Goal: Information Seeking & Learning: Learn about a topic

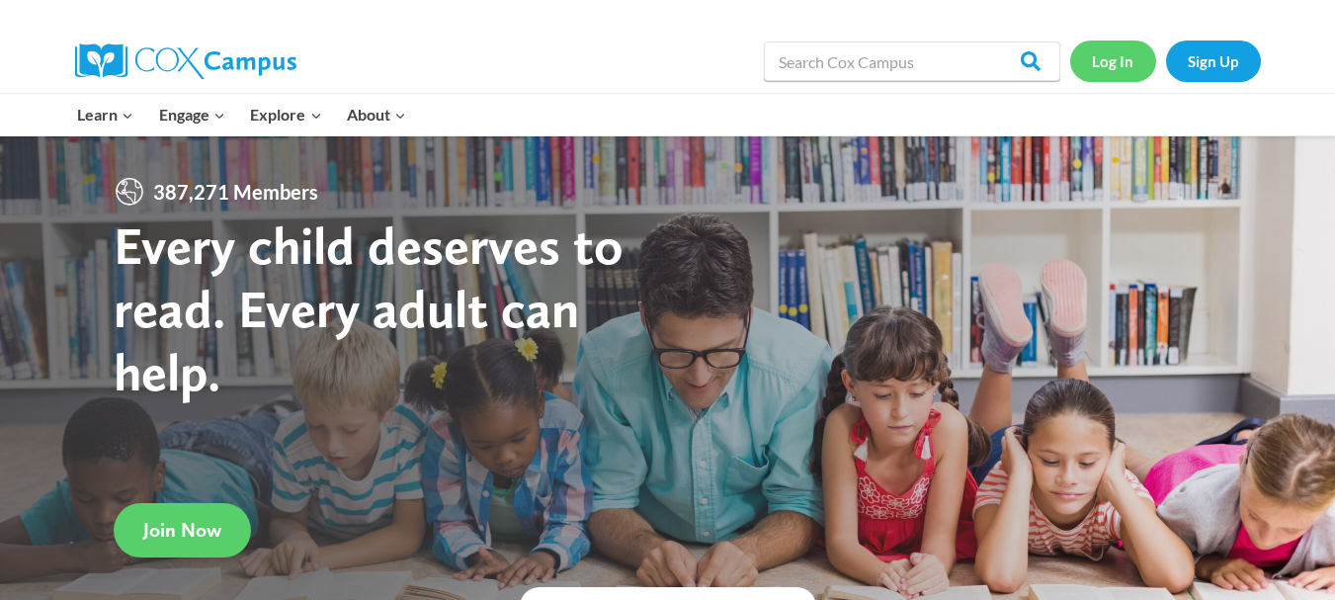
click at [1114, 69] on link "Log In" at bounding box center [1113, 61] width 86 height 41
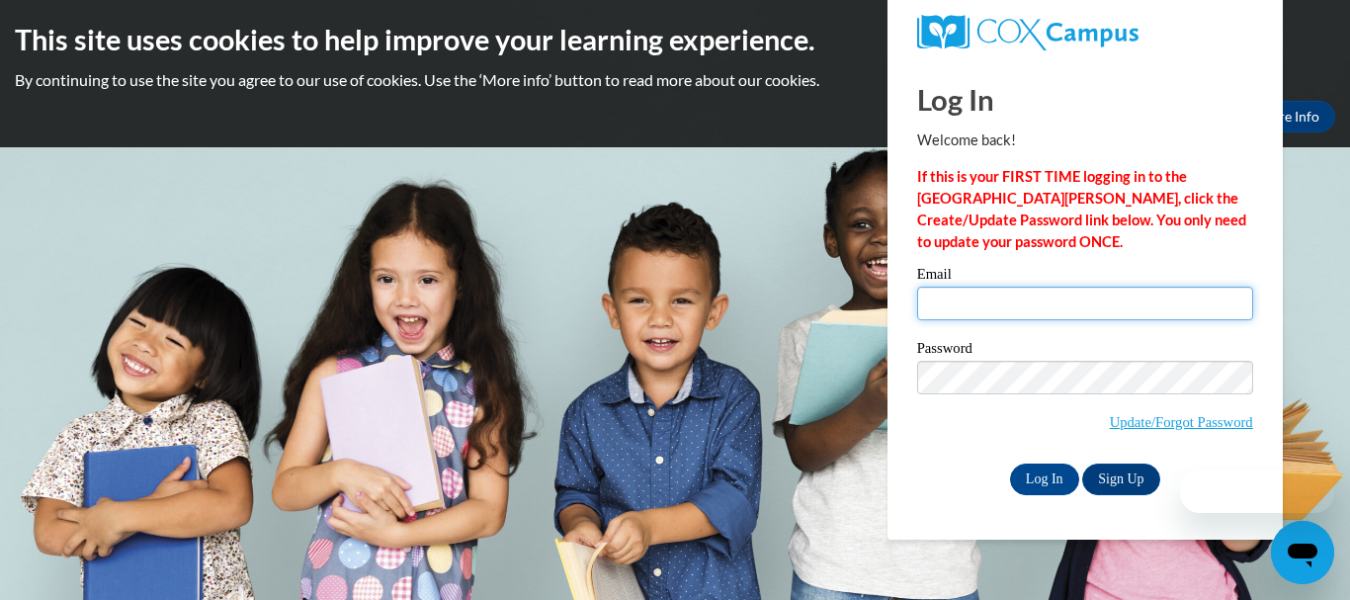
click at [1004, 311] on input "Email" at bounding box center [1085, 304] width 336 height 34
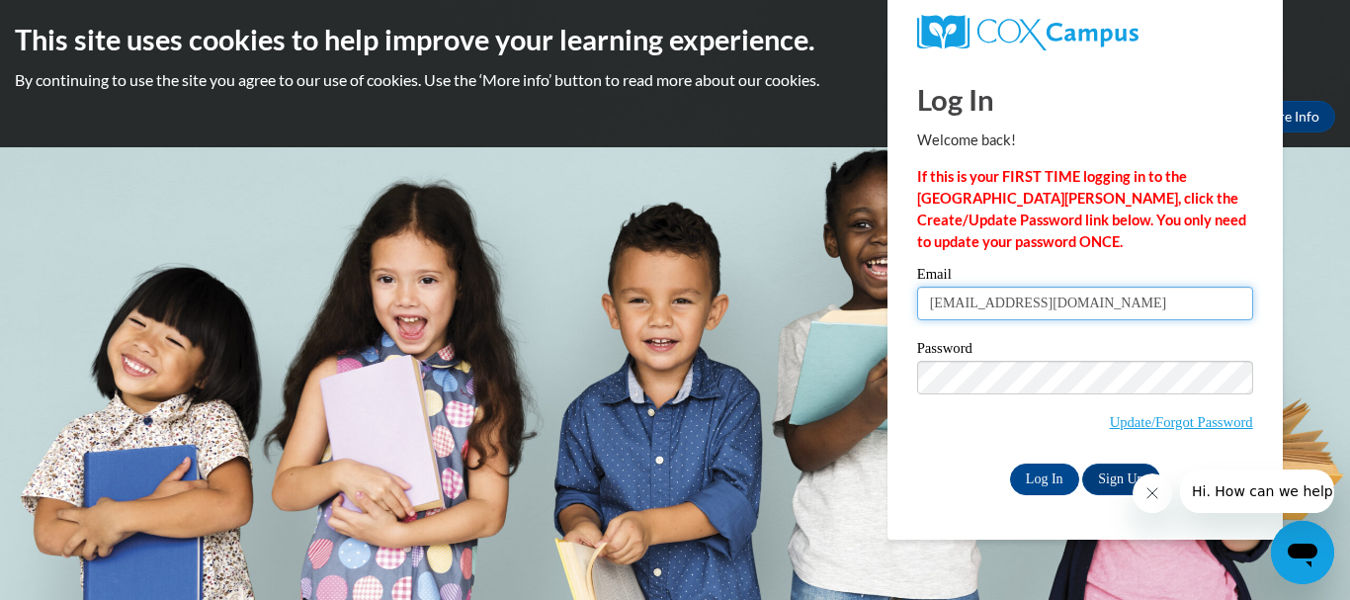
type input "[EMAIL_ADDRESS][DOMAIN_NAME]"
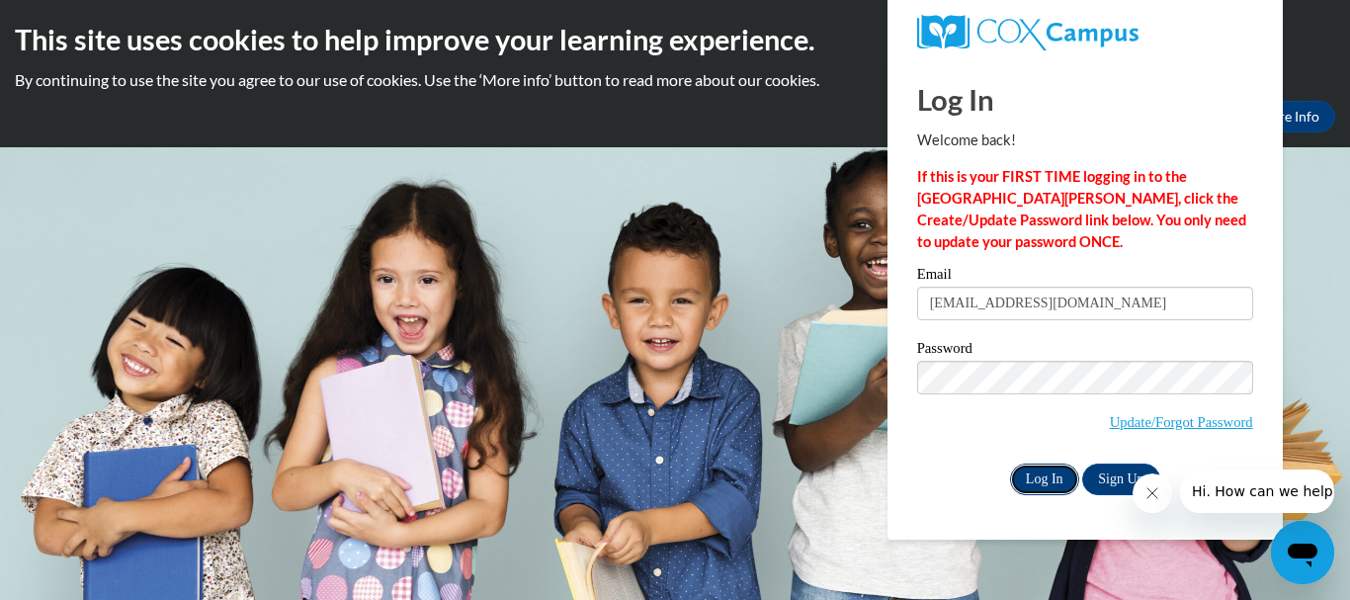
click at [1062, 475] on input "Log In" at bounding box center [1044, 480] width 69 height 32
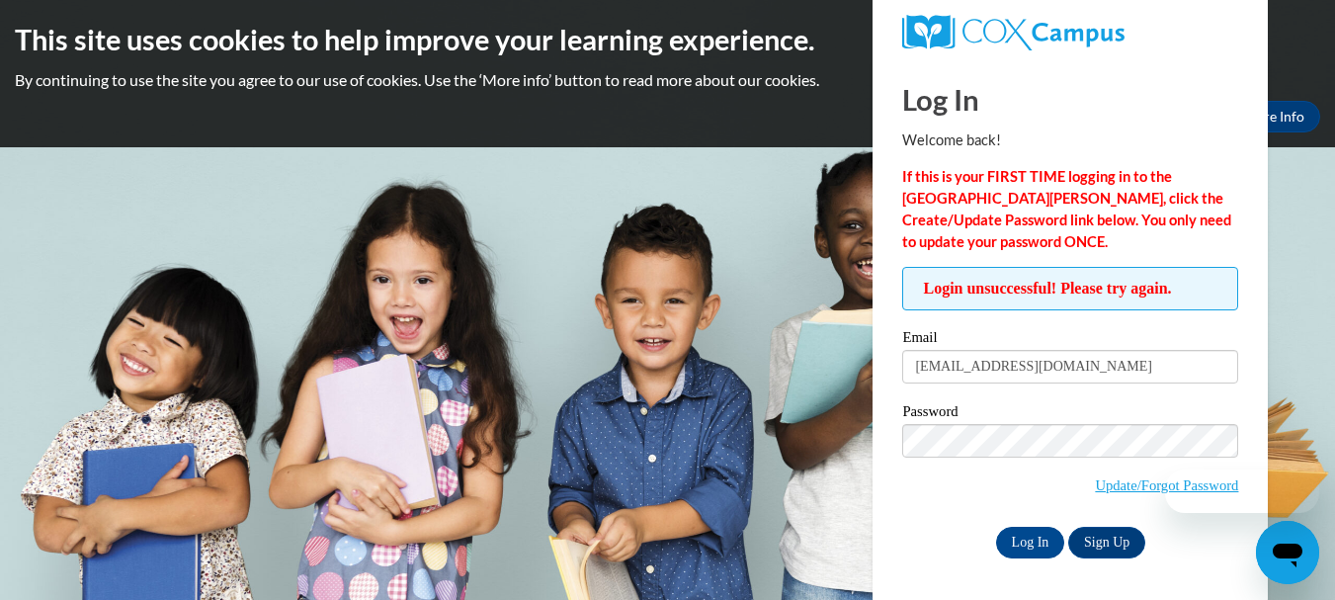
scroll to position [1, 0]
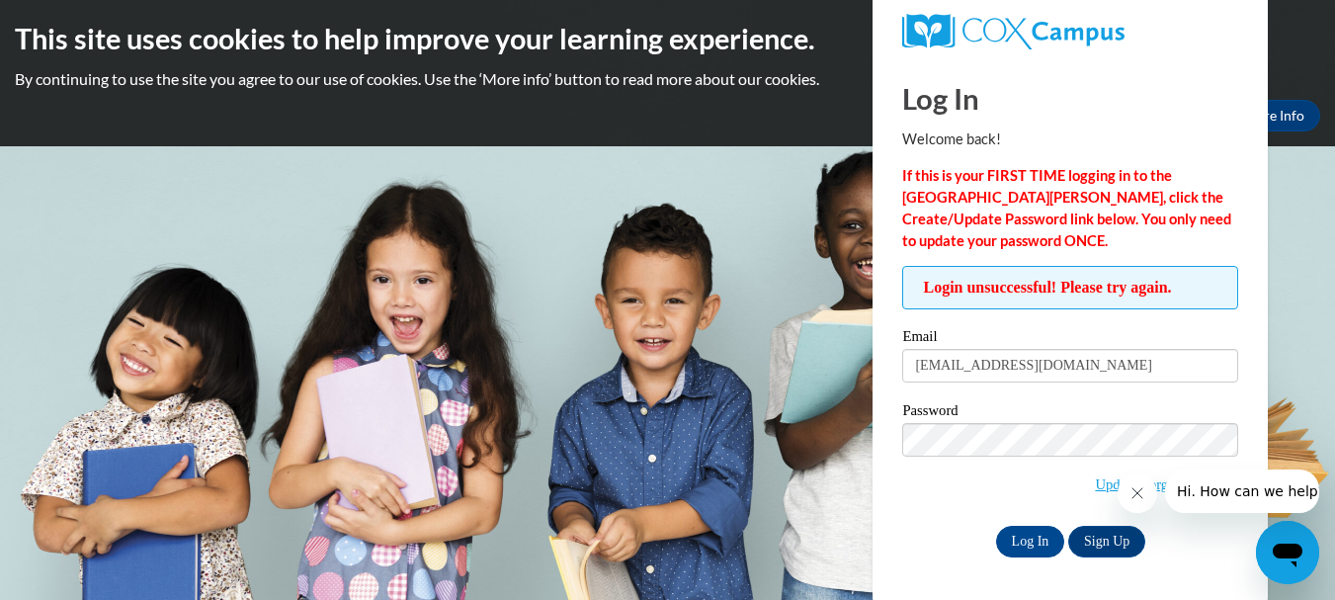
click at [1135, 490] on icon "Close message from company" at bounding box center [1137, 493] width 16 height 16
click at [1171, 485] on link "Update/Forgot Password" at bounding box center [1166, 484] width 143 height 16
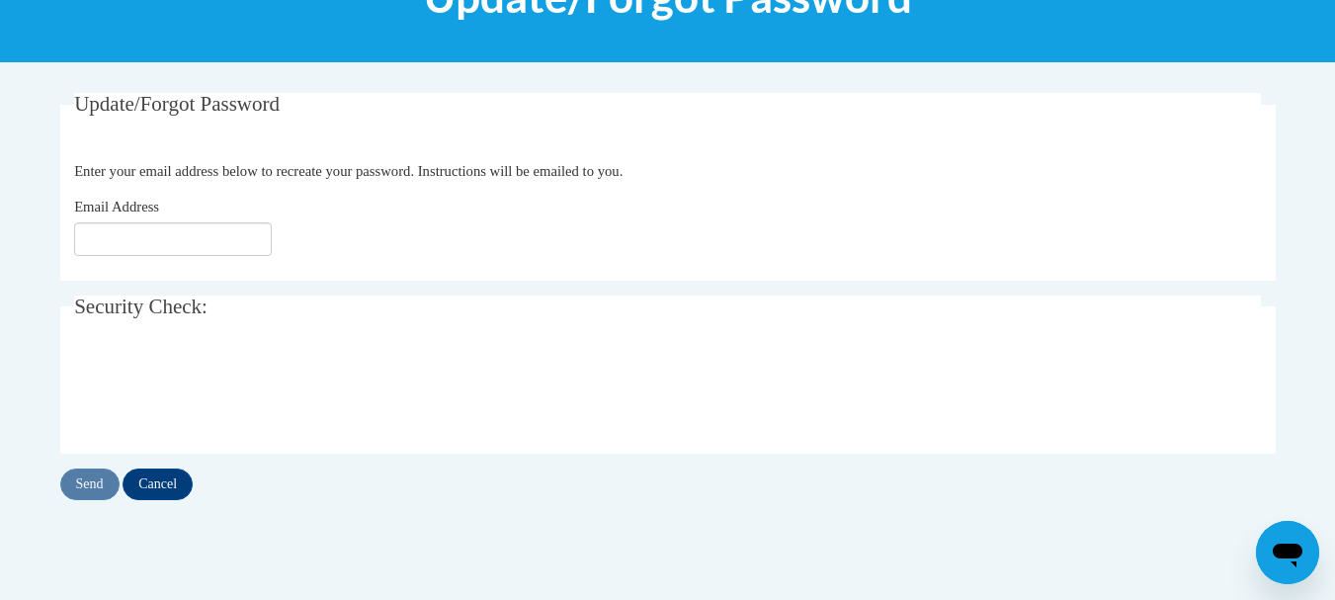
scroll to position [296, 0]
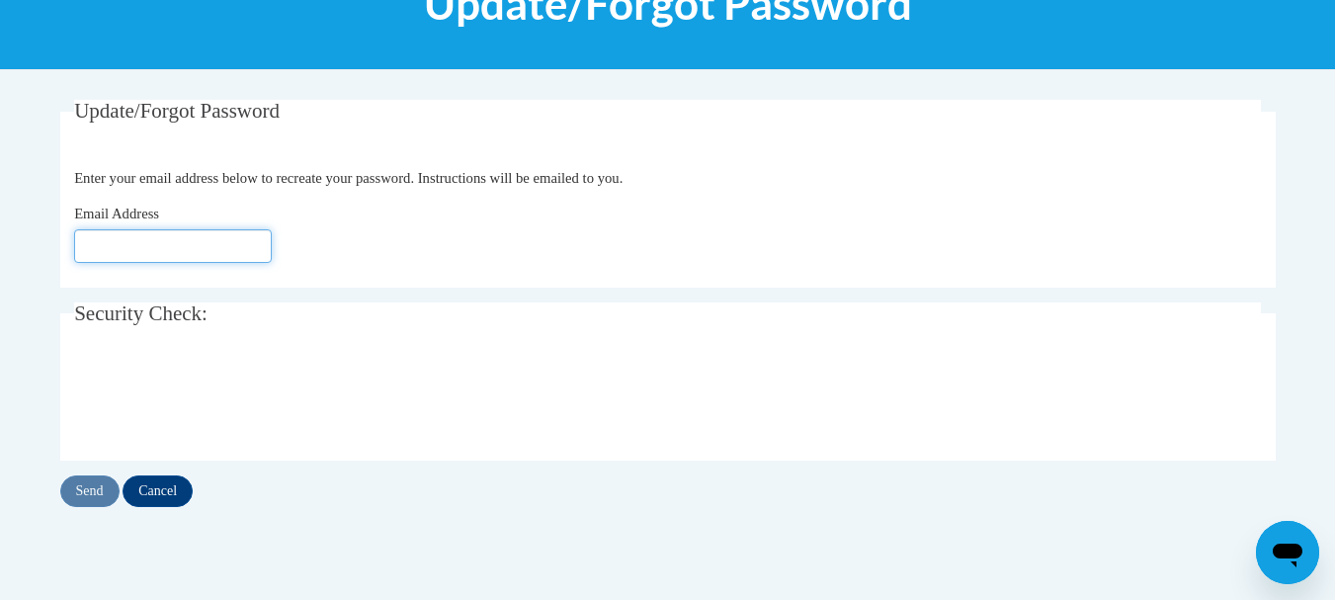
click at [205, 255] on input "Email Address" at bounding box center [173, 246] width 198 height 34
type input "[EMAIL_ADDRESS][DOMAIN_NAME]"
click at [101, 485] on input "Send" at bounding box center [89, 491] width 59 height 32
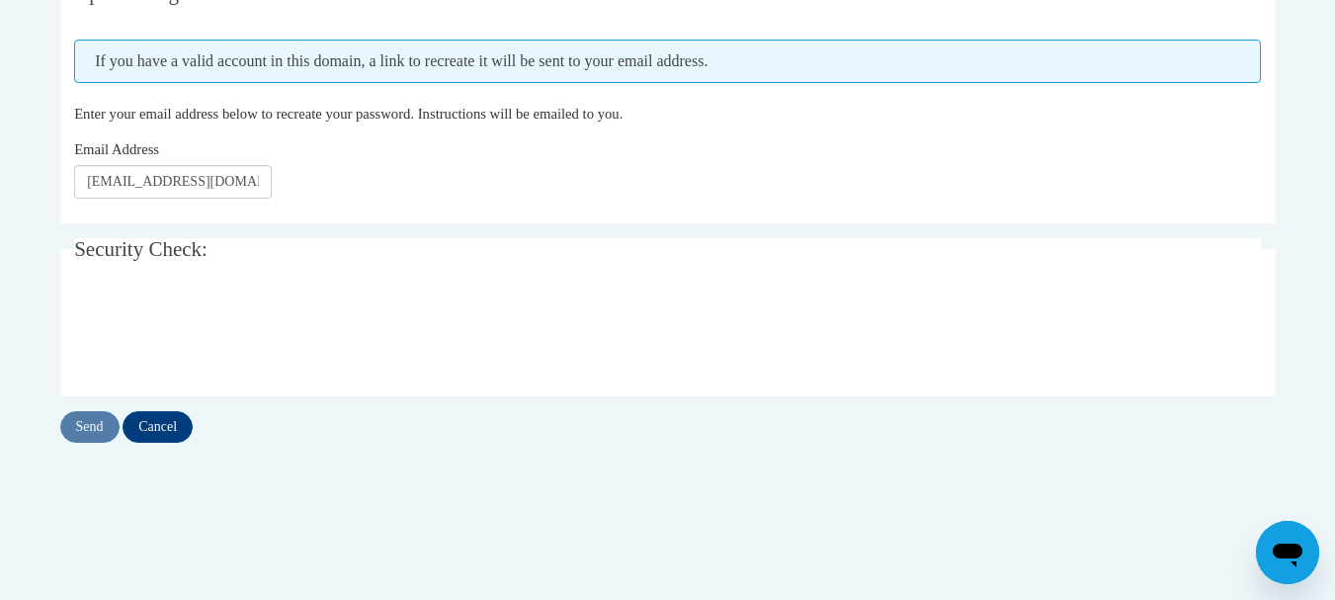
scroll to position [415, 0]
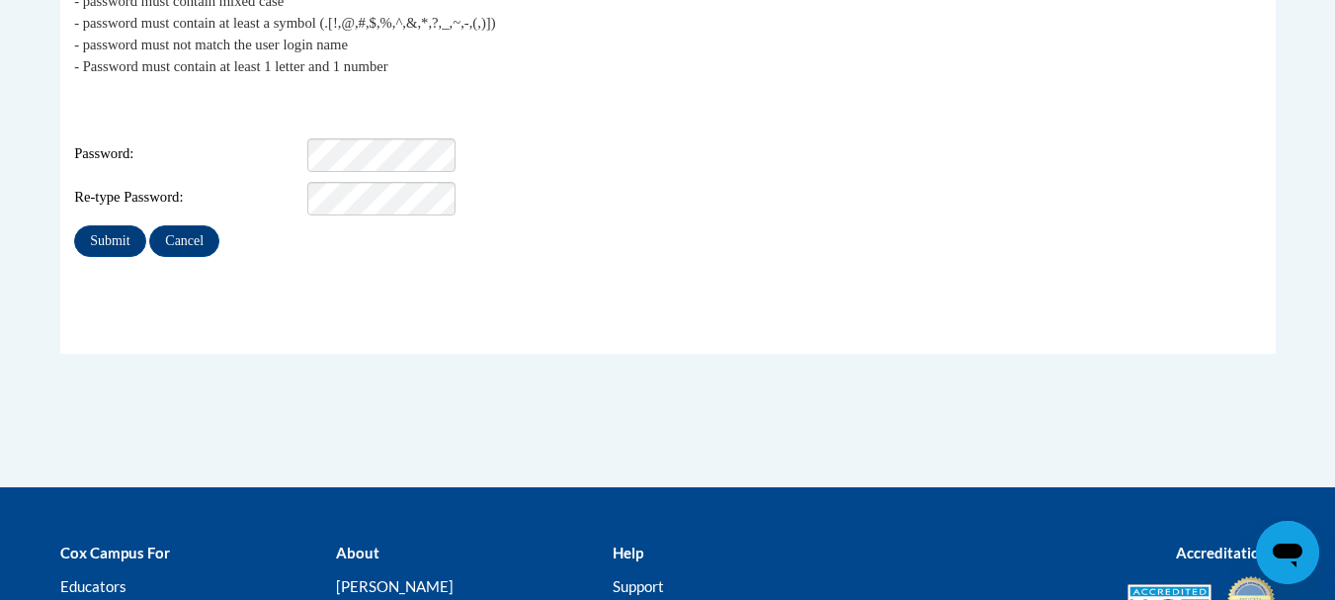
scroll to position [481, 0]
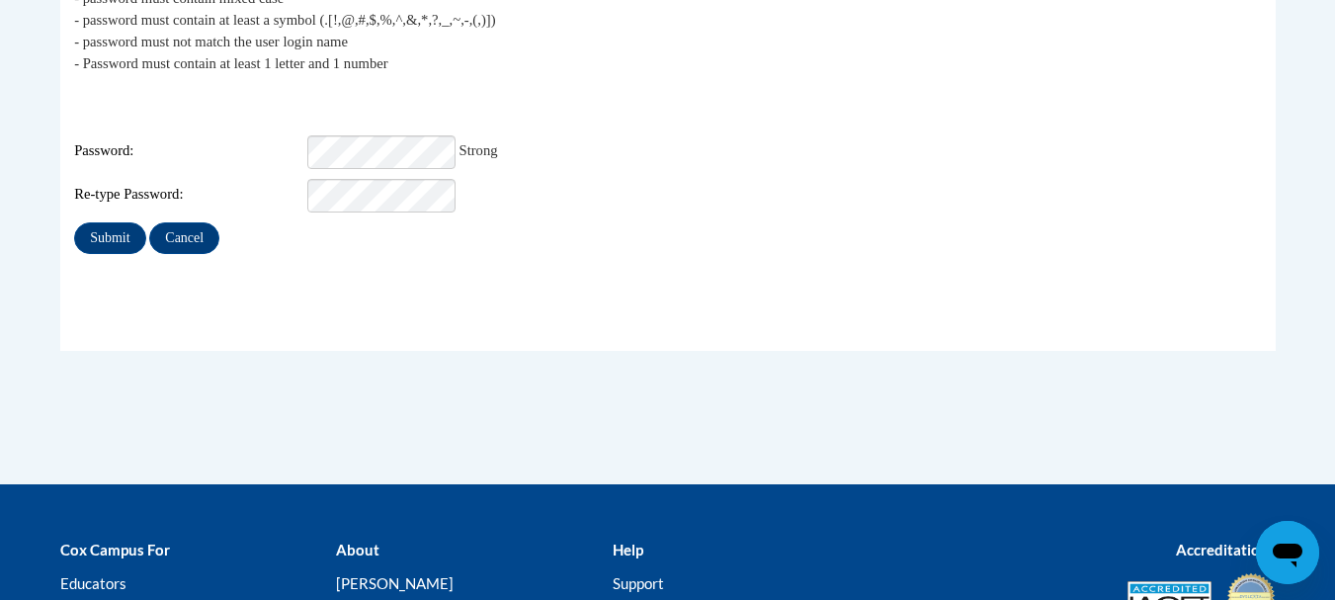
click at [387, 204] on div "My Password The new password must match the following requirements: - password …" at bounding box center [667, 92] width 1187 height 324
click at [116, 222] on input "Submit" at bounding box center [109, 238] width 71 height 32
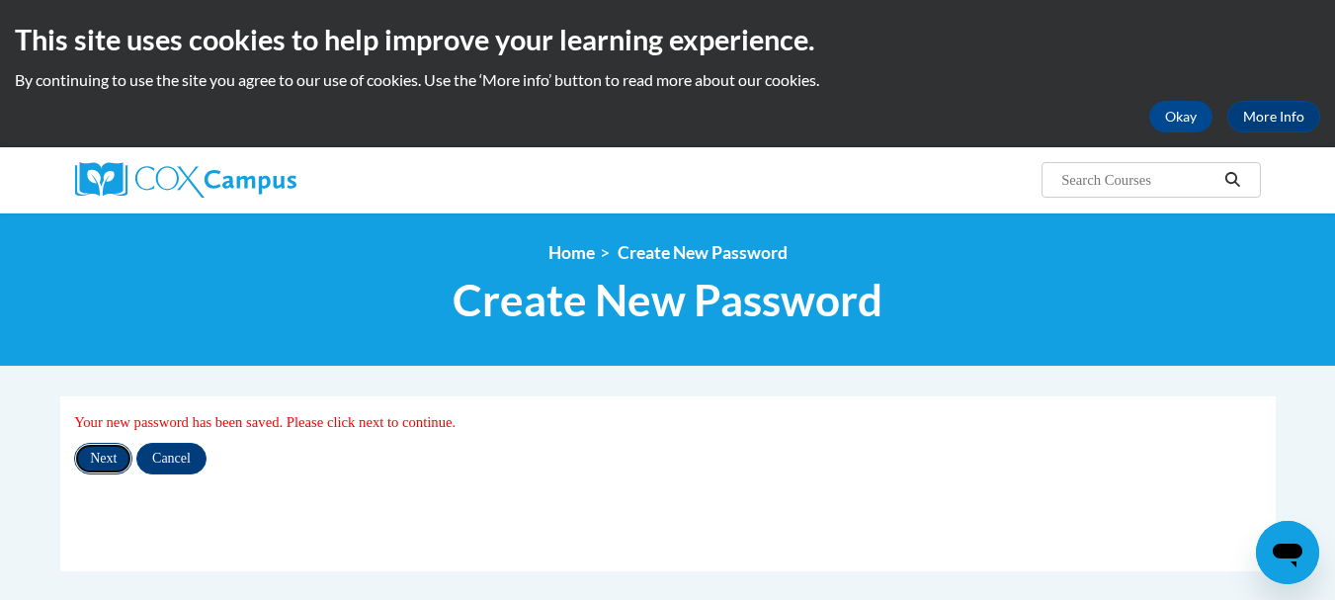
click at [109, 459] on input "Next" at bounding box center [103, 459] width 58 height 32
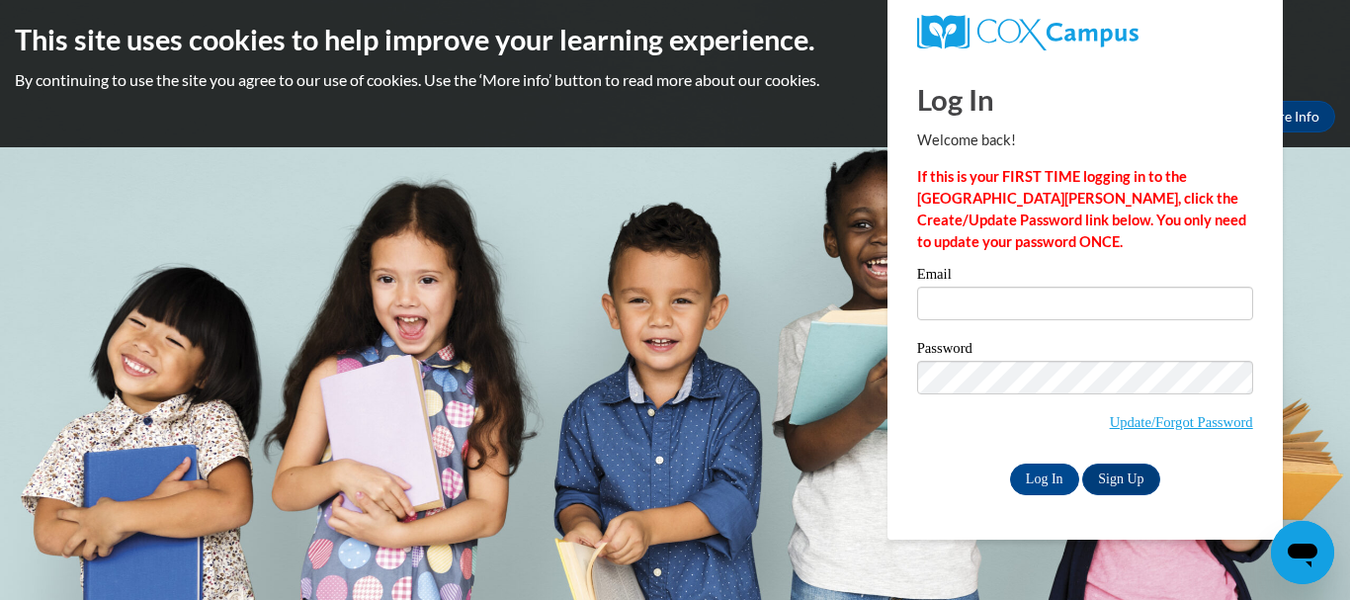
type input "[EMAIL_ADDRESS][DOMAIN_NAME]"
click at [956, 513] on div "Log In Welcome back! If this is your FIRST TIME logging in to the NEW Cox Campu…" at bounding box center [1085, 299] width 425 height 480
click at [1044, 473] on input "Log In" at bounding box center [1044, 480] width 69 height 32
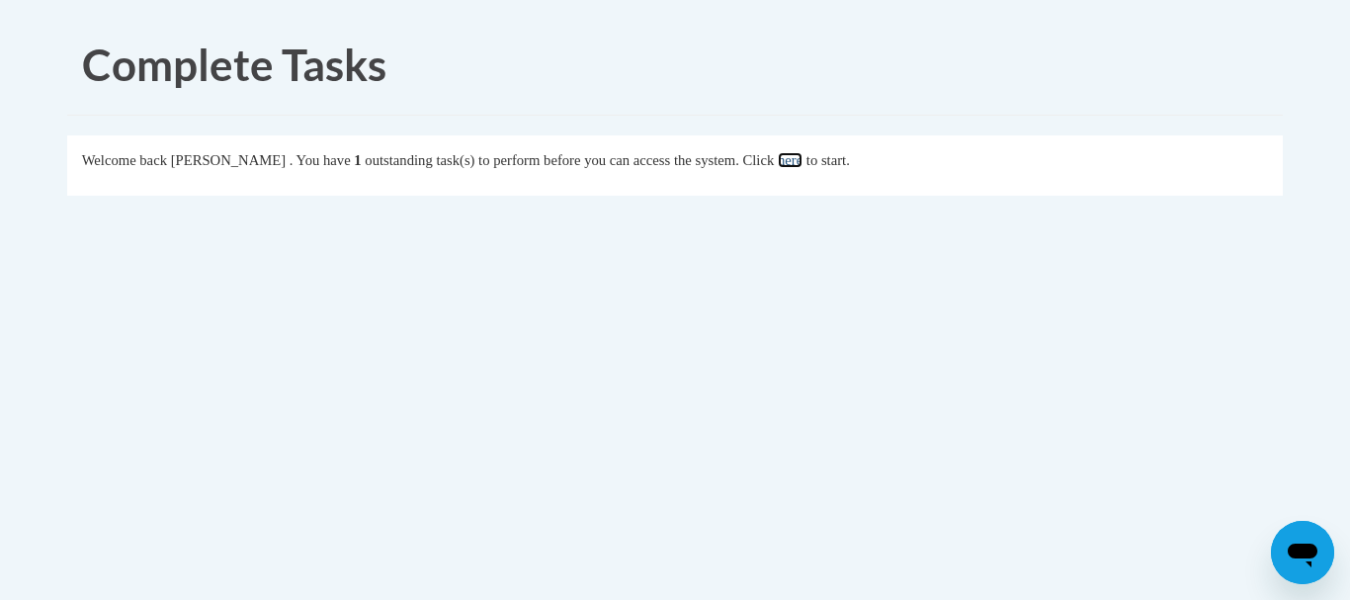
click at [803, 156] on link "here" at bounding box center [790, 160] width 25 height 16
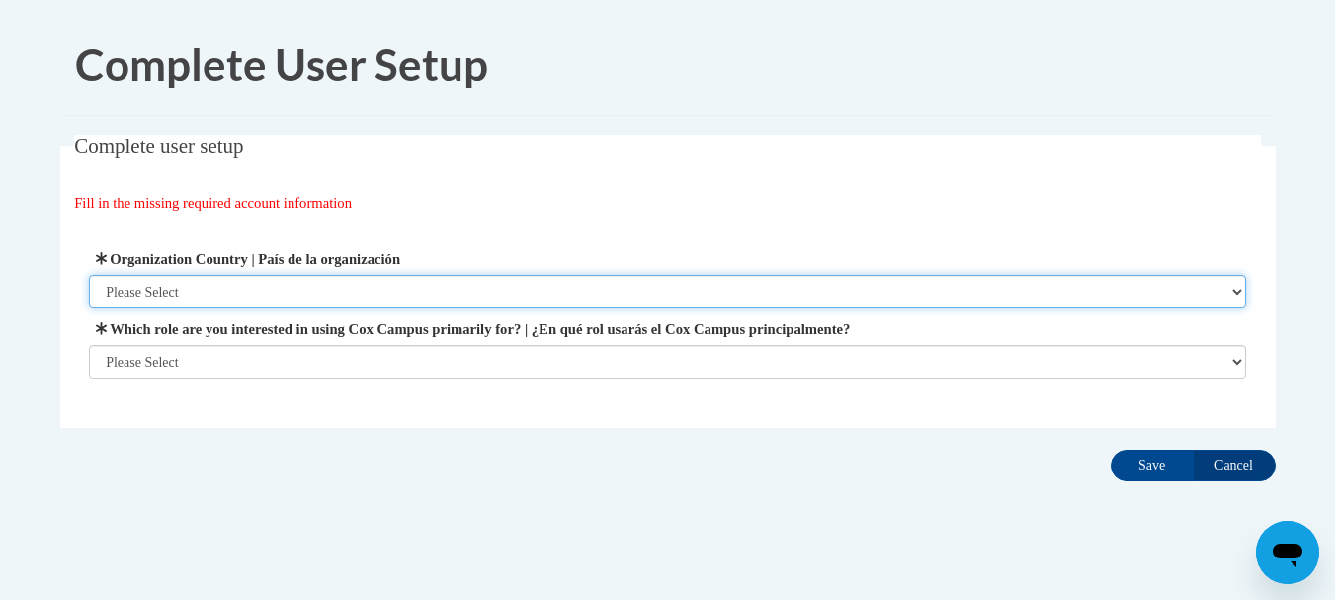
click at [679, 283] on select "Please Select United States | Estados Unidos Outside of the United States | Fue…" at bounding box center [667, 292] width 1157 height 34
select select "ad49bcad-a171-4b2e-b99c-48b446064914"
click at [89, 275] on select "Please Select United States | Estados Unidos Outside of the United States | Fue…" at bounding box center [667, 292] width 1157 height 34
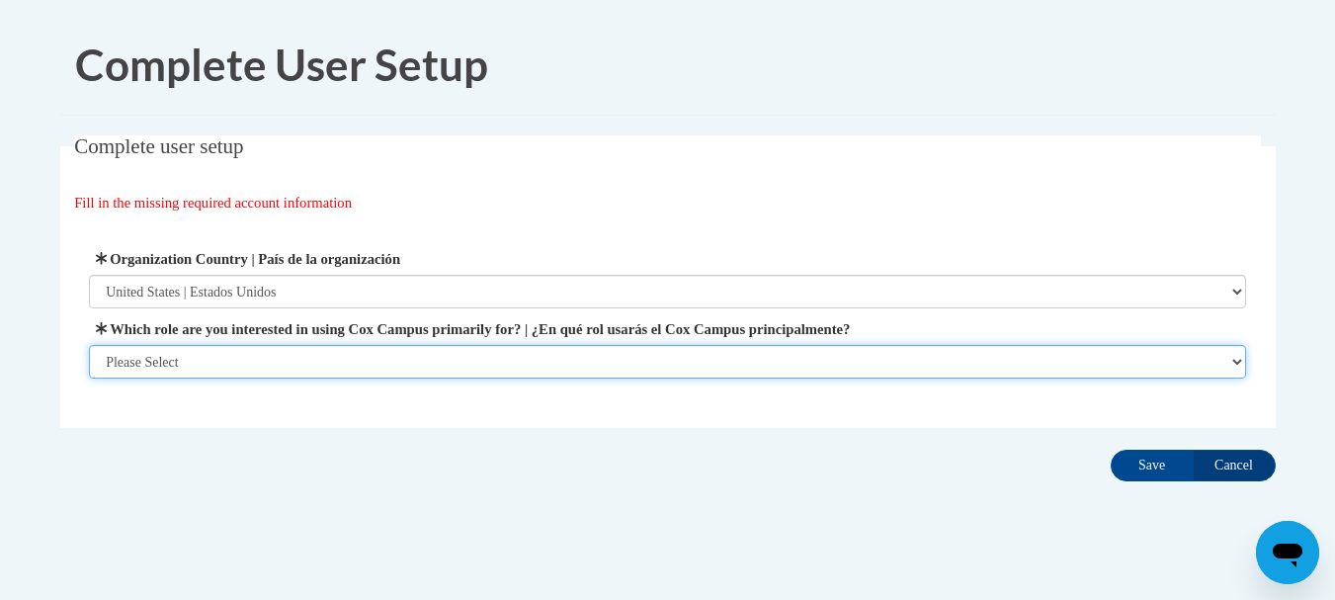
click at [553, 371] on select "Please Select College/University | Colegio/Universidad Community/Nonprofit Part…" at bounding box center [667, 362] width 1157 height 34
select select "fbf2d438-af2f-41f8-98f1-81c410e29de3"
click at [89, 379] on select "Please Select College/University | Colegio/Universidad Community/Nonprofit Part…" at bounding box center [667, 362] width 1157 height 34
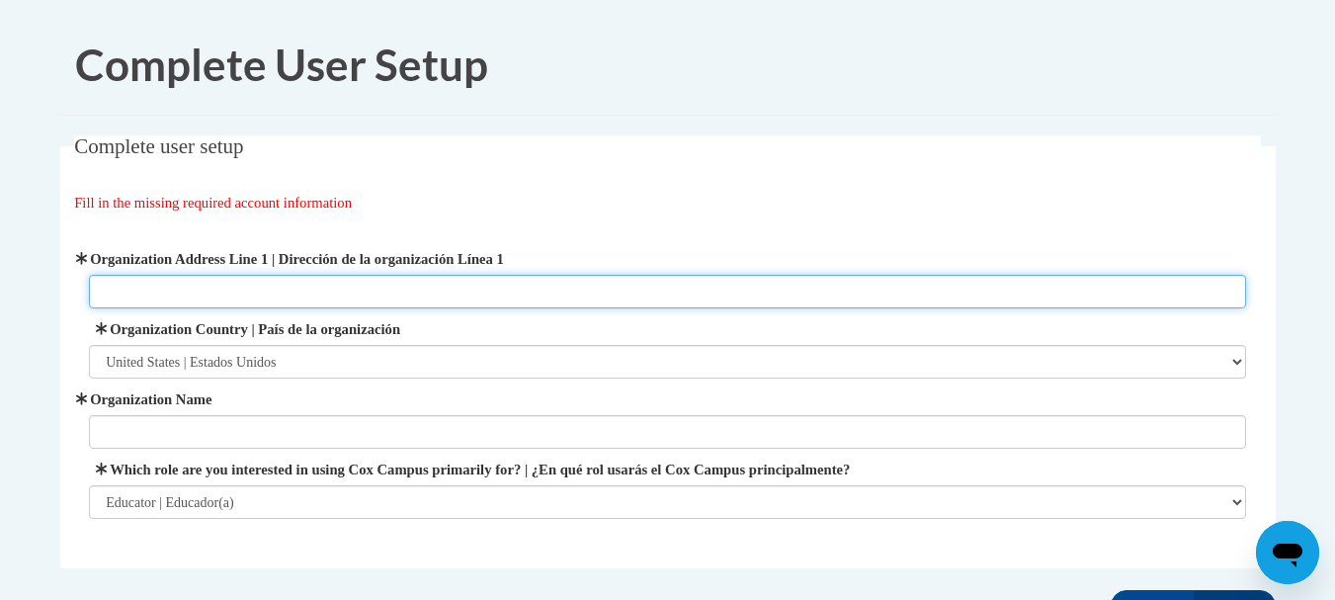
click at [360, 286] on input "Organization Address Line 1 | Dirección de la organización Línea 1" at bounding box center [667, 292] width 1157 height 34
type input "4805 Creek Circle"
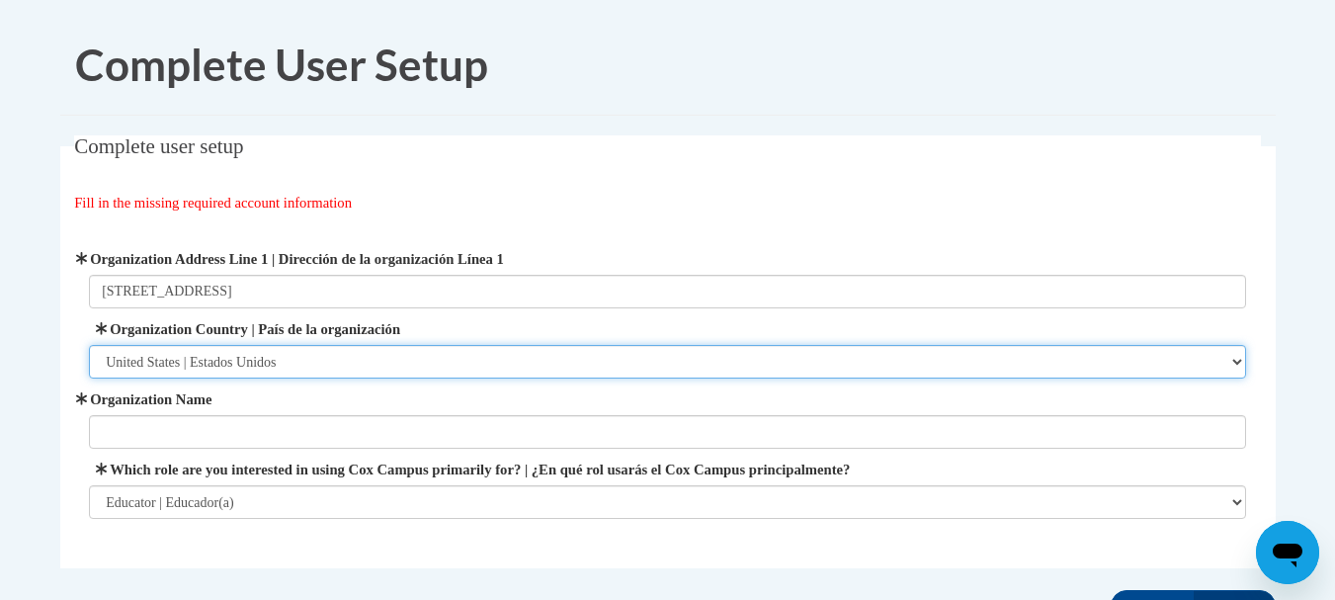
click at [353, 353] on select "Please Select United States | Estados Unidos Outside of the United States | Fue…" at bounding box center [667, 362] width 1157 height 34
click at [89, 345] on select "Please Select United States | Estados Unidos Outside of the United States | Fue…" at bounding box center [667, 362] width 1157 height 34
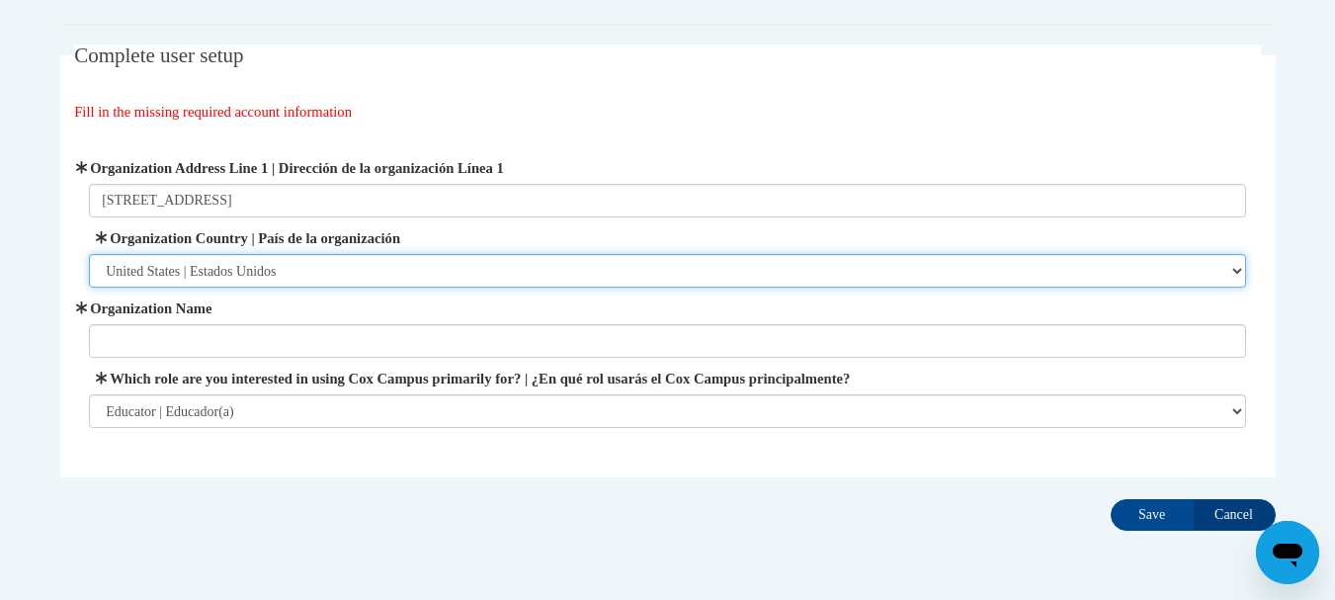
scroll to position [106, 0]
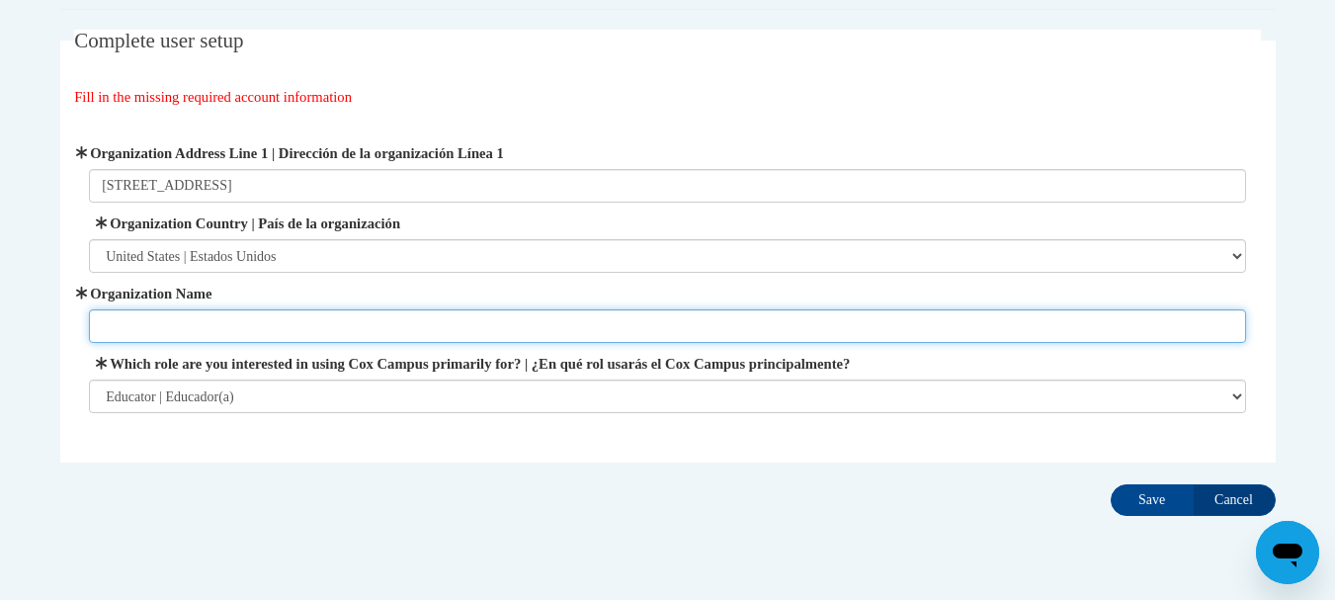
click at [255, 327] on input "Organization Name" at bounding box center [667, 326] width 1157 height 34
type input "02b kids"
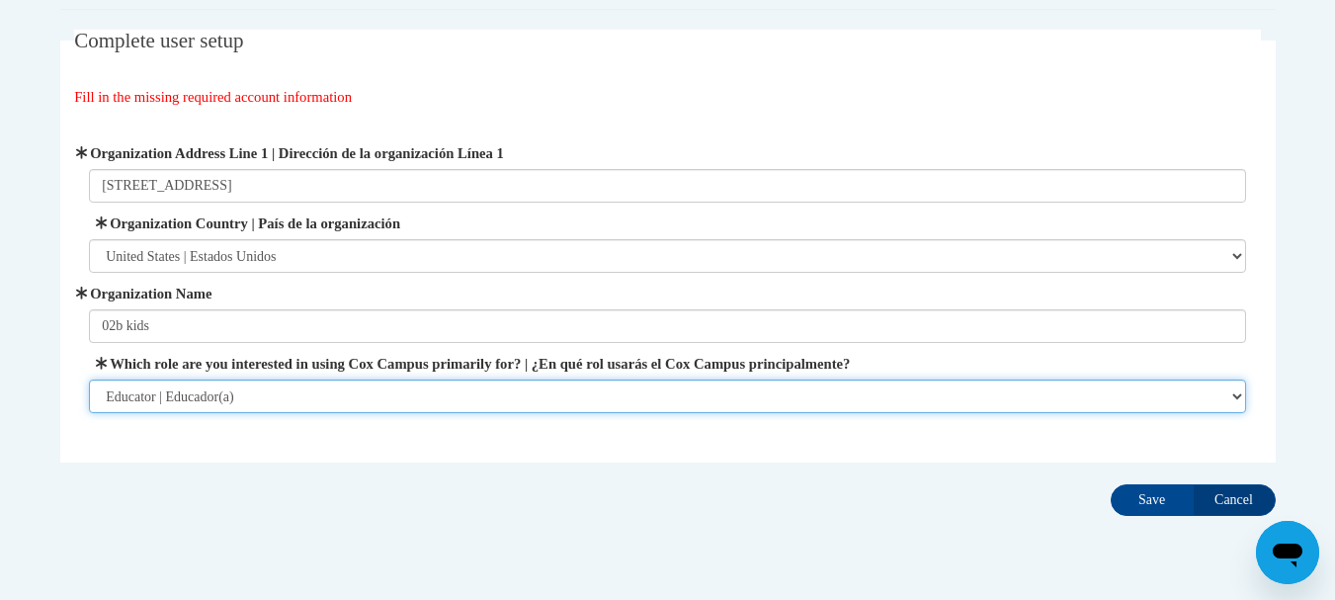
click at [279, 391] on select "Please Select College/University | Colegio/Universidad Community/Nonprofit Part…" at bounding box center [667, 397] width 1157 height 34
select select "49058d88-fc43-4af8-93ac-fa8ced758464"
click at [89, 380] on select "Please Select College/University | Colegio/Universidad Community/Nonprofit Part…" at bounding box center [667, 397] width 1157 height 34
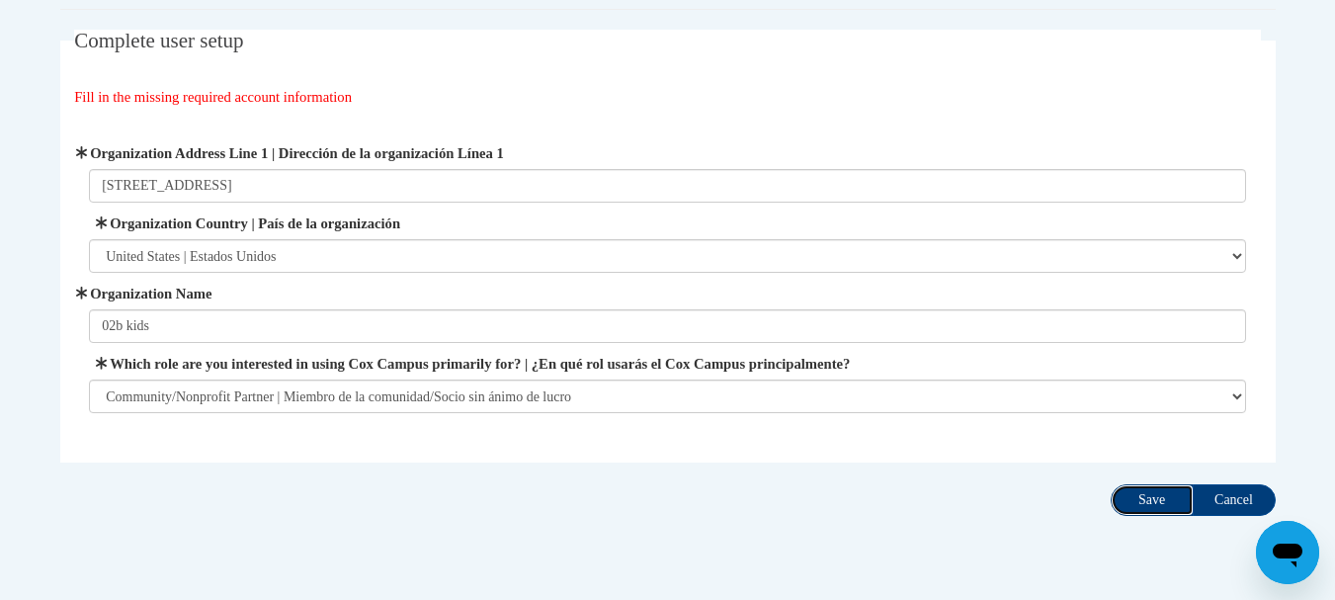
click at [1176, 501] on input "Save" at bounding box center [1152, 500] width 83 height 32
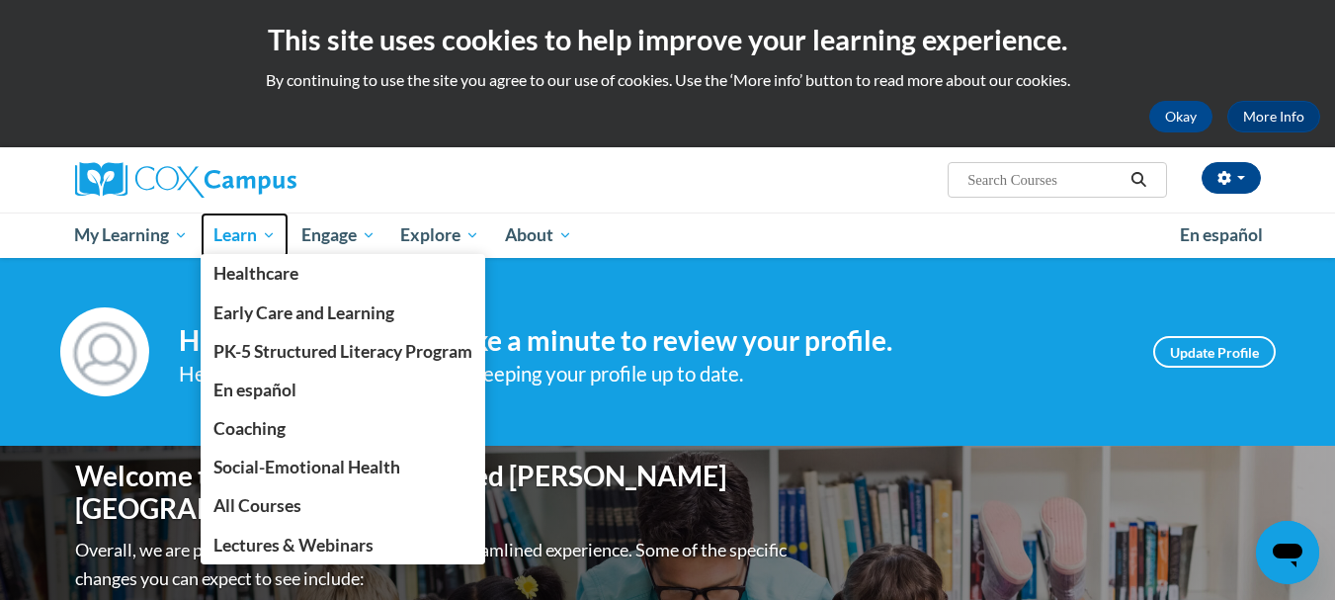
click at [241, 242] on span "Learn" at bounding box center [244, 235] width 62 height 24
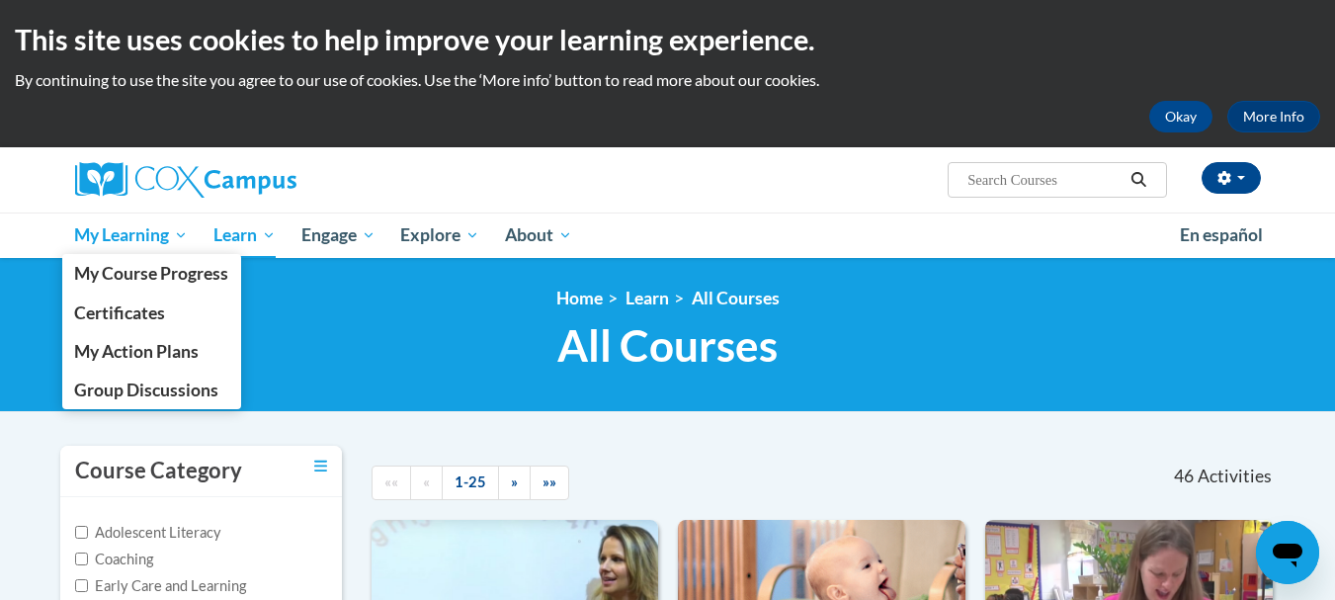
click at [148, 230] on span "My Learning" at bounding box center [131, 235] width 114 height 24
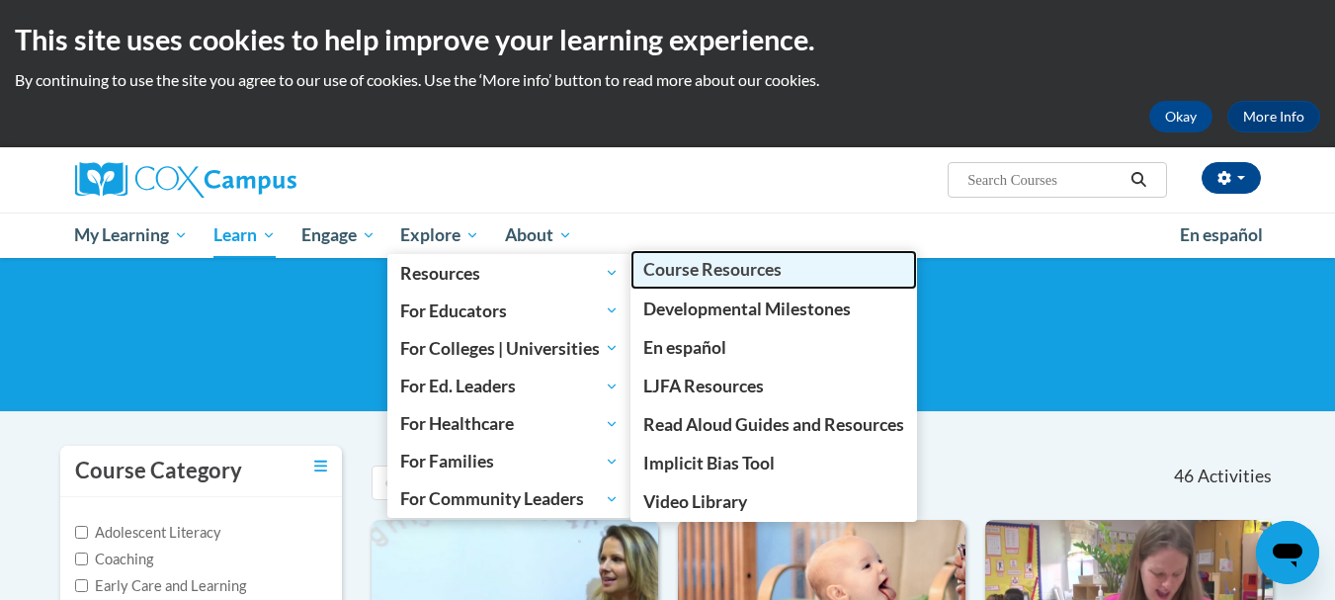
click at [684, 272] on span "Course Resources" at bounding box center [712, 269] width 138 height 21
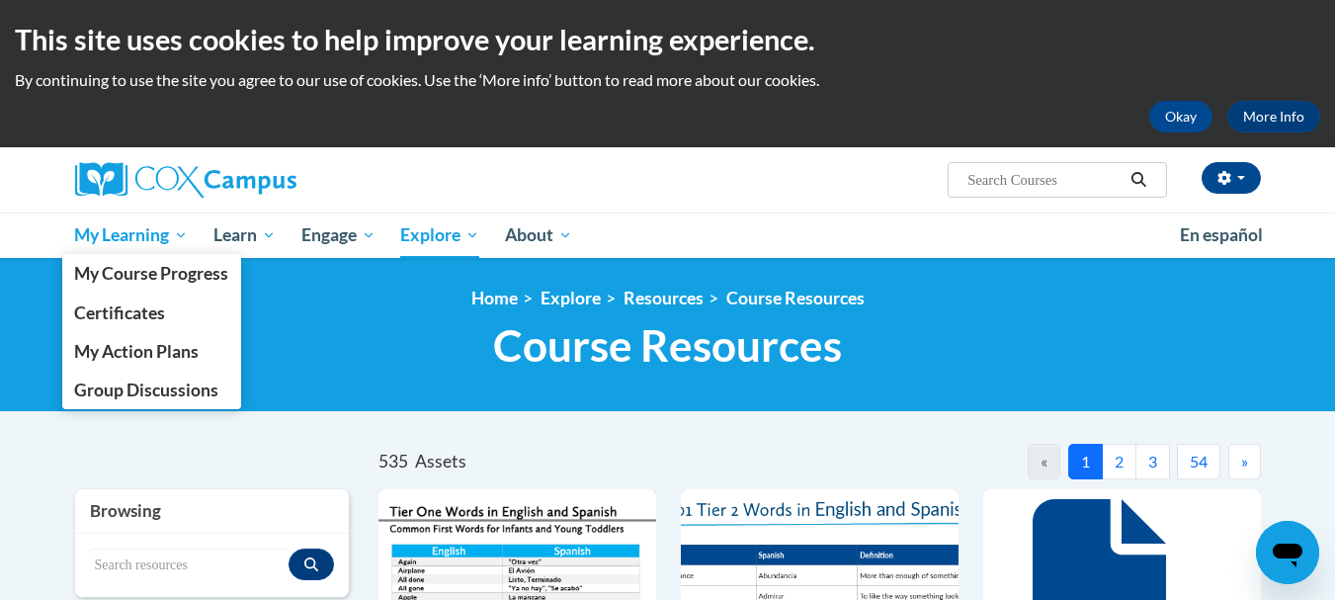
click at [152, 242] on span "My Learning" at bounding box center [131, 235] width 114 height 24
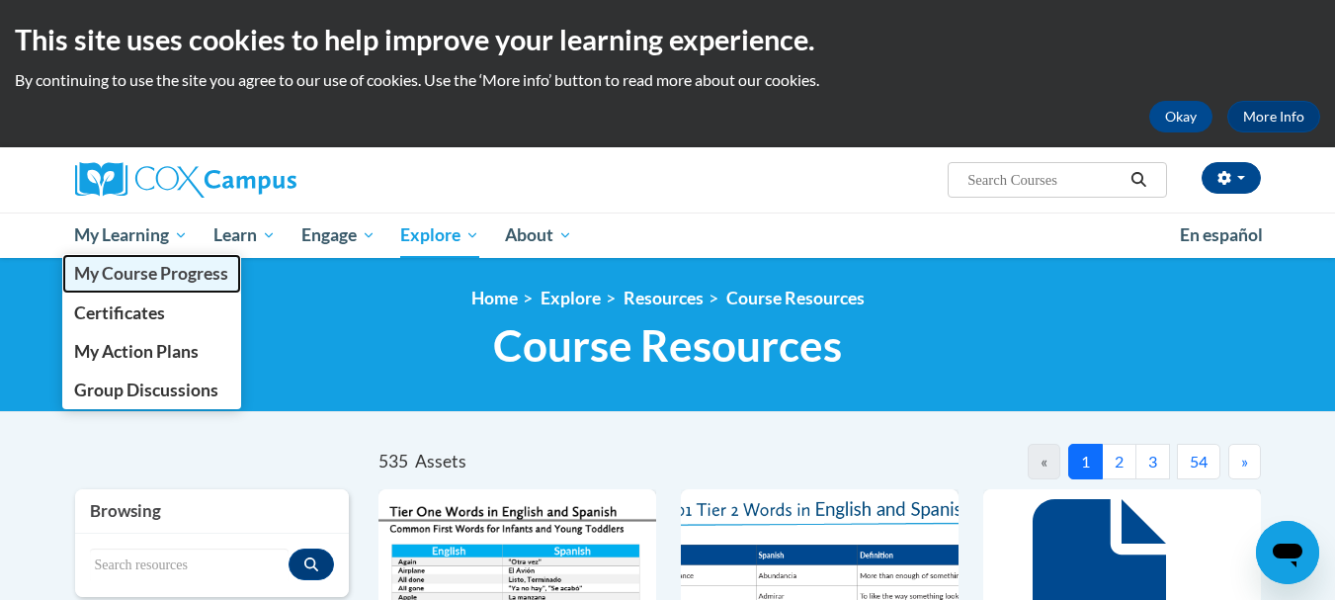
click at [142, 267] on span "My Course Progress" at bounding box center [151, 273] width 154 height 21
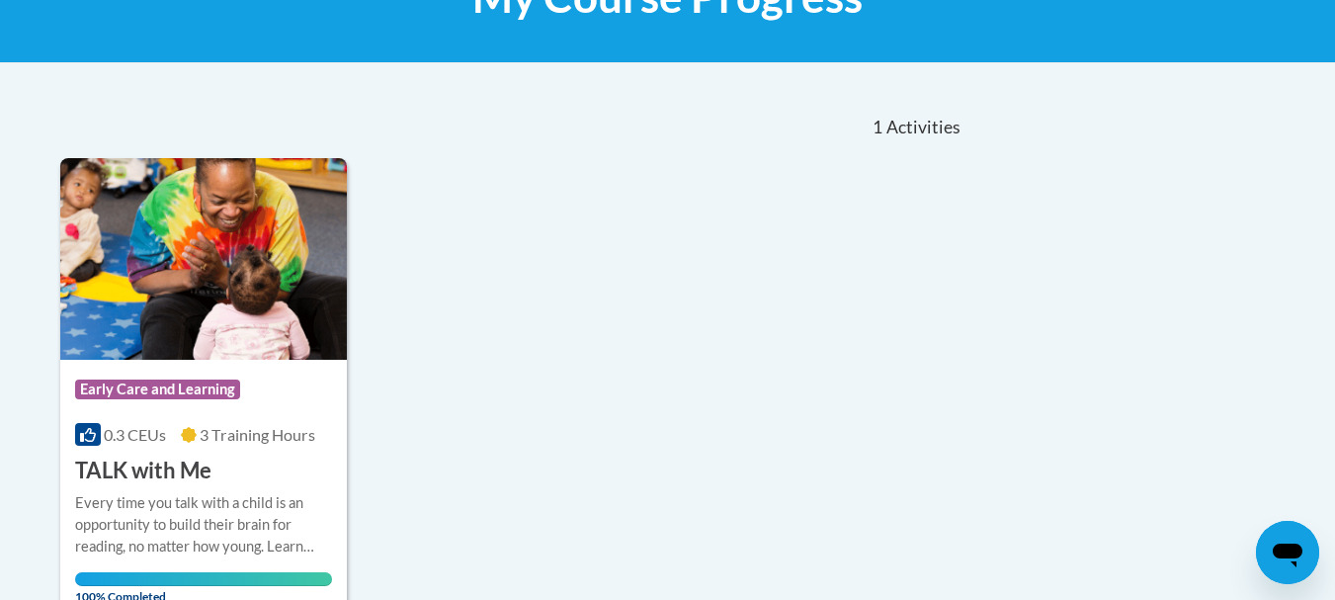
scroll to position [128, 0]
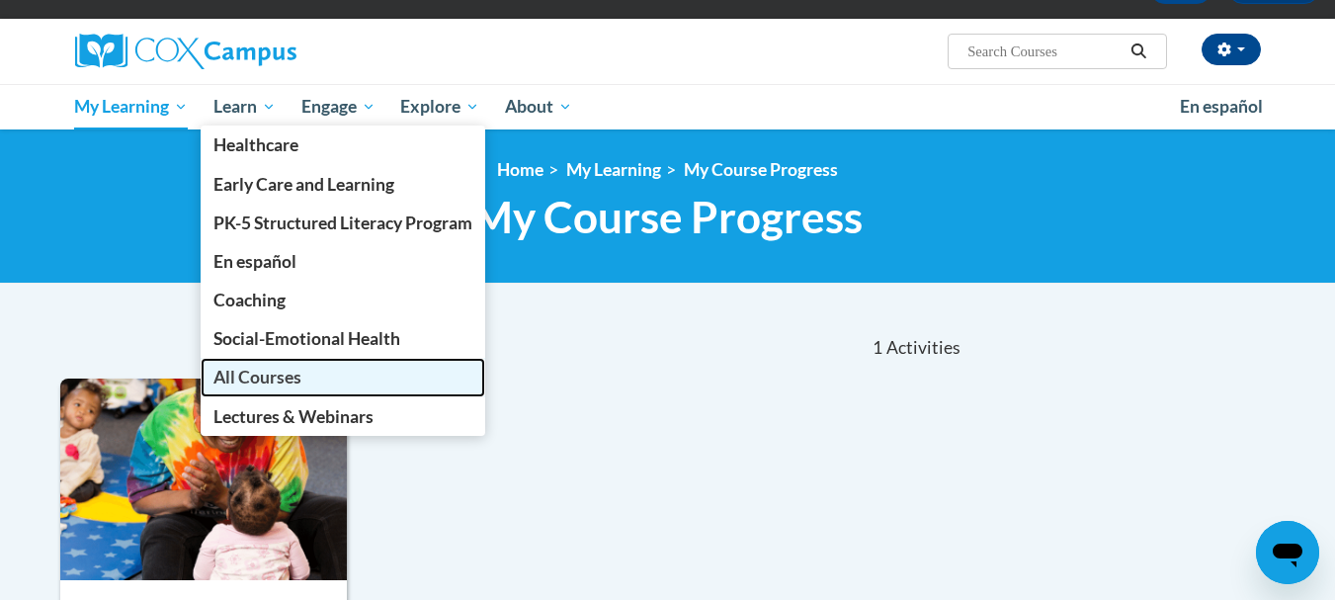
click at [255, 381] on span "All Courses" at bounding box center [257, 377] width 88 height 21
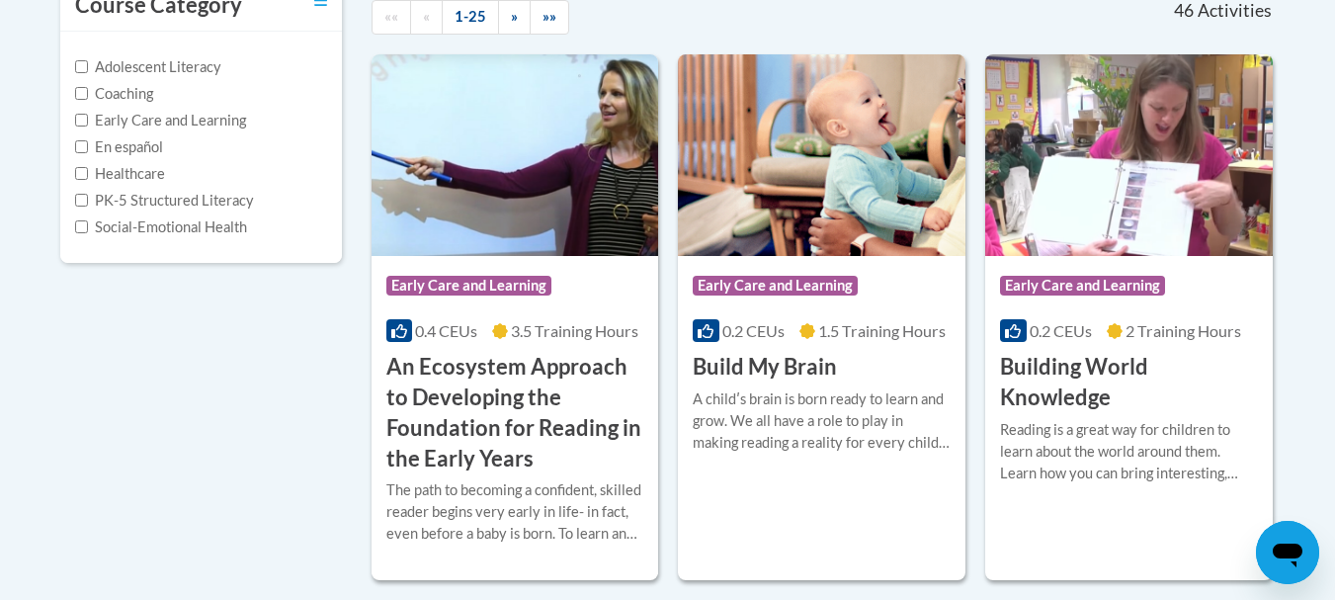
scroll to position [507, 0]
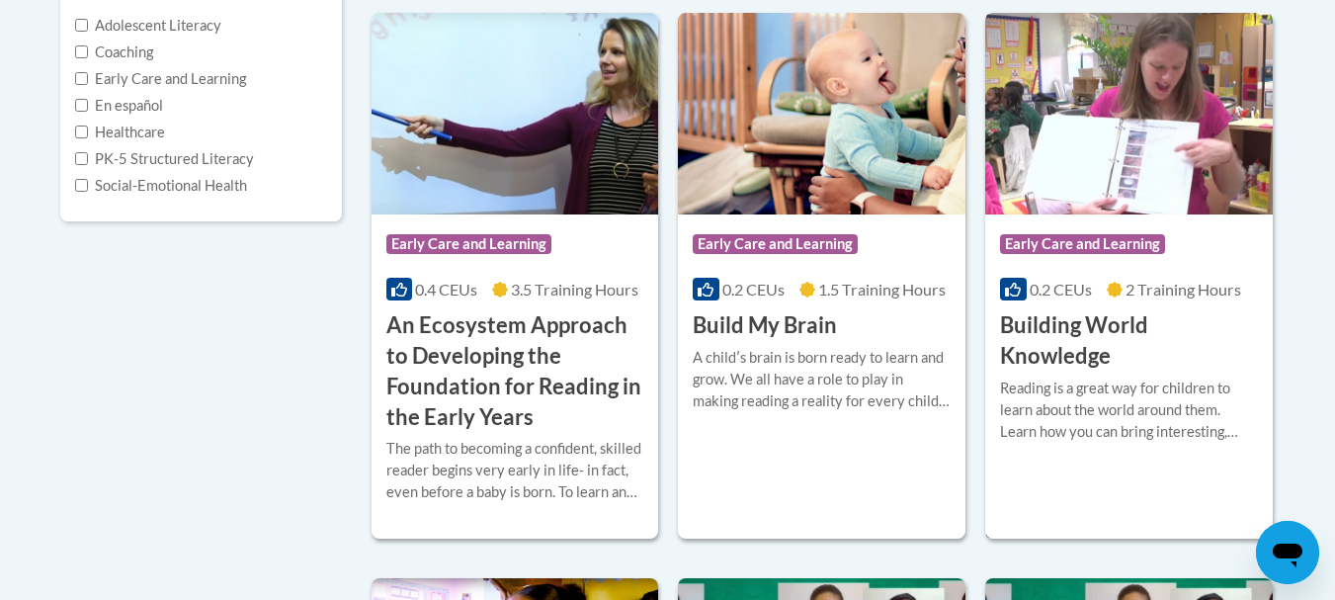
click at [1116, 146] on img at bounding box center [1129, 114] width 288 height 202
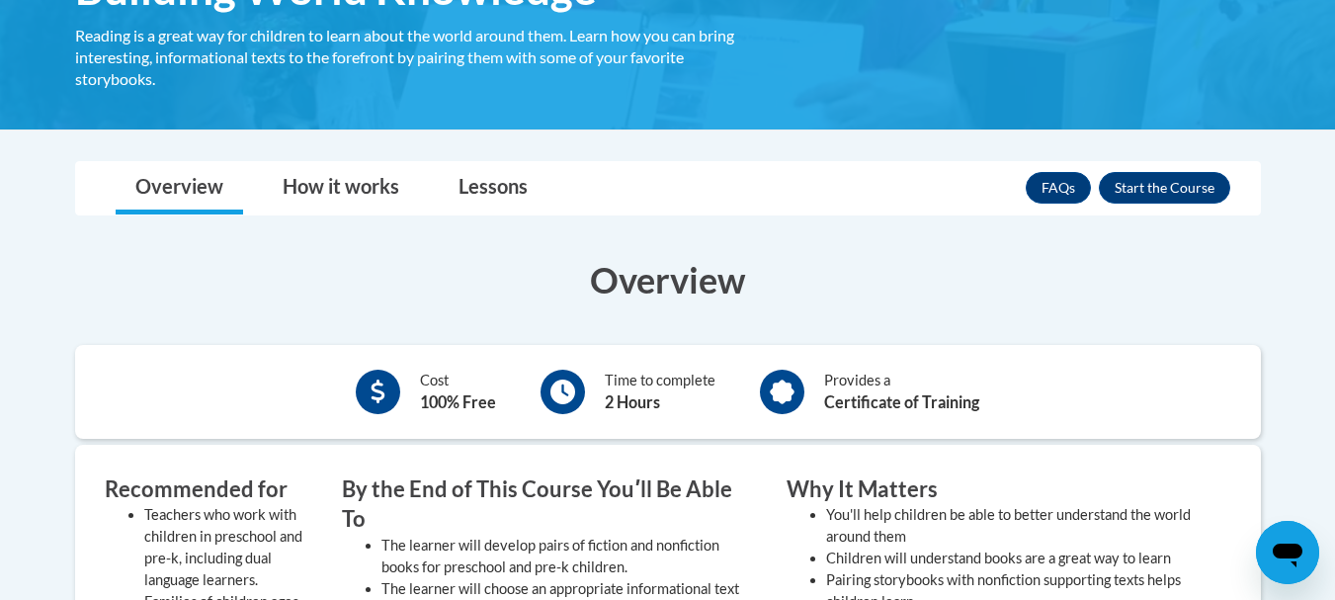
scroll to position [395, 0]
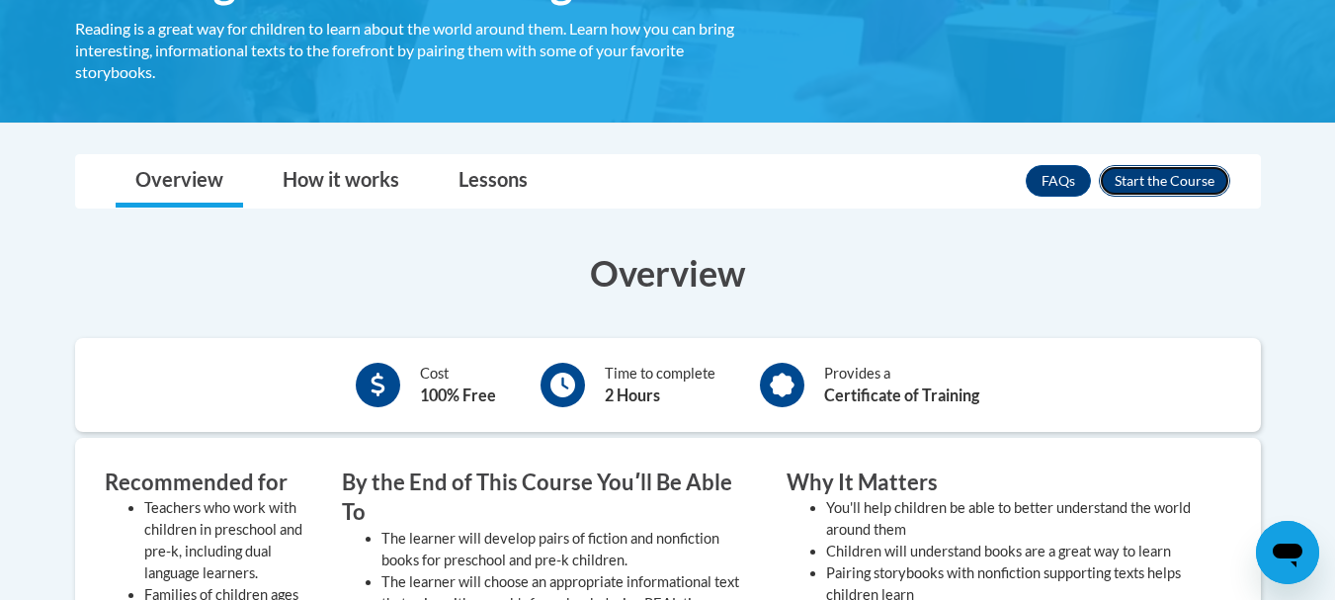
click at [1185, 181] on button "Enroll" at bounding box center [1164, 181] width 131 height 32
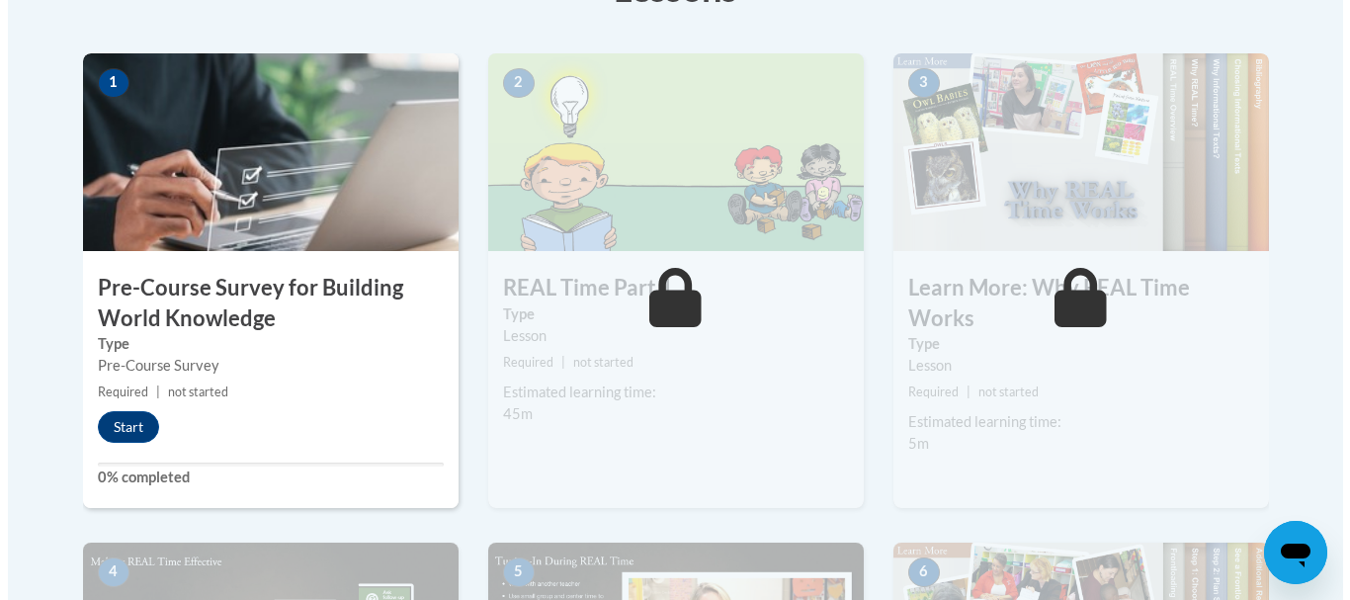
scroll to position [593, 0]
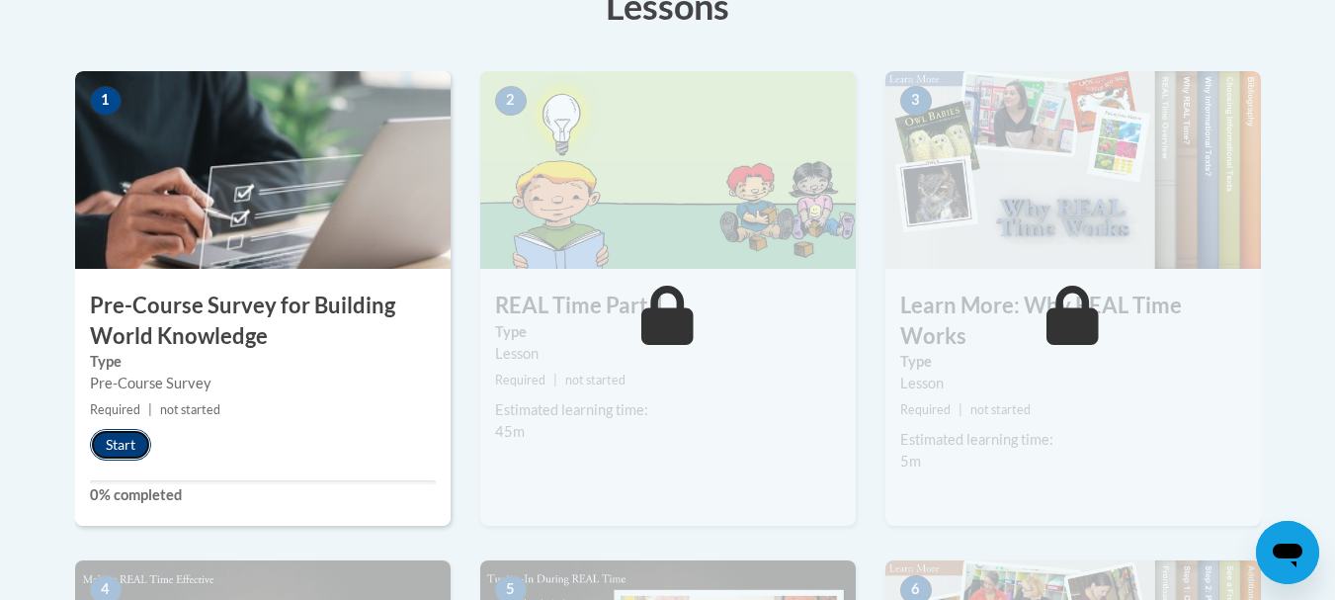
click at [112, 444] on button "Start" at bounding box center [120, 445] width 61 height 32
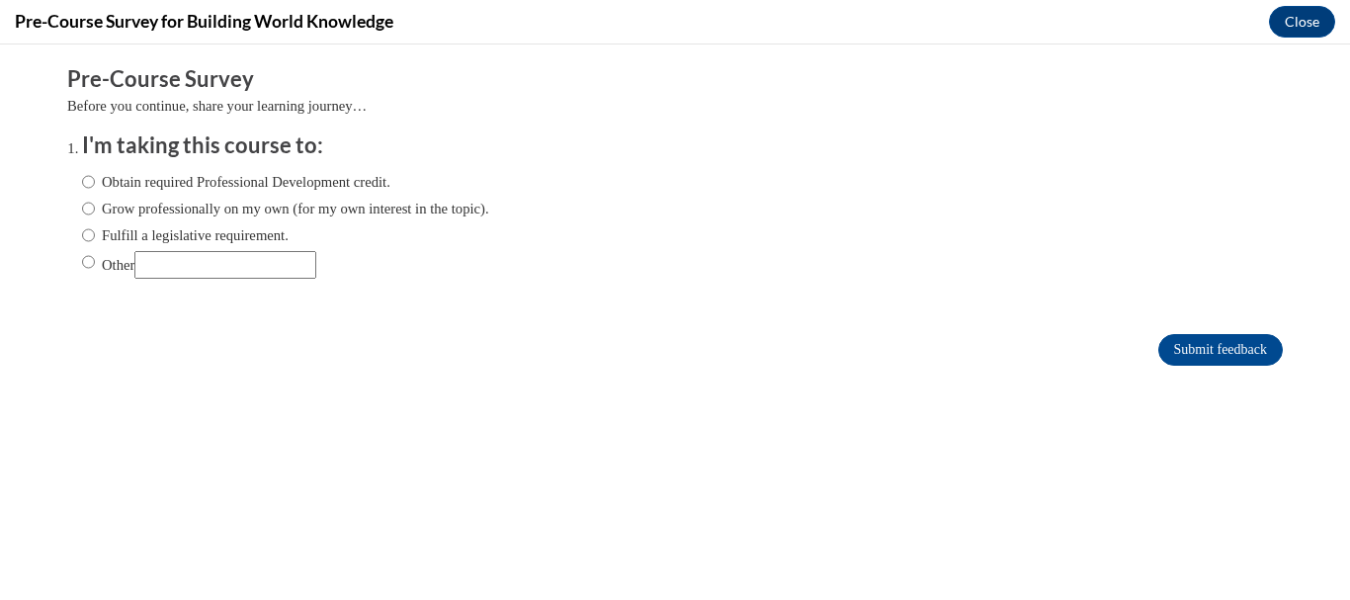
scroll to position [0, 0]
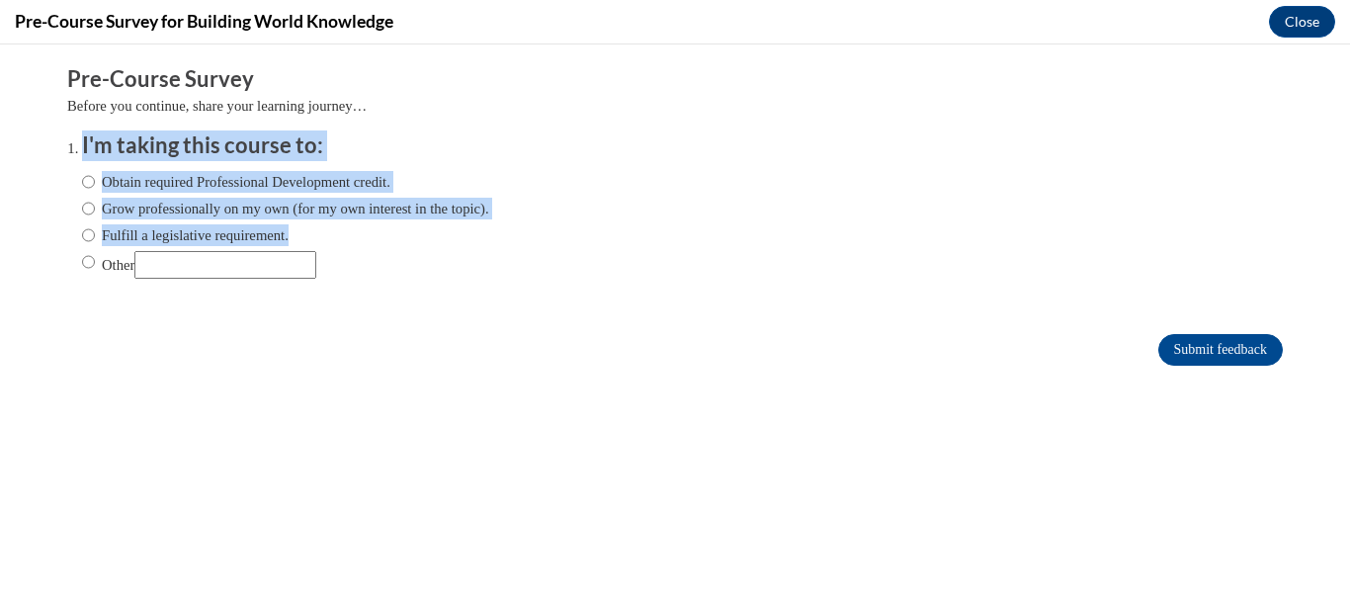
drag, startPoint x: 65, startPoint y: 144, endPoint x: 320, endPoint y: 274, distance: 286.0
click at [320, 274] on li "I'm taking this course to: Obtain required Professional Development credit. Gro…" at bounding box center [675, 212] width 1186 height 164
click at [82, 191] on input "Obtain required Professional Development credit." at bounding box center [88, 182] width 13 height 22
radio input "true"
click at [1199, 341] on input "Submit feedback" at bounding box center [1220, 350] width 125 height 32
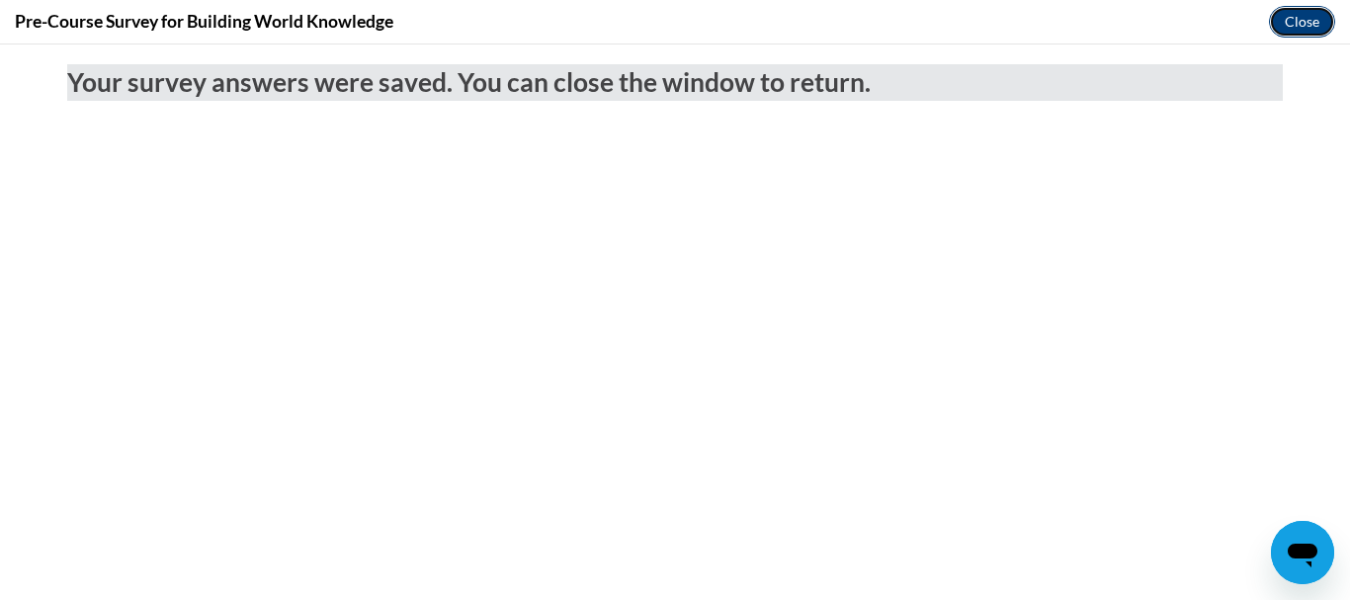
click at [1295, 19] on button "Close" at bounding box center [1302, 22] width 66 height 32
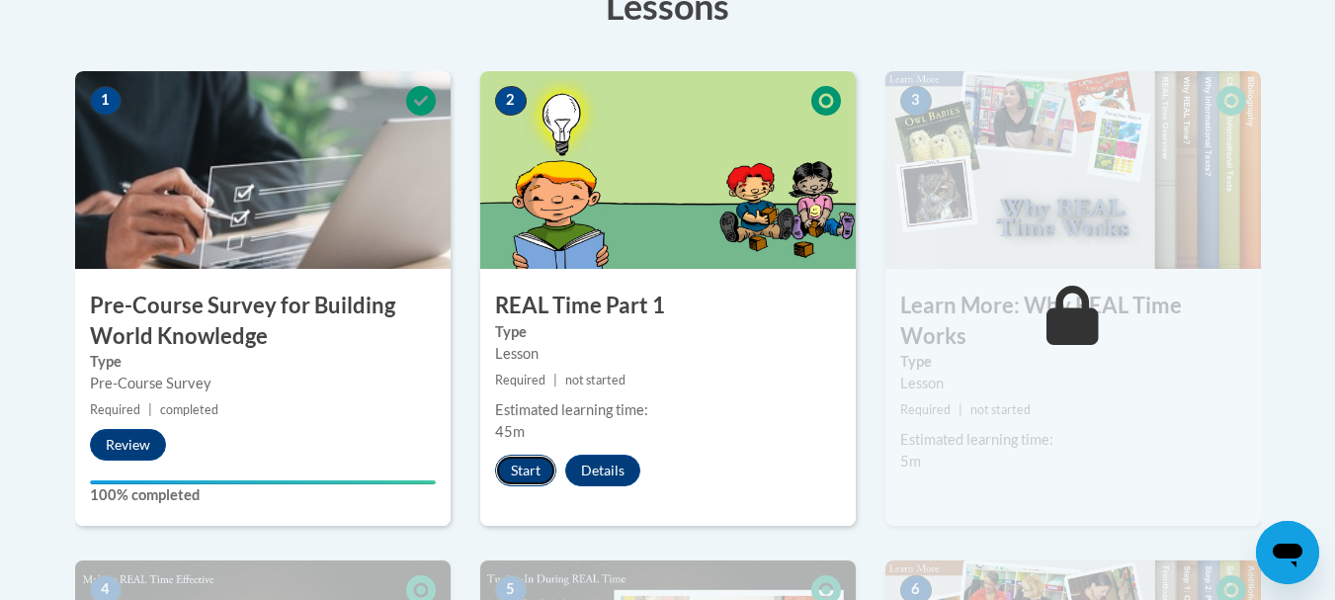
click at [533, 472] on button "Start" at bounding box center [525, 471] width 61 height 32
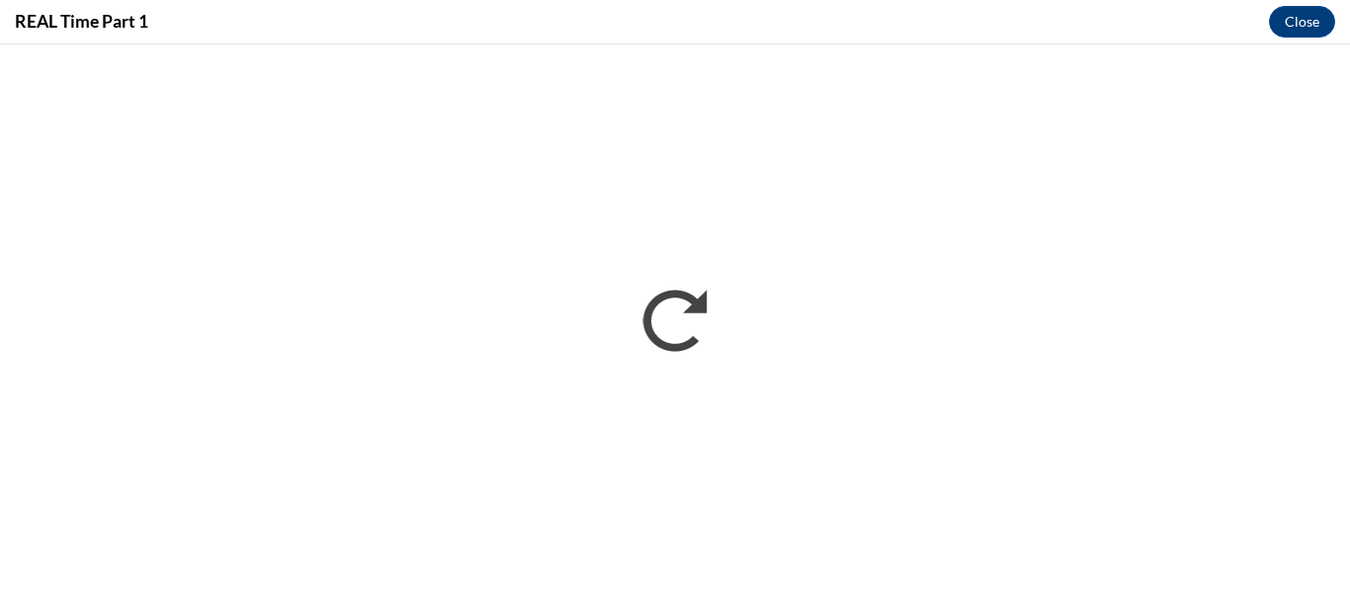
click at [980, 29] on div "REAL Time Part 1 Close" at bounding box center [675, 22] width 1350 height 44
click at [1312, 12] on button "Close" at bounding box center [1302, 22] width 66 height 32
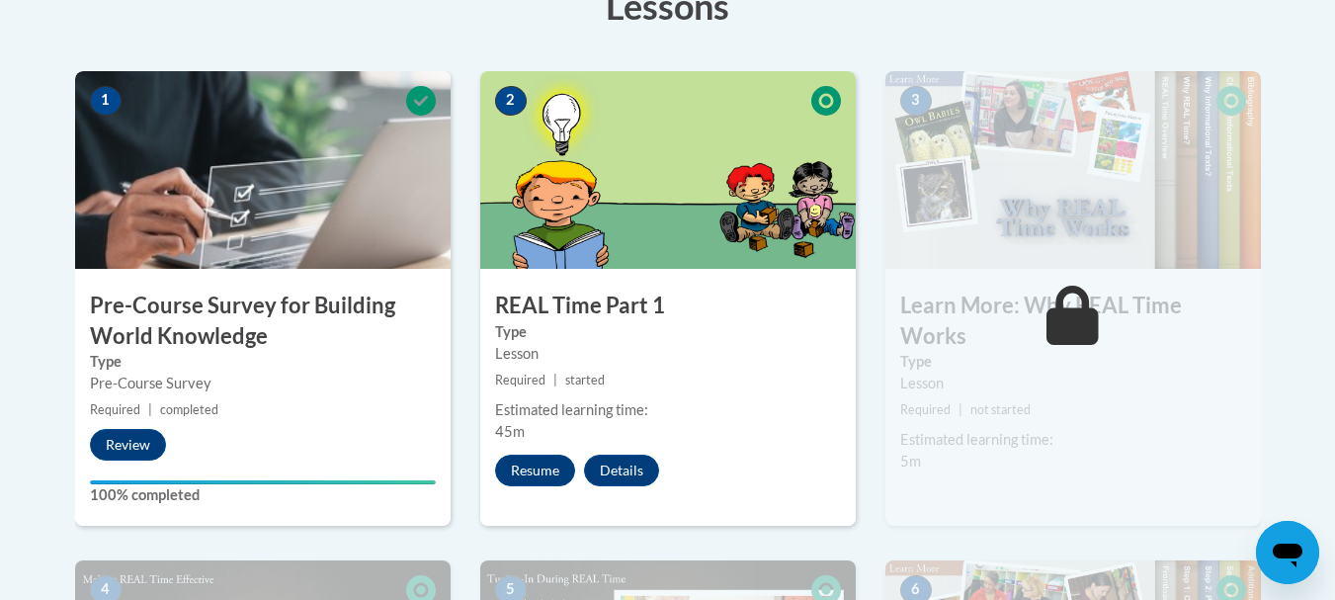
click at [665, 358] on div "Lesson" at bounding box center [668, 354] width 346 height 22
click at [550, 474] on button "Resume" at bounding box center [535, 471] width 80 height 32
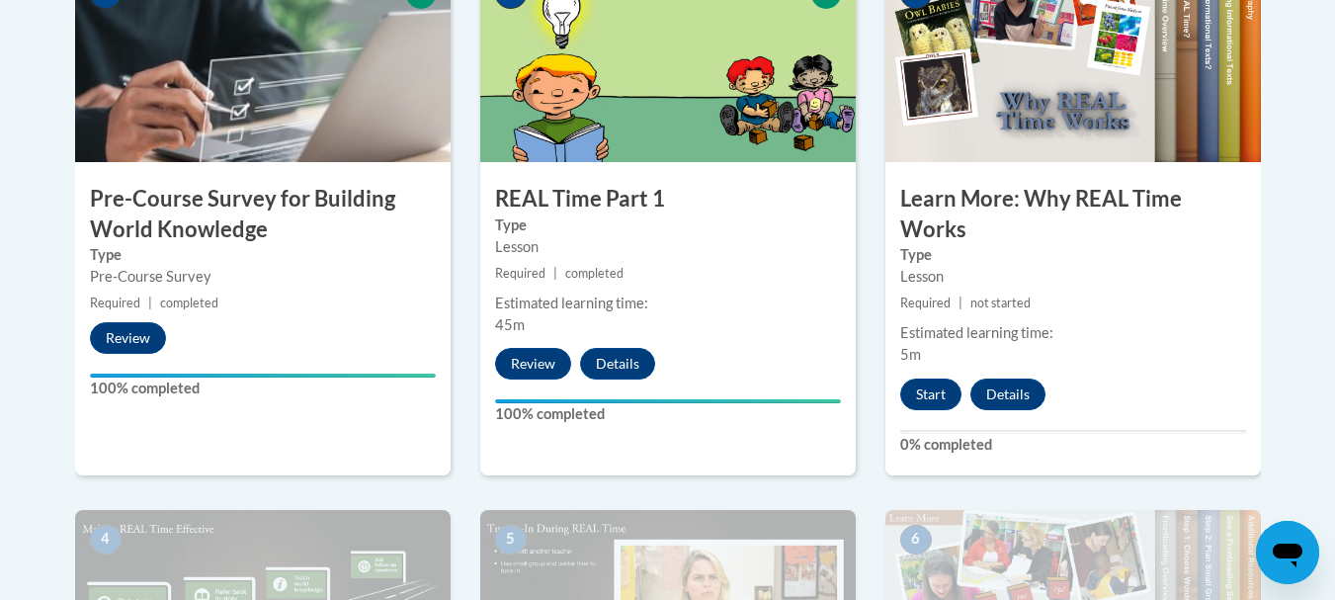
scroll to position [705, 0]
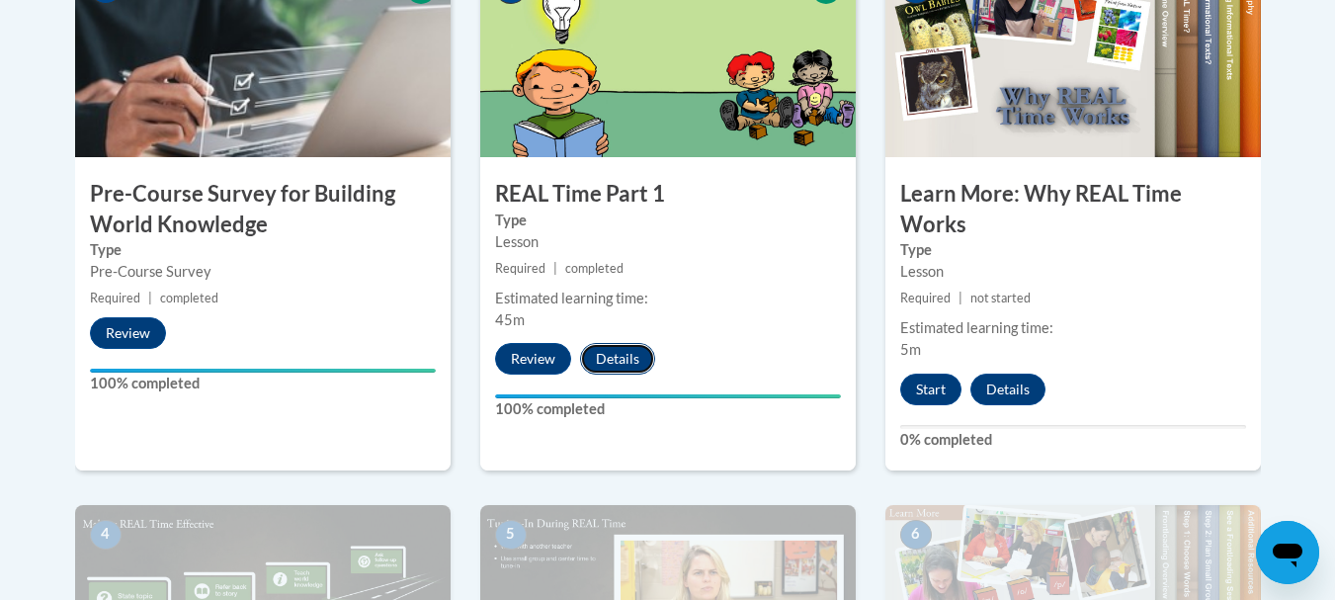
click at [620, 360] on button "Details" at bounding box center [617, 359] width 75 height 32
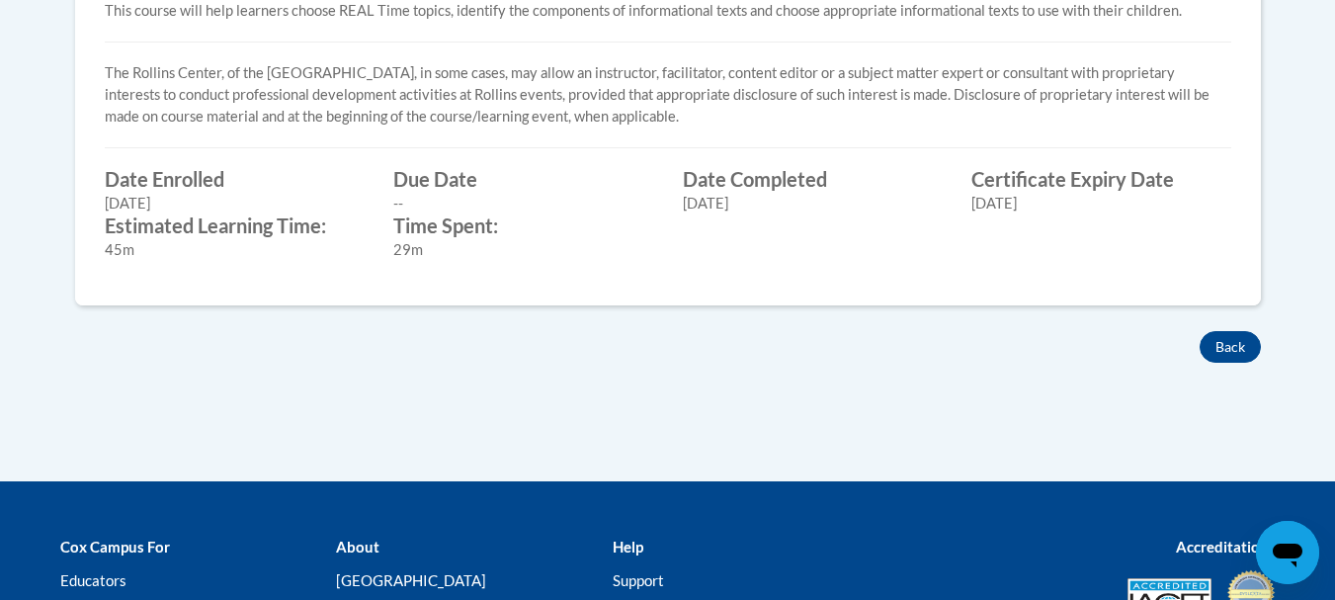
scroll to position [1041, 0]
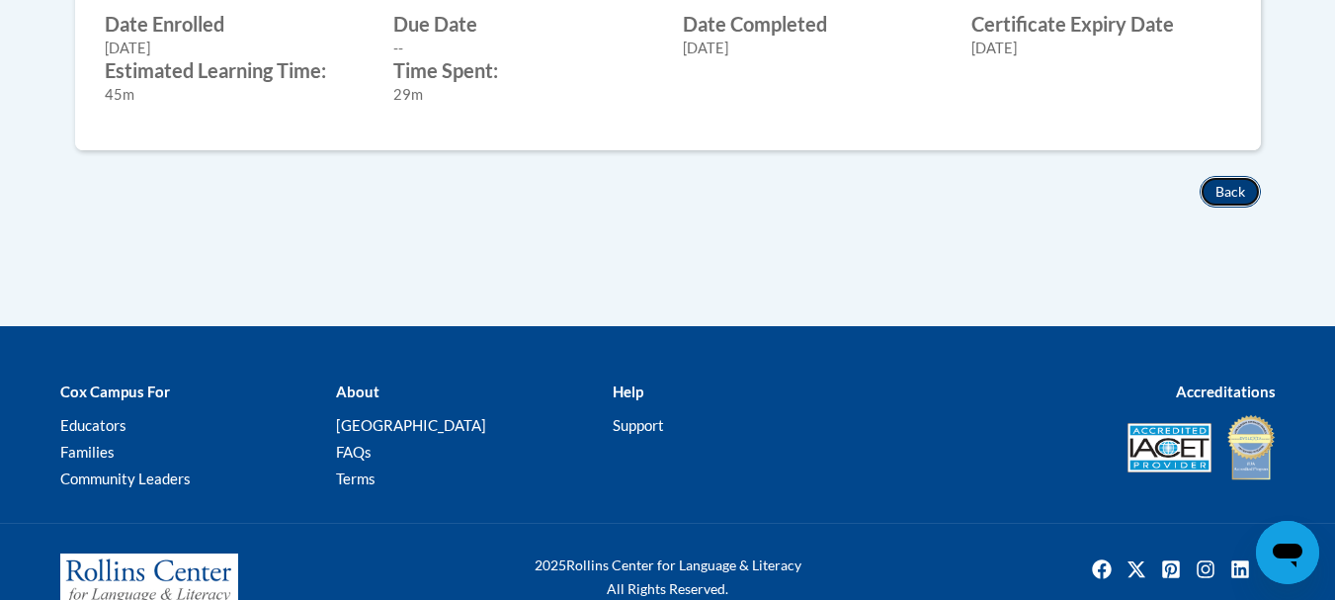
click at [1233, 196] on button "Back" at bounding box center [1230, 192] width 61 height 32
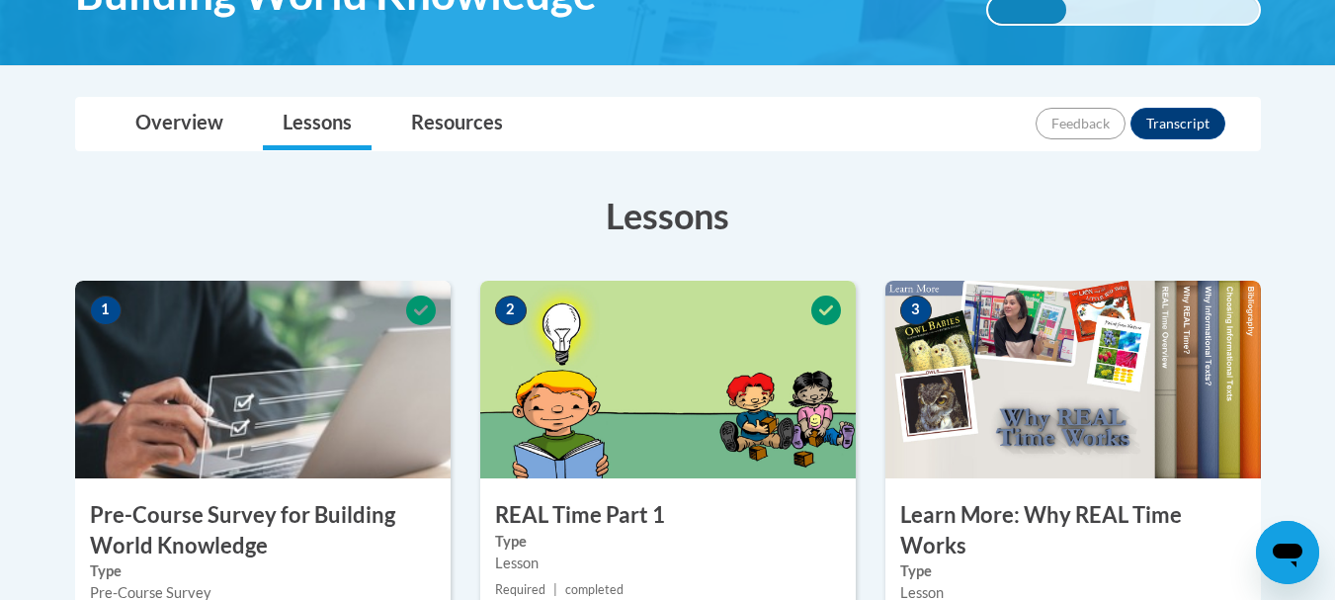
scroll to position [363, 0]
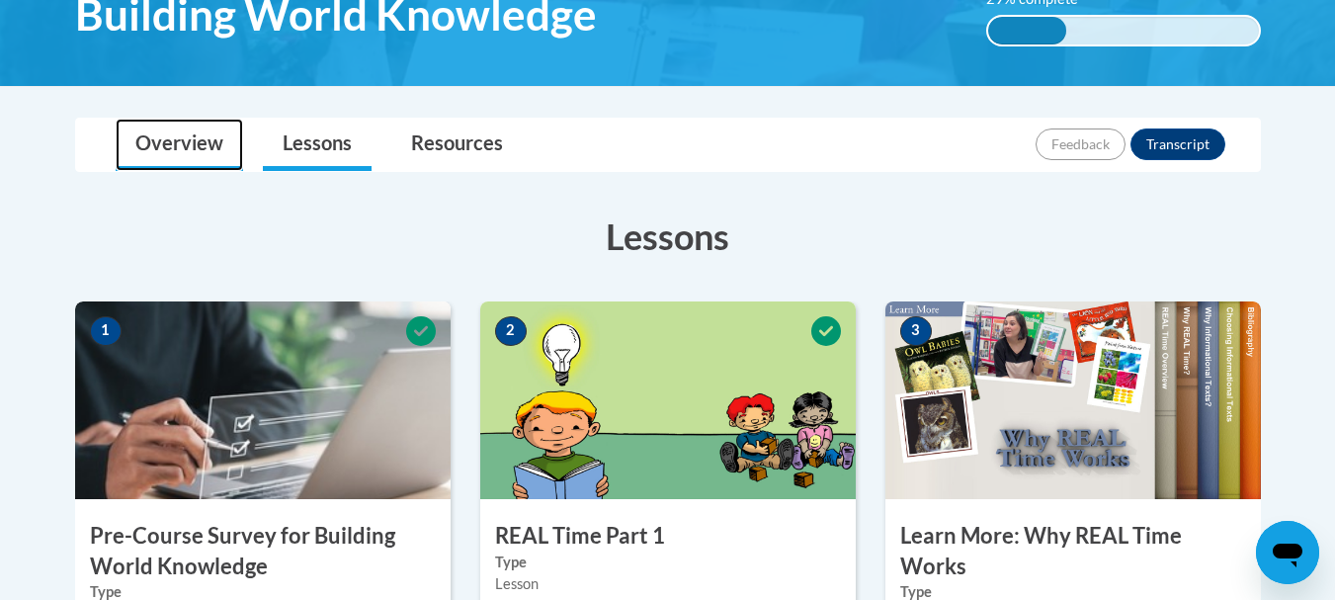
click at [198, 142] on link "Overview" at bounding box center [179, 145] width 127 height 52
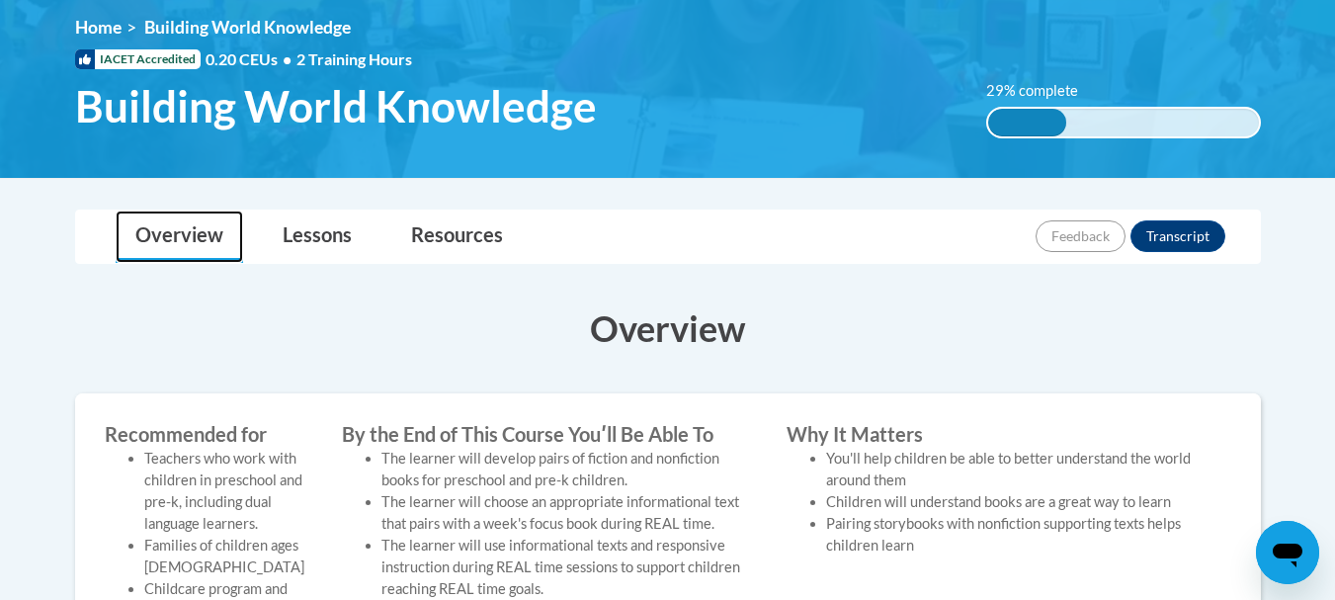
scroll to position [270, 0]
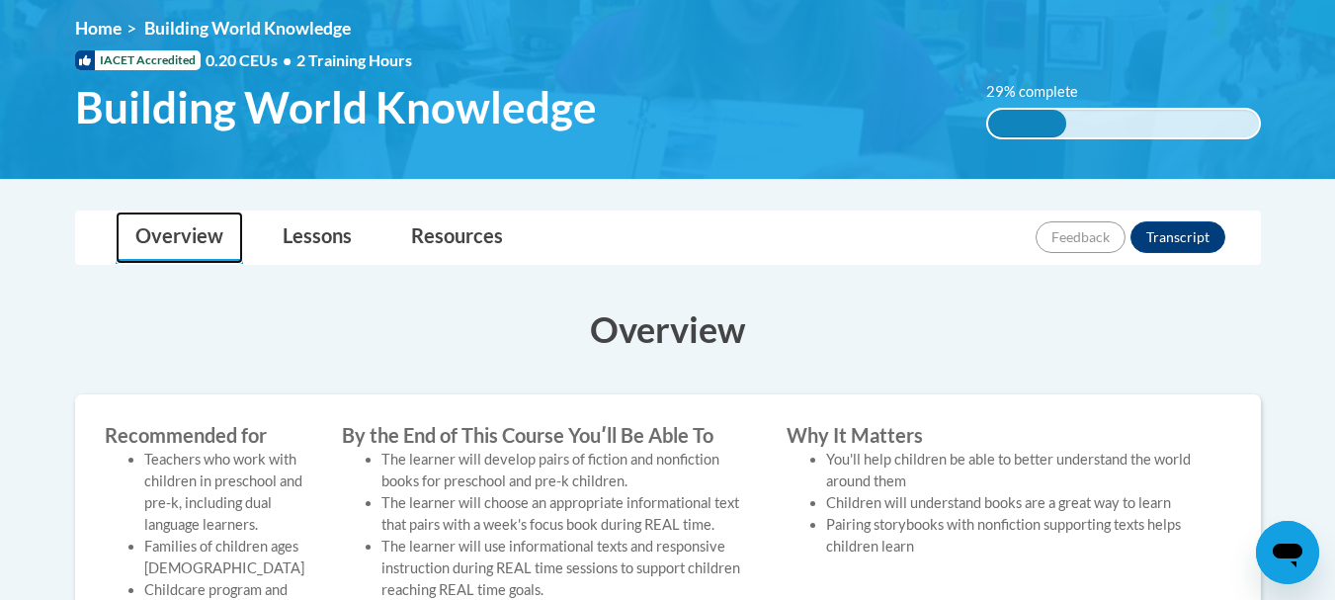
click at [176, 233] on link "Overview" at bounding box center [179, 238] width 127 height 52
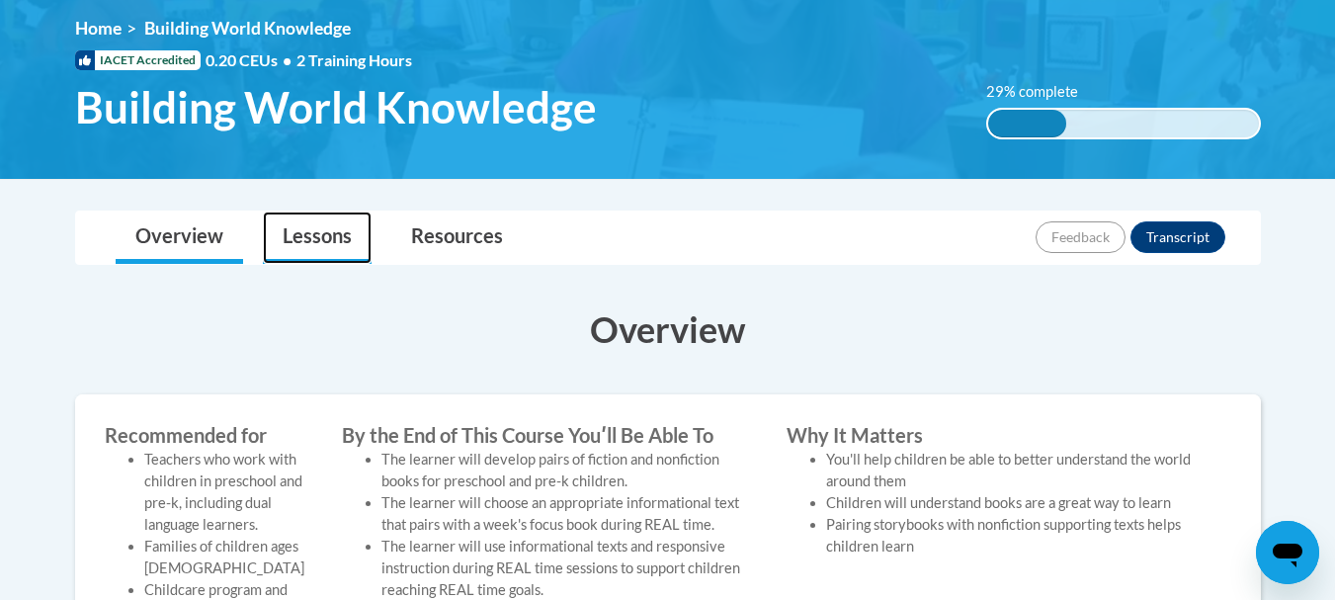
click at [286, 247] on link "Lessons" at bounding box center [317, 238] width 109 height 52
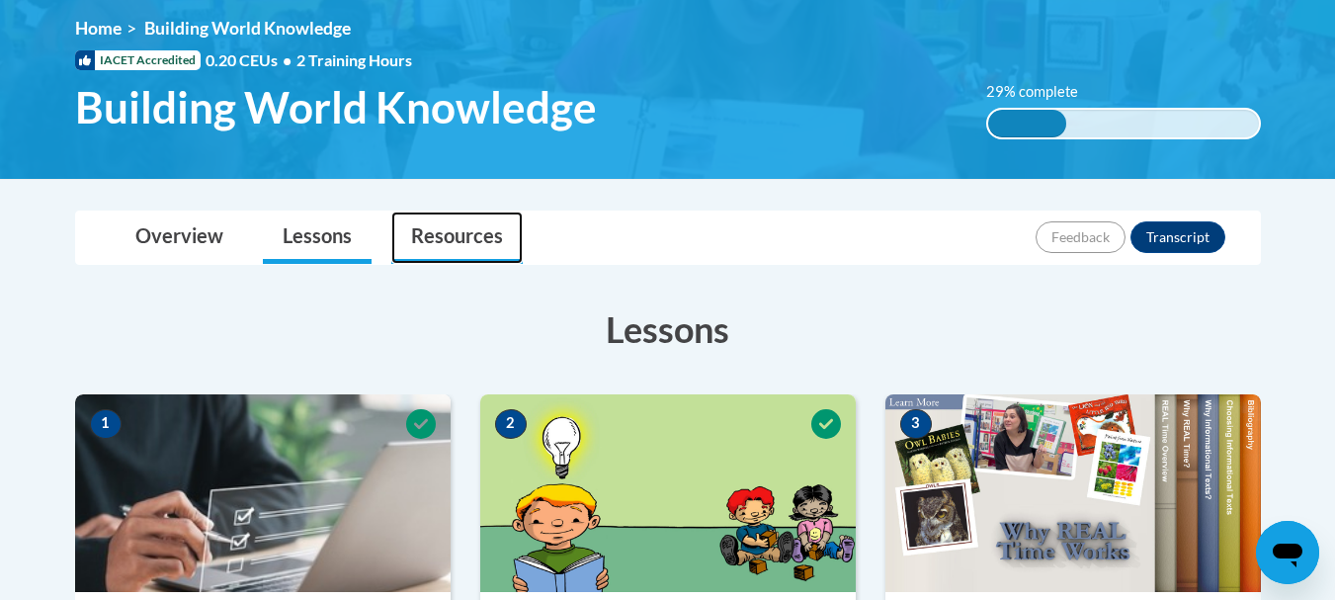
click at [428, 246] on link "Resources" at bounding box center [456, 238] width 131 height 52
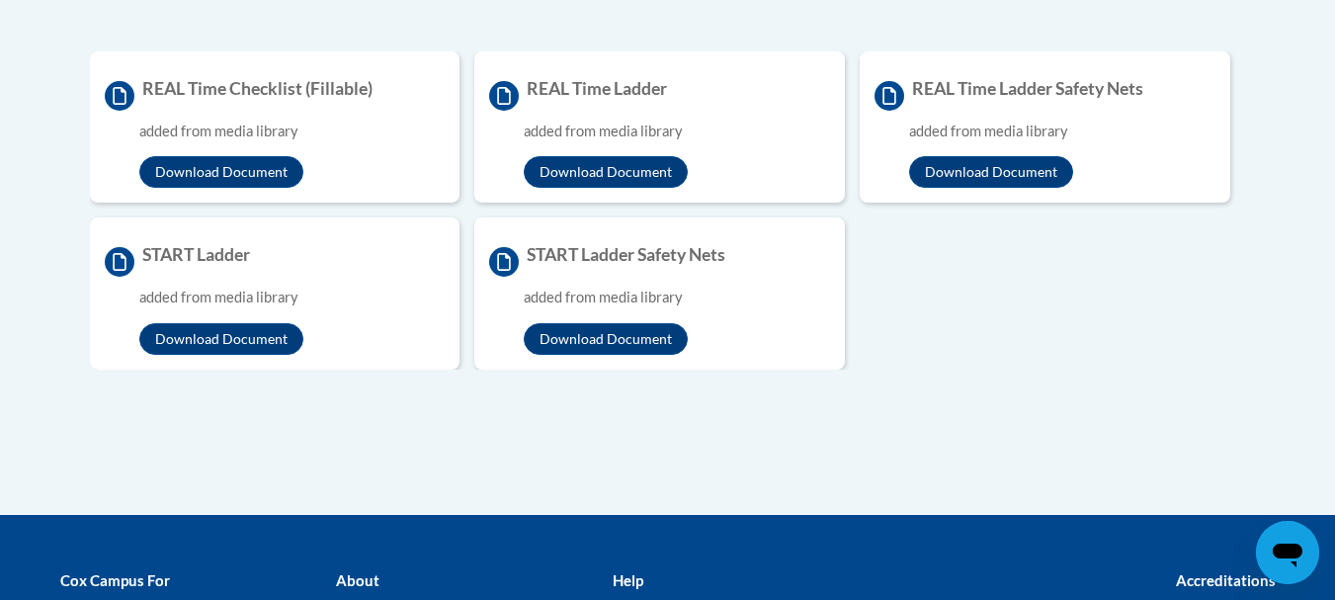
scroll to position [0, 0]
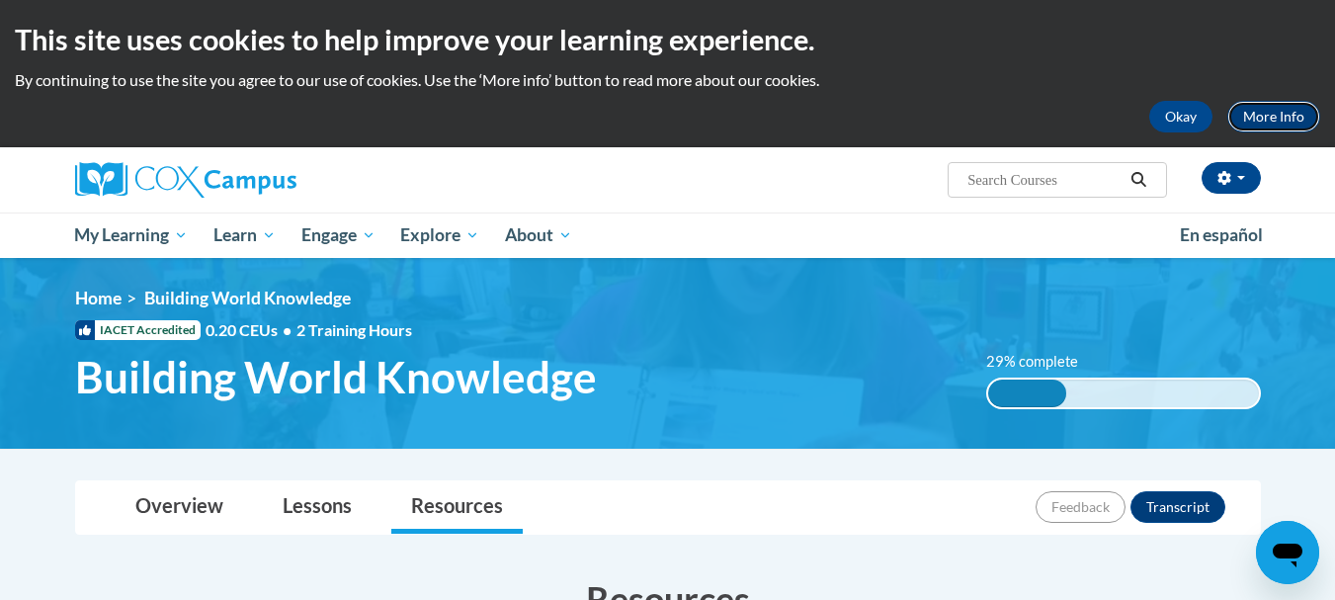
click at [1281, 118] on link "More Info" at bounding box center [1273, 117] width 93 height 32
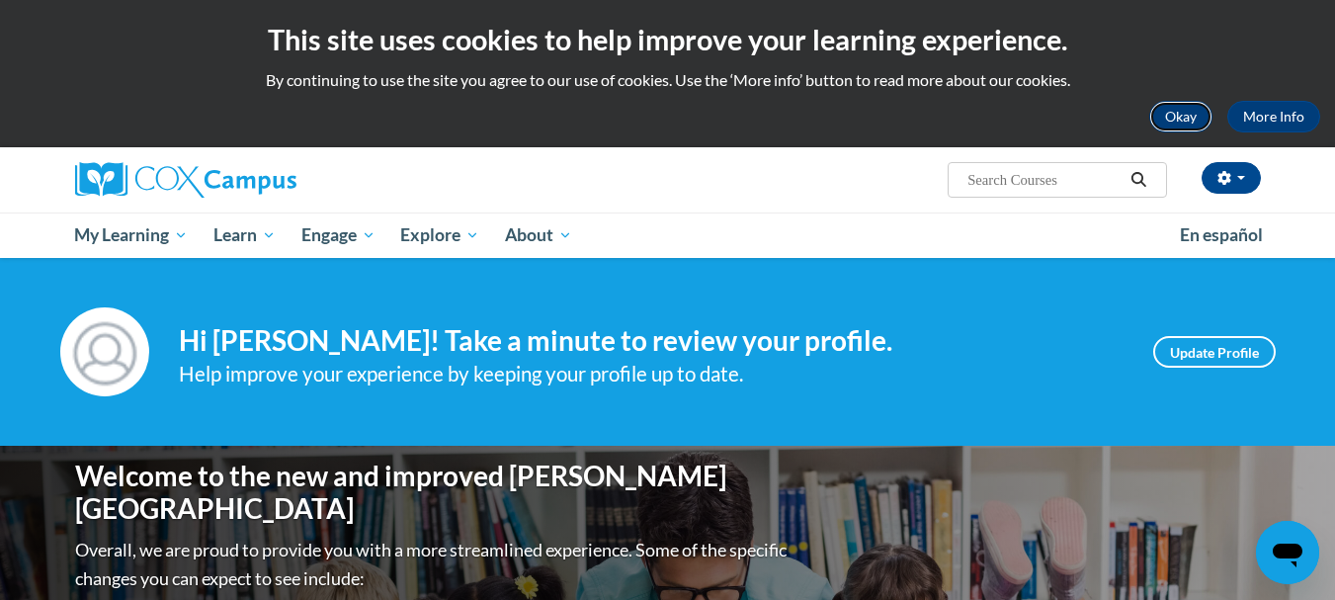
click at [1167, 114] on button "Okay" at bounding box center [1180, 117] width 63 height 32
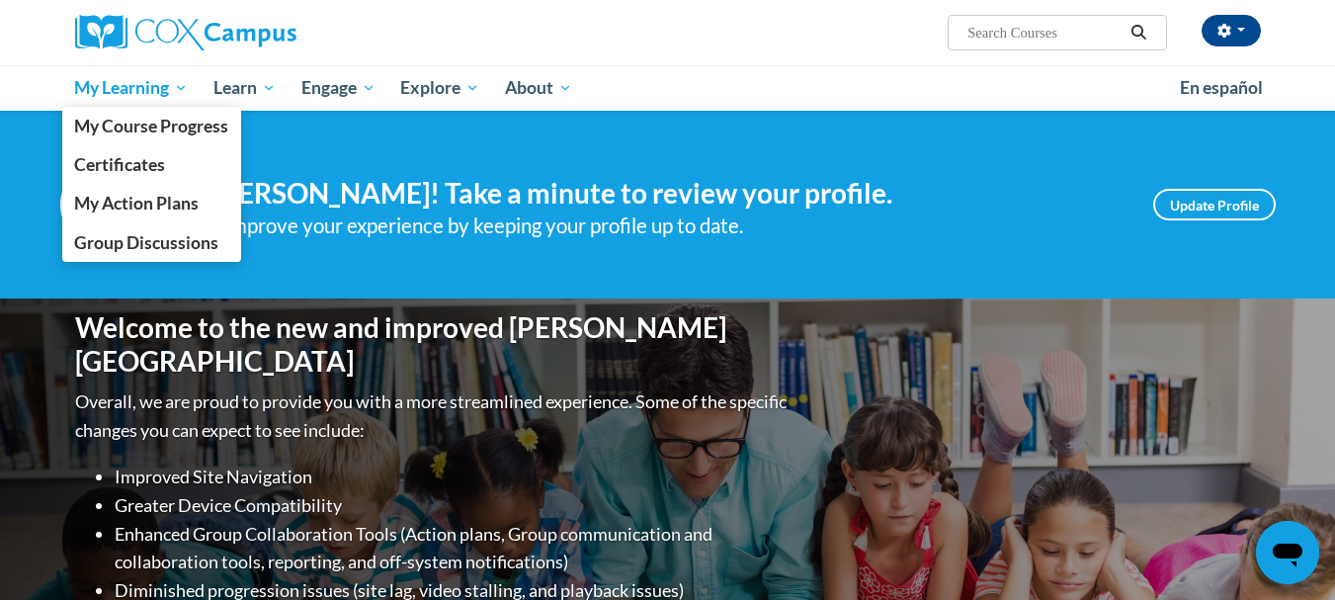
click at [150, 84] on span "My Learning" at bounding box center [131, 88] width 114 height 24
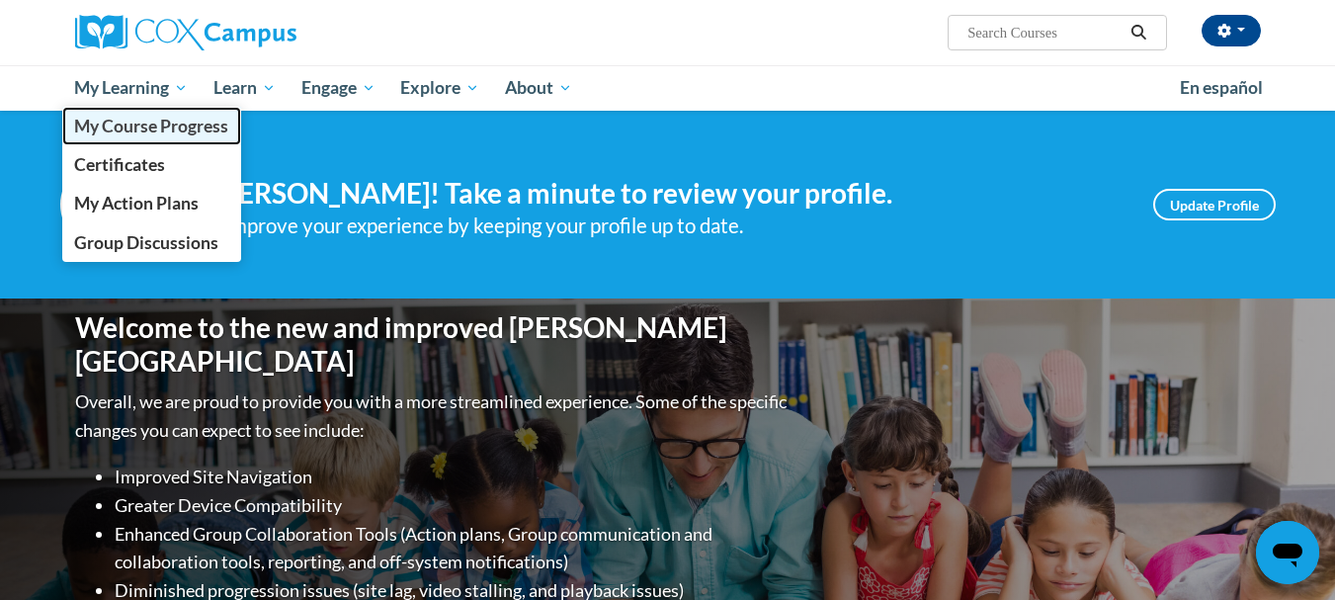
click at [136, 123] on span "My Course Progress" at bounding box center [151, 126] width 154 height 21
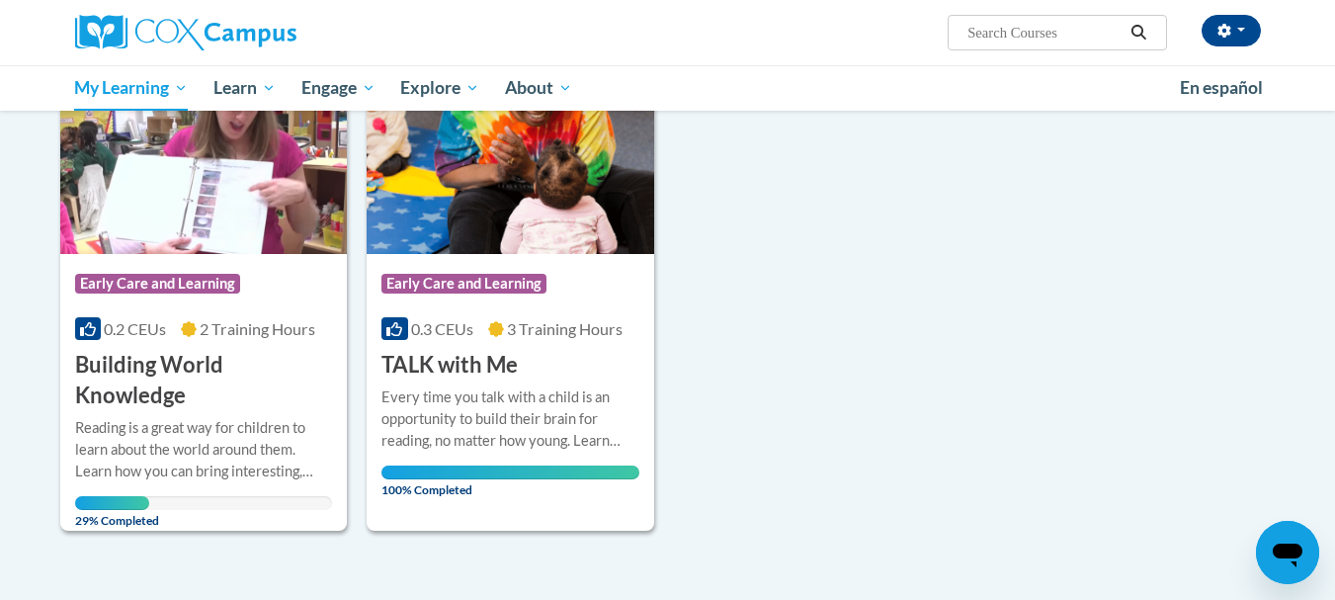
scroll to position [289, 0]
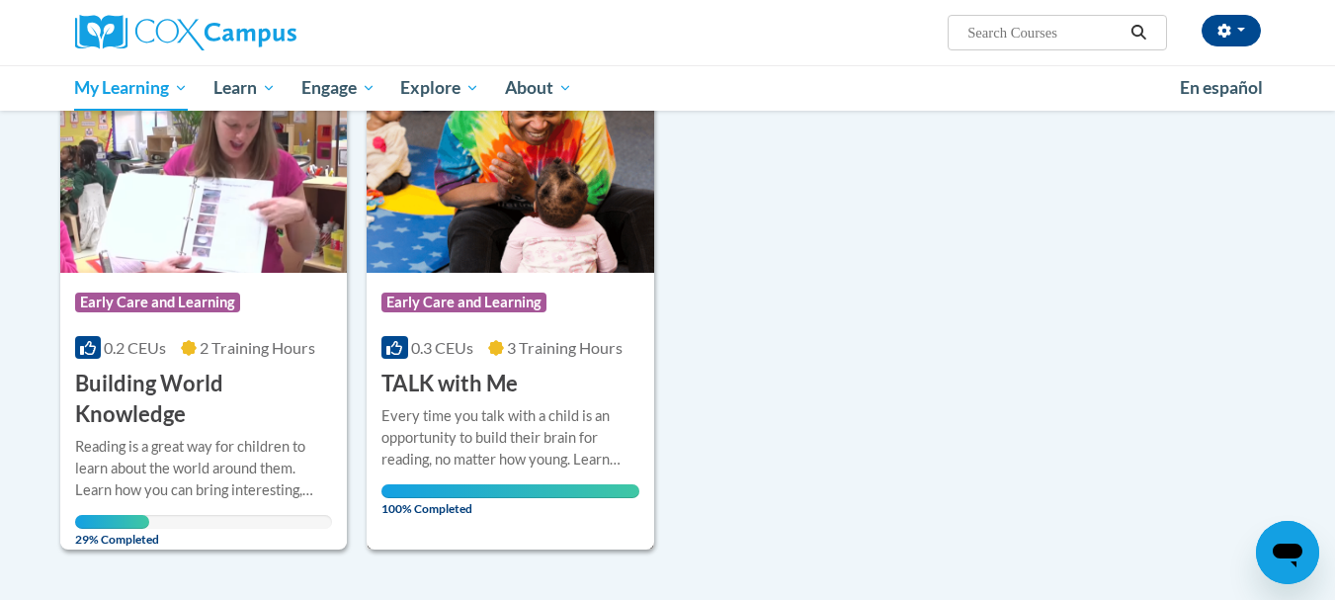
click at [505, 199] on img at bounding box center [511, 172] width 288 height 202
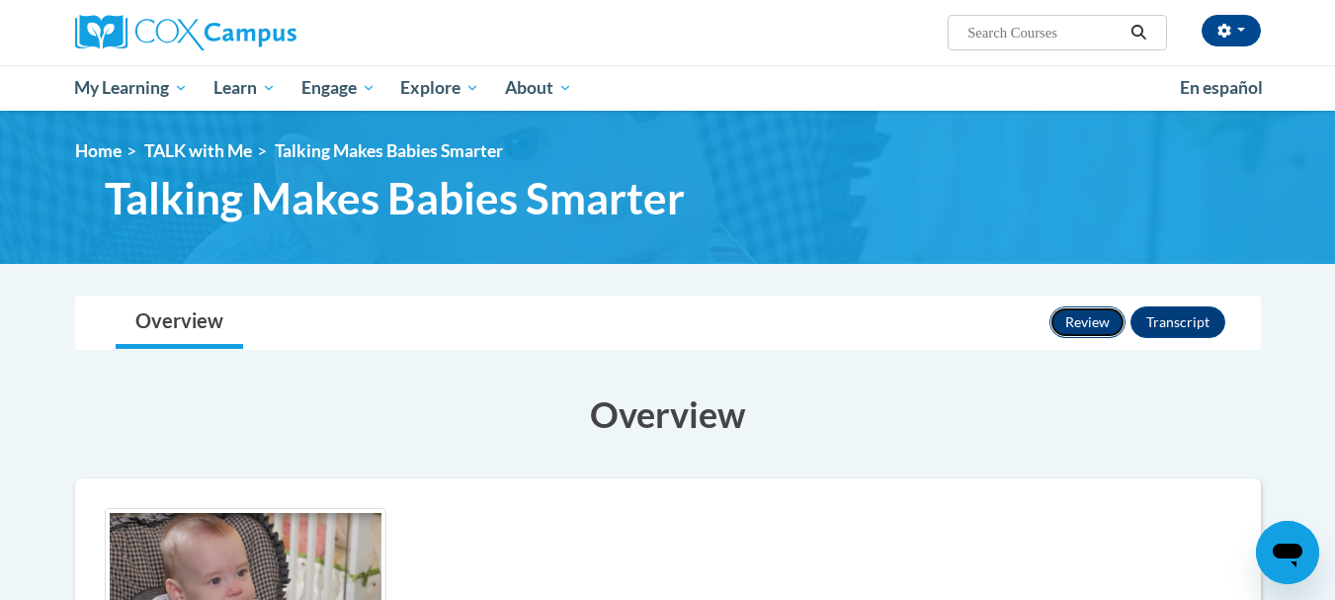
click at [1072, 322] on button "Review" at bounding box center [1088, 322] width 76 height 32
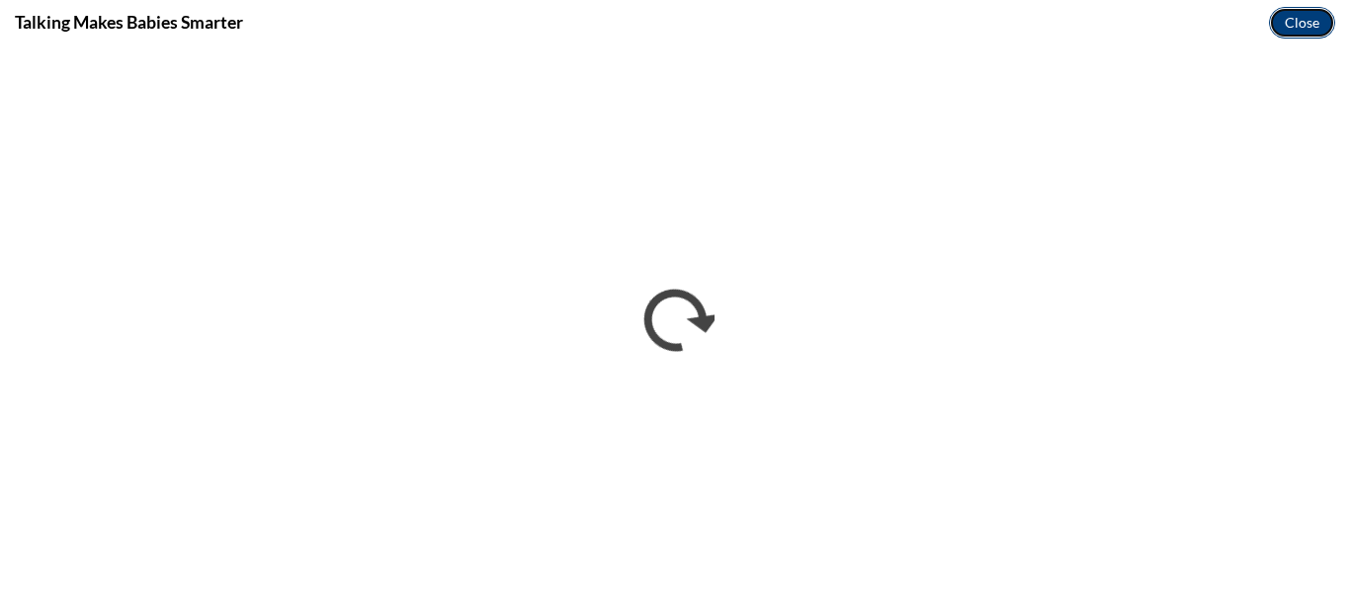
click at [1304, 15] on button "Close" at bounding box center [1302, 23] width 66 height 32
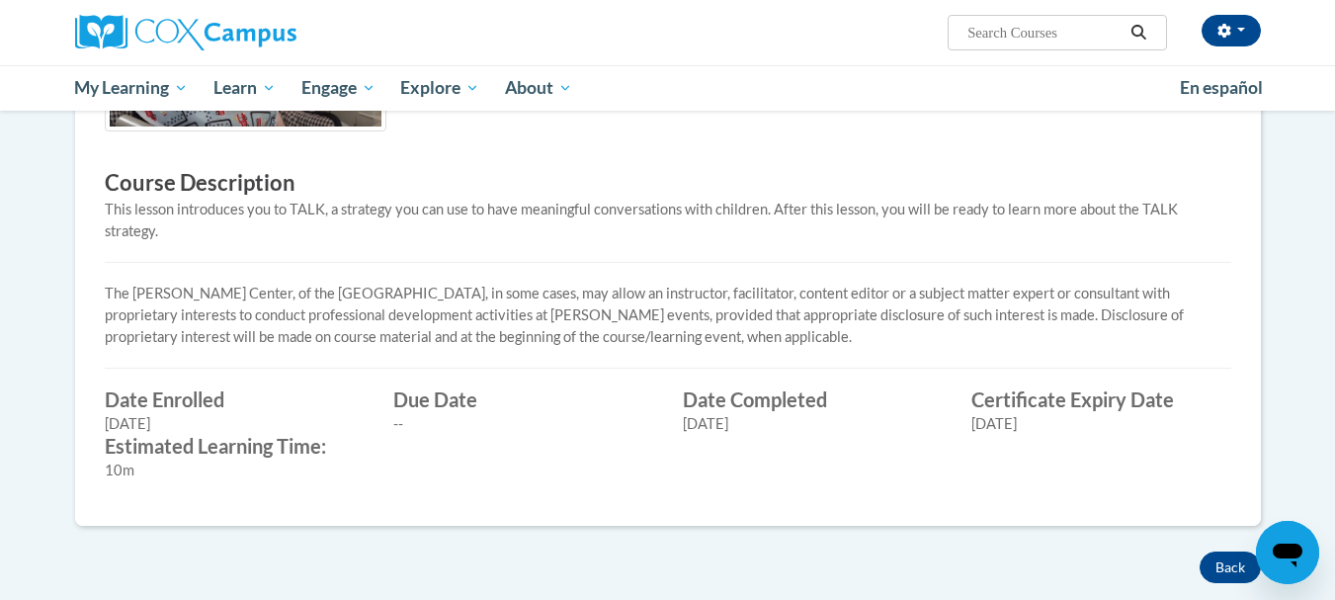
scroll to position [534, 0]
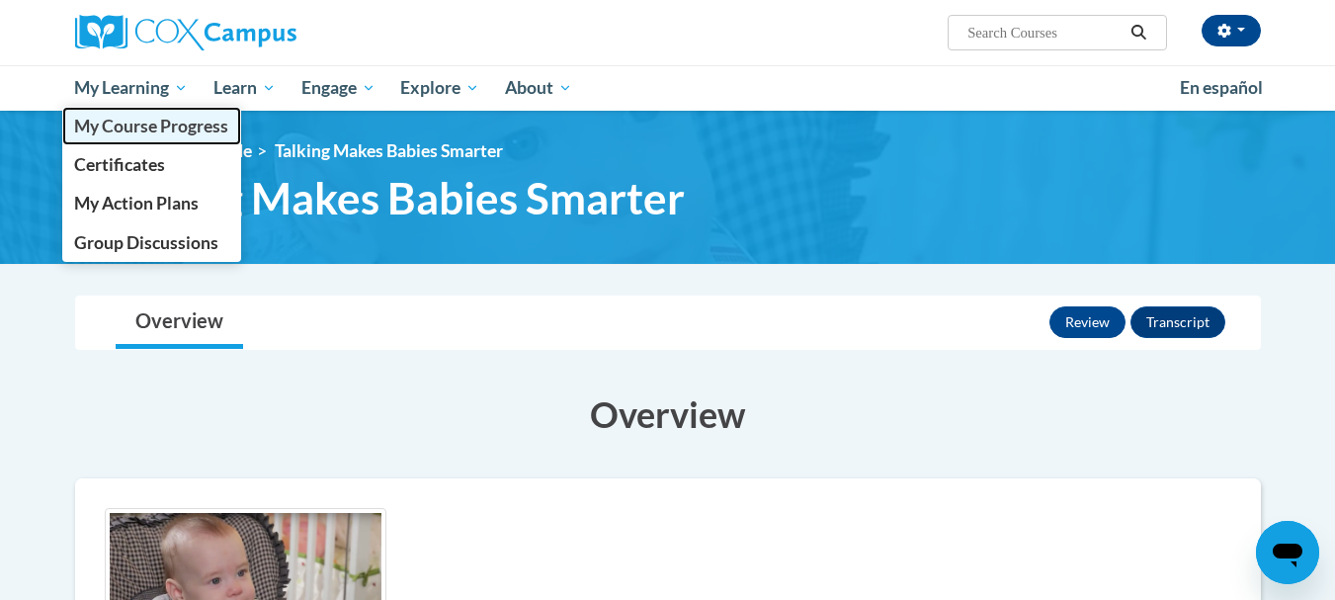
click at [138, 125] on span "My Course Progress" at bounding box center [151, 126] width 154 height 21
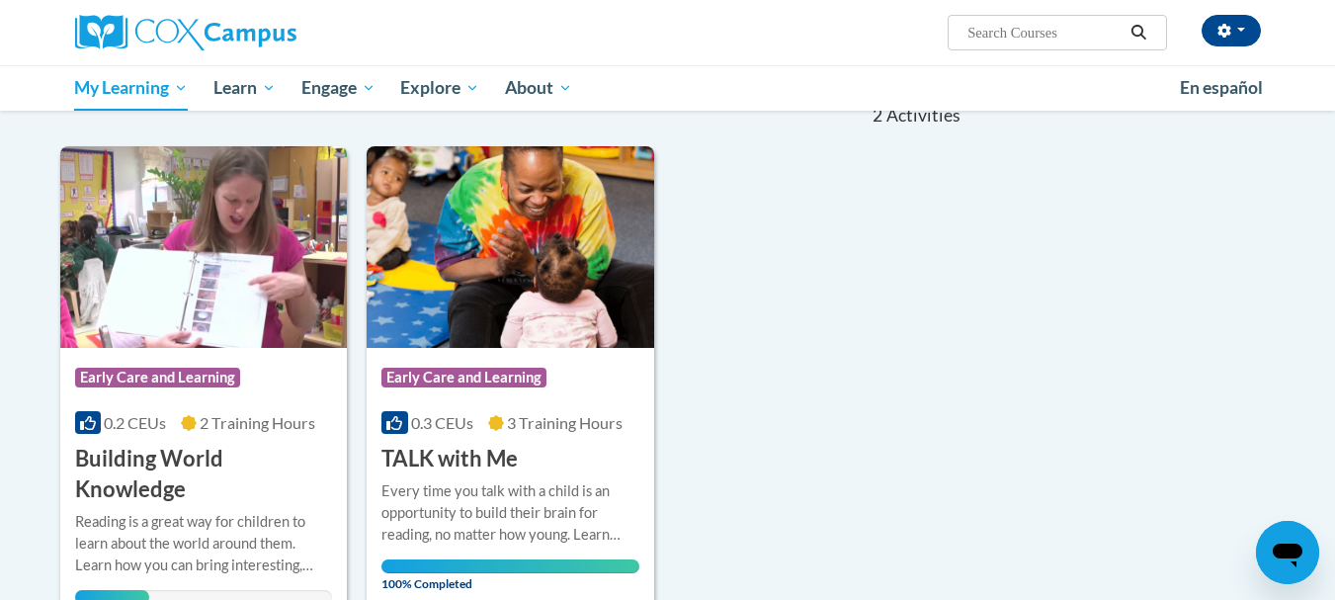
scroll to position [191, 0]
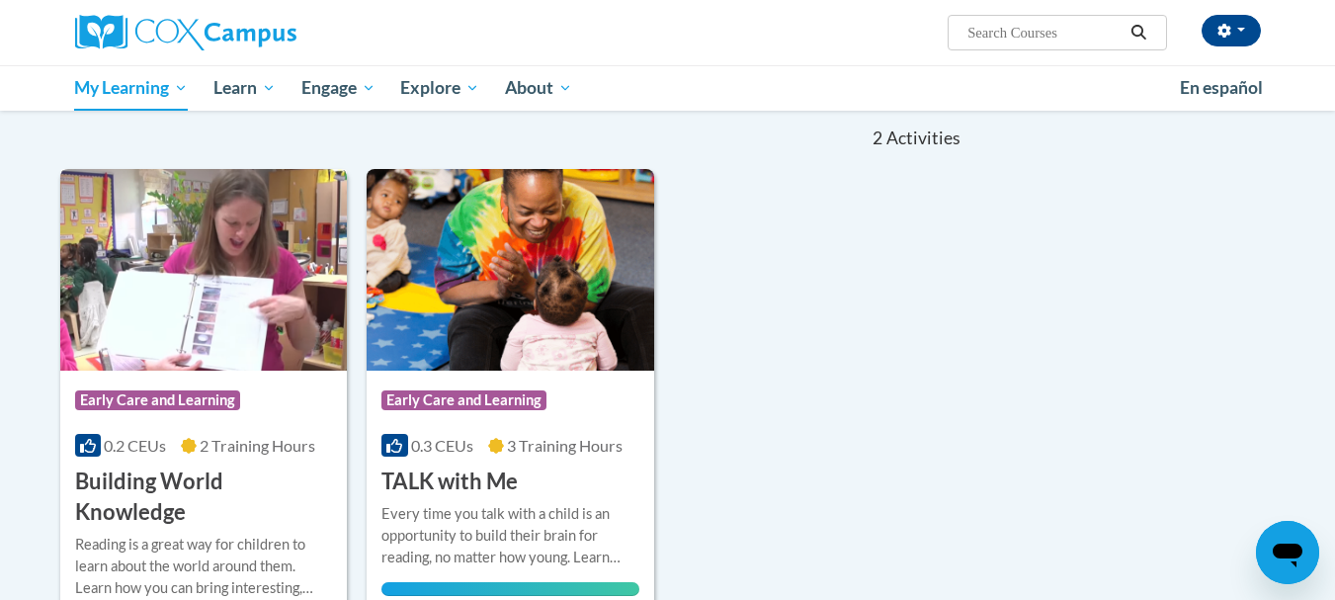
click at [214, 313] on img at bounding box center [204, 270] width 288 height 202
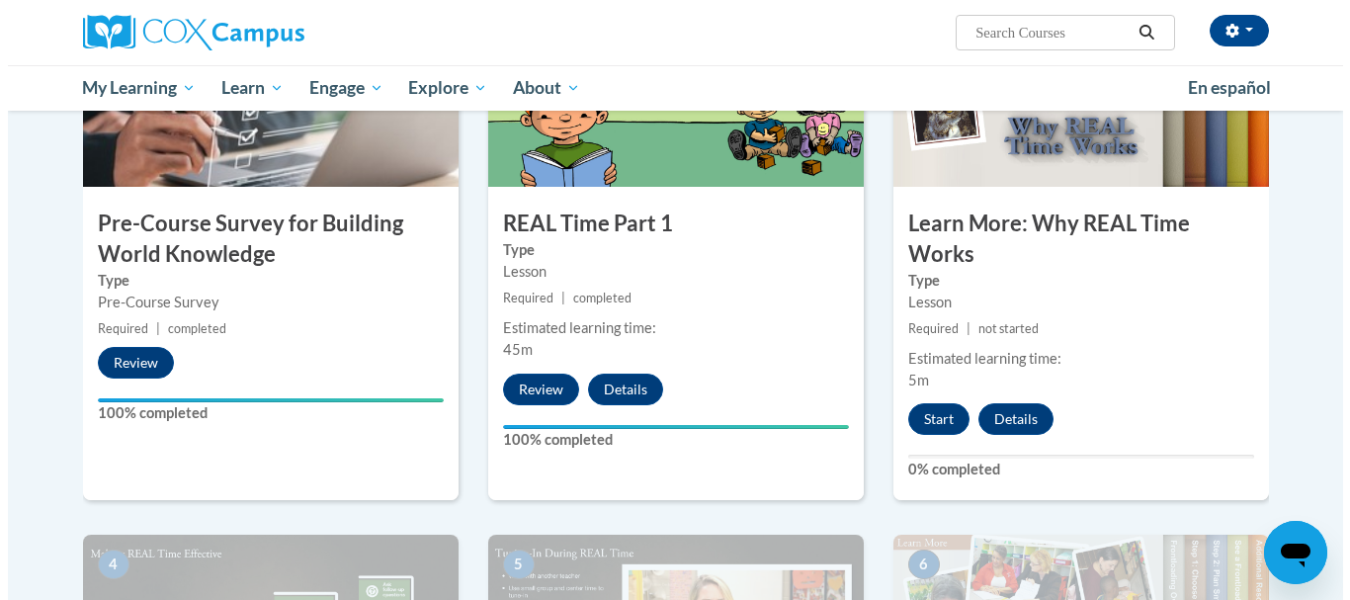
scroll to position [521, 0]
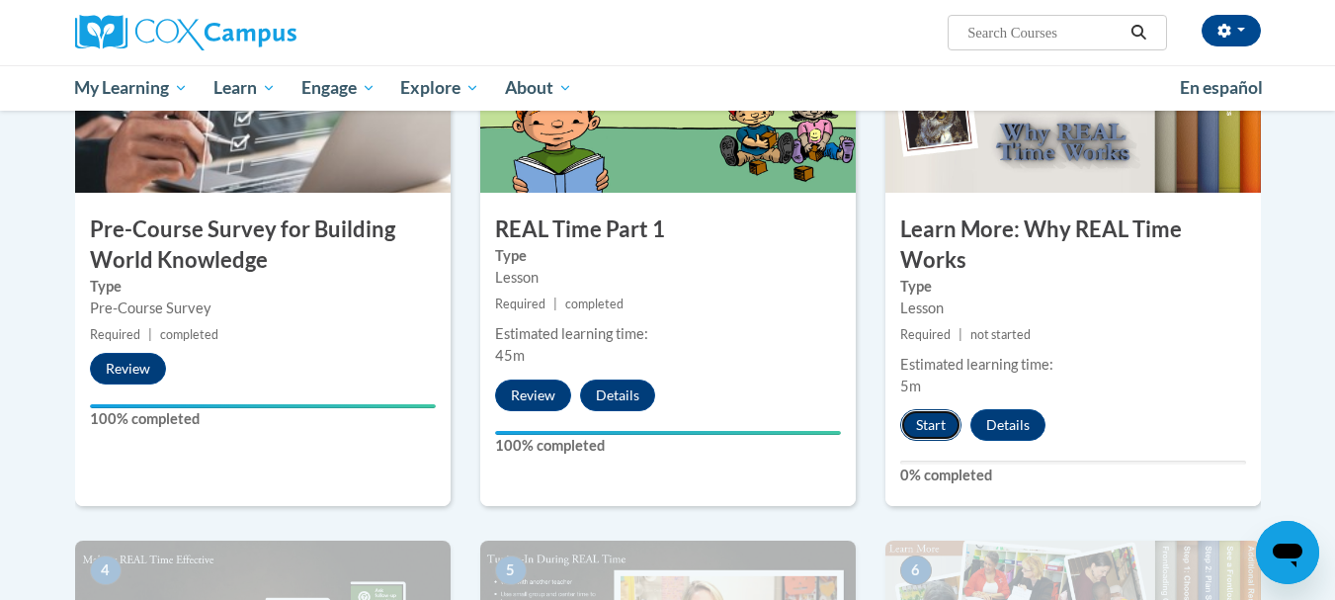
click at [916, 428] on button "Start" at bounding box center [930, 425] width 61 height 32
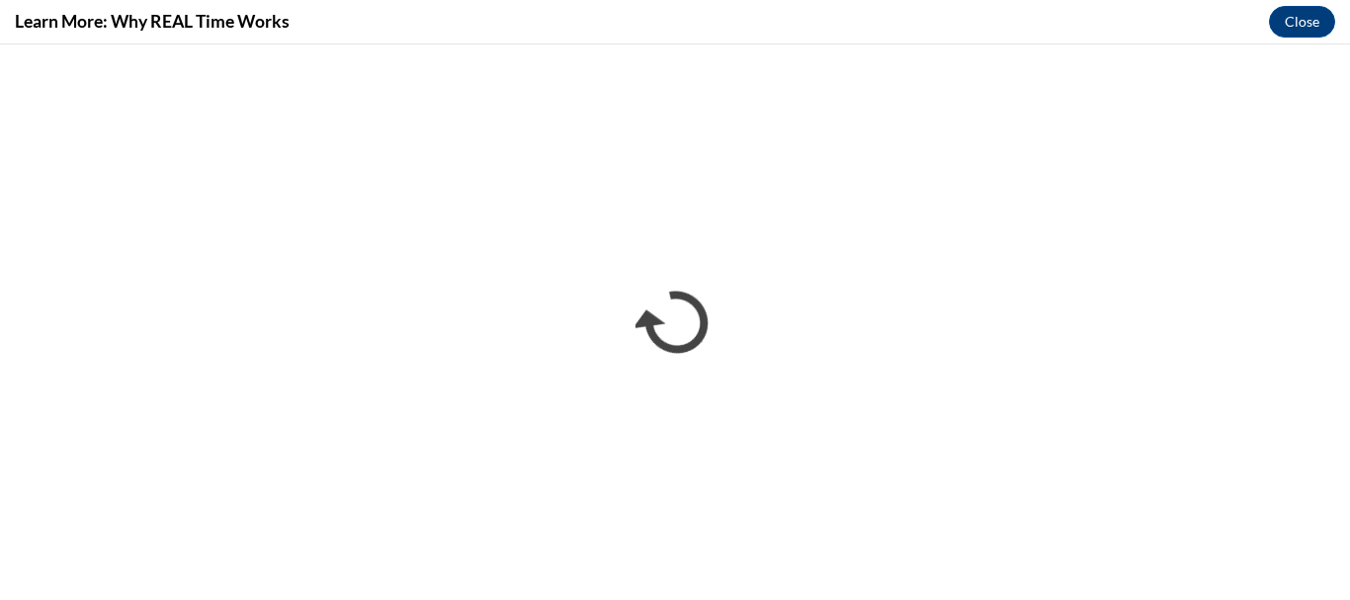
scroll to position [0, 0]
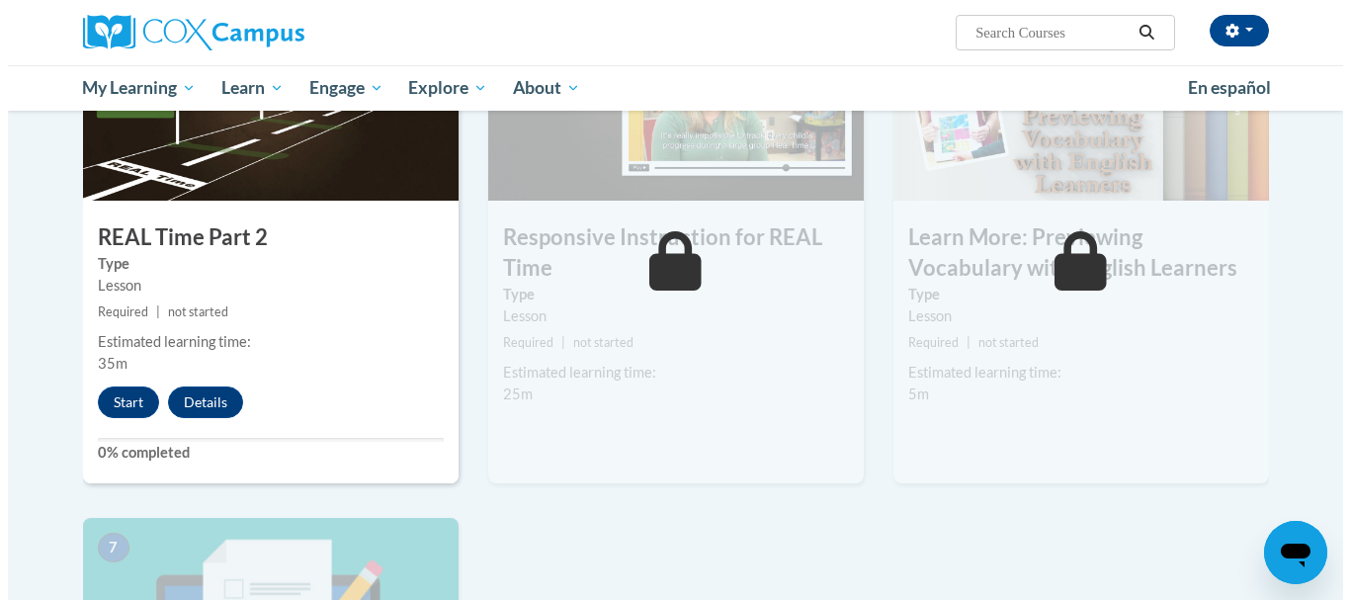
scroll to position [1060, 0]
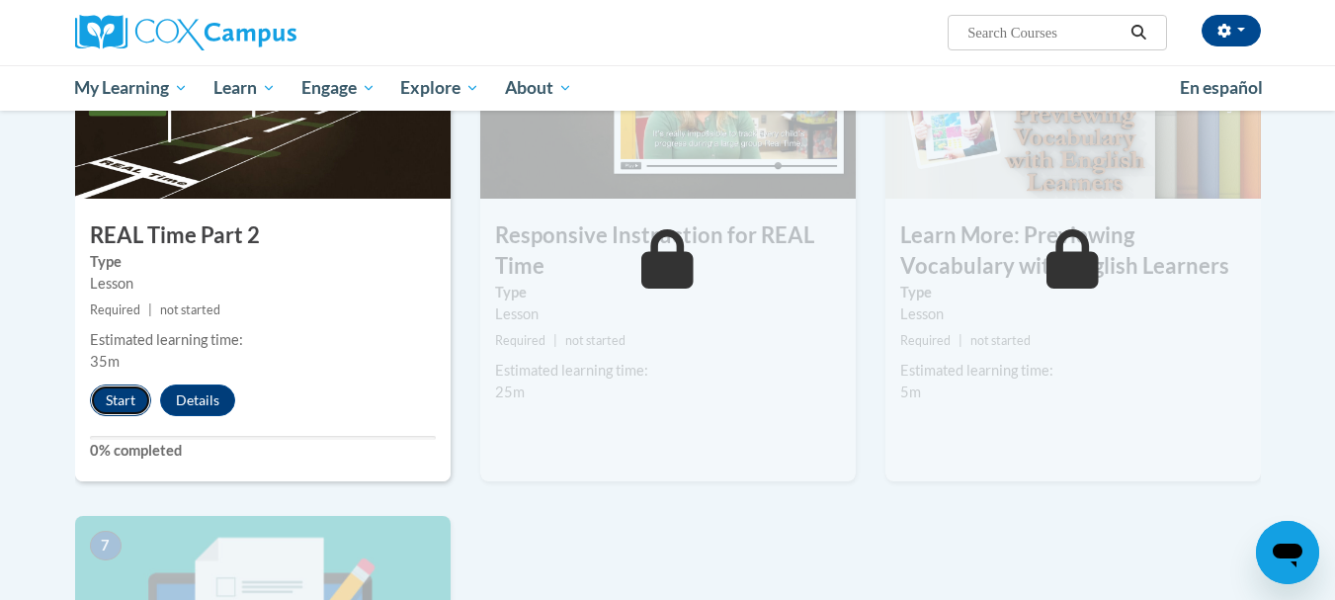
click at [130, 405] on button "Start" at bounding box center [120, 400] width 61 height 32
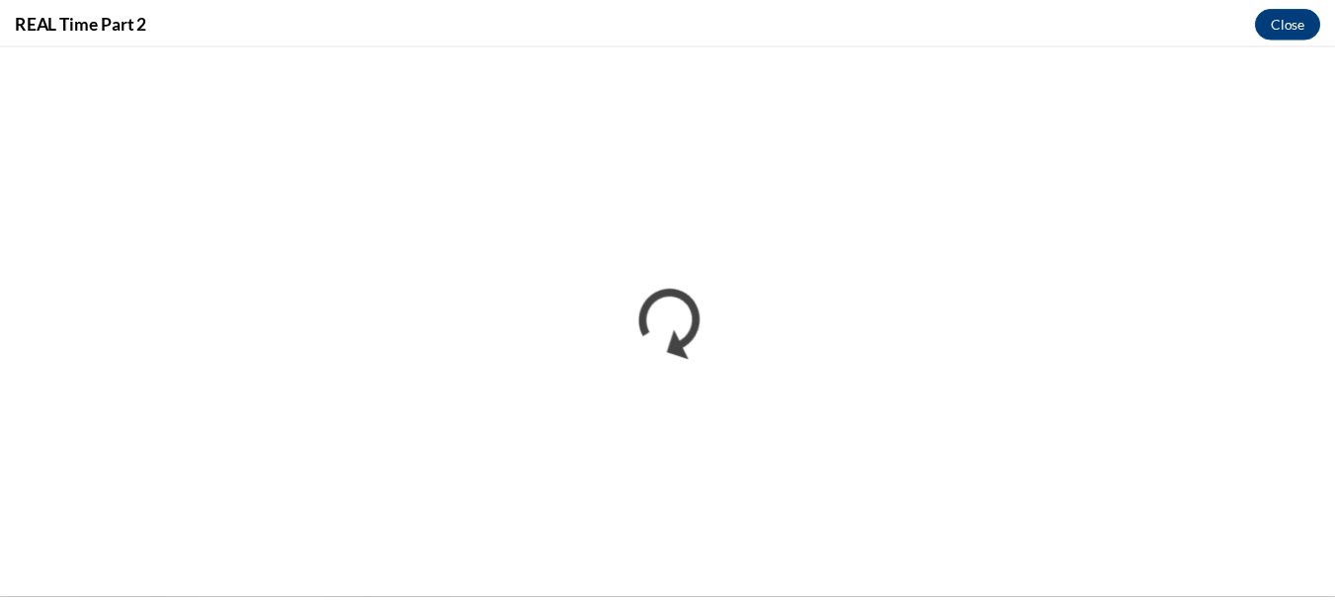
scroll to position [0, 0]
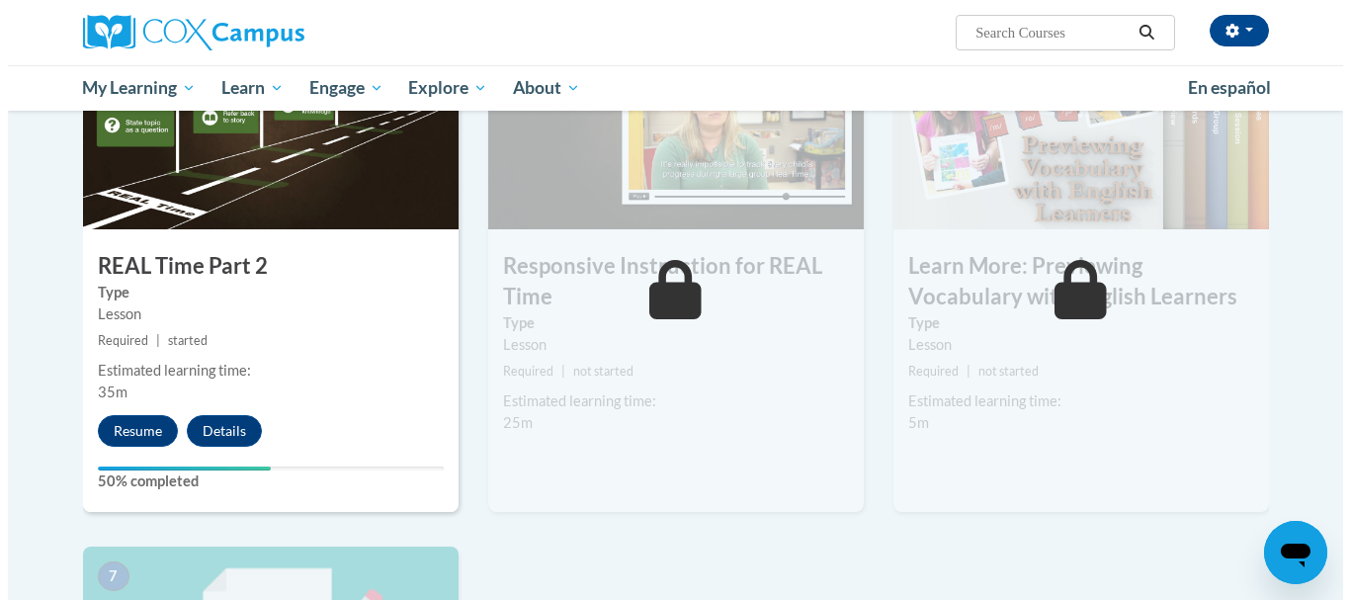
scroll to position [1055, 0]
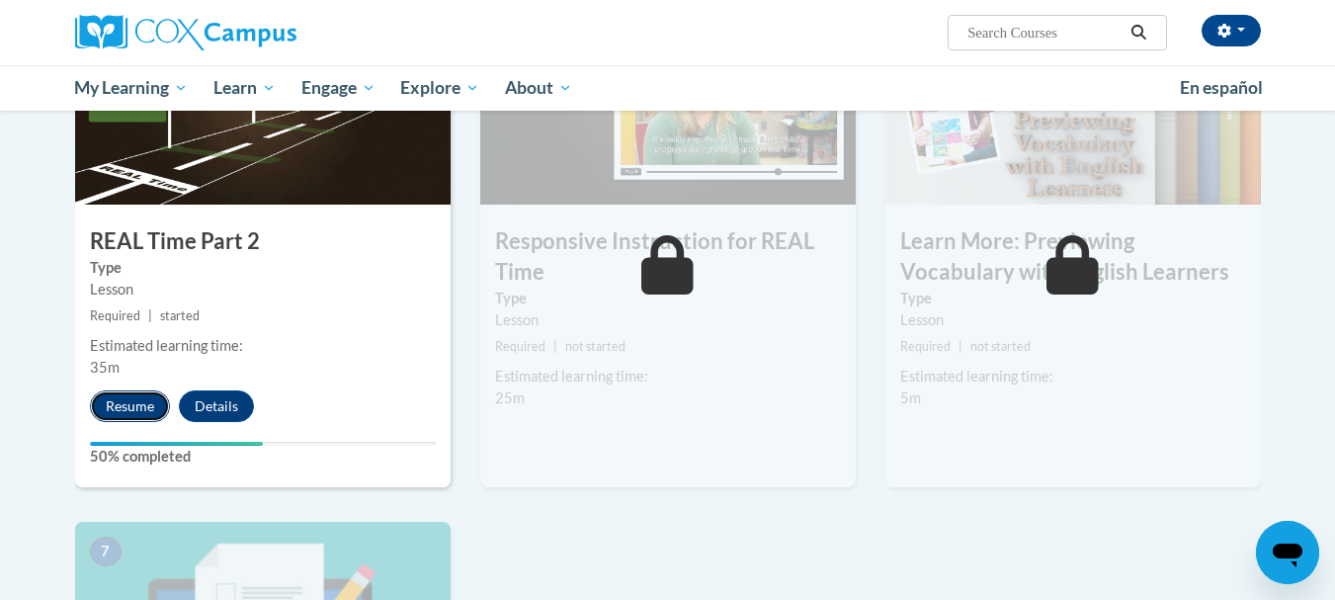
click at [144, 401] on button "Resume" at bounding box center [130, 406] width 80 height 32
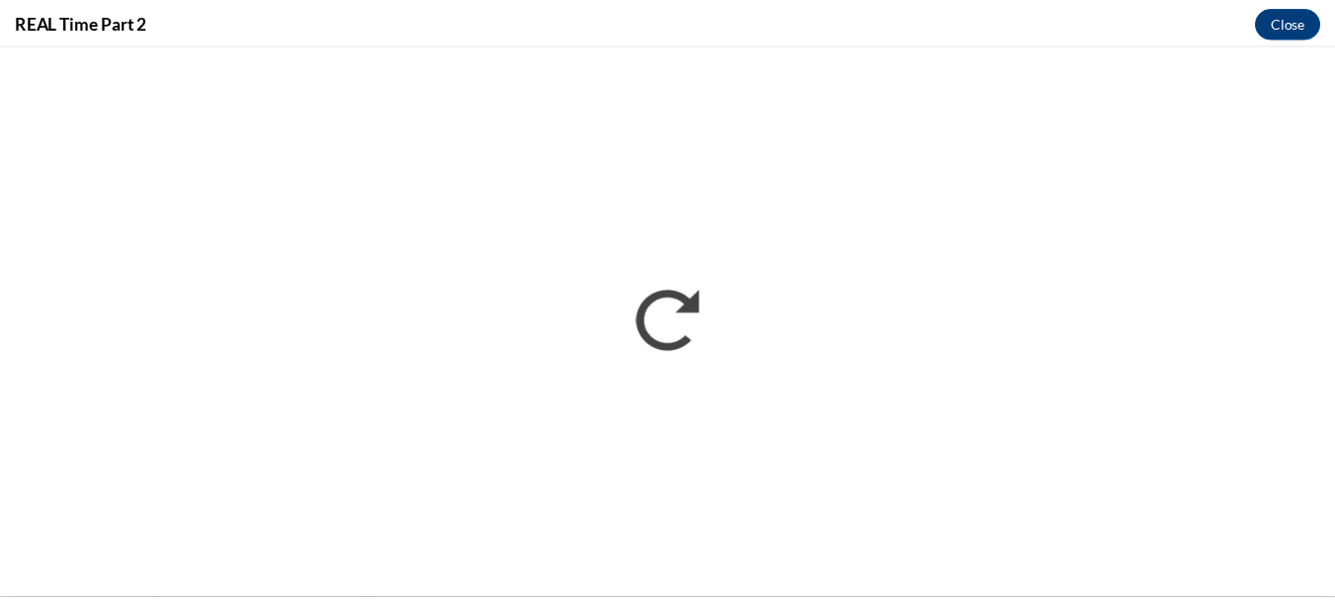
scroll to position [0, 0]
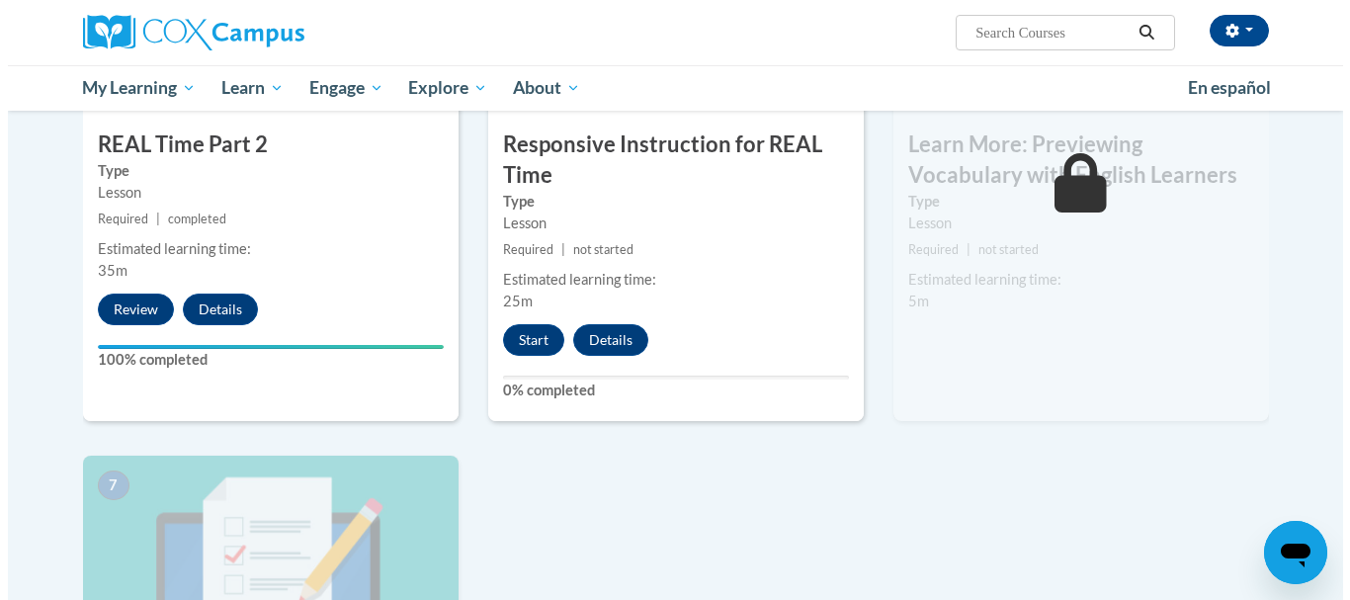
scroll to position [1173, 0]
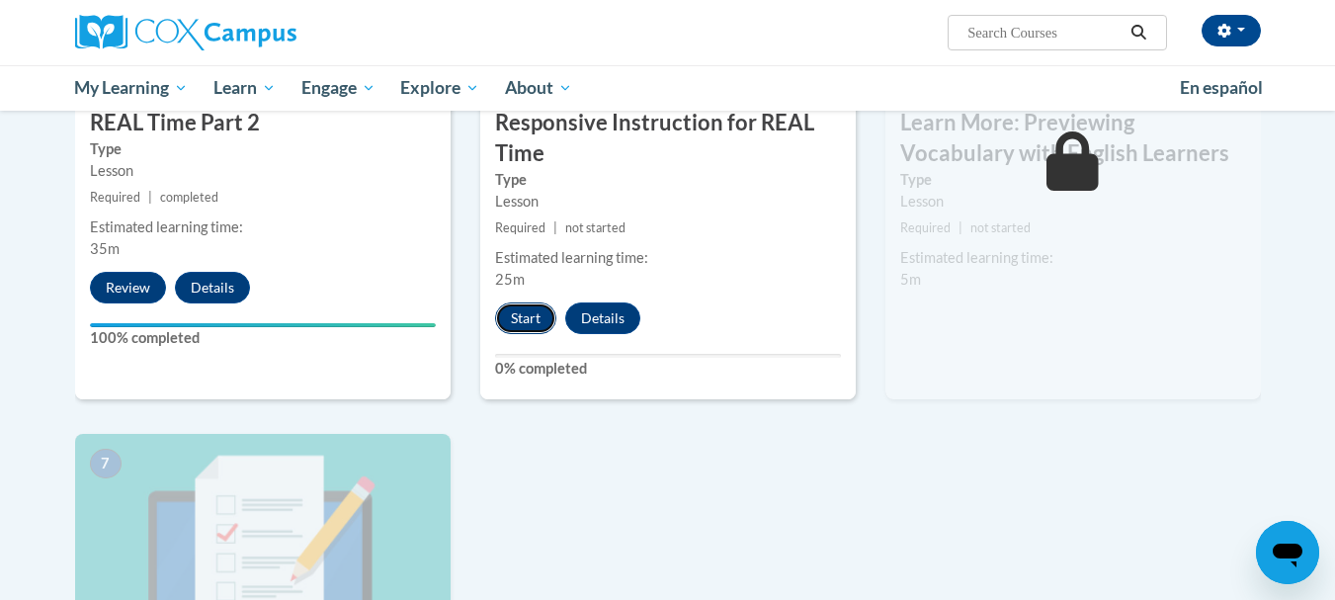
click at [520, 317] on button "Start" at bounding box center [525, 318] width 61 height 32
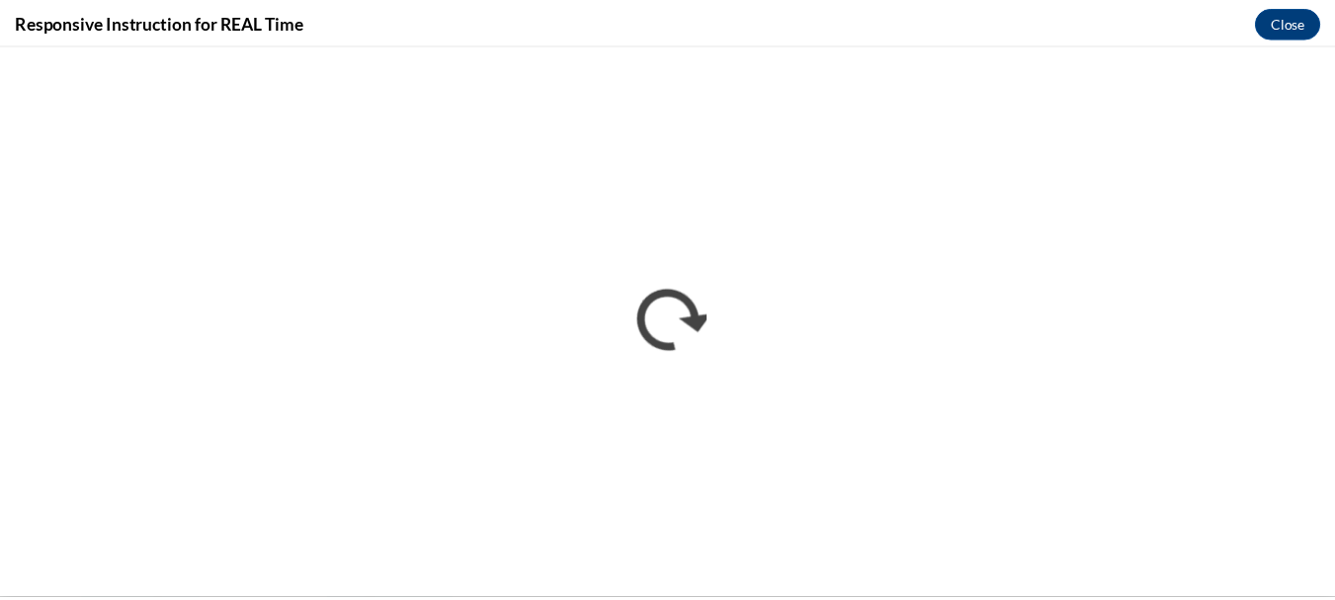
scroll to position [0, 0]
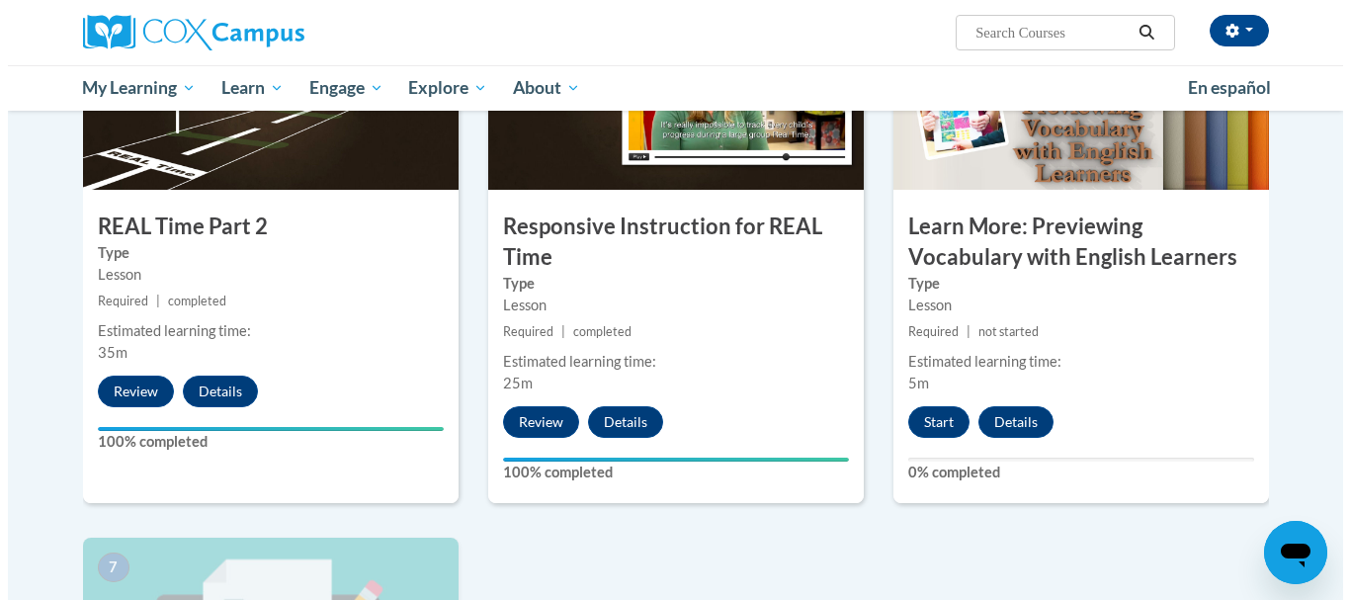
scroll to position [1067, 0]
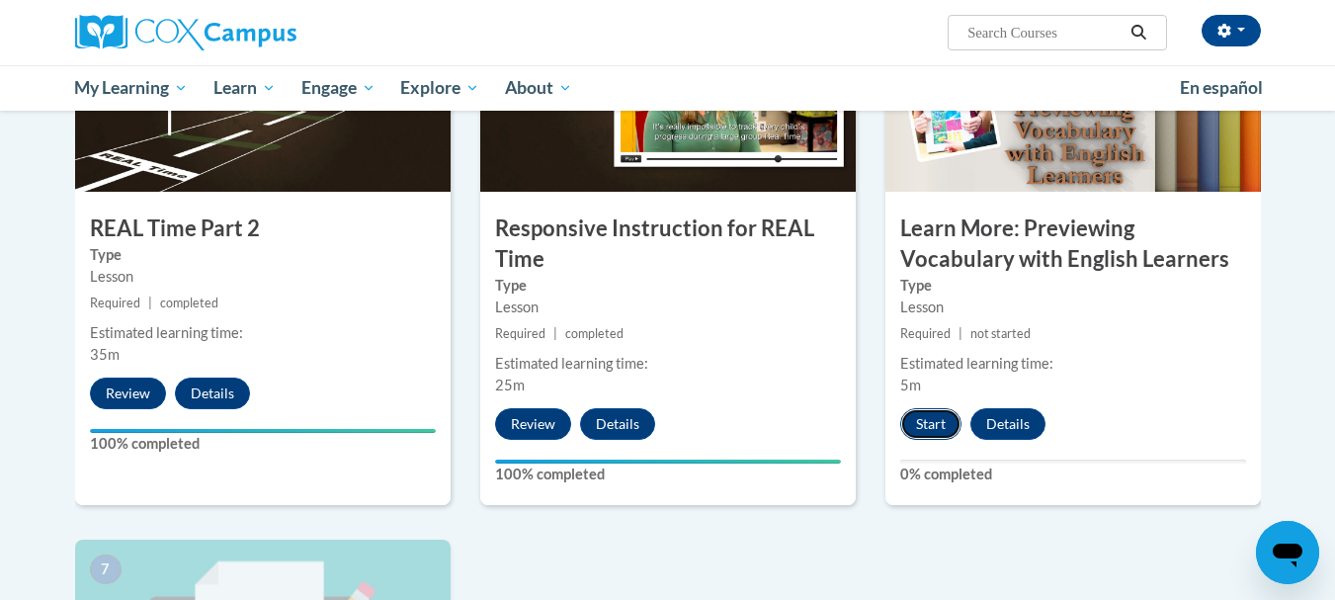
click at [939, 426] on button "Start" at bounding box center [930, 424] width 61 height 32
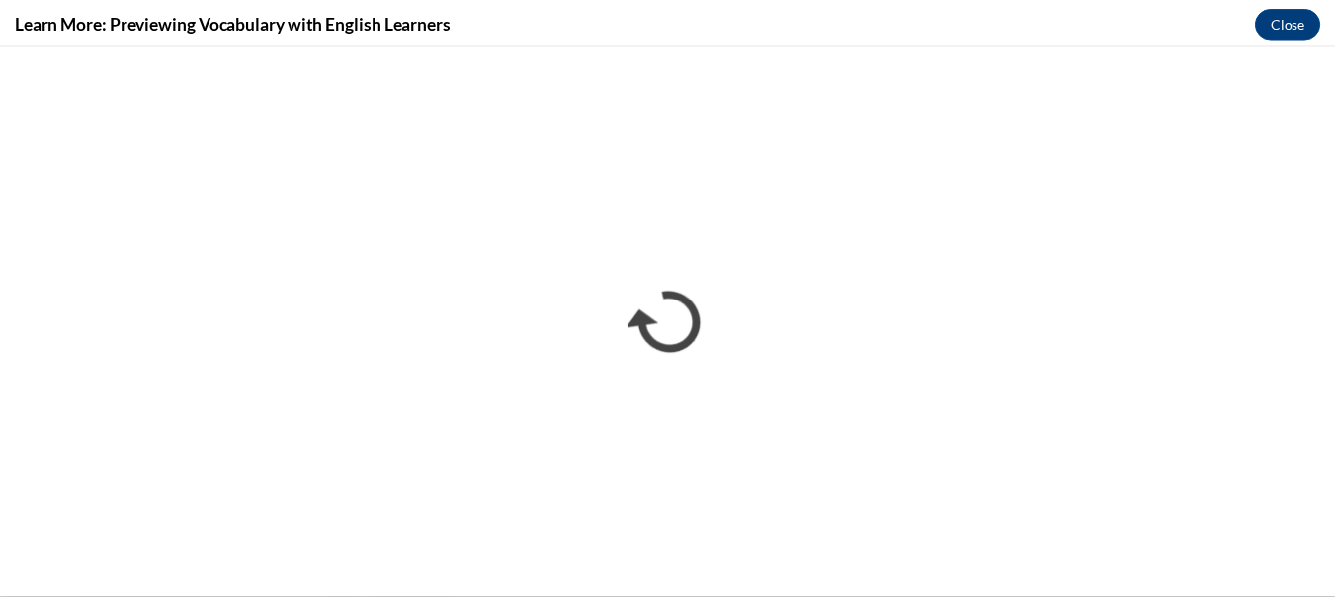
scroll to position [0, 0]
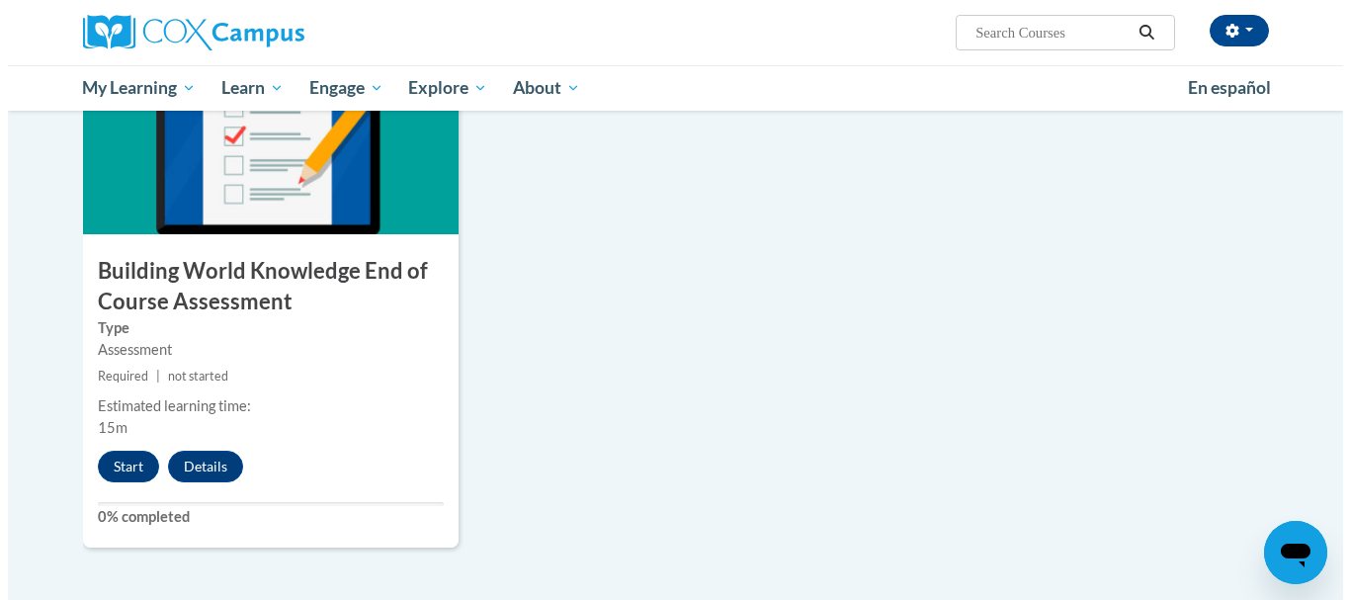
scroll to position [1574, 0]
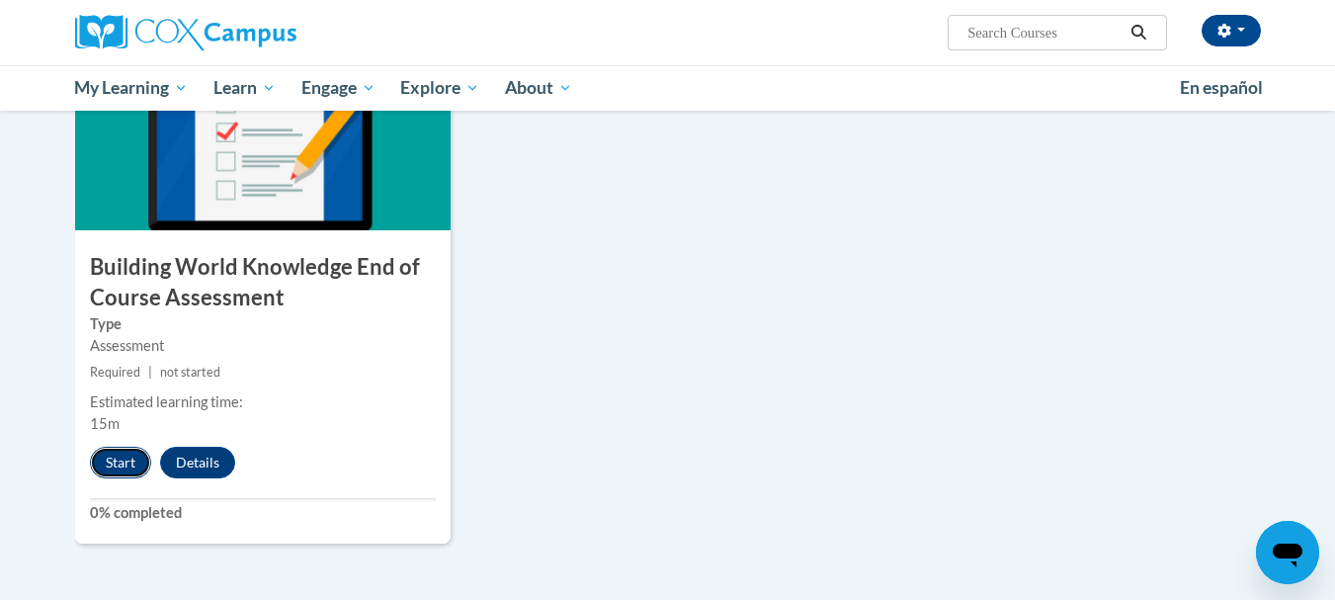
click at [119, 461] on button "Start" at bounding box center [120, 463] width 61 height 32
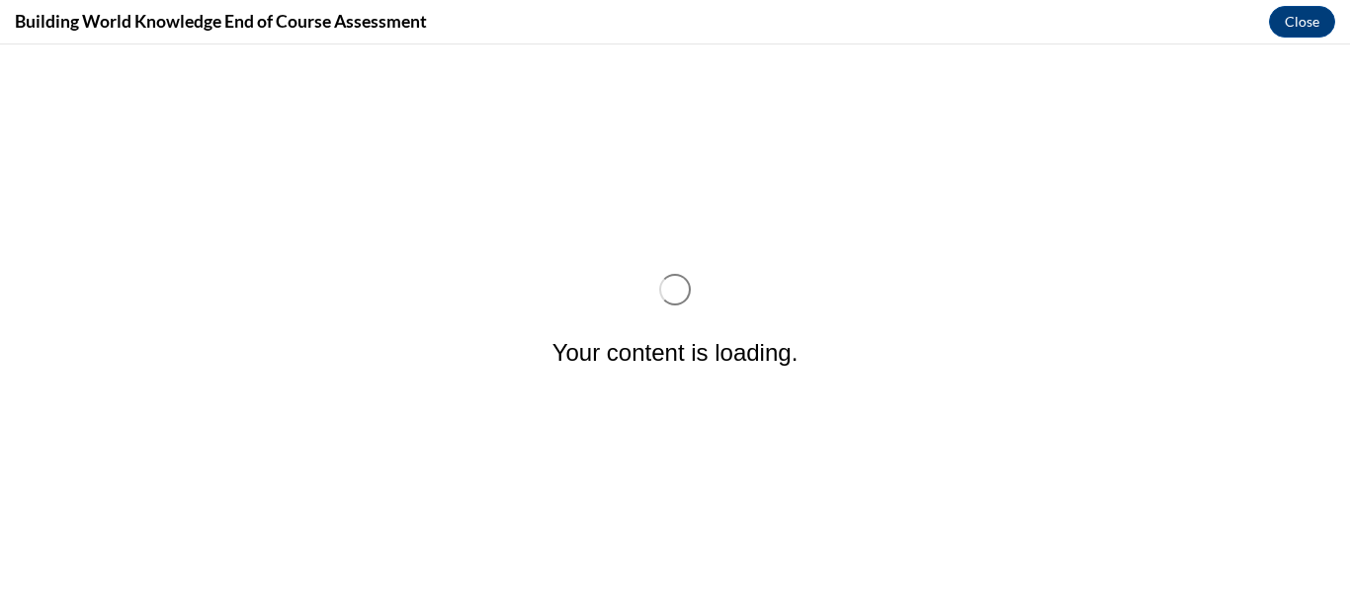
scroll to position [0, 0]
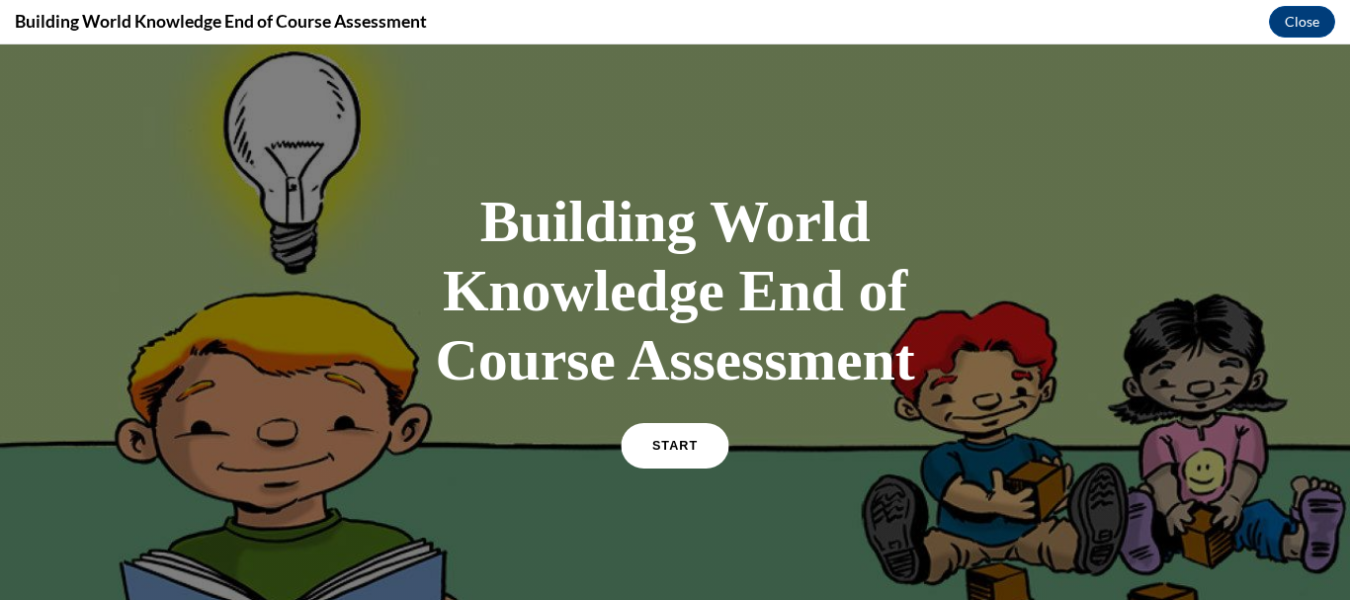
click at [693, 452] on link "START" at bounding box center [675, 445] width 108 height 45
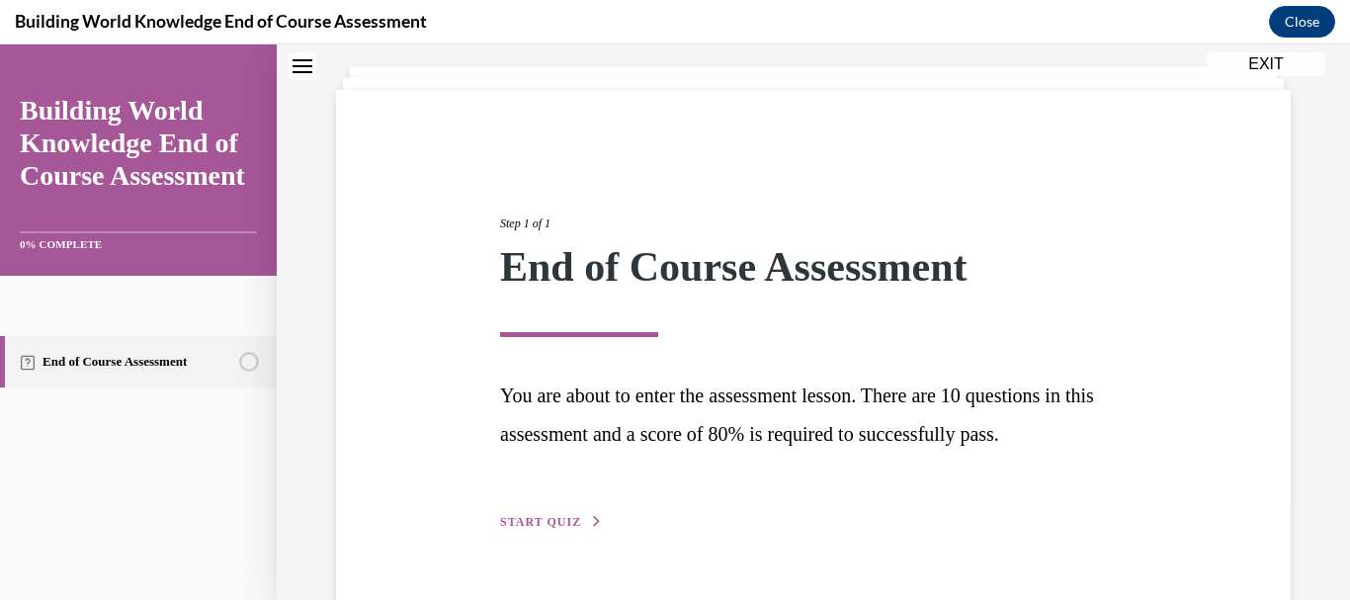
scroll to position [157, 0]
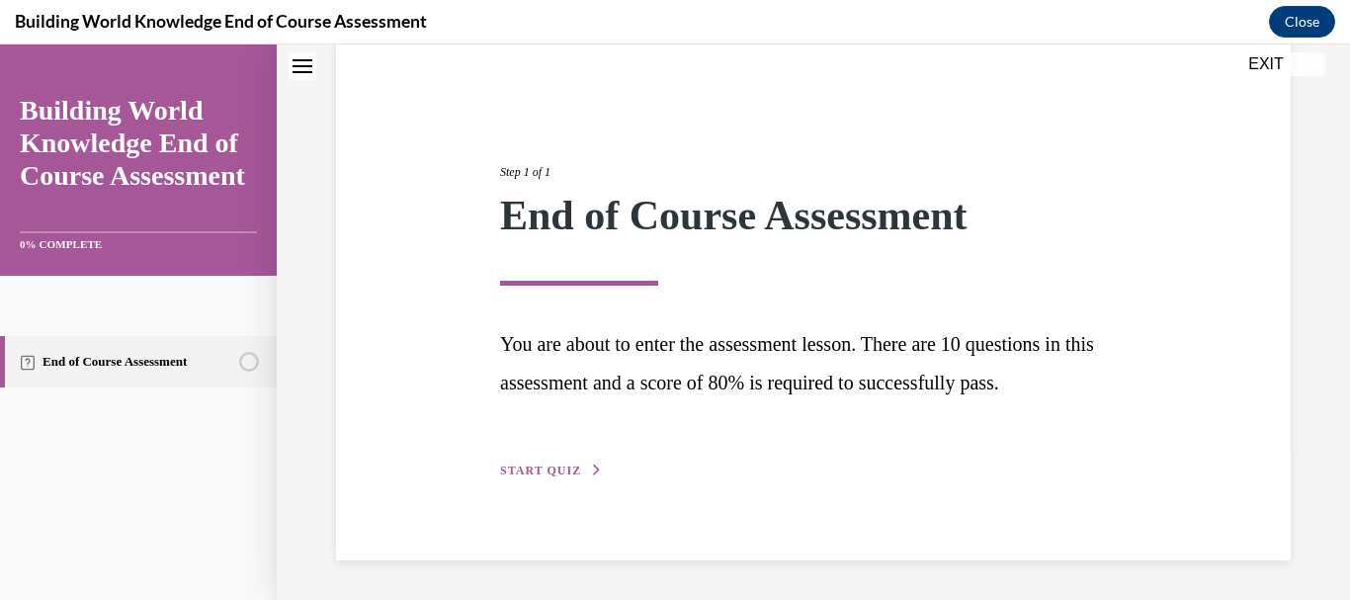
click at [581, 469] on button "START QUIZ" at bounding box center [551, 471] width 103 height 18
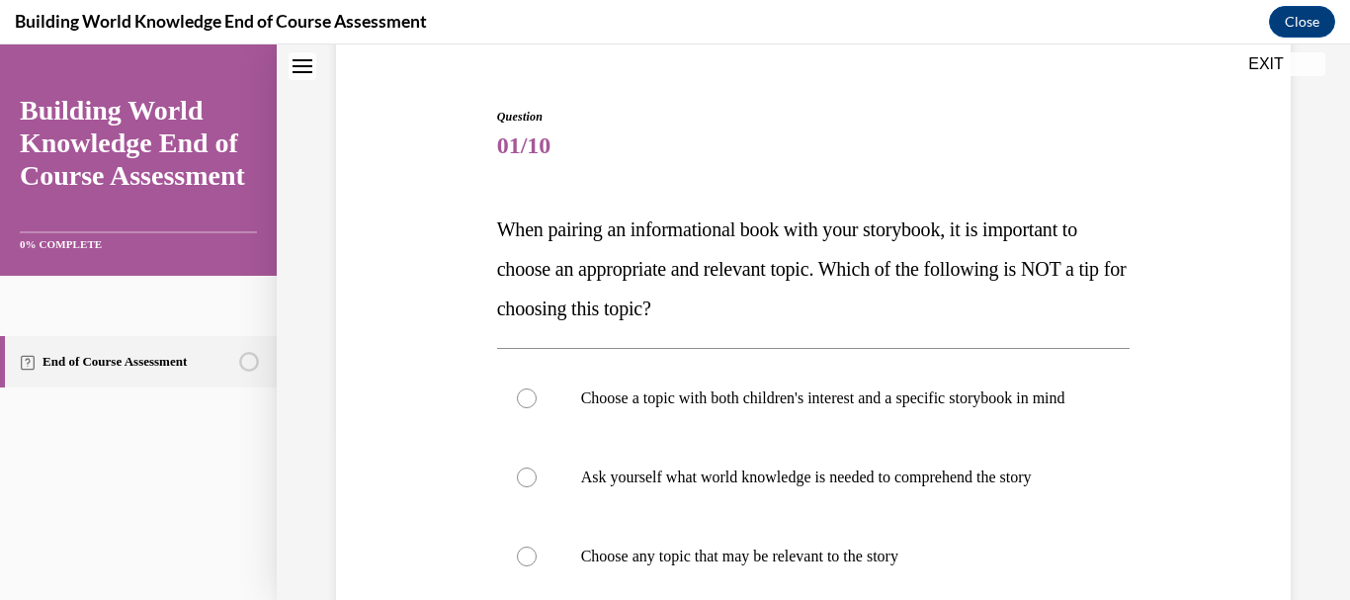
scroll to position [169, 0]
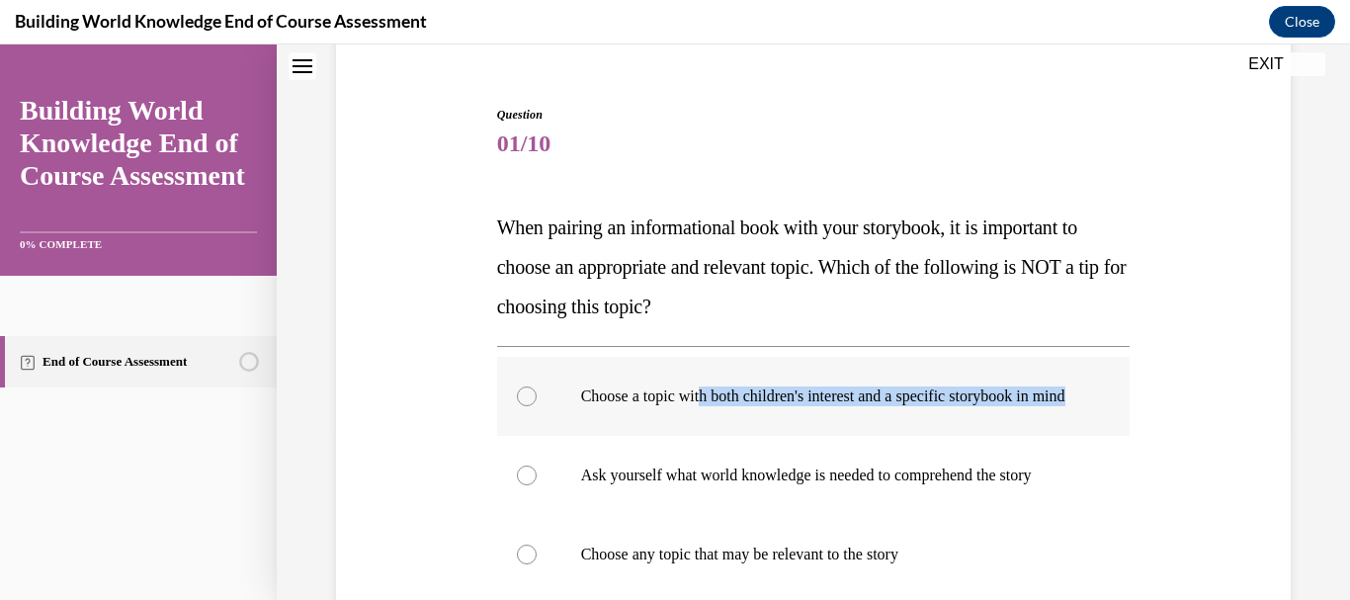
drag, startPoint x: 705, startPoint y: 373, endPoint x: 632, endPoint y: 429, distance: 92.3
click at [632, 429] on label "Choose a topic with both children's interest and a specific storybook in mind" at bounding box center [814, 396] width 634 height 79
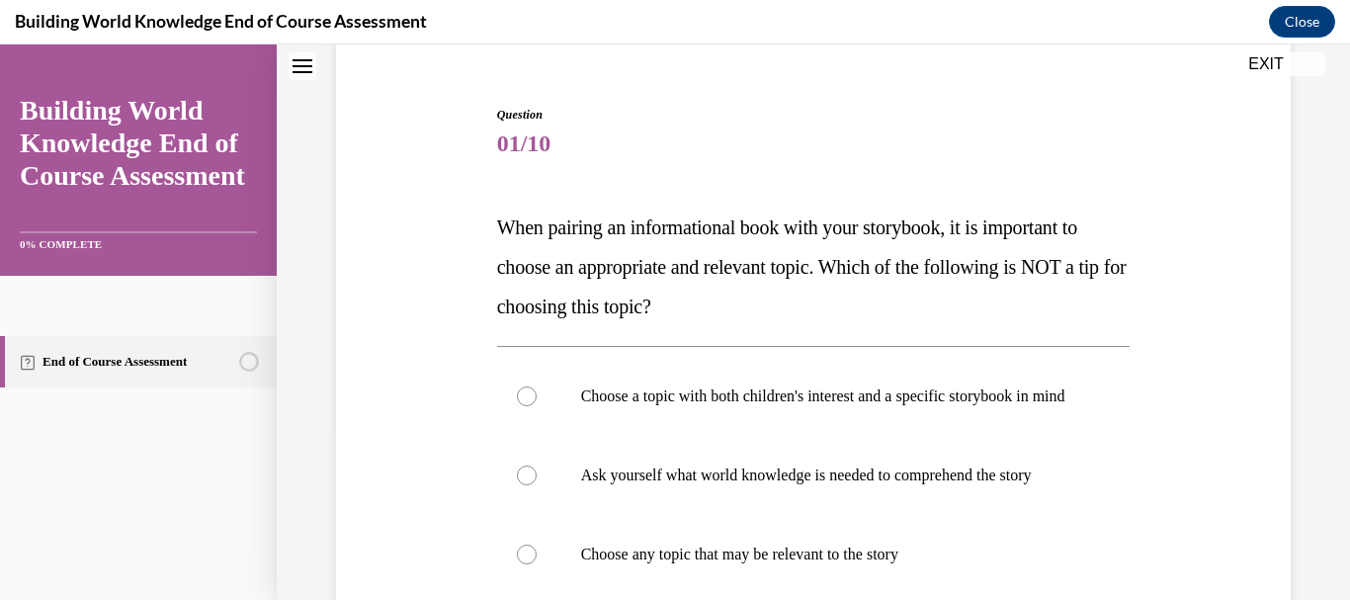
click at [425, 212] on div "Question 01/10 When pairing an informational book with your storybook, it is im…" at bounding box center [813, 561] width 965 height 1030
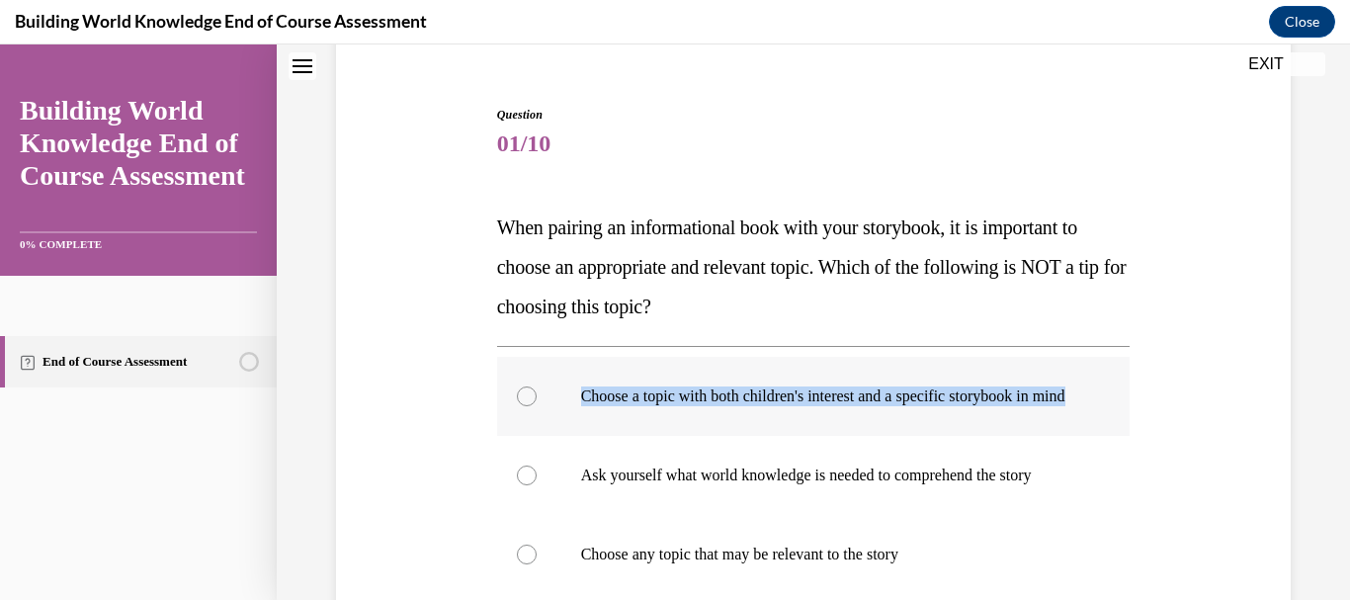
drag, startPoint x: 575, startPoint y: 394, endPoint x: 618, endPoint y: 428, distance: 54.2
click at [618, 428] on label "Choose a topic with both children's interest and a specific storybook in mind" at bounding box center [814, 396] width 634 height 79
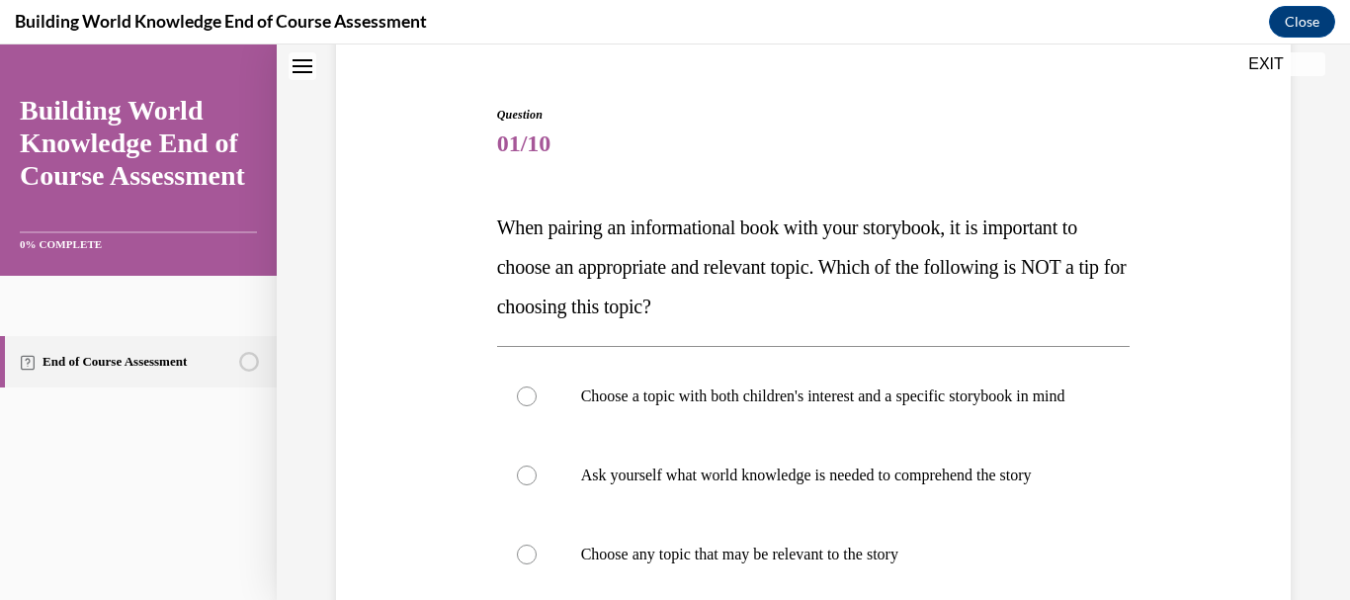
click at [473, 125] on div "Question 01/10 When pairing an informational book with your storybook, it is im…" at bounding box center [813, 561] width 965 height 1030
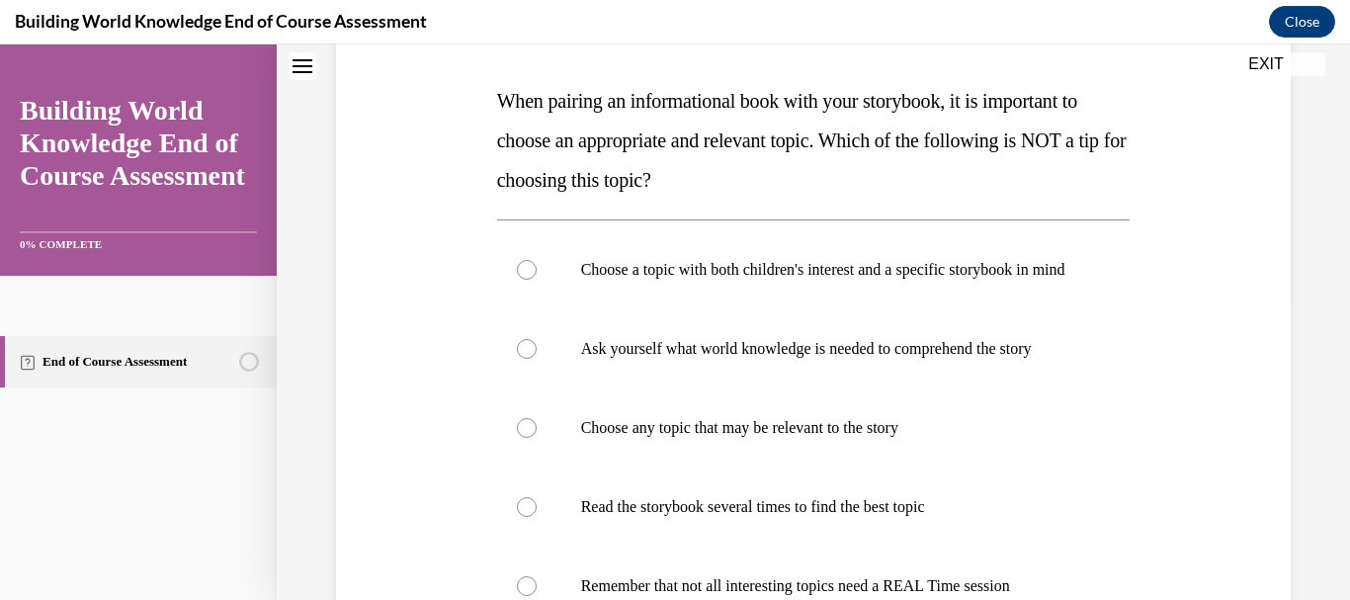
scroll to position [367, 0]
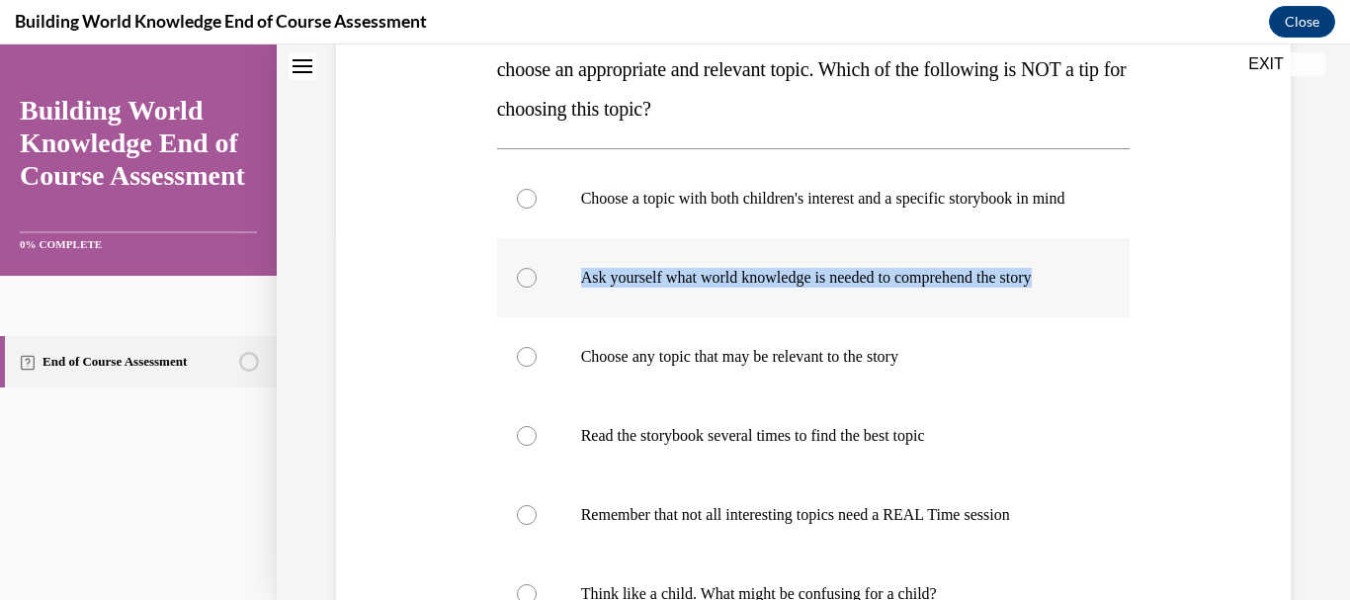
drag, startPoint x: 577, startPoint y: 293, endPoint x: 625, endPoint y: 340, distance: 67.1
click at [625, 317] on label "Ask yourself what world knowledge is needed to comprehend the story" at bounding box center [814, 277] width 634 height 79
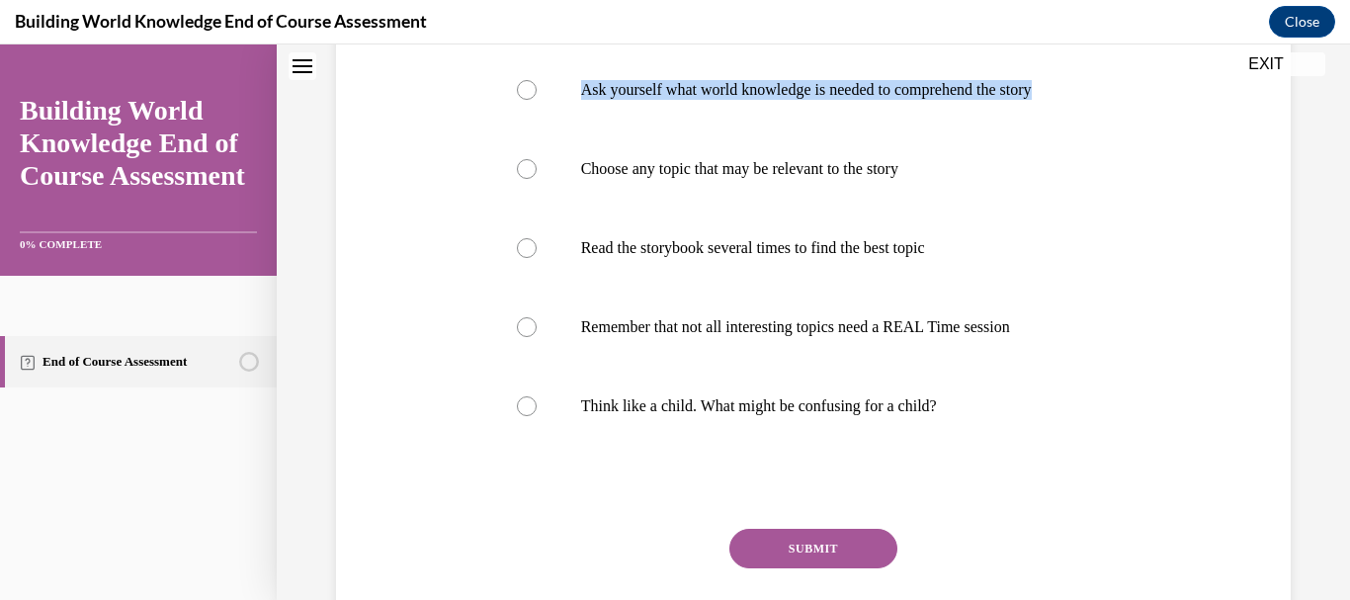
scroll to position [564, 0]
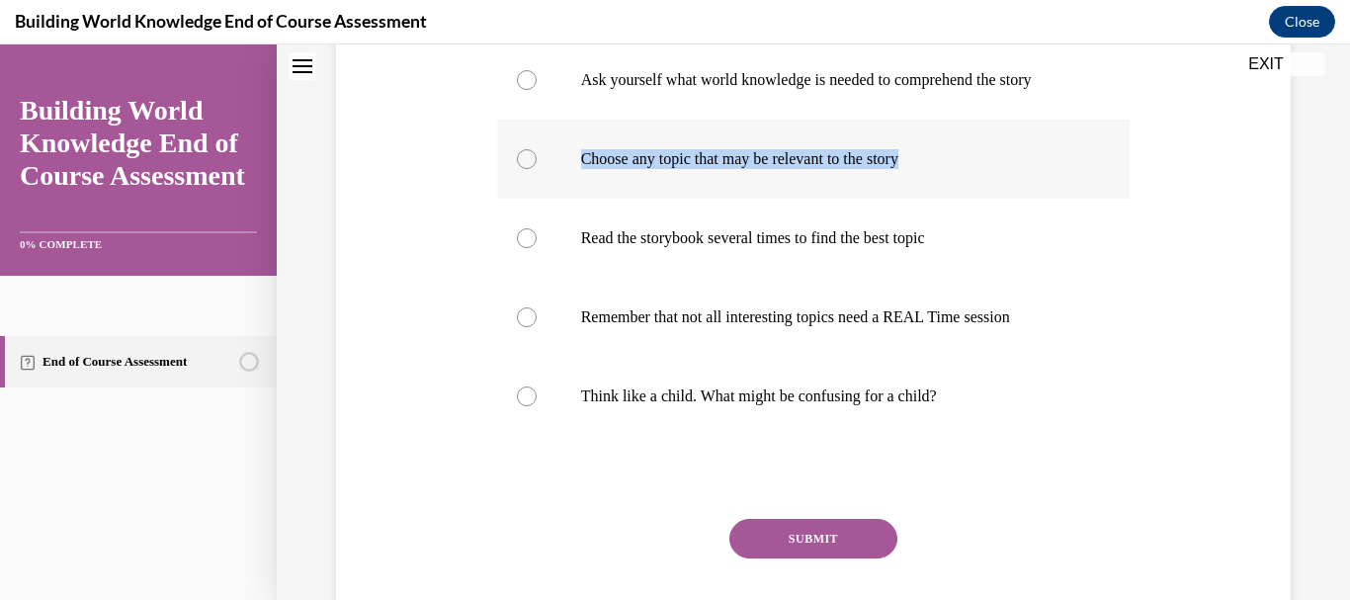
drag, startPoint x: 575, startPoint y: 192, endPoint x: 976, endPoint y: 227, distance: 402.8
click at [976, 199] on label "Choose any topic that may be relevant to the story" at bounding box center [814, 159] width 634 height 79
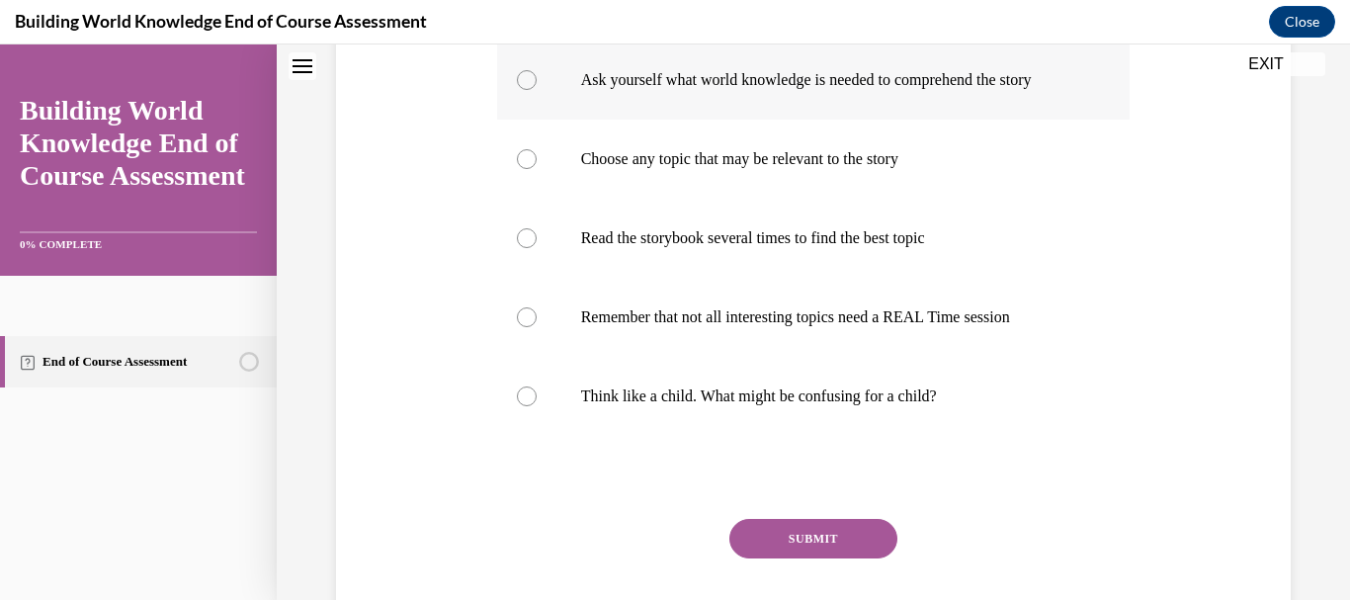
click at [1025, 90] on p "Ask yourself what world knowledge is needed to comprehend the story" at bounding box center [831, 80] width 500 height 20
click at [537, 90] on input "Ask yourself what world knowledge is needed to comprehend the story" at bounding box center [527, 80] width 20 height 20
radio input "true"
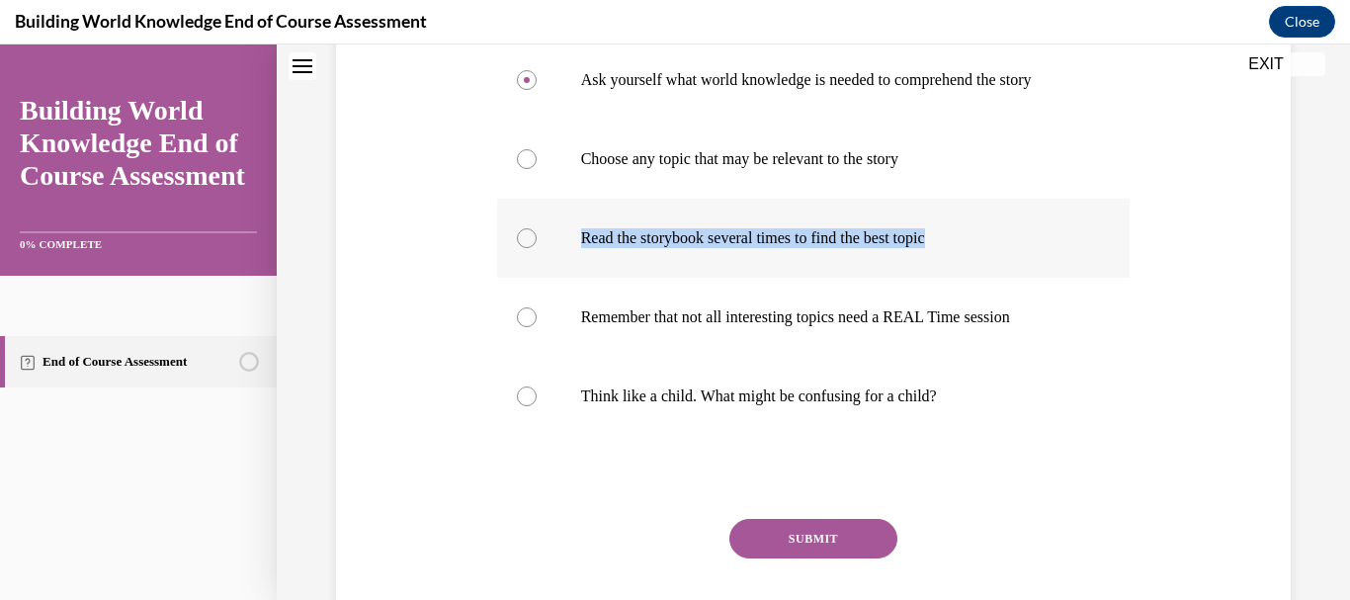
drag, startPoint x: 581, startPoint y: 274, endPoint x: 994, endPoint y: 285, distance: 413.3
click at [994, 248] on p "Read the storybook several times to find the best topic" at bounding box center [831, 238] width 500 height 20
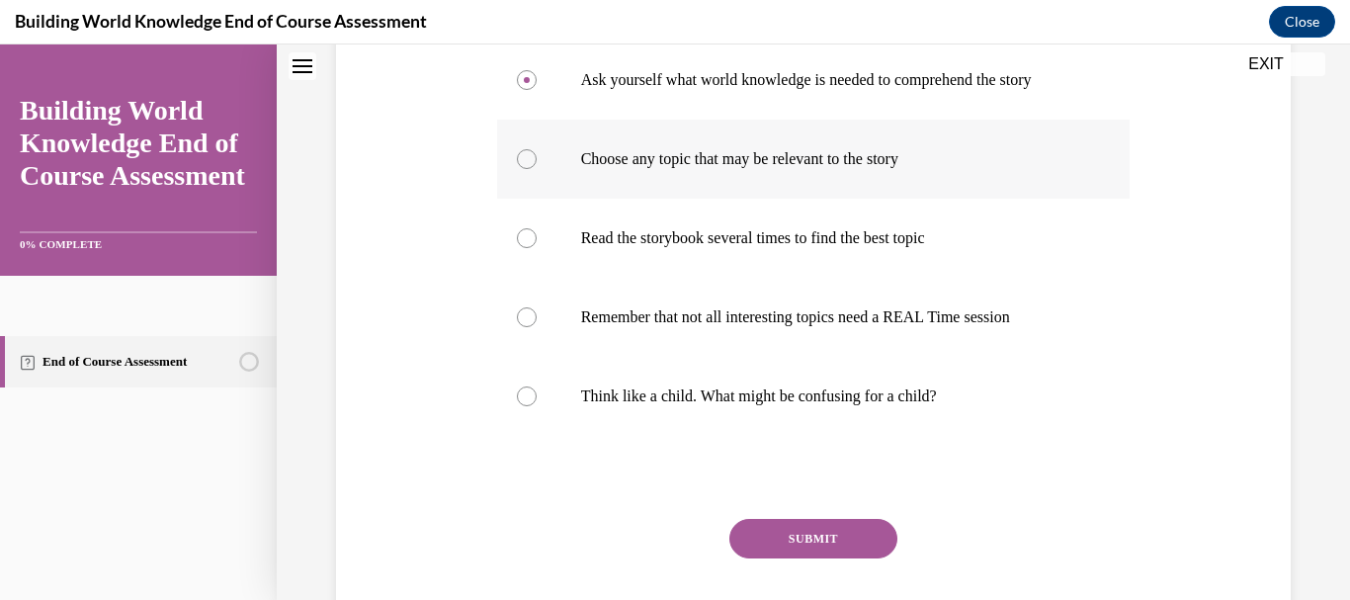
click at [1016, 178] on label "Choose any topic that may be relevant to the story" at bounding box center [814, 159] width 634 height 79
click at [537, 169] on input "Choose any topic that may be relevant to the story" at bounding box center [527, 159] width 20 height 20
radio input "true"
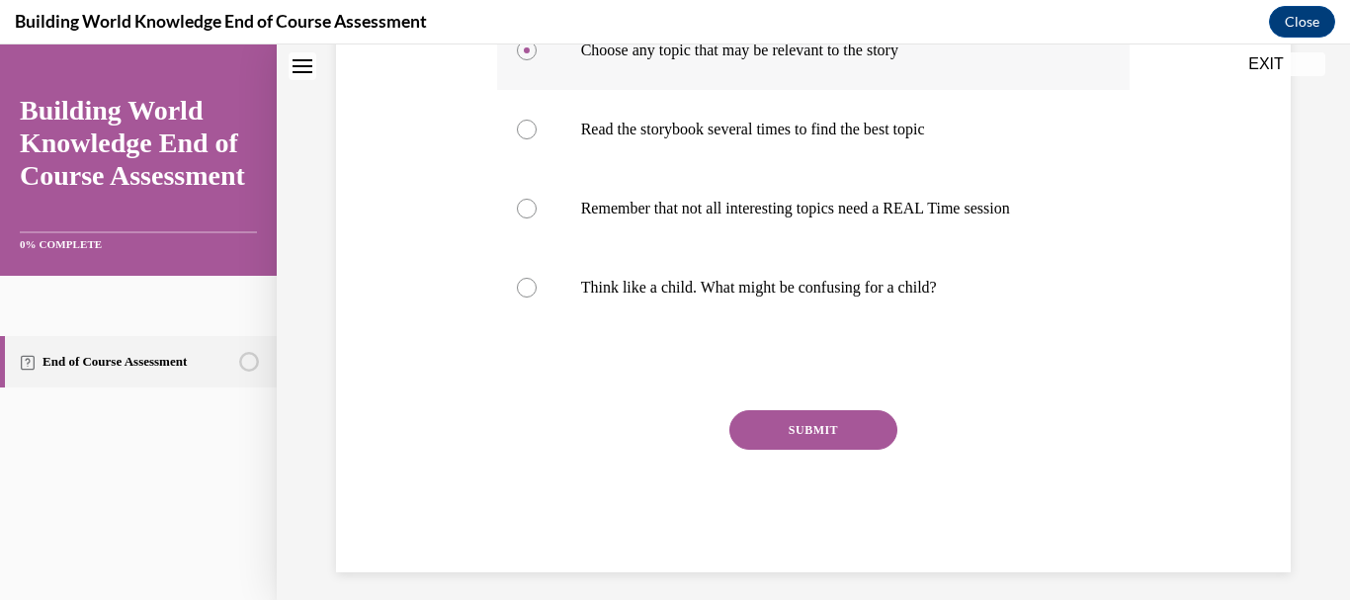
scroll to position [683, 0]
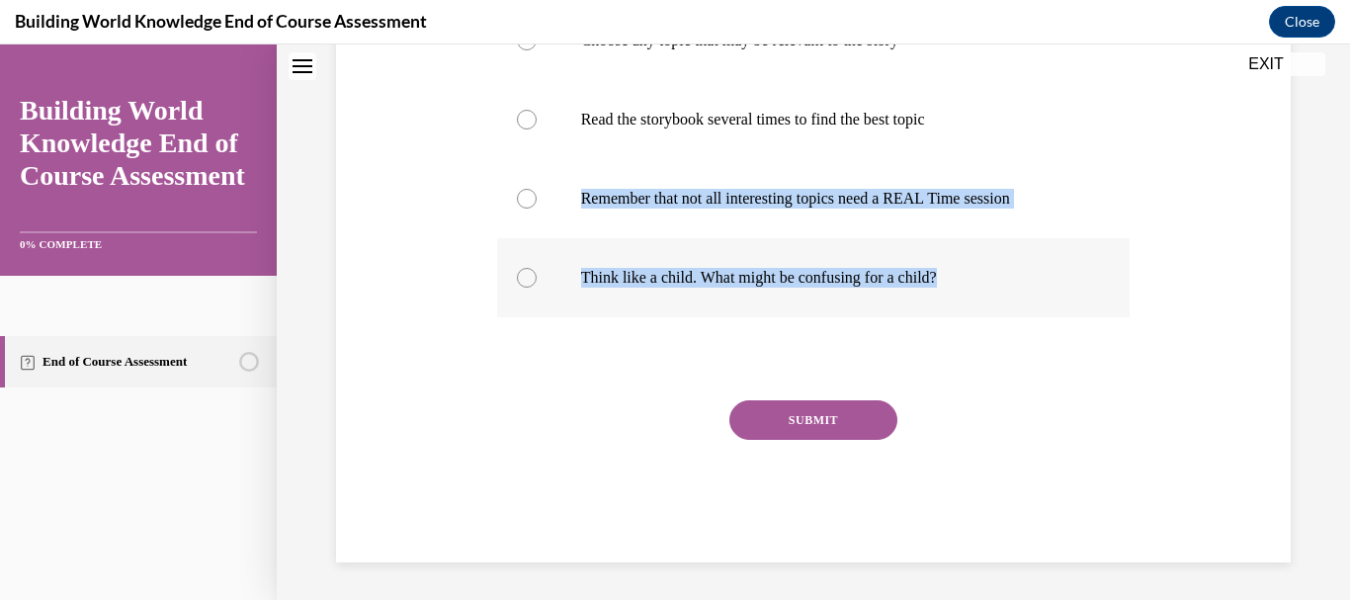
drag, startPoint x: 579, startPoint y: 237, endPoint x: 1077, endPoint y: 284, distance: 500.3
click at [1077, 284] on div "Choose a topic with both children's interest and a specific storybook in mind A…" at bounding box center [814, 80] width 634 height 474
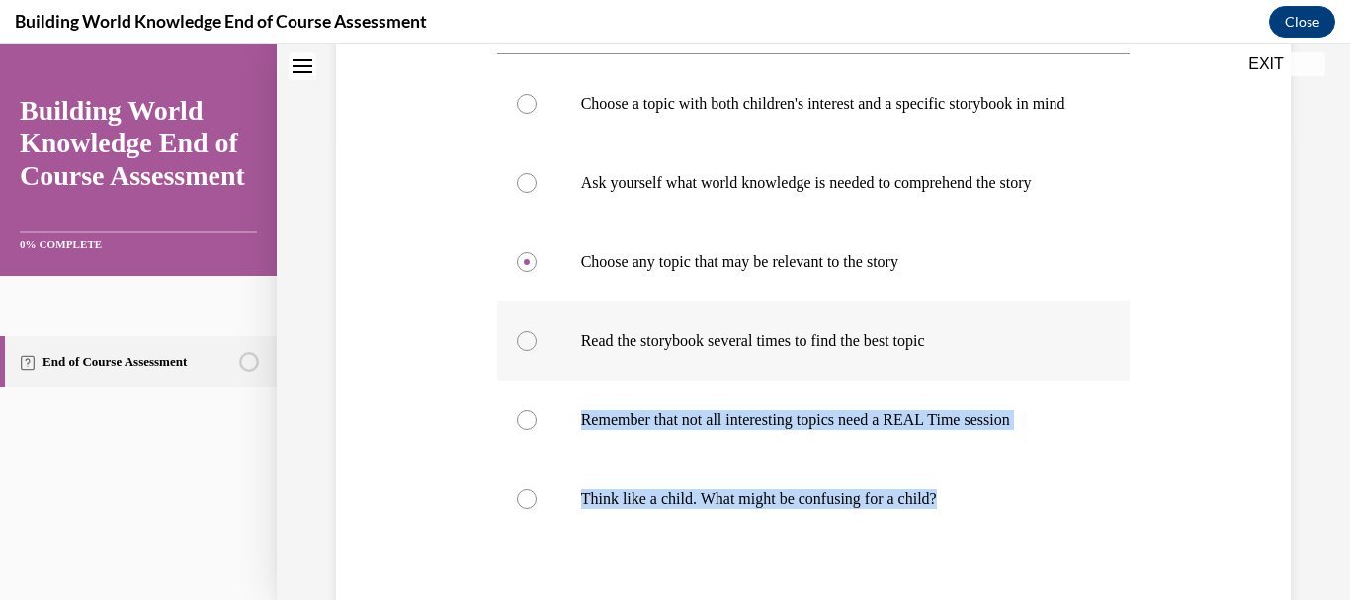
scroll to position [440, 0]
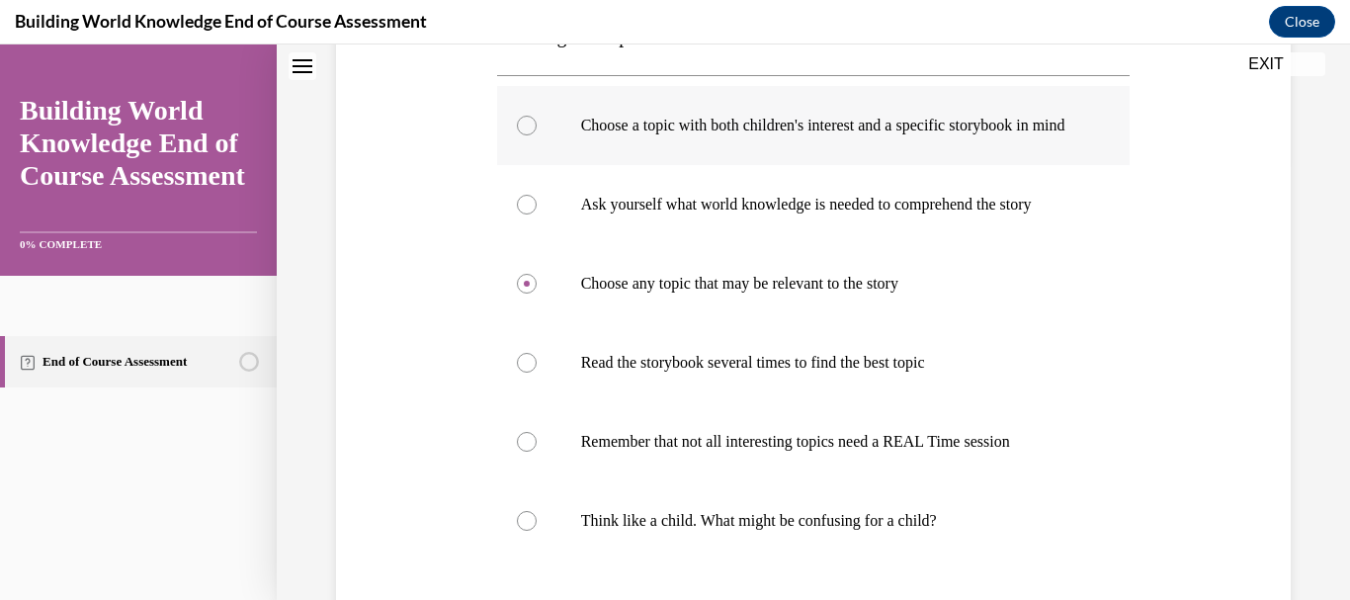
click at [711, 127] on p "Choose a topic with both children's interest and a specific storybook in mind" at bounding box center [831, 126] width 500 height 20
click at [537, 127] on input "Choose a topic with both children's interest and a specific storybook in mind" at bounding box center [527, 126] width 20 height 20
radio input "true"
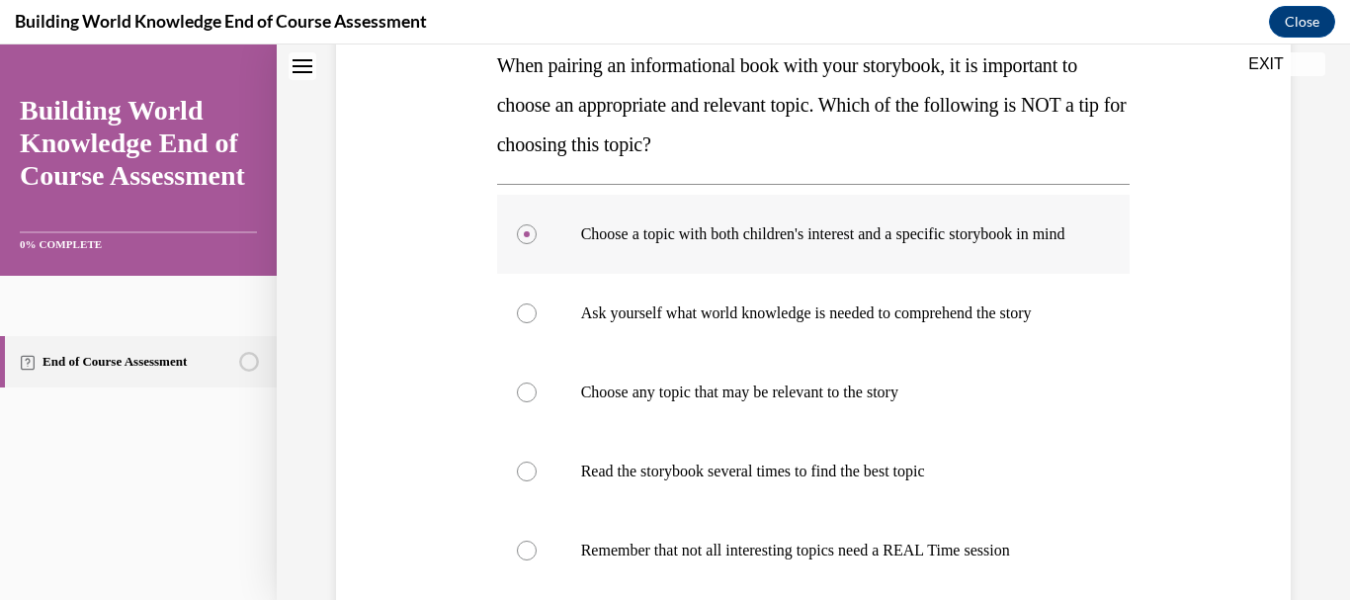
scroll to position [321, 0]
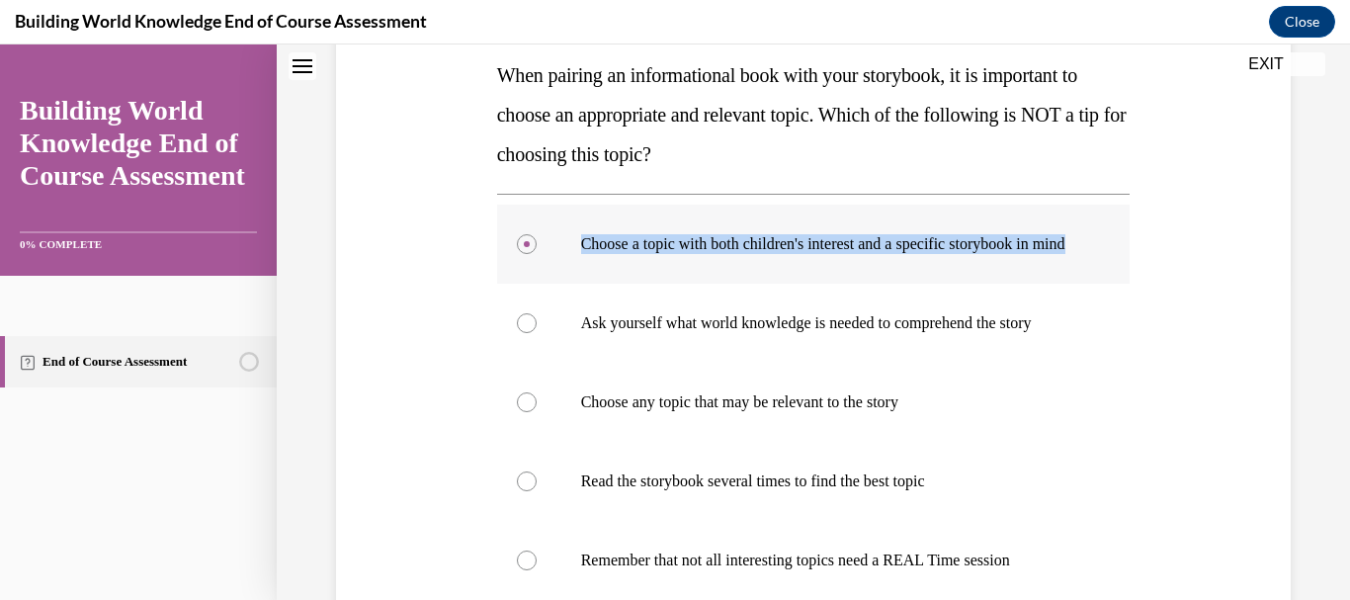
drag, startPoint x: 576, startPoint y: 236, endPoint x: 627, endPoint y: 283, distance: 68.5
click at [627, 283] on label "Choose a topic with both children's interest and a specific storybook in mind" at bounding box center [814, 244] width 634 height 79
click at [1222, 226] on div "Question 01/10 When pairing an informational book with your storybook, it is im…" at bounding box center [813, 409] width 965 height 1030
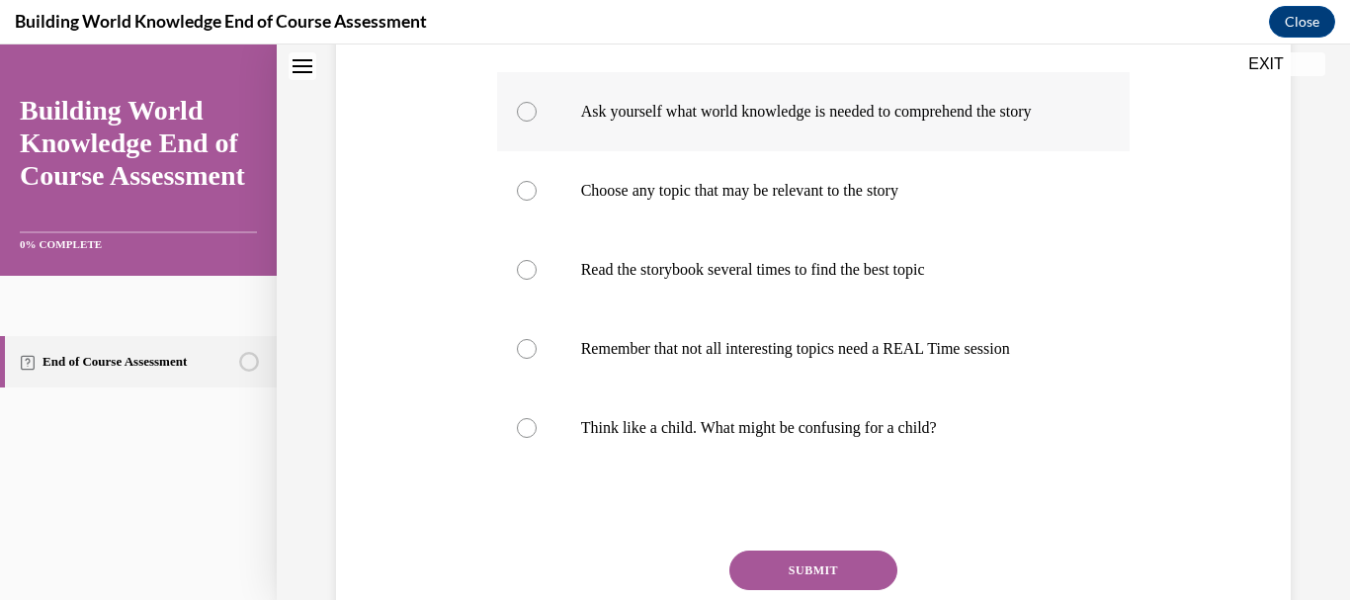
scroll to position [724, 0]
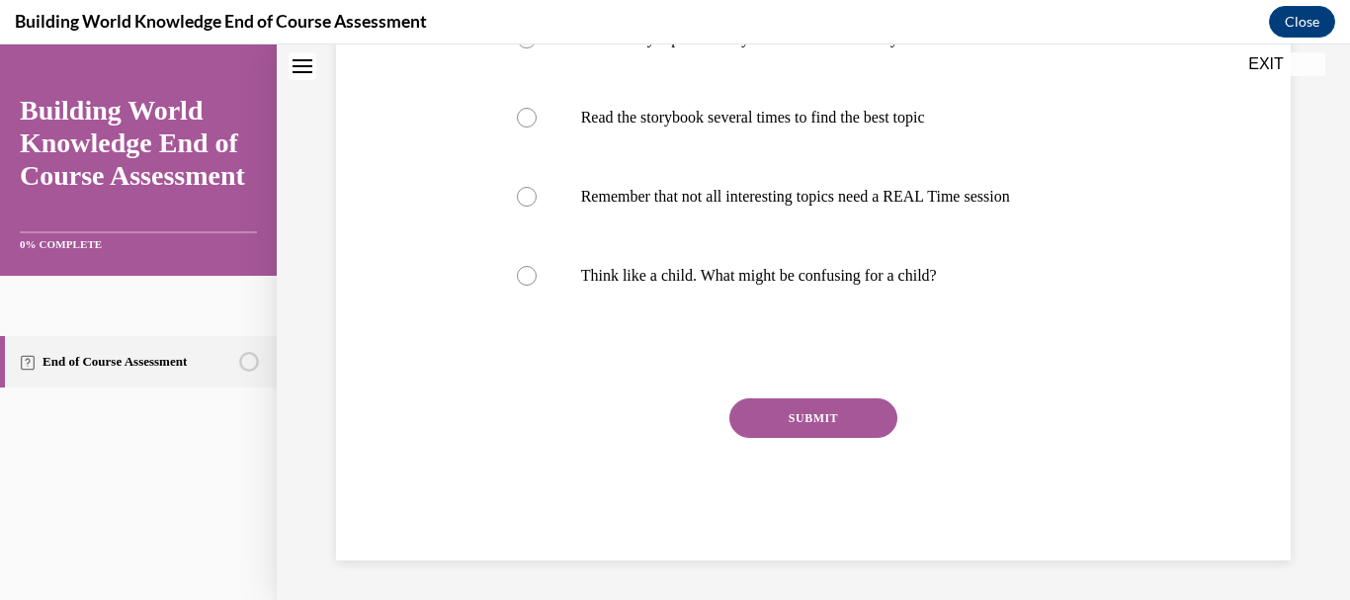
click at [792, 426] on button "SUBMIT" at bounding box center [813, 418] width 168 height 40
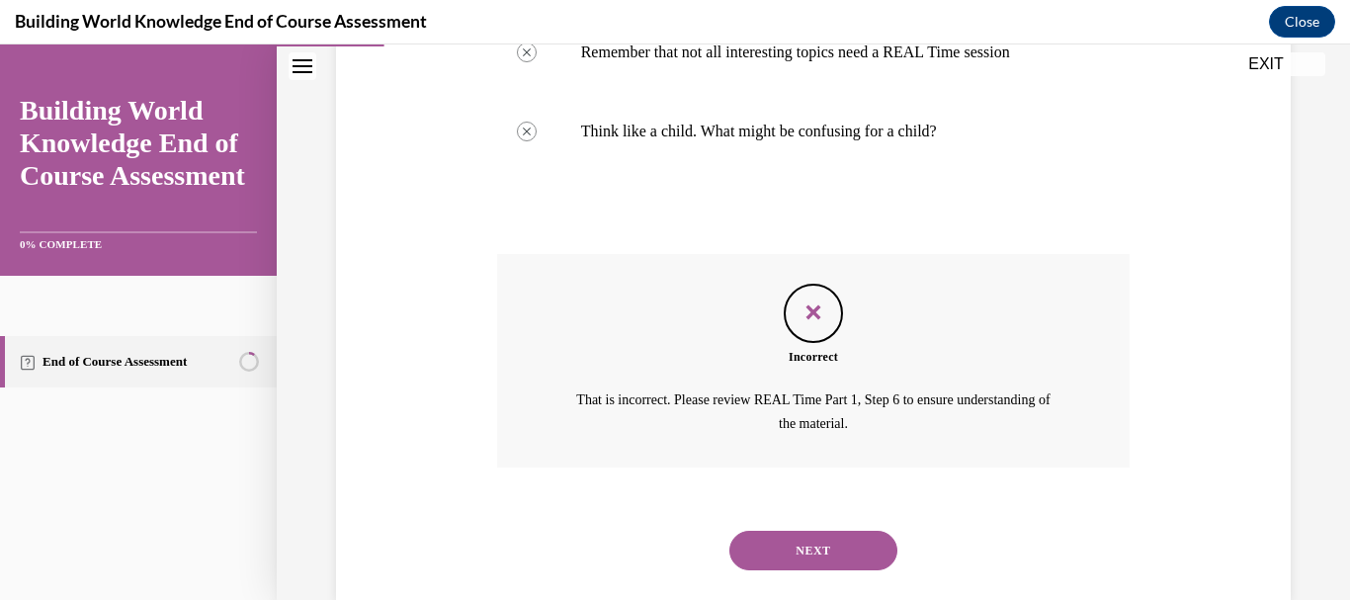
scroll to position [908, 0]
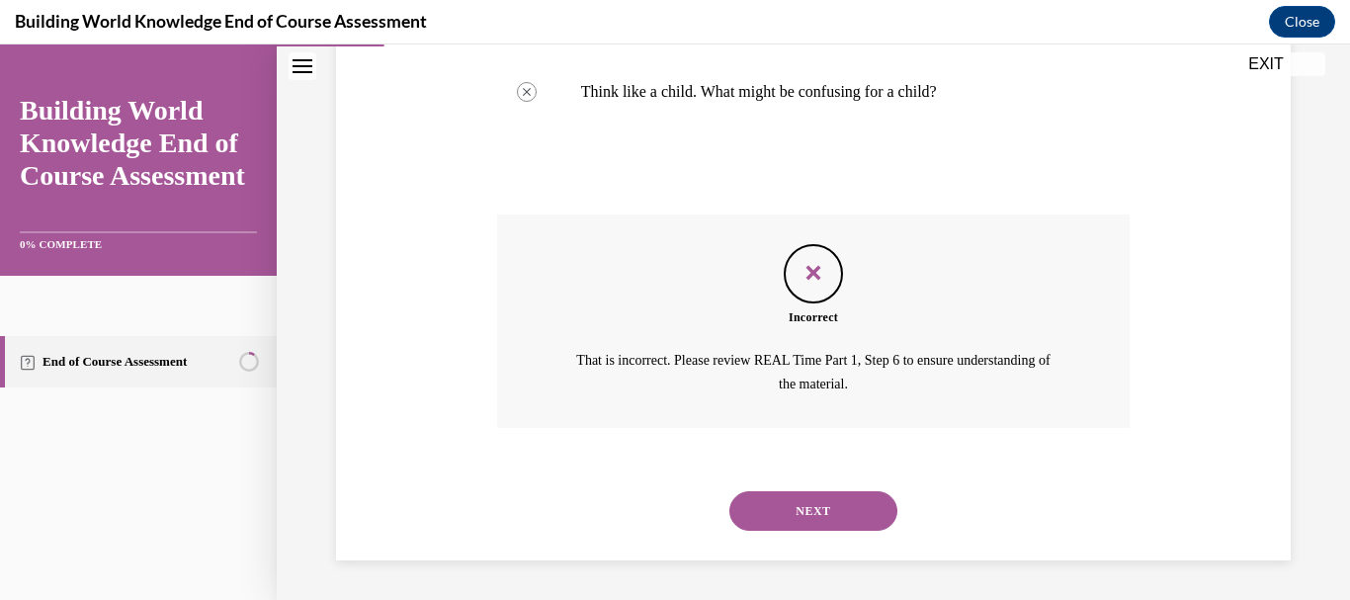
click at [808, 507] on button "NEXT" at bounding box center [813, 511] width 168 height 40
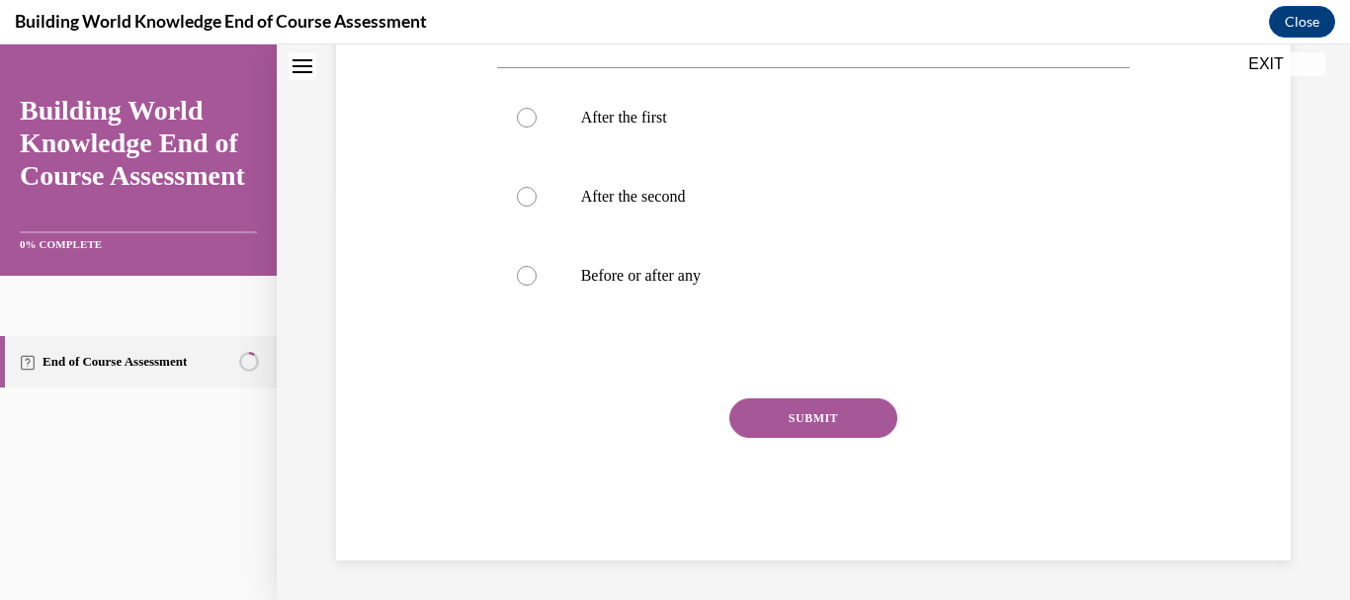
scroll to position [0, 0]
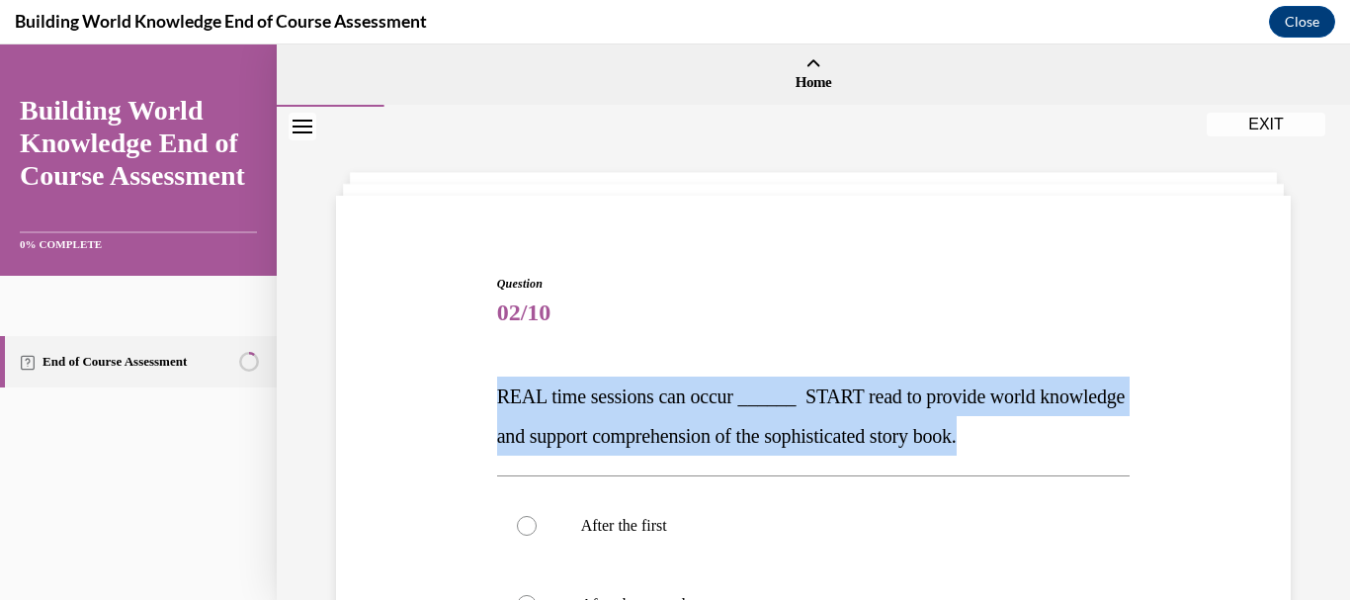
drag, startPoint x: 493, startPoint y: 394, endPoint x: 1152, endPoint y: 420, distance: 659.7
click at [1152, 420] on div "Question 02/10 REAL time sessions can occur ______ START read to provide world …" at bounding box center [813, 591] width 965 height 753
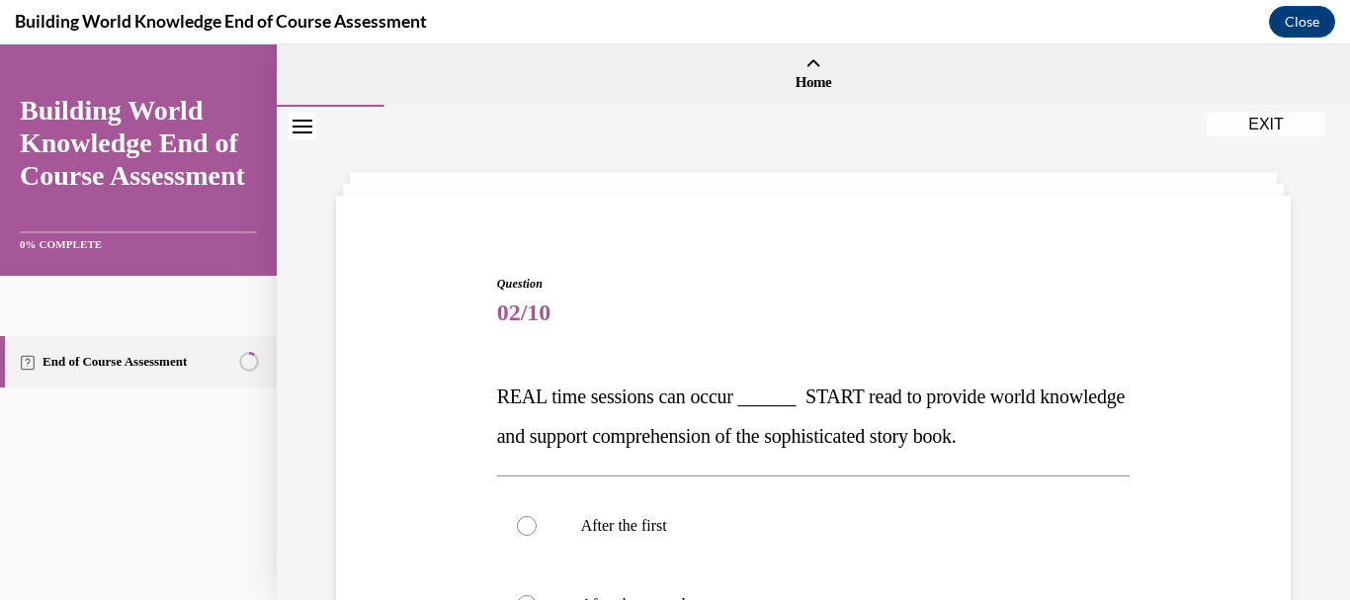
click at [535, 153] on div "Question 02/10 REAL time sessions can occur ______ START read to provide world …" at bounding box center [813, 557] width 1073 height 901
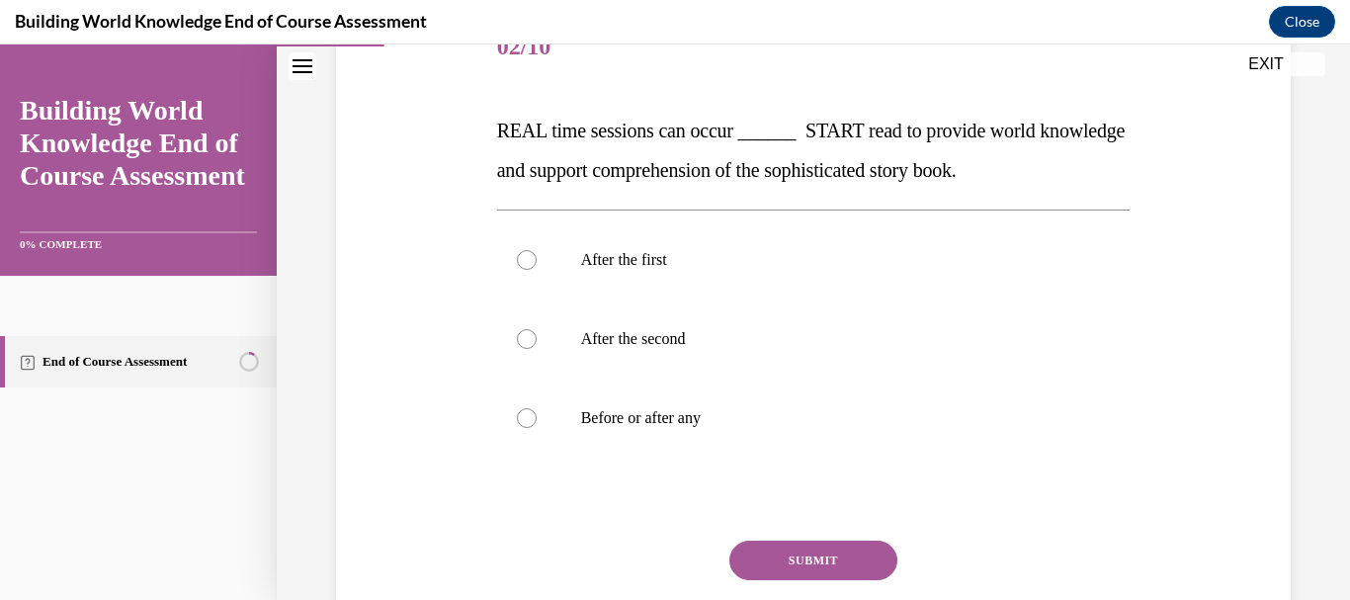
scroll to position [270, 0]
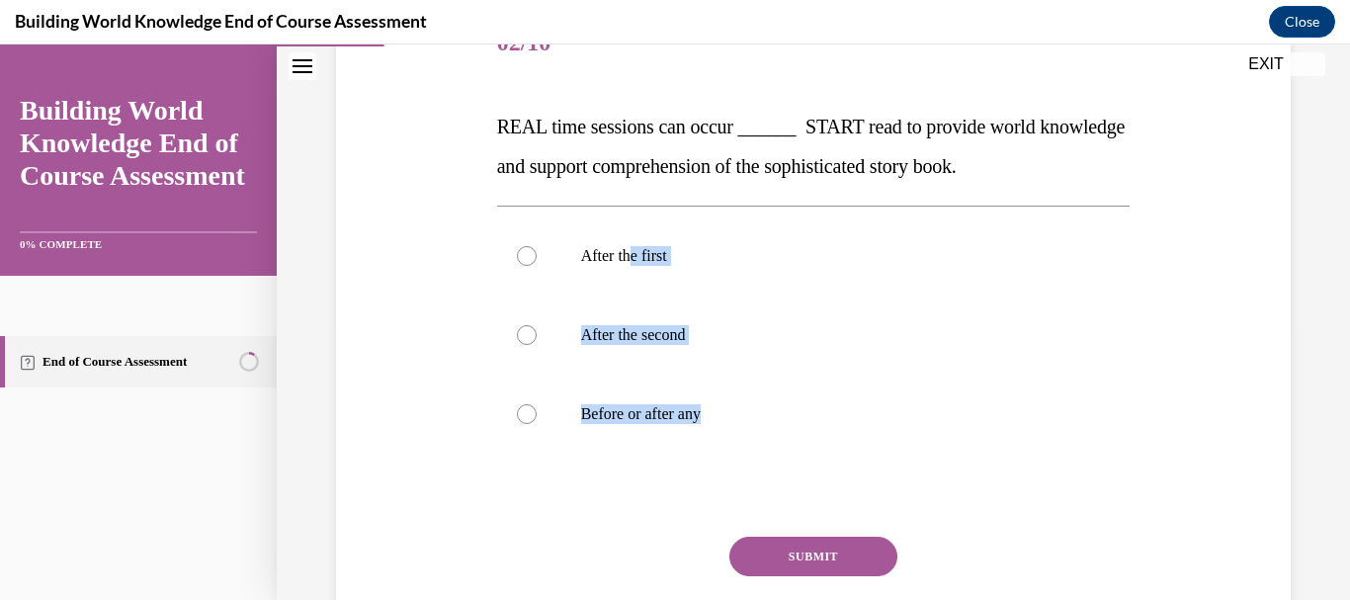
drag, startPoint x: 633, startPoint y: 212, endPoint x: 740, endPoint y: 462, distance: 271.4
click at [740, 462] on div "After the first After the second Before or after any" at bounding box center [814, 335] width 634 height 258
click at [357, 122] on div "Question 02/10 REAL time sessions can occur ______ START read to provide world …" at bounding box center [813, 322] width 965 height 753
click at [563, 413] on label "Before or after any" at bounding box center [814, 414] width 634 height 79
click at [537, 413] on input "Before or after any" at bounding box center [527, 414] width 20 height 20
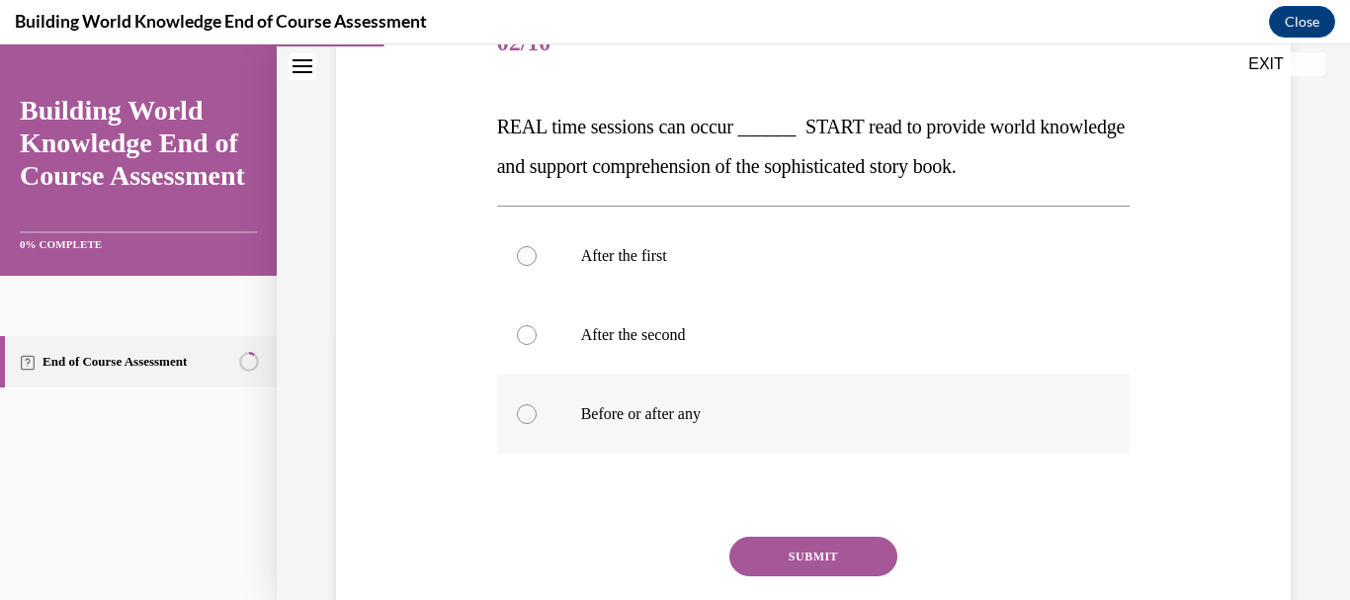
radio input "true"
click at [814, 546] on button "SUBMIT" at bounding box center [813, 557] width 168 height 40
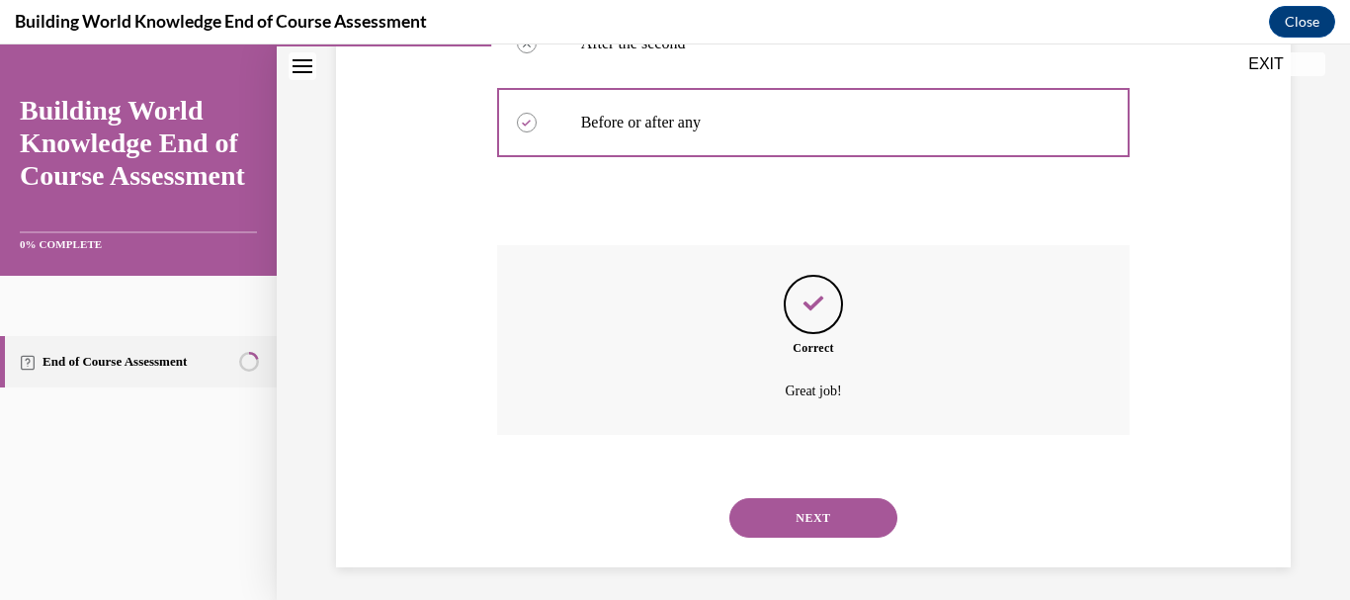
scroll to position [568, 0]
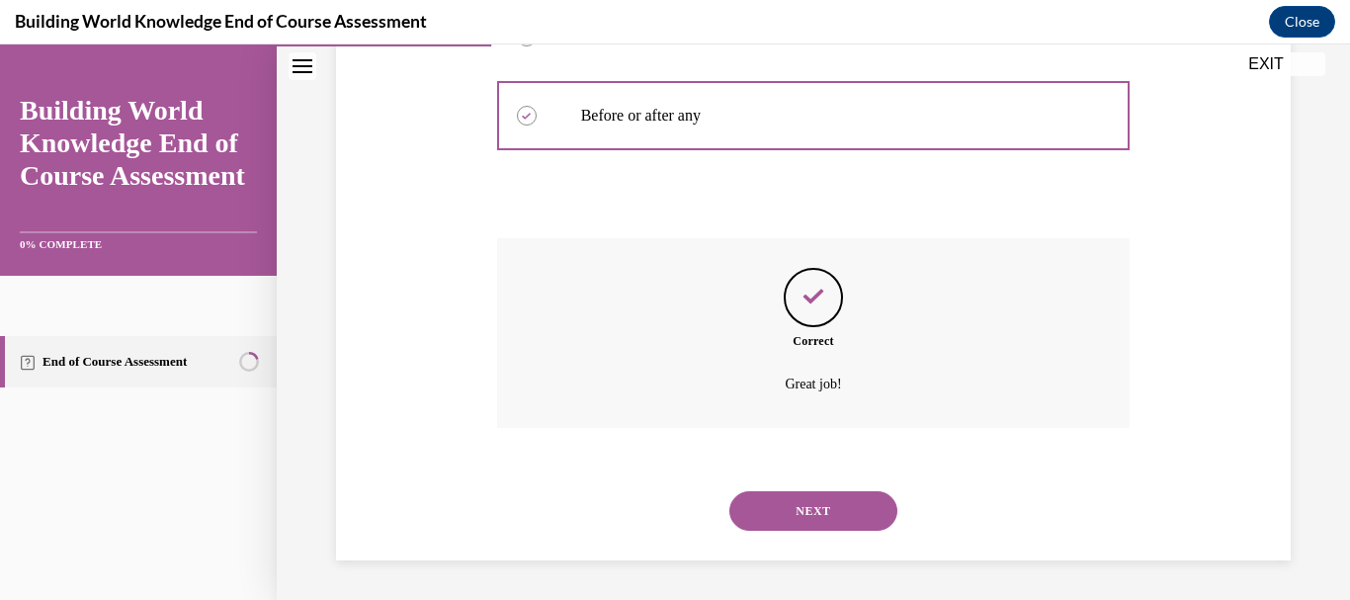
click at [802, 508] on button "NEXT" at bounding box center [813, 511] width 168 height 40
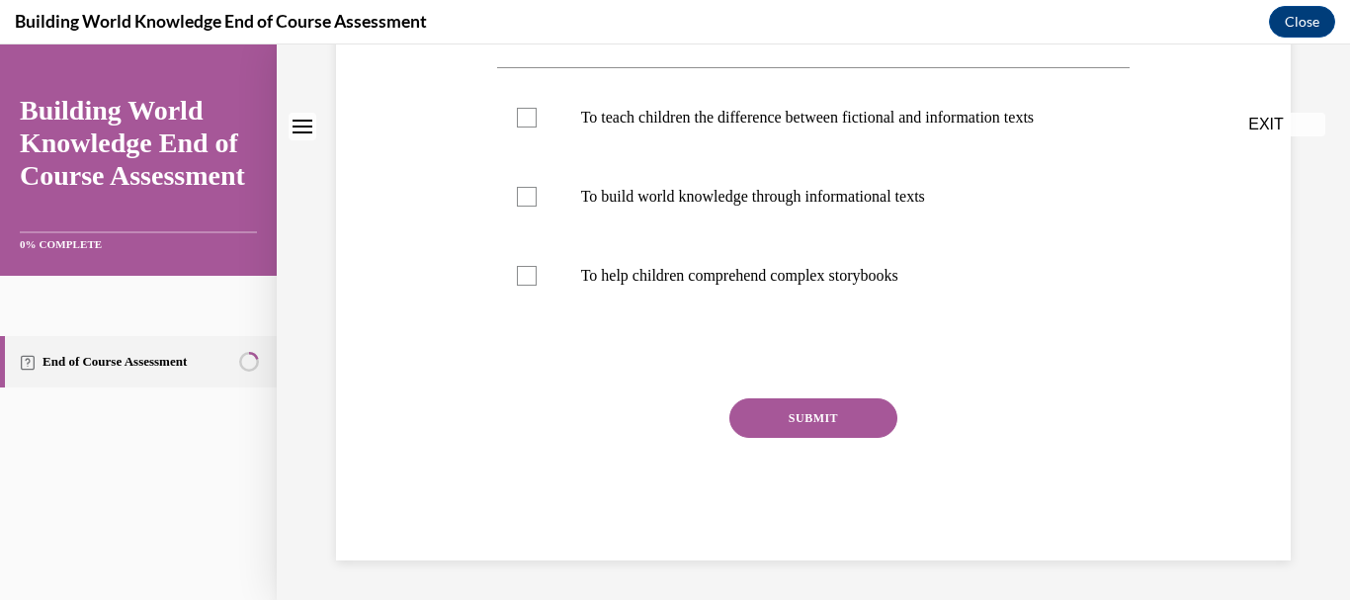
scroll to position [0, 0]
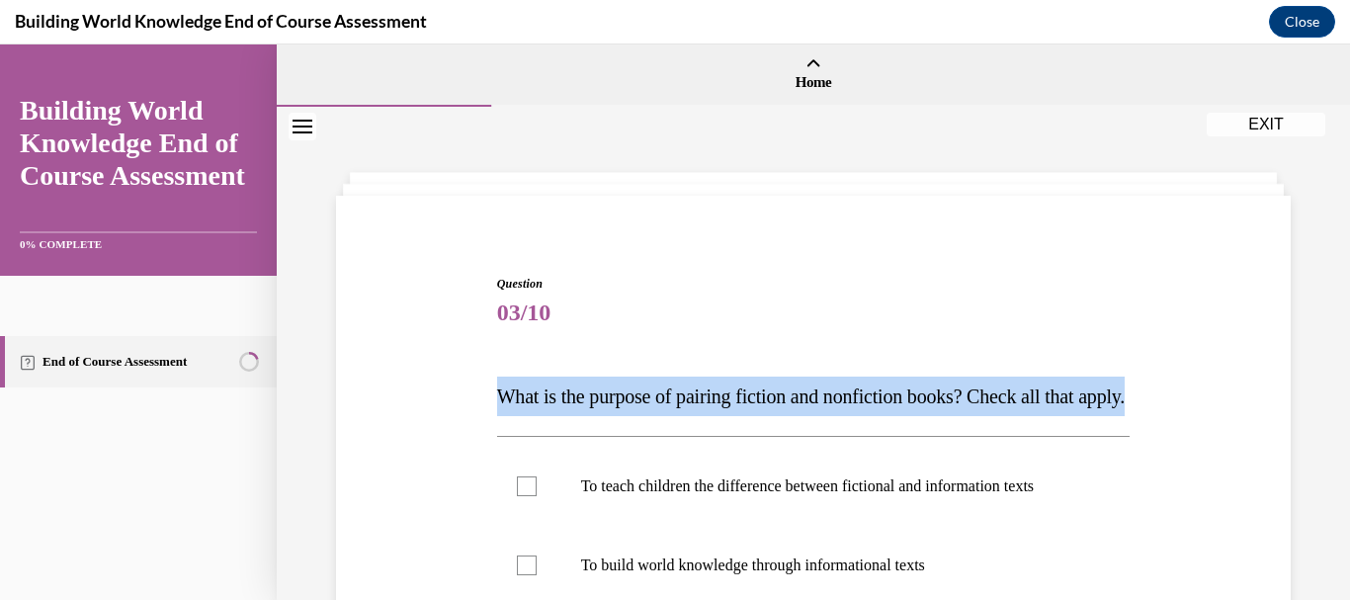
drag, startPoint x: 495, startPoint y: 386, endPoint x: 618, endPoint y: 435, distance: 131.8
click at [618, 416] on p "What is the purpose of pairing fiction and nonfiction books? Check all that app…" at bounding box center [814, 397] width 634 height 40
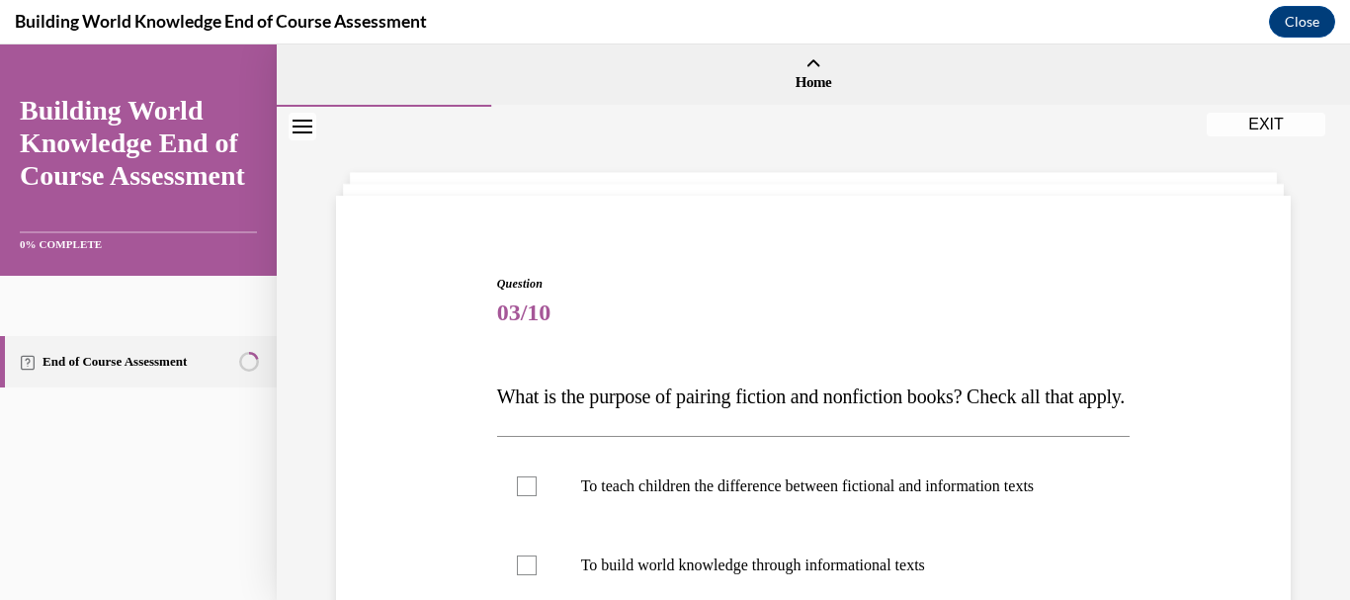
click at [490, 136] on div "Question 03/10 What is the purpose of pairing fiction and nonfiction books? Che…" at bounding box center [813, 538] width 1073 height 862
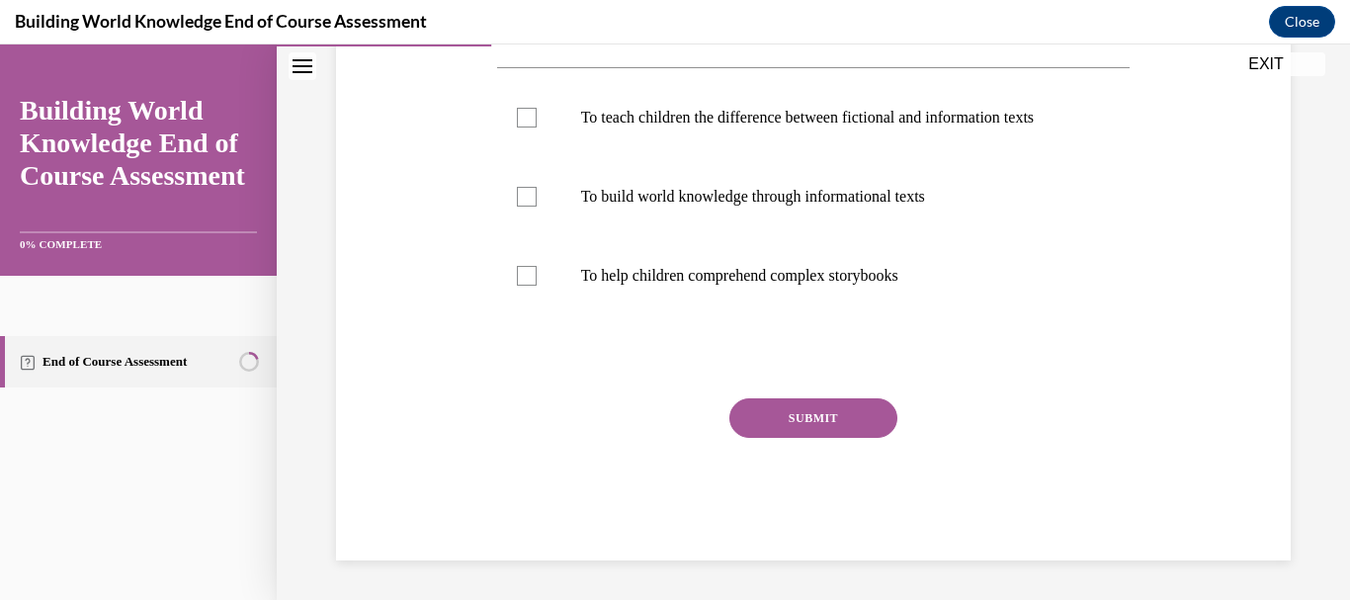
scroll to position [428, 0]
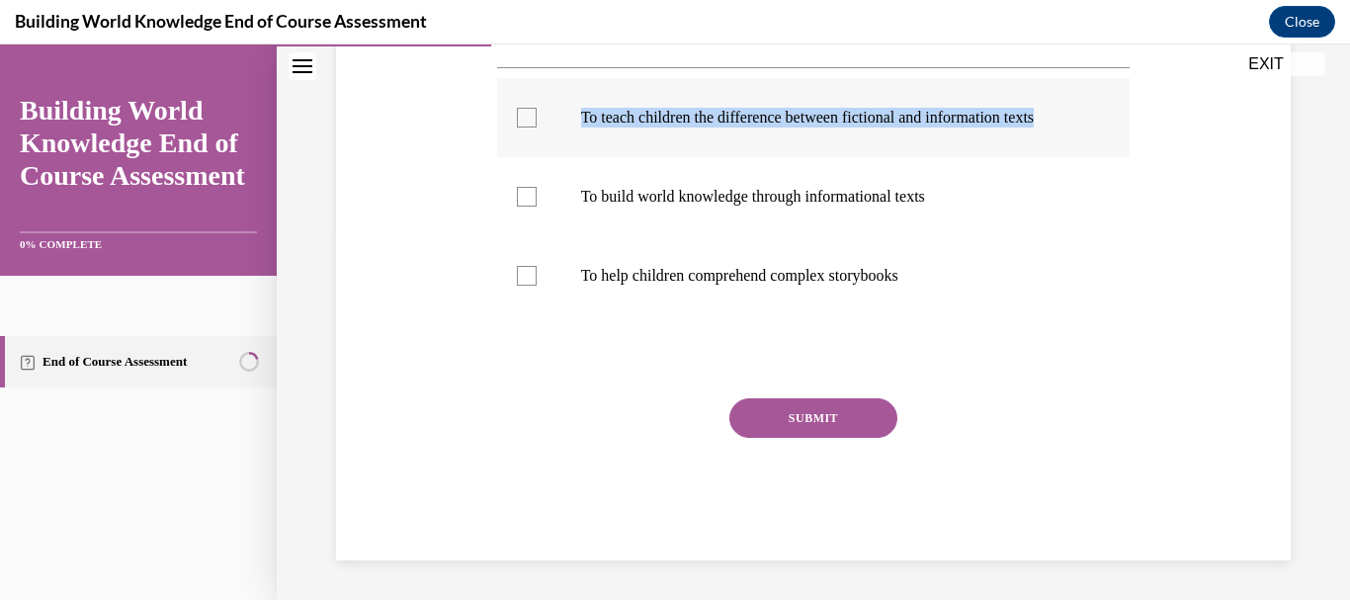
drag, startPoint x: 579, startPoint y: 74, endPoint x: 638, endPoint y: 120, distance: 74.7
click at [638, 120] on label "To teach children the difference between fictional and information texts" at bounding box center [814, 117] width 634 height 79
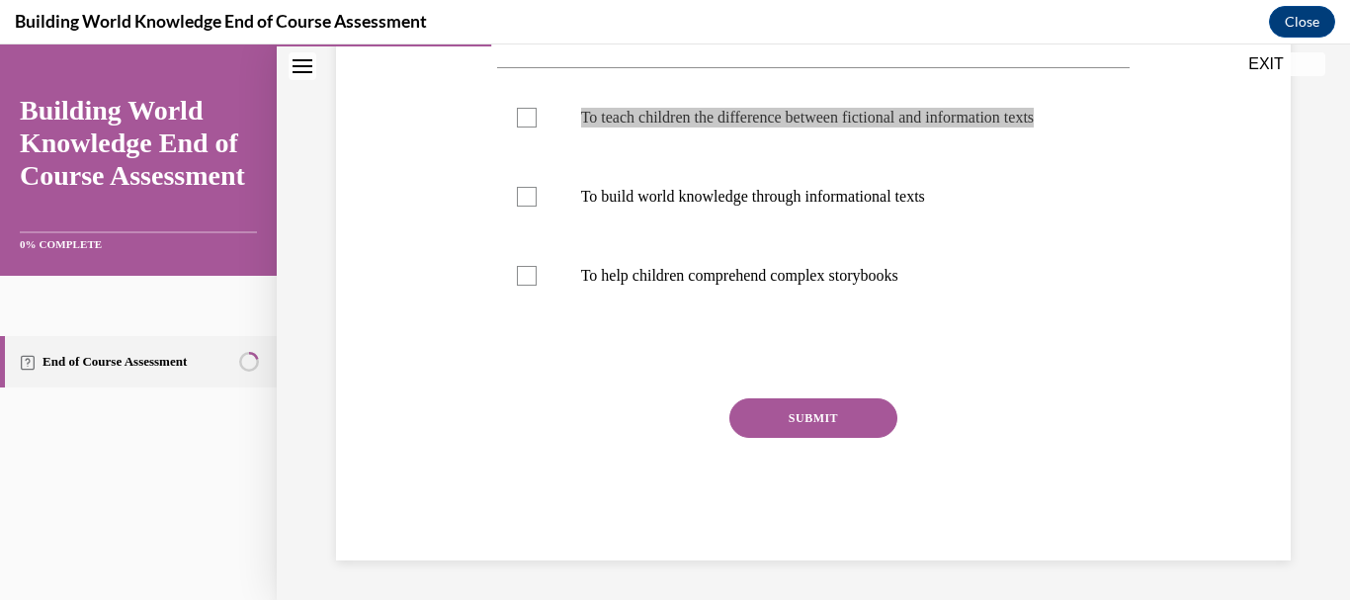
click at [516, 13] on div "Building World Knowledge End of Course Assessment Close" at bounding box center [675, 22] width 1350 height 44
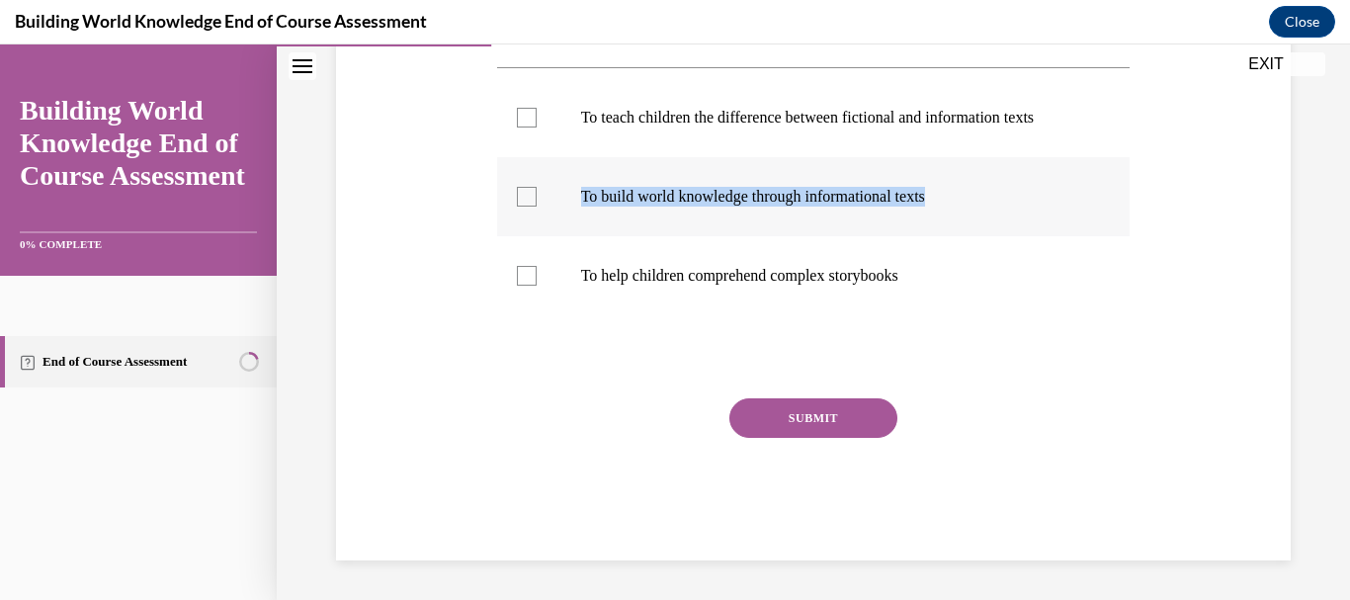
drag, startPoint x: 572, startPoint y: 192, endPoint x: 980, endPoint y: 187, distance: 408.2
click at [980, 187] on label "To build world knowledge through informational texts" at bounding box center [814, 196] width 634 height 79
click at [1126, 26] on div "Building World Knowledge End of Course Assessment Close" at bounding box center [675, 22] width 1350 height 44
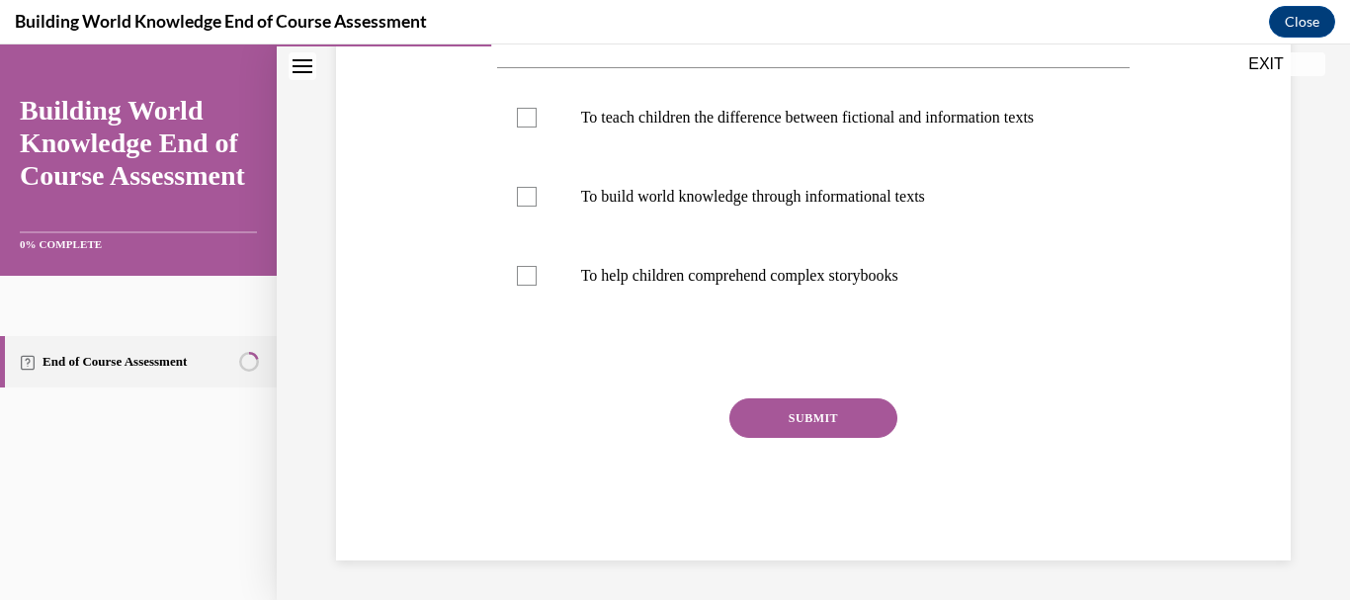
click at [264, 466] on div "End of Course Assessment" at bounding box center [138, 454] width 277 height 292
drag, startPoint x: 564, startPoint y: 281, endPoint x: 1168, endPoint y: 265, distance: 604.1
click at [1168, 265] on div "Question 03/10 What is the purpose of pairing fiction and nonfiction books? Che…" at bounding box center [813, 204] width 965 height 714
click at [1154, 15] on div "Building World Knowledge End of Course Assessment Close" at bounding box center [675, 22] width 1350 height 44
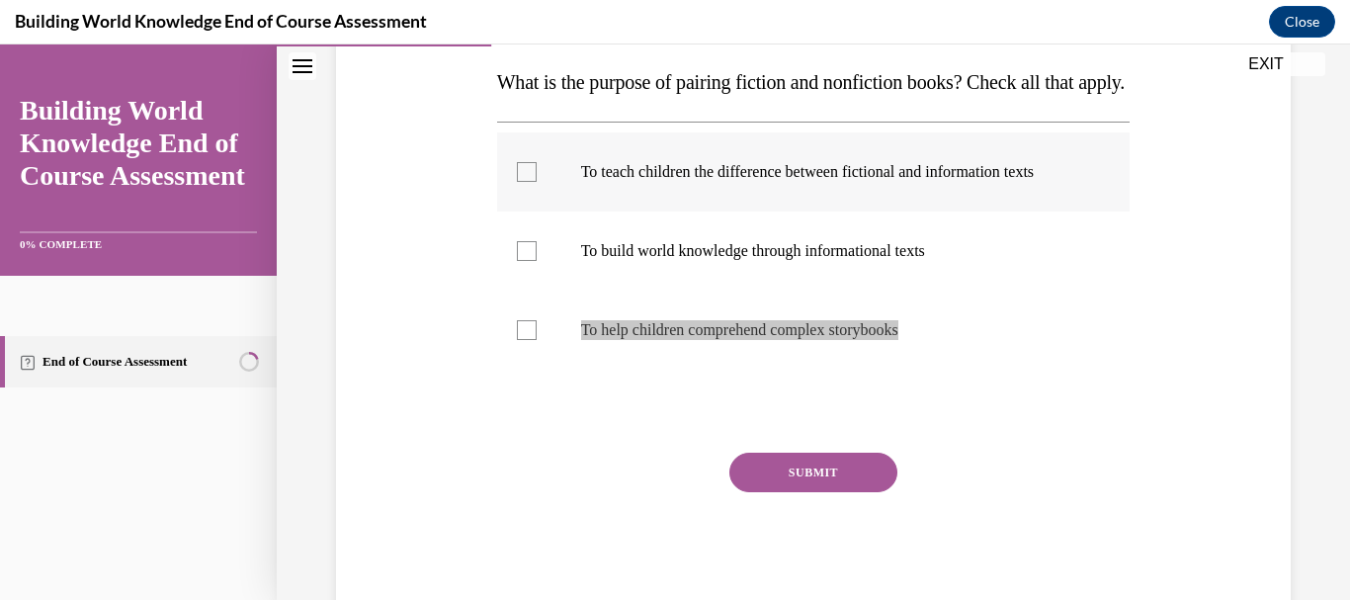
scroll to position [112, 0]
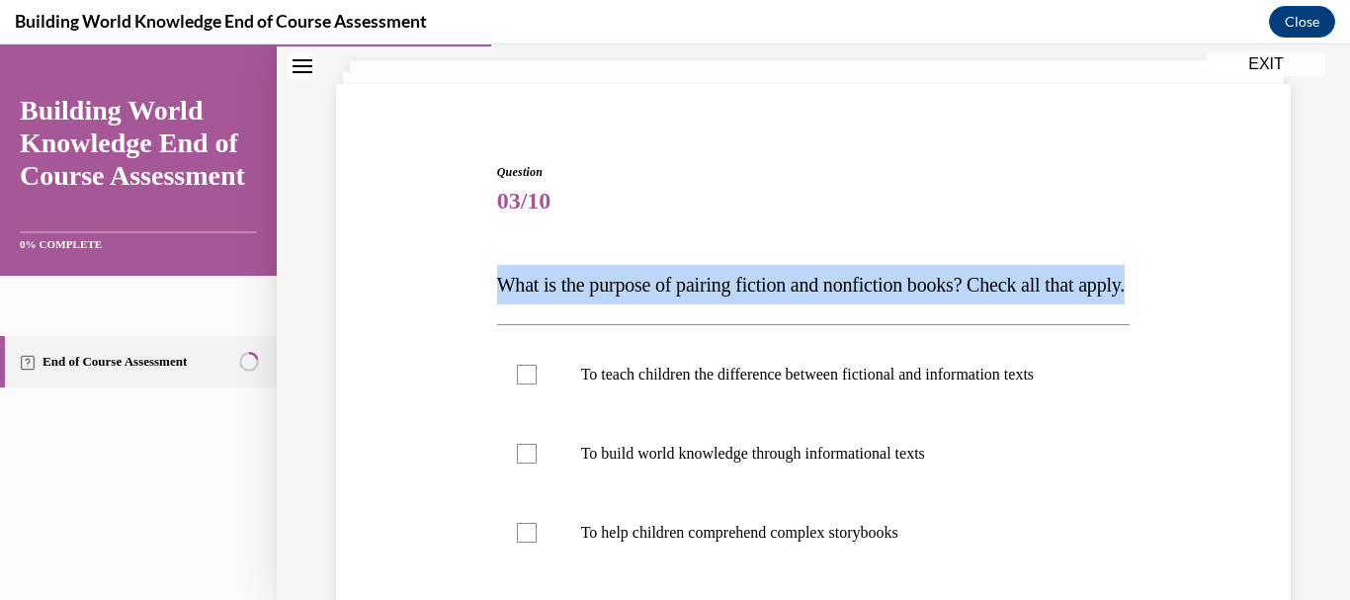
drag, startPoint x: 493, startPoint y: 262, endPoint x: 670, endPoint y: 315, distance: 184.8
click at [670, 315] on div "Question 03/10 What is the purpose of pairing fiction and nonfiction books? Che…" at bounding box center [813, 475] width 643 height 684
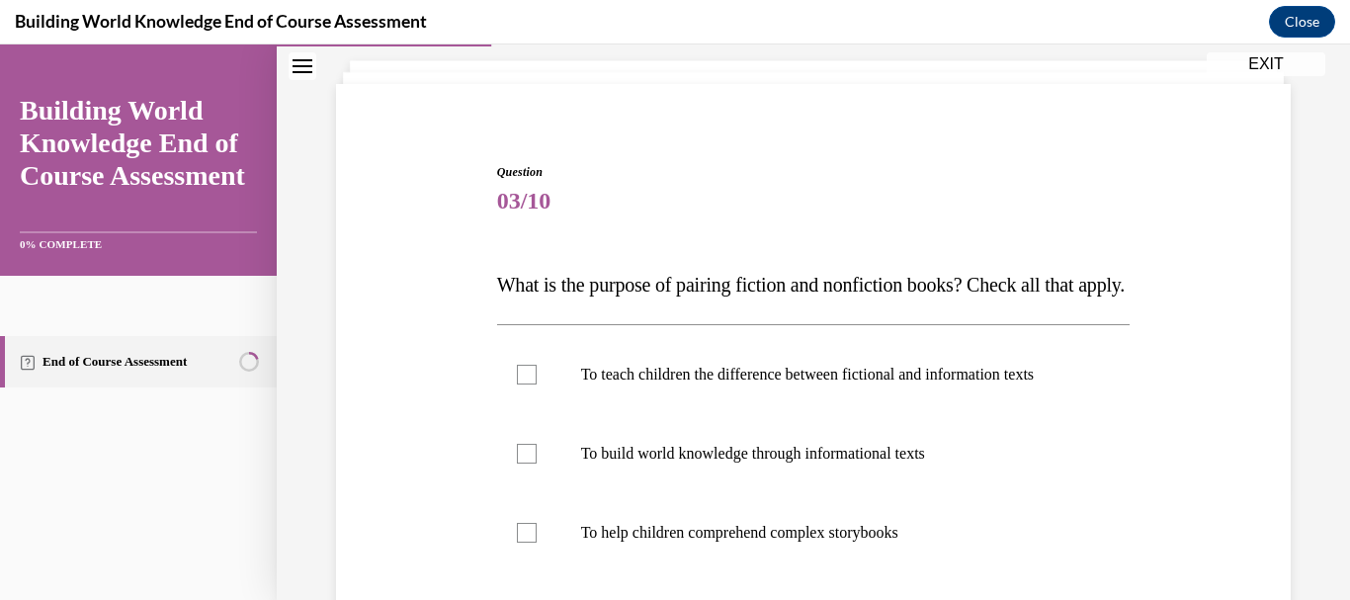
click at [720, 162] on div "Question 03/10 What is the purpose of pairing fiction and nonfiction books? Che…" at bounding box center [813, 475] width 643 height 684
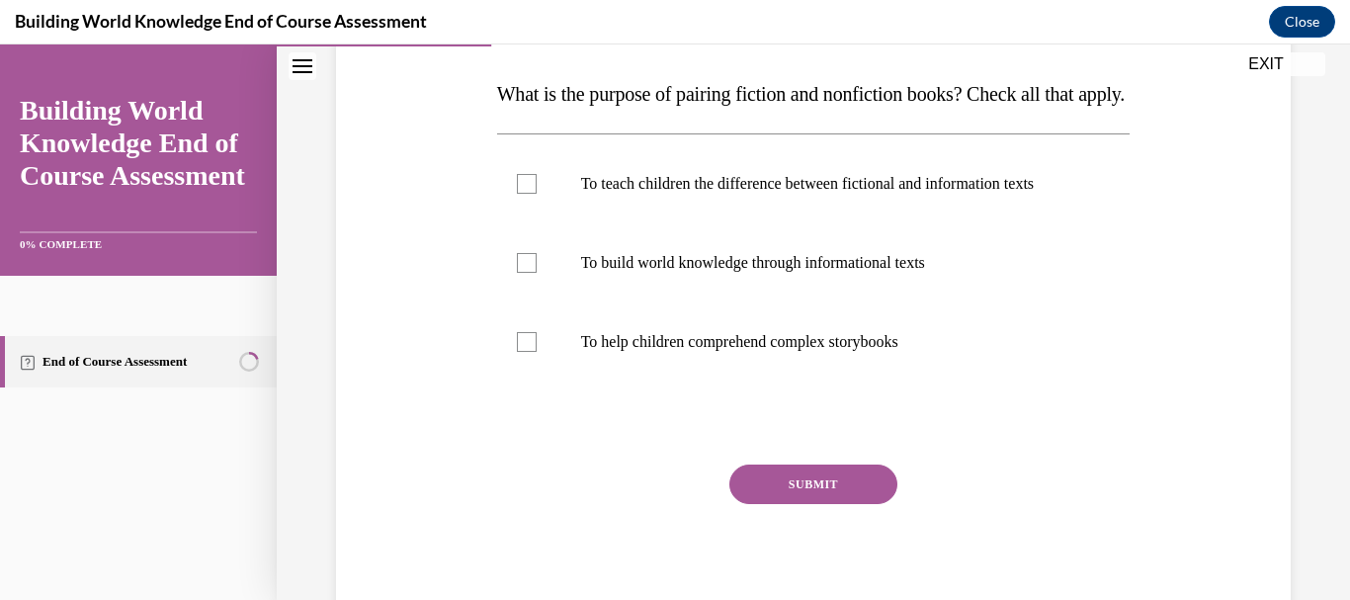
scroll to position [329, 0]
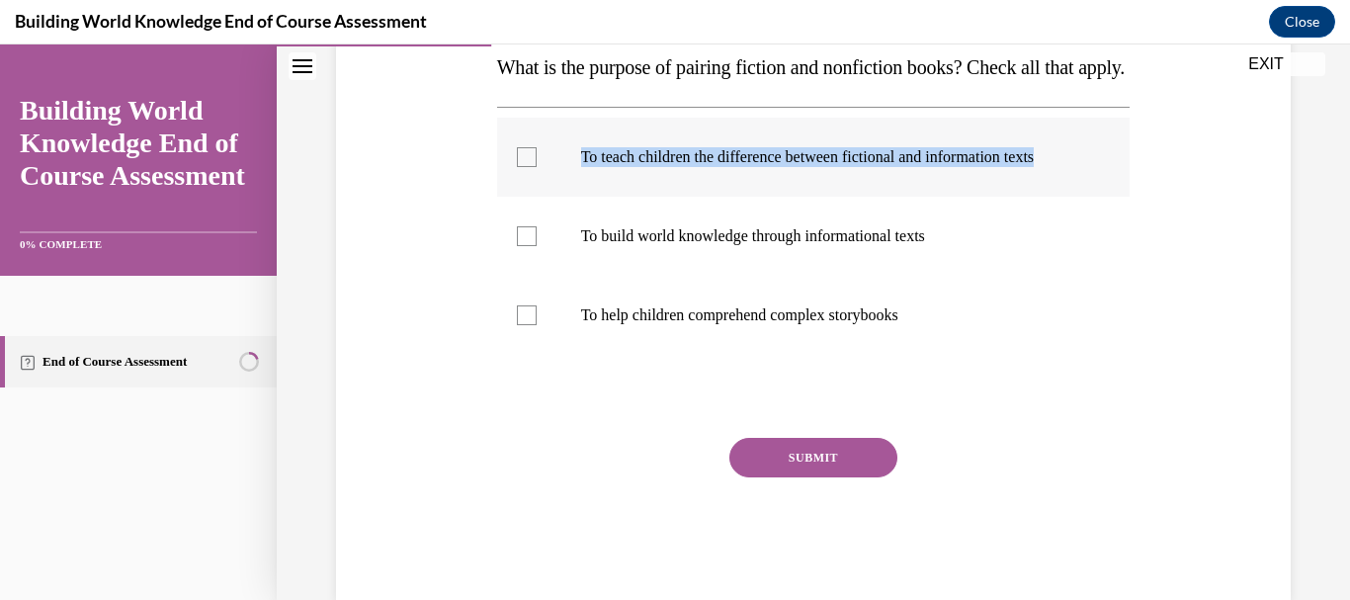
drag, startPoint x: 579, startPoint y: 192, endPoint x: 628, endPoint y: 212, distance: 52.7
click at [628, 167] on p "To teach children the difference between fictional and information texts" at bounding box center [831, 157] width 500 height 20
click at [646, 127] on div "Question 03/10 What is the purpose of pairing fiction and nonfiction books? Che…" at bounding box center [814, 273] width 634 height 654
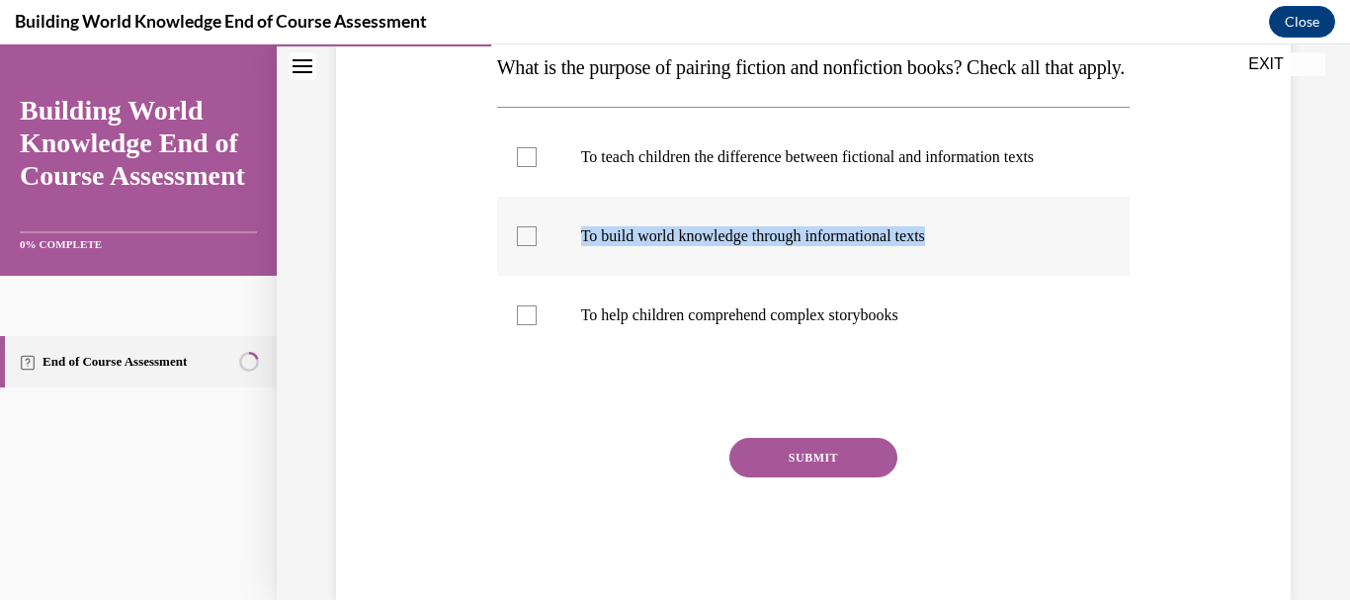
drag, startPoint x: 577, startPoint y: 295, endPoint x: 1020, endPoint y: 273, distance: 443.3
click at [1020, 273] on label "To build world knowledge through informational texts" at bounding box center [814, 236] width 634 height 79
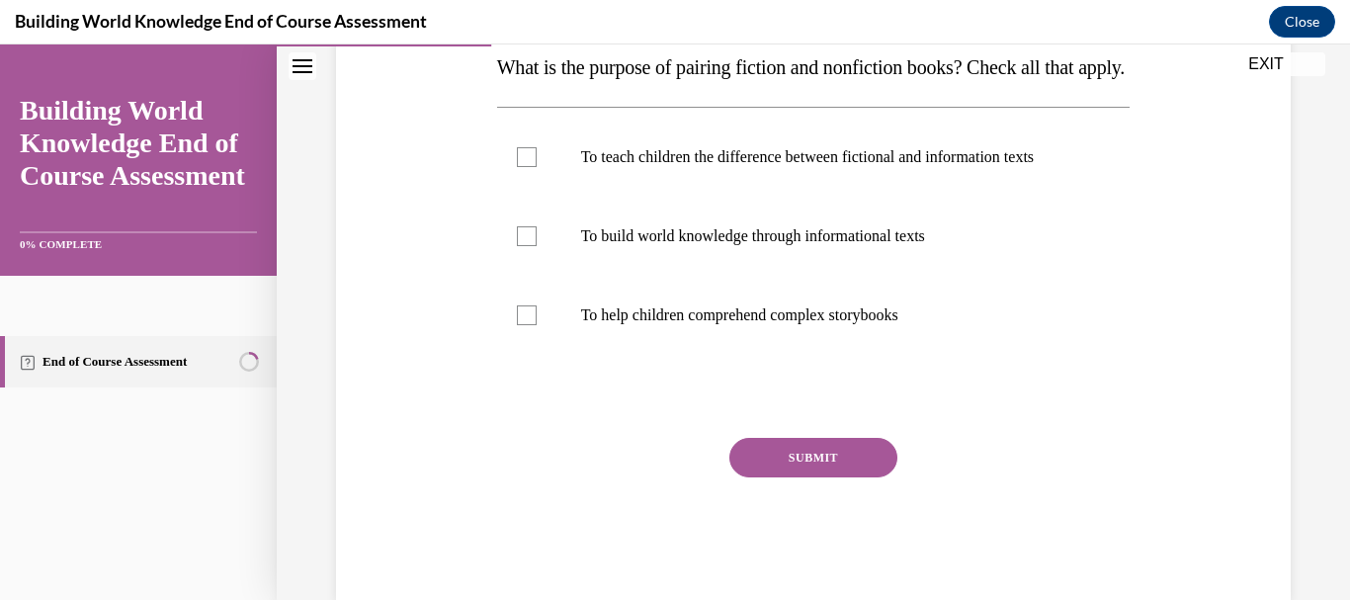
click at [856, 87] on p "What is the purpose of pairing fiction and nonfiction books? Check all that app…" at bounding box center [814, 67] width 634 height 40
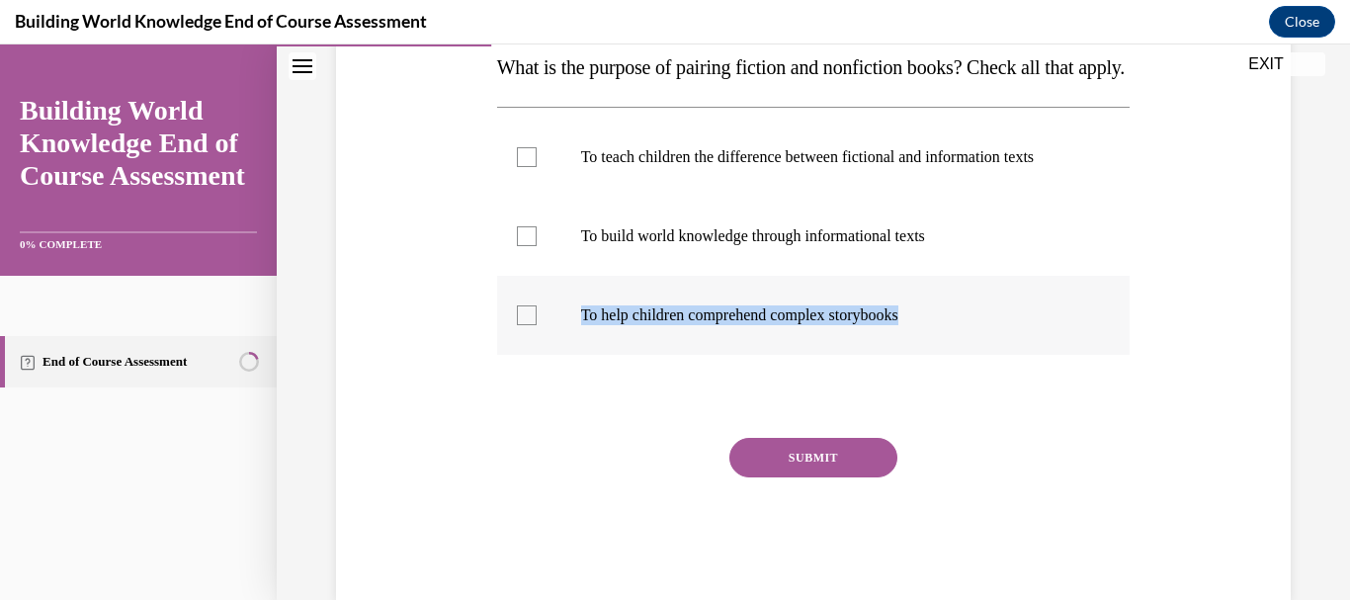
drag, startPoint x: 569, startPoint y: 380, endPoint x: 1008, endPoint y: 374, distance: 438.9
click at [1008, 355] on label "To help children comprehend complex storybooks" at bounding box center [814, 315] width 634 height 79
click at [841, 477] on button "SUBMIT" at bounding box center [813, 458] width 168 height 40
click at [538, 355] on label "To help children comprehend complex storybooks" at bounding box center [814, 315] width 634 height 79
click at [537, 325] on input "To help children comprehend complex storybooks" at bounding box center [527, 315] width 20 height 20
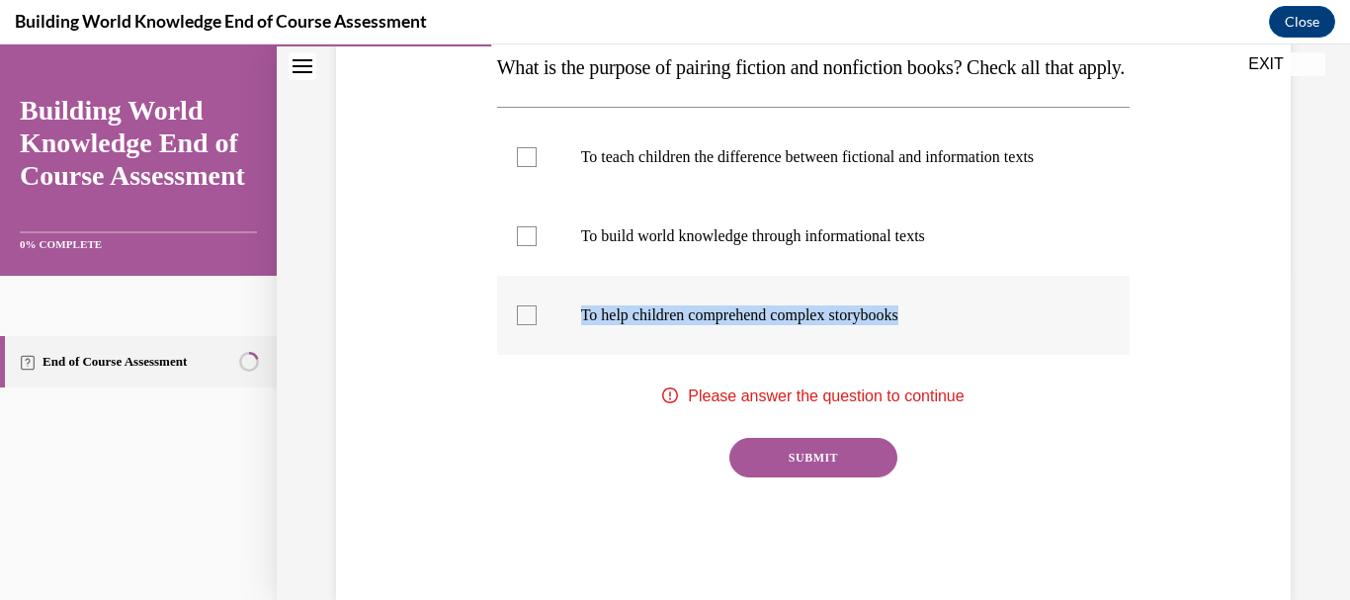
checkbox input "true"
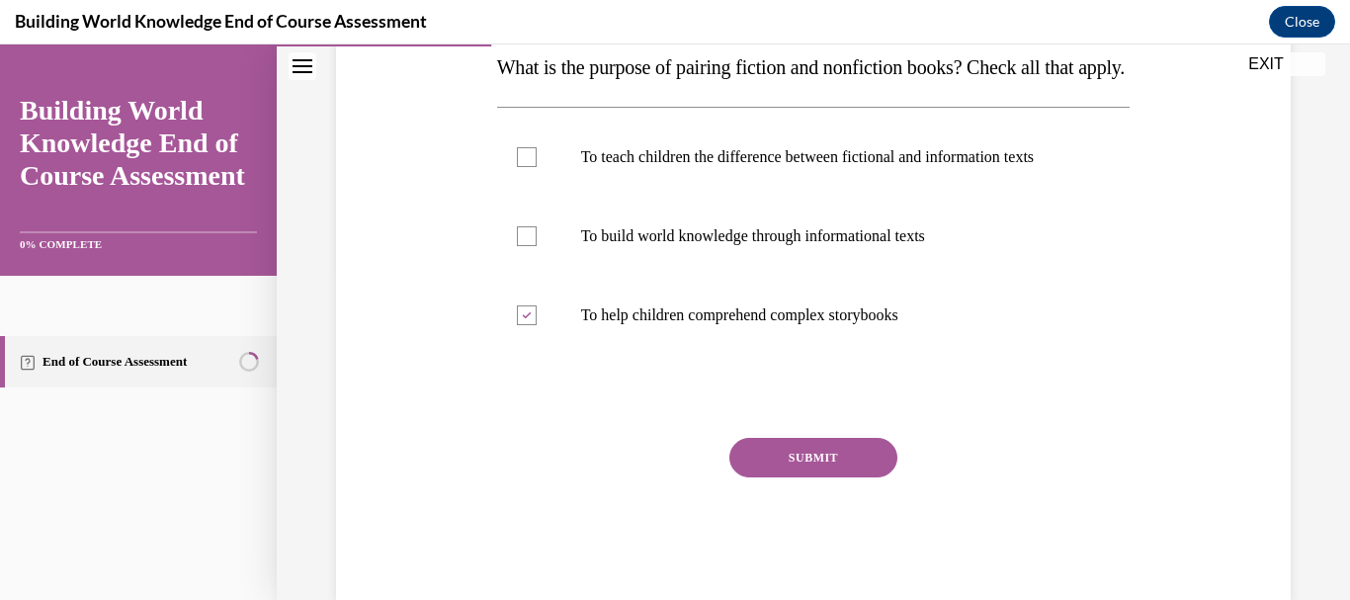
click at [803, 477] on button "SUBMIT" at bounding box center [813, 458] width 168 height 40
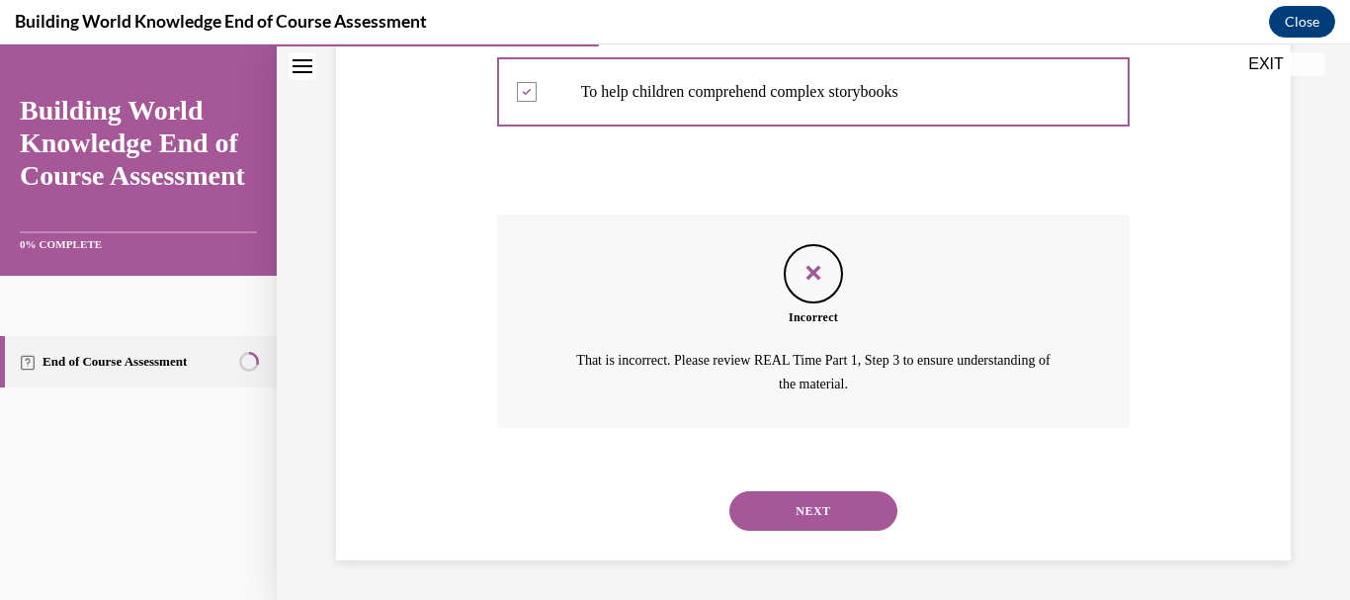
scroll to position [612, 0]
click at [792, 511] on button "NEXT" at bounding box center [813, 511] width 168 height 40
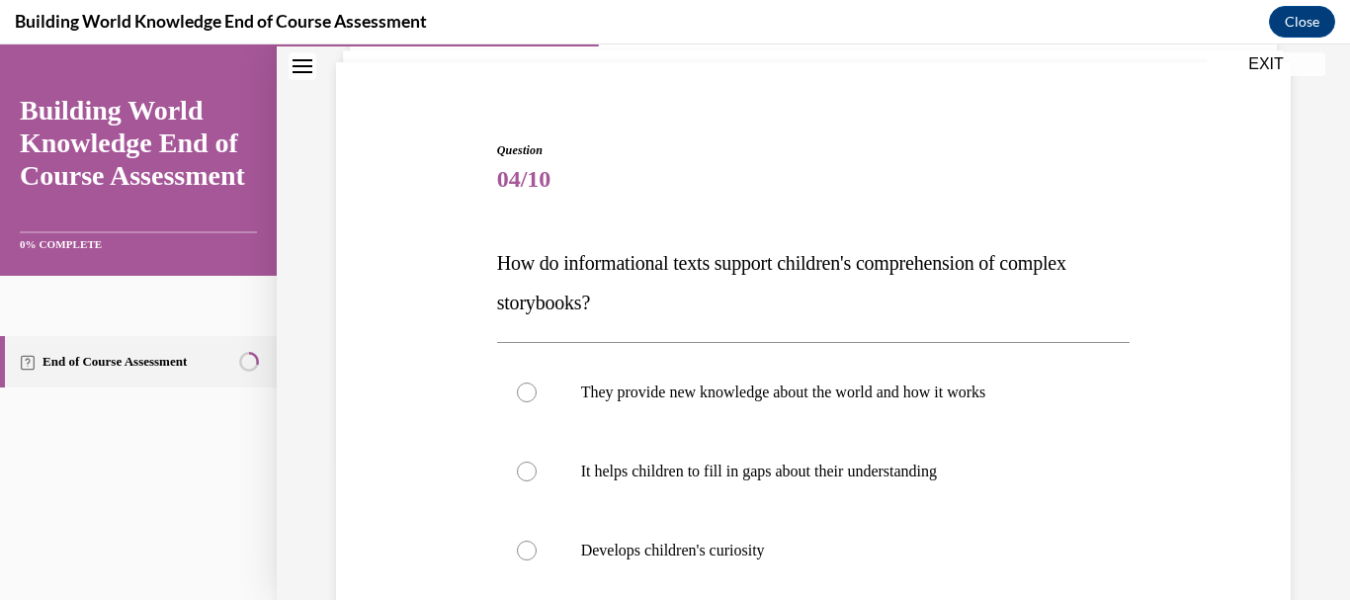
scroll to position [185, 0]
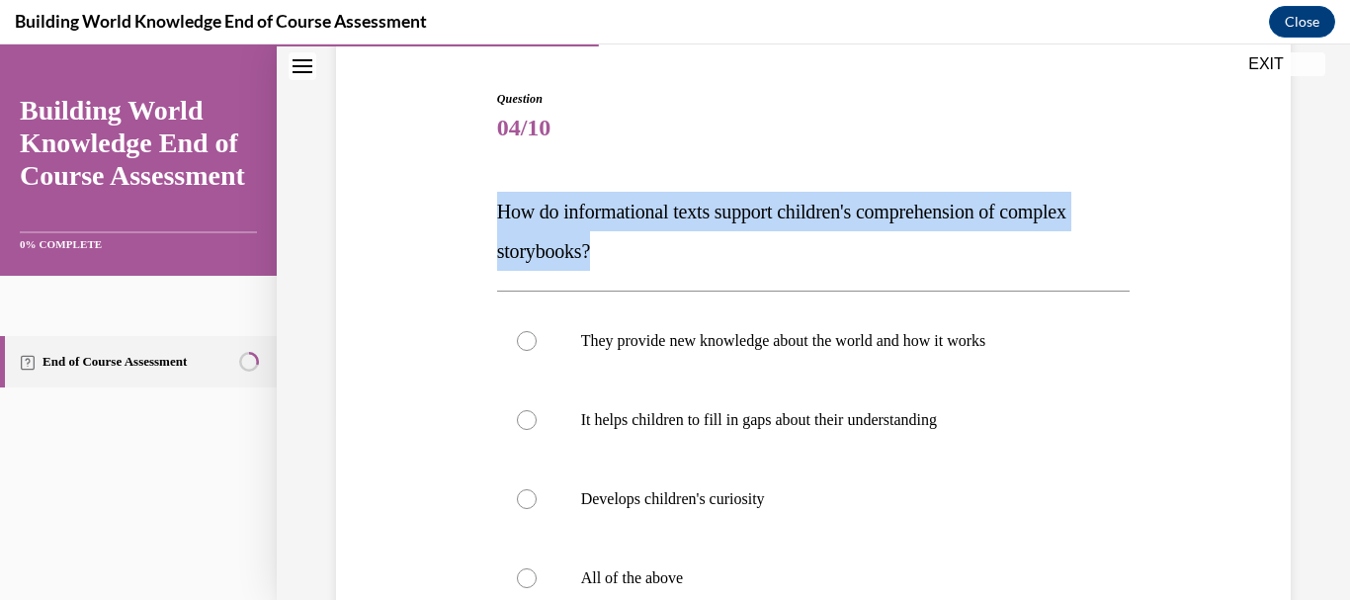
drag, startPoint x: 494, startPoint y: 211, endPoint x: 611, endPoint y: 274, distance: 132.7
click at [608, 263] on p "How do informational texts support children's comprehension of complex storyboo…" at bounding box center [814, 231] width 634 height 79
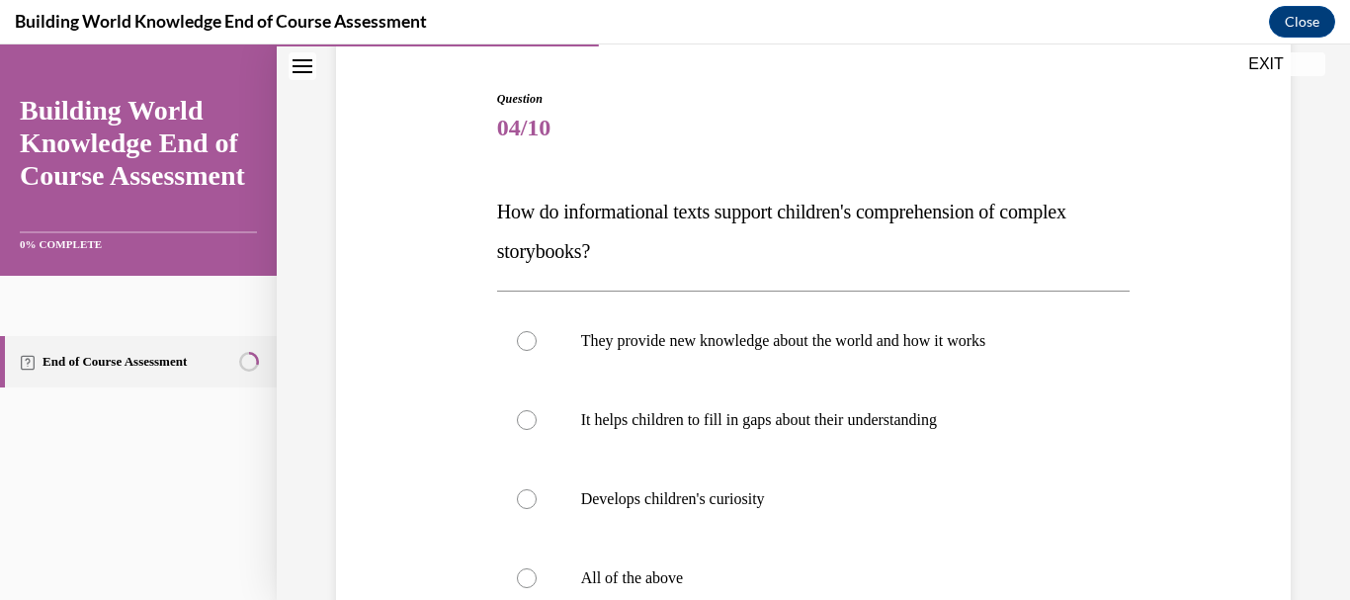
click at [678, 72] on div "Question 04/10 How do informational texts support children's comprehension of c…" at bounding box center [813, 461] width 643 height 803
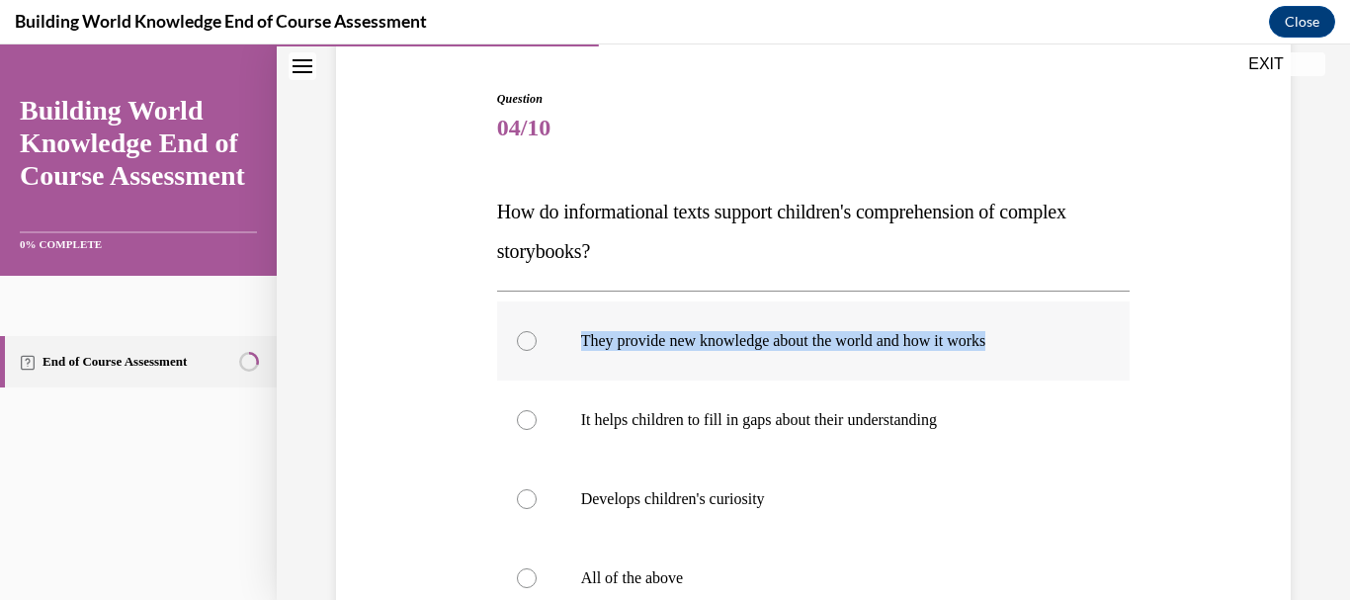
drag, startPoint x: 578, startPoint y: 337, endPoint x: 1091, endPoint y: 340, distance: 512.9
click at [1091, 340] on label "They provide new knowledge about the world and how it works" at bounding box center [814, 340] width 634 height 79
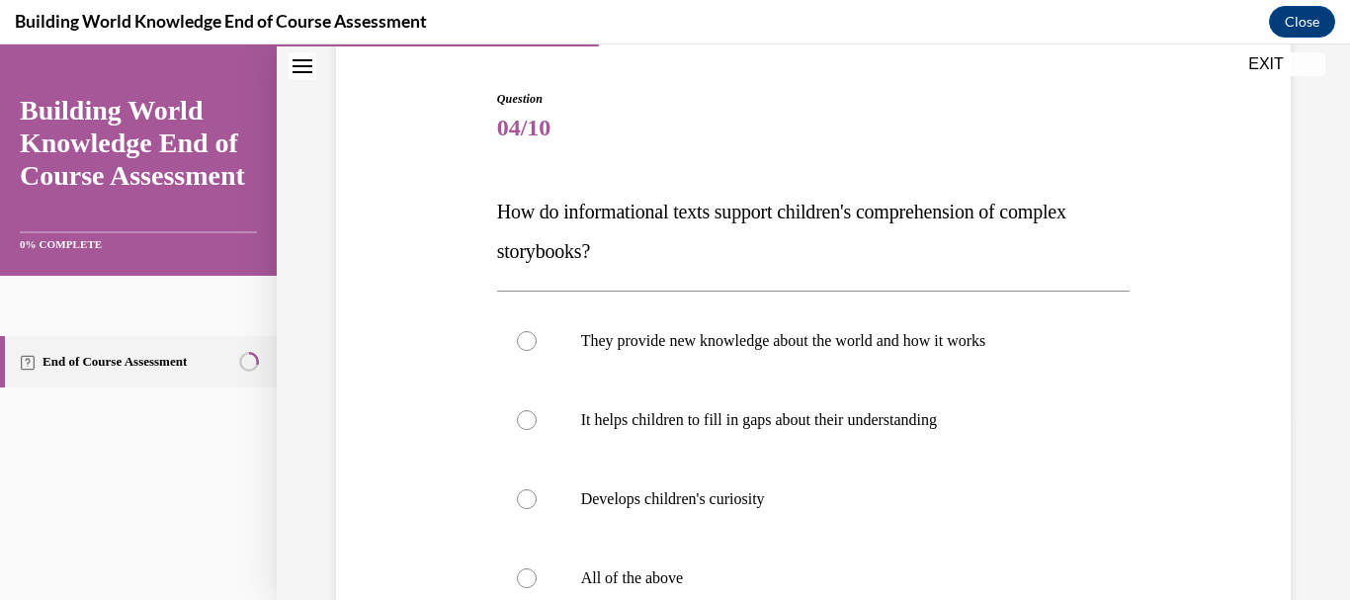
click at [1100, 190] on div "Question 04/10 How do informational texts support children's comprehension of c…" at bounding box center [814, 476] width 634 height 773
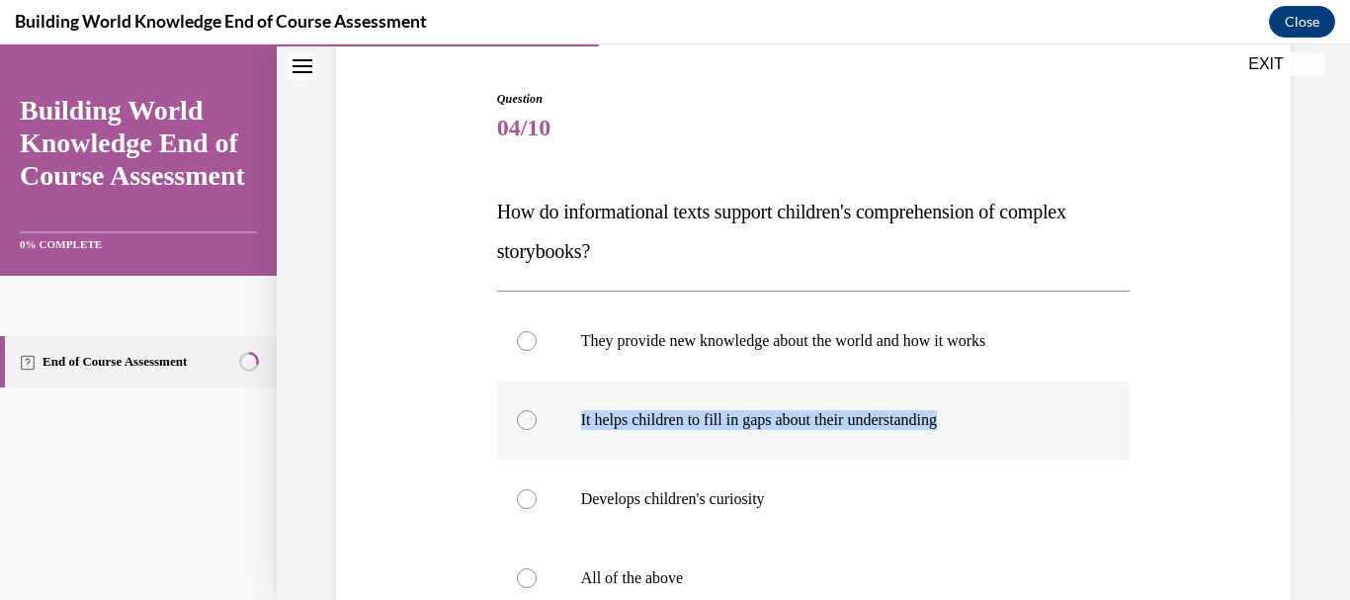
drag, startPoint x: 572, startPoint y: 420, endPoint x: 1073, endPoint y: 448, distance: 501.8
click at [1073, 448] on label "It helps children to fill in gaps about their understanding" at bounding box center [814, 420] width 634 height 79
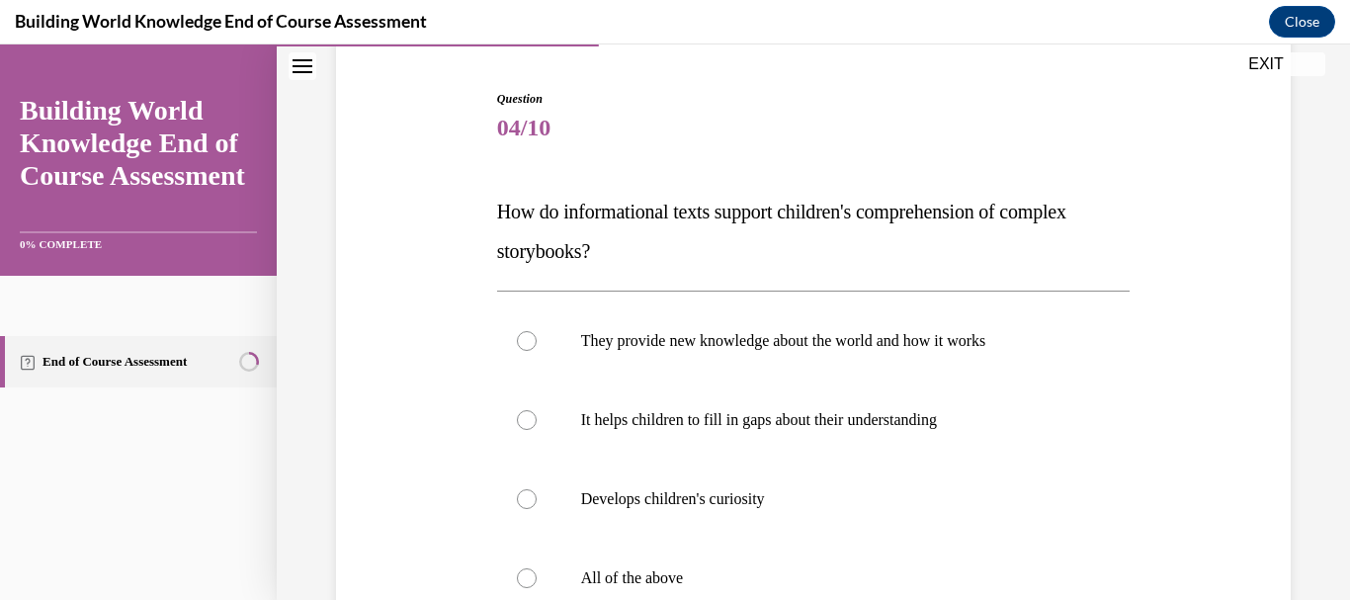
click at [1057, 137] on span "04/10" at bounding box center [814, 128] width 634 height 40
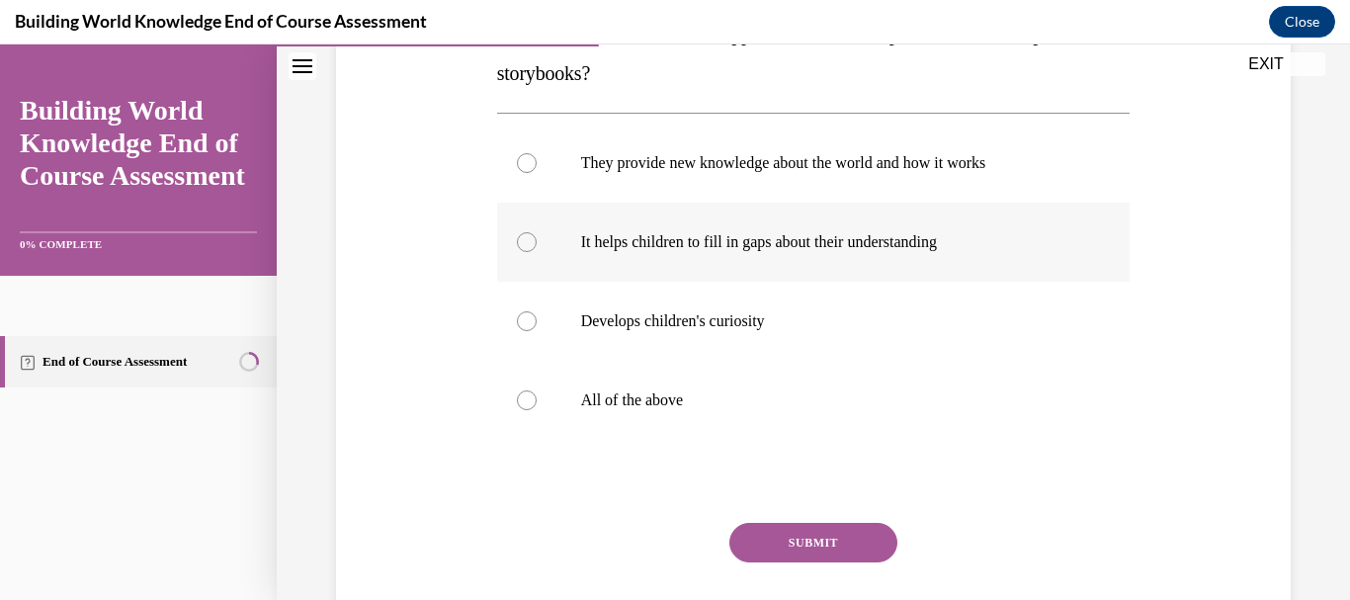
scroll to position [388, 0]
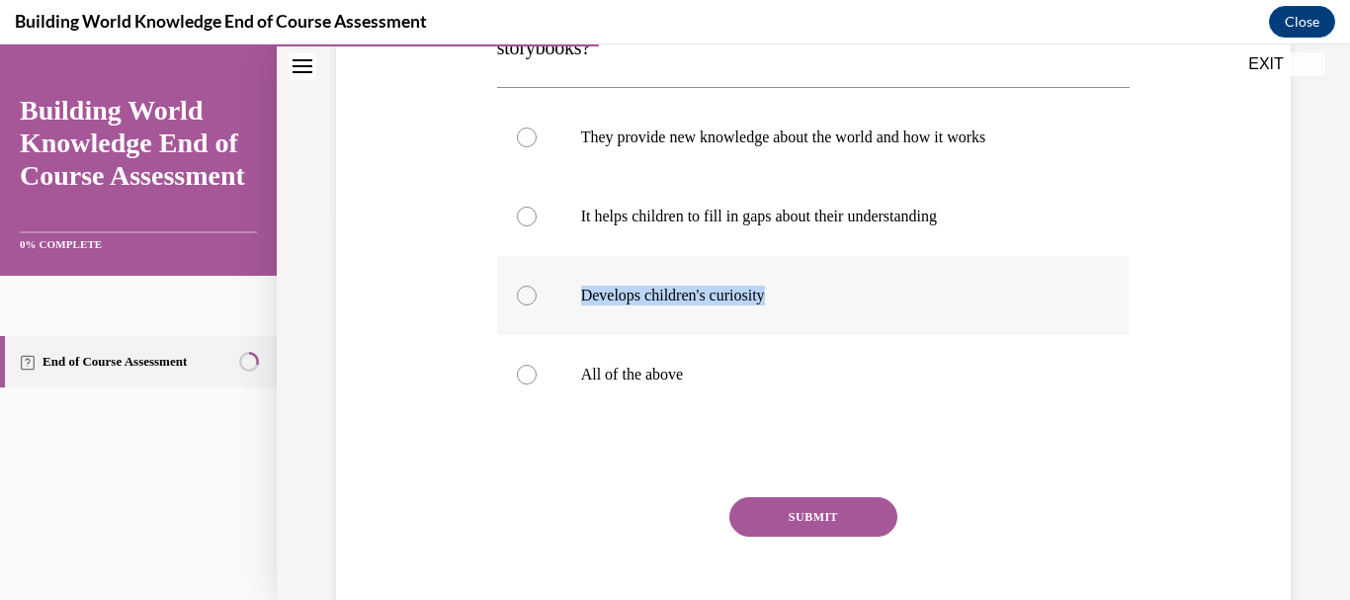
drag, startPoint x: 572, startPoint y: 282, endPoint x: 879, endPoint y: 274, distance: 306.5
click at [879, 274] on label "Develops children's curiosity" at bounding box center [814, 295] width 634 height 79
click at [997, 55] on p "How do informational texts support children's comprehension of complex storyboo…" at bounding box center [814, 27] width 634 height 79
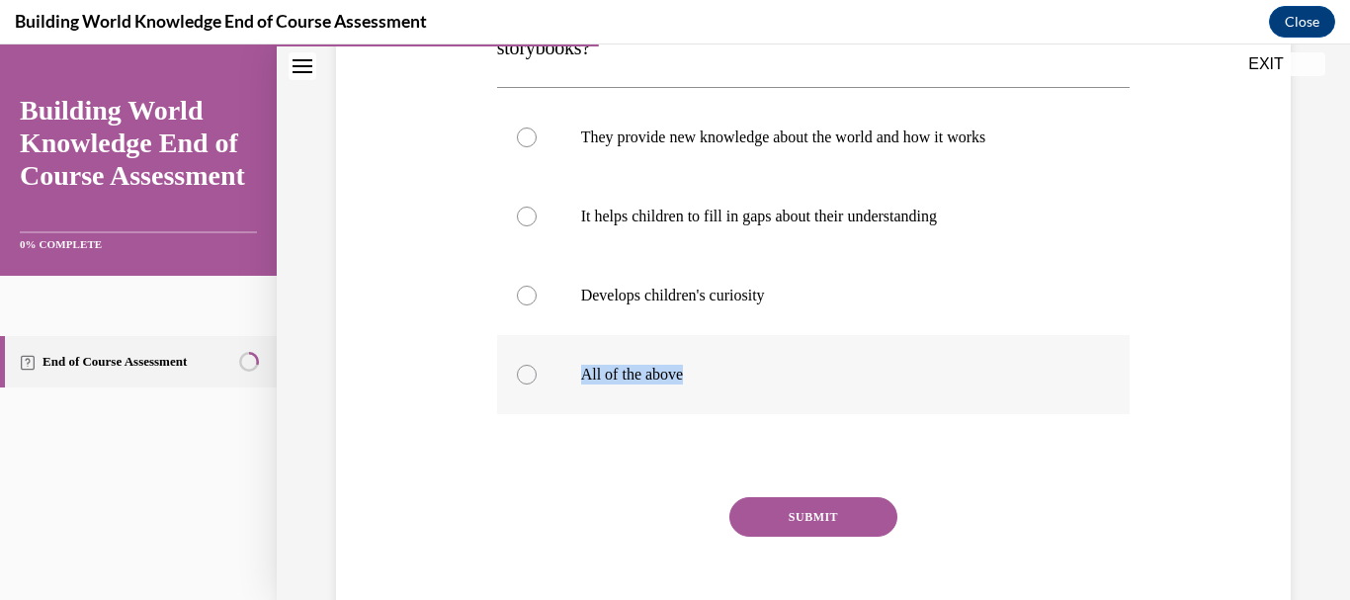
drag, startPoint x: 567, startPoint y: 363, endPoint x: 747, endPoint y: 367, distance: 179.9
click at [747, 365] on label "All of the above" at bounding box center [814, 374] width 634 height 79
click at [517, 367] on div at bounding box center [527, 375] width 20 height 20
click at [517, 367] on input "All of the above" at bounding box center [527, 375] width 20 height 20
radio input "true"
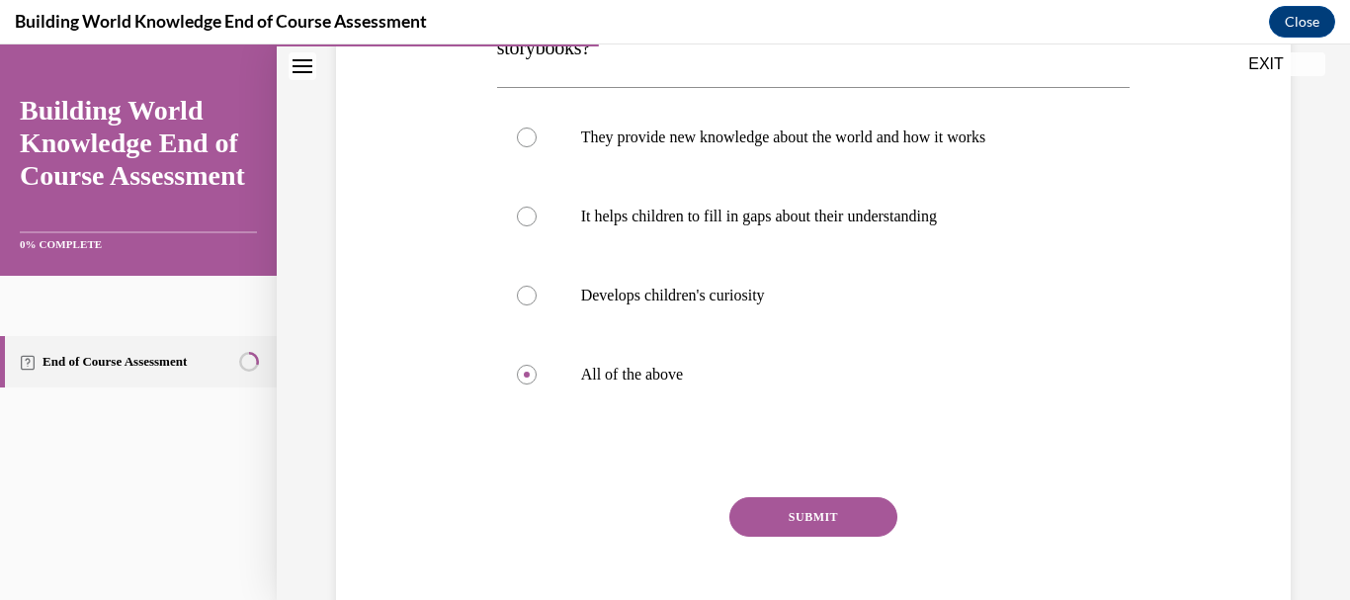
click at [764, 502] on button "SUBMIT" at bounding box center [813, 517] width 168 height 40
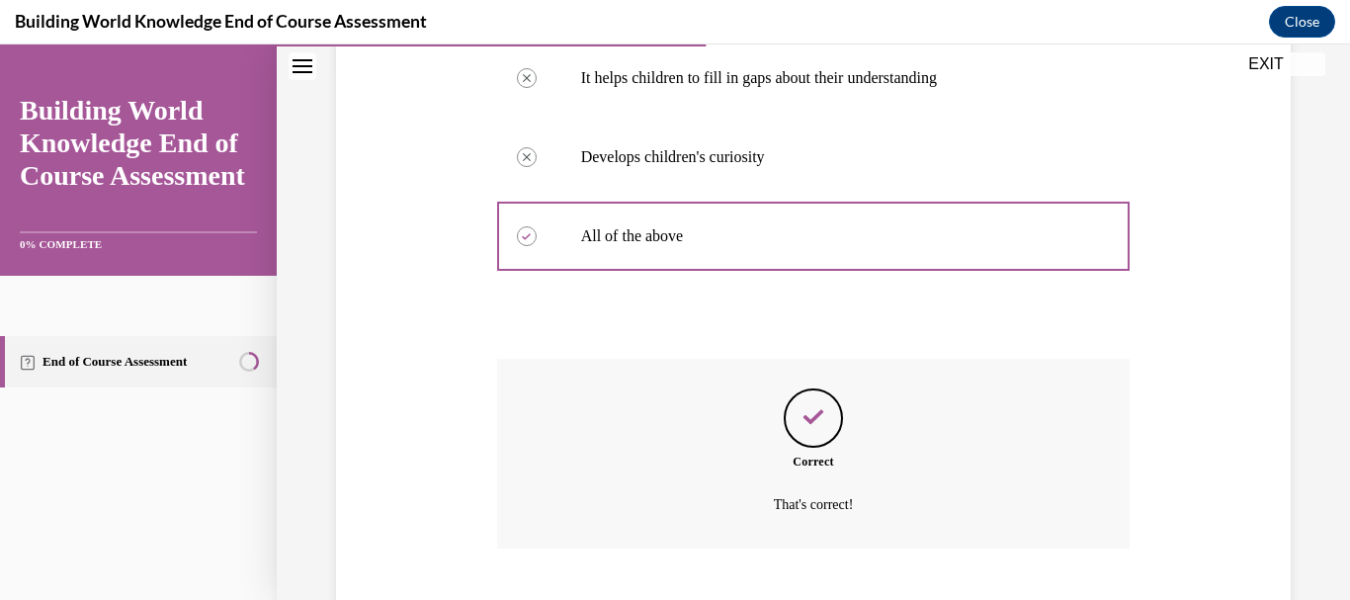
scroll to position [647, 0]
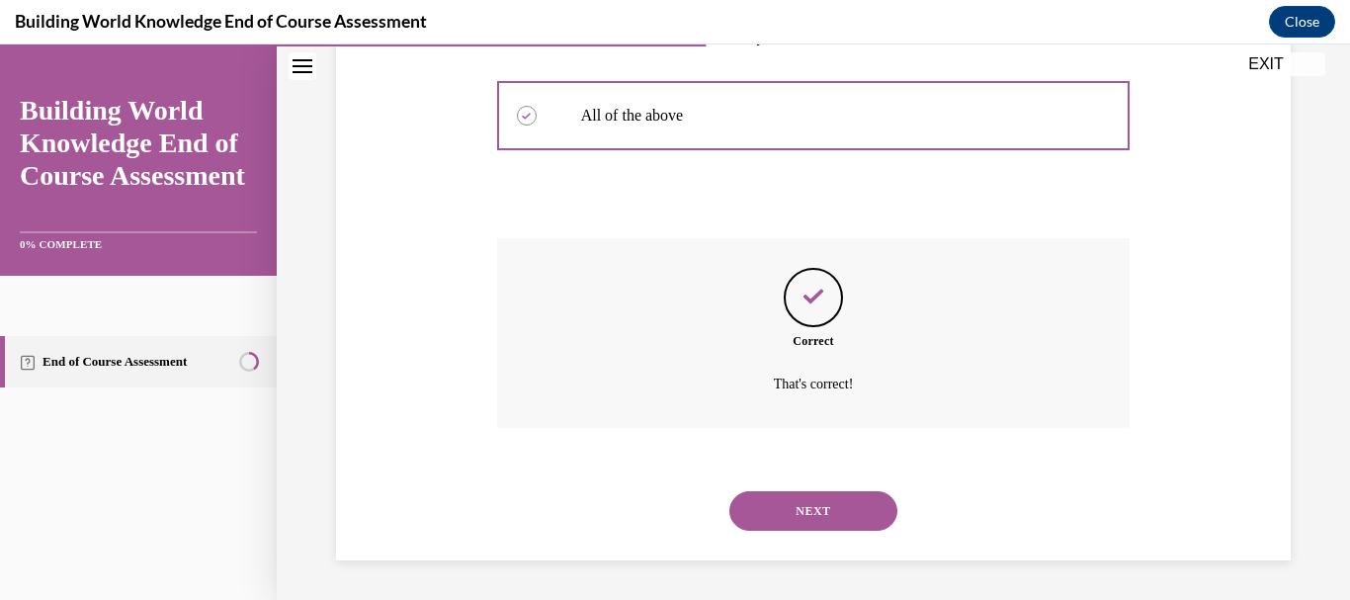
click at [801, 507] on button "NEXT" at bounding box center [813, 511] width 168 height 40
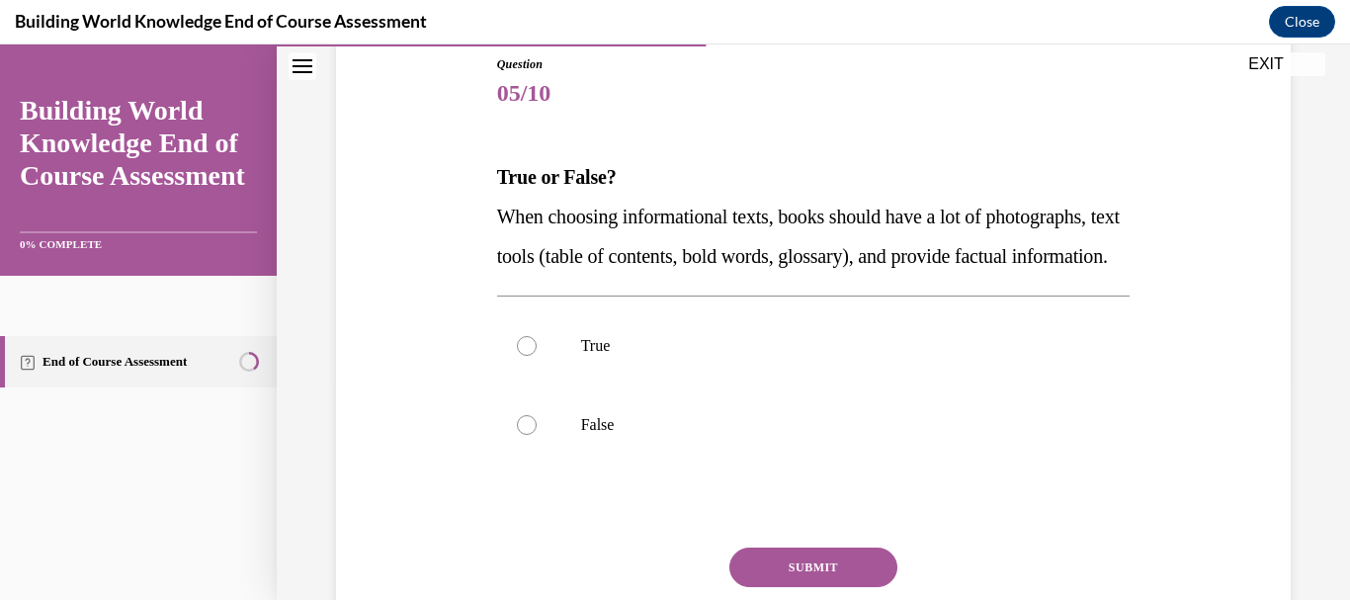
scroll to position [224, 0]
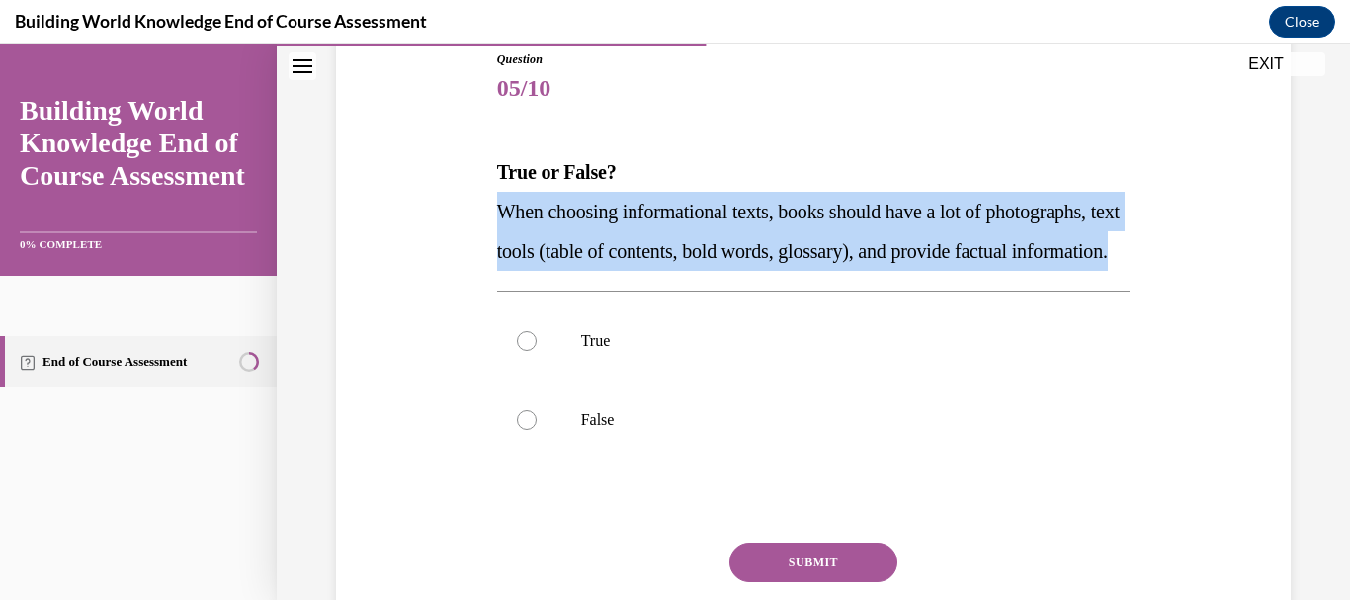
drag, startPoint x: 491, startPoint y: 202, endPoint x: 788, endPoint y: 301, distance: 312.8
click at [788, 301] on div "Question 05/10 True or False? When choosing informational texts, books should h…" at bounding box center [813, 363] width 643 height 684
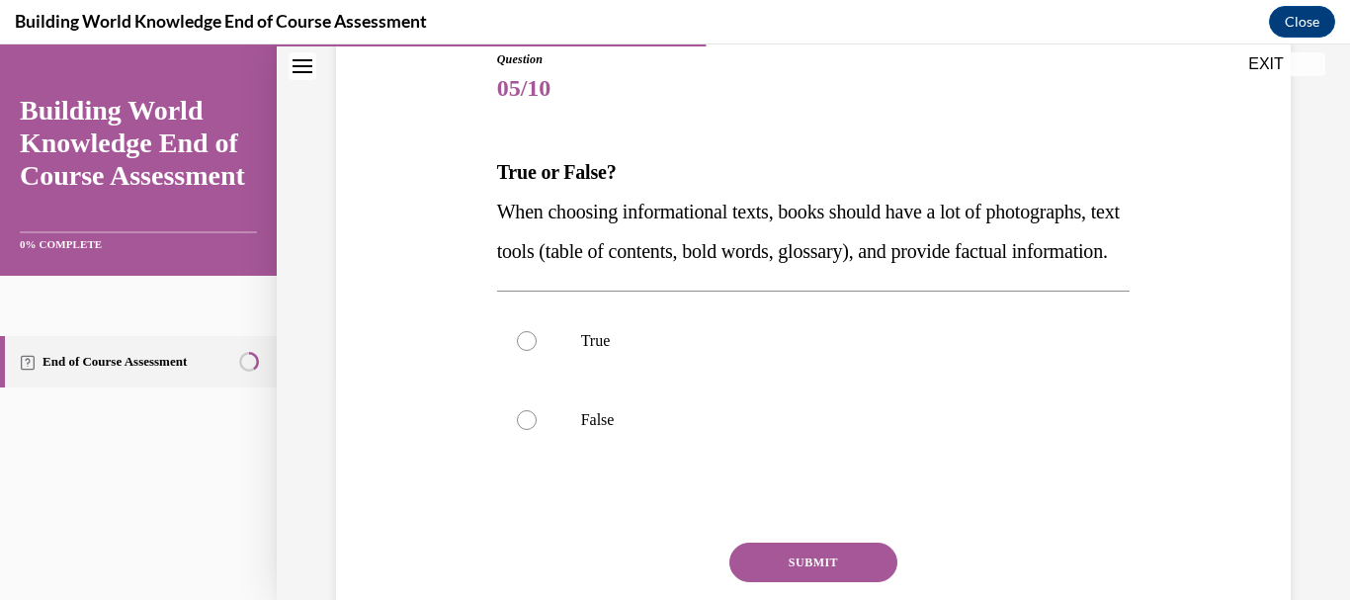
click at [877, 64] on span "Question" at bounding box center [814, 59] width 634 height 18
click at [518, 351] on div at bounding box center [527, 341] width 20 height 20
click at [518, 351] on input "True" at bounding box center [527, 341] width 20 height 20
radio input "true"
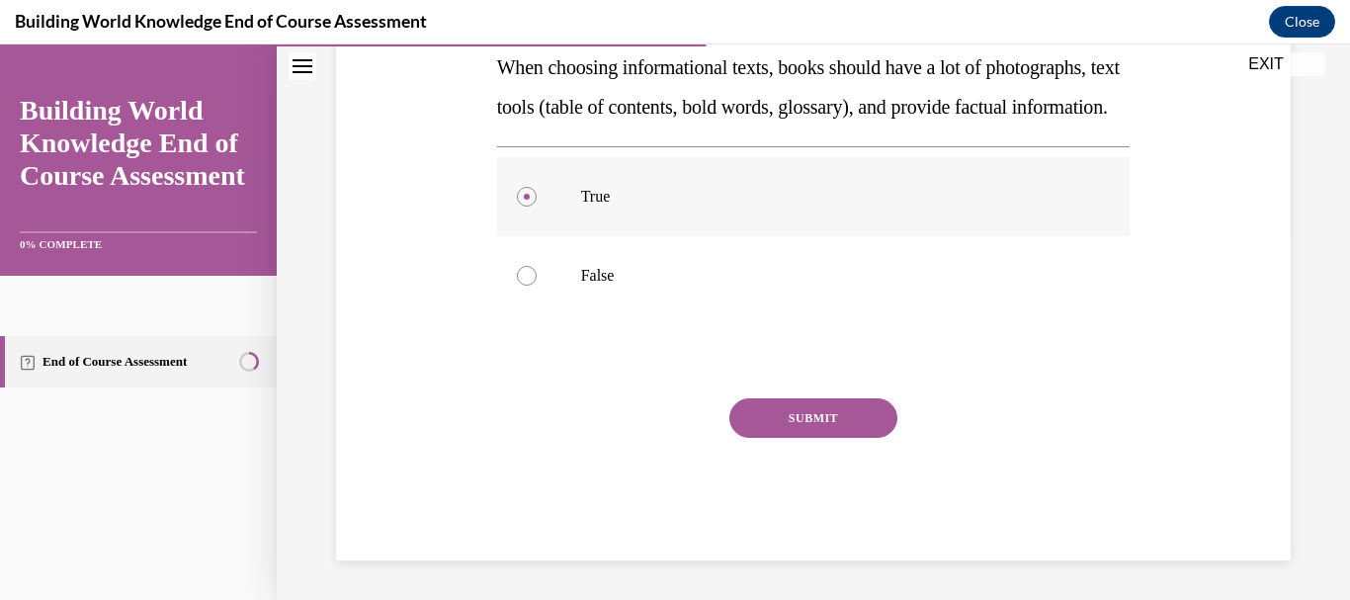
scroll to position [408, 0]
click at [791, 417] on button "SUBMIT" at bounding box center [813, 418] width 168 height 40
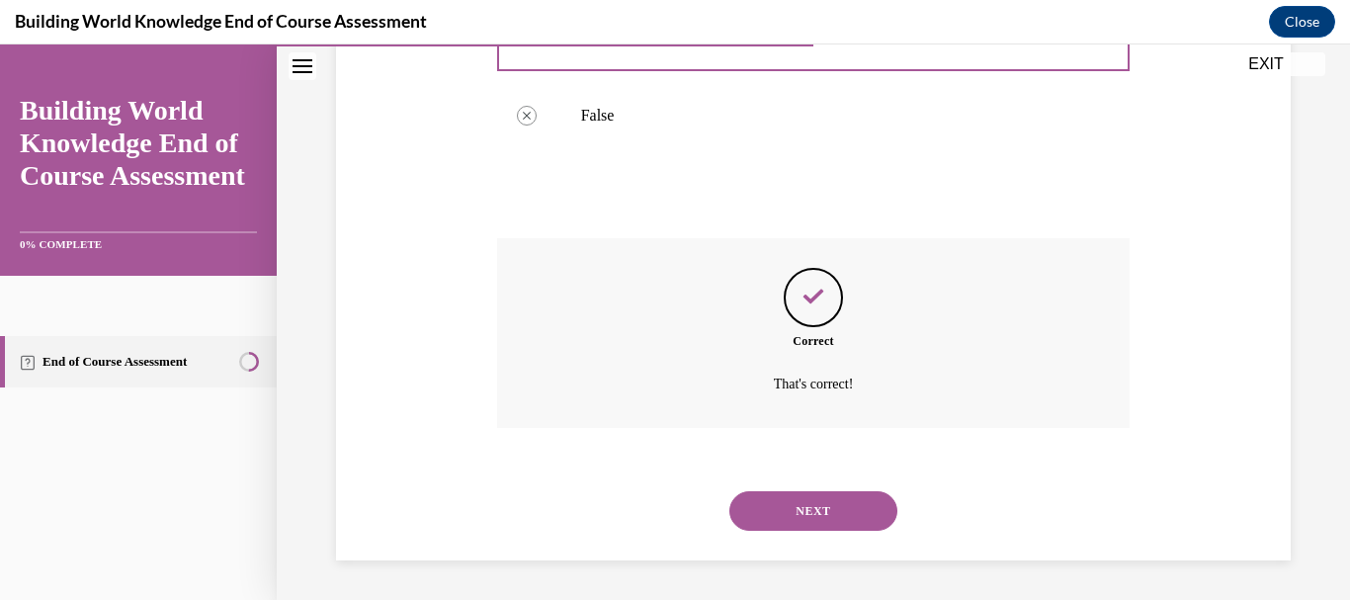
scroll to position [568, 0]
click at [793, 496] on button "NEXT" at bounding box center [813, 511] width 168 height 40
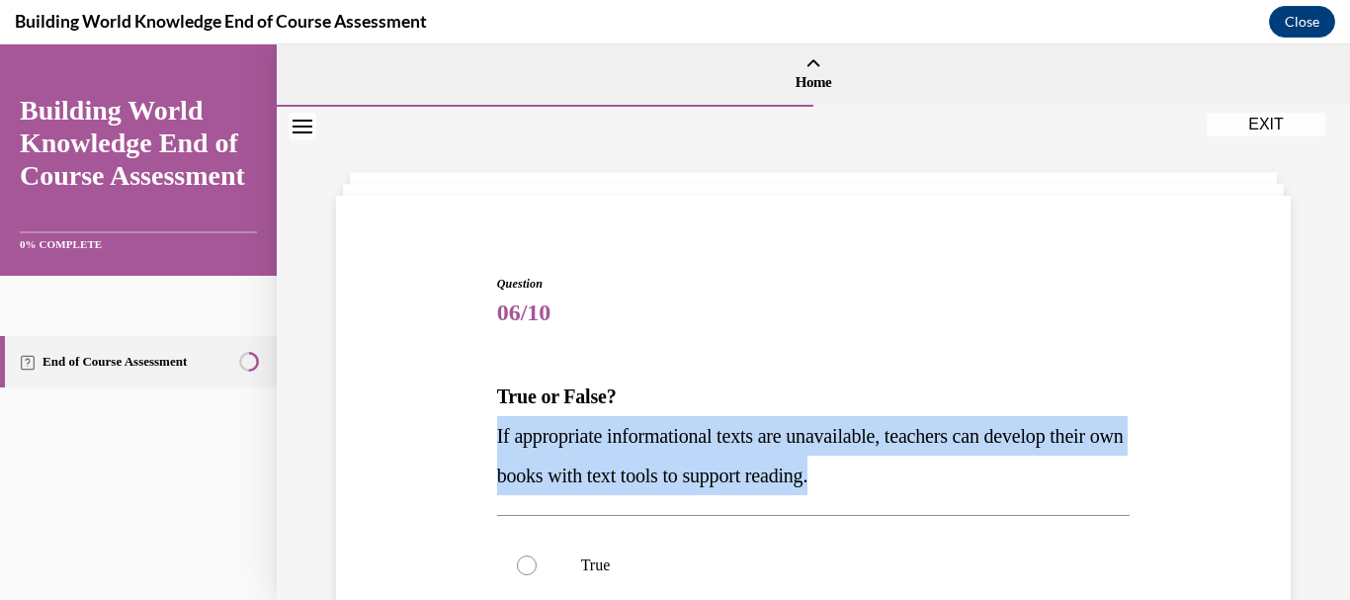
drag, startPoint x: 484, startPoint y: 430, endPoint x: 1066, endPoint y: 456, distance: 582.7
click at [1066, 456] on div "Question 06/10 True or False? If appropriate informational texts are unavailabl…" at bounding box center [813, 572] width 965 height 714
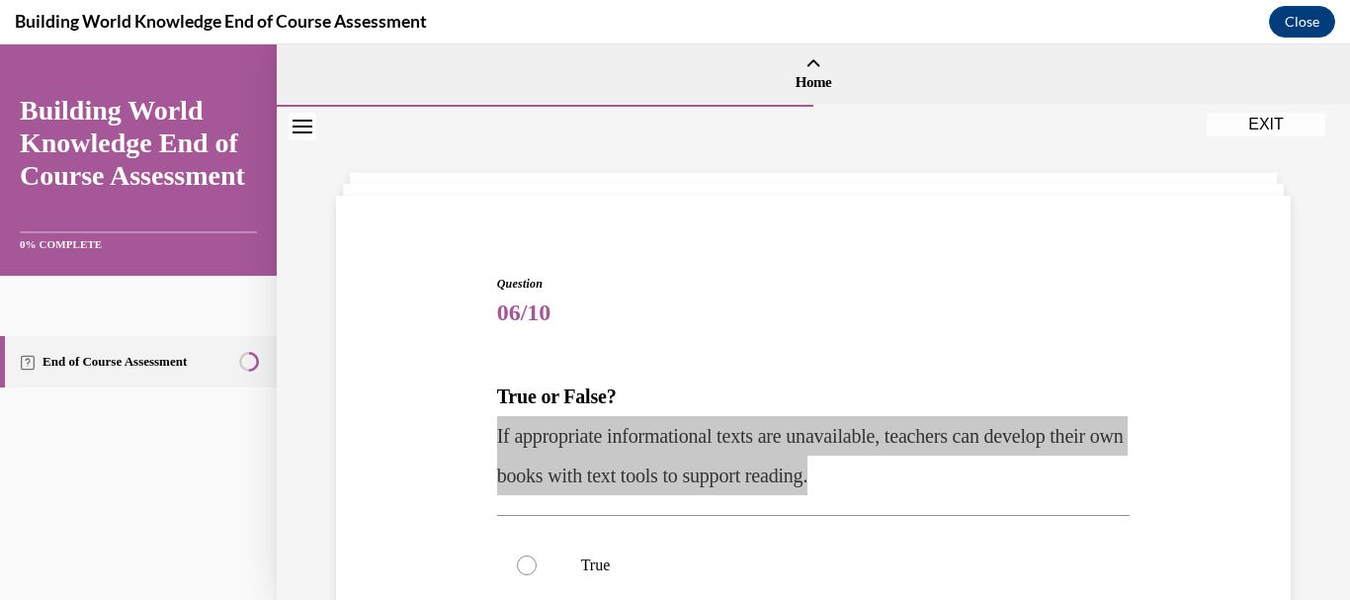
click at [1054, 26] on div "Building World Knowledge End of Course Assessment Close" at bounding box center [675, 22] width 1350 height 44
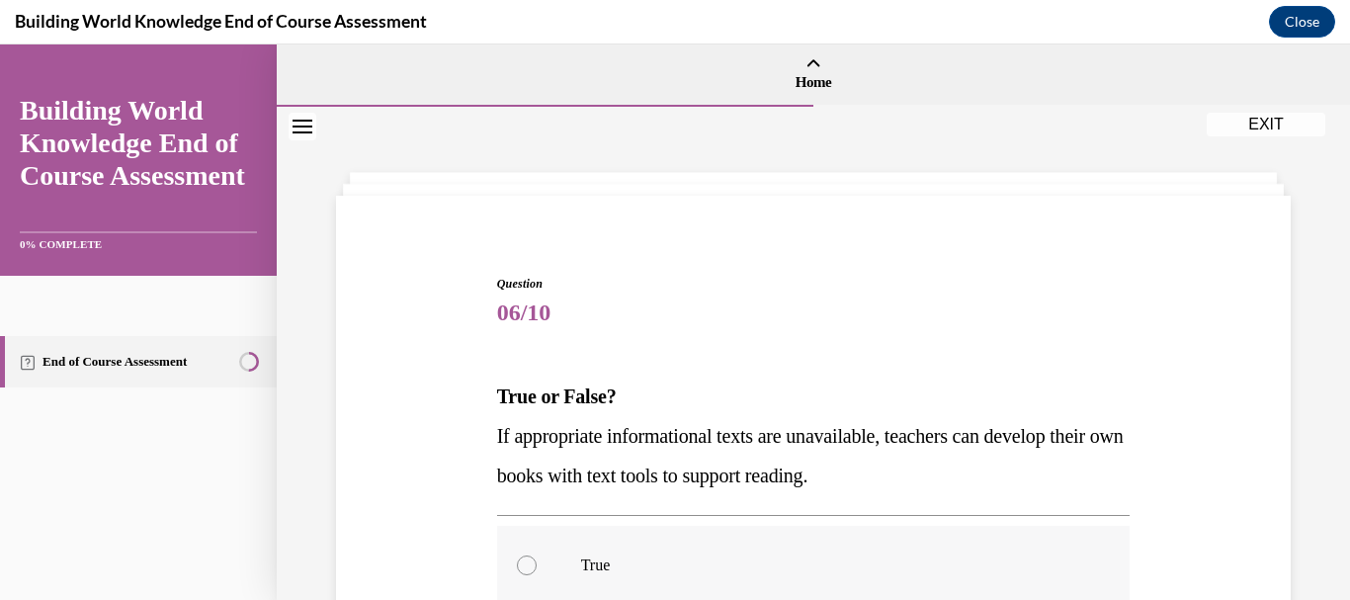
click at [530, 557] on div at bounding box center [527, 565] width 20 height 20
click at [530, 557] on input "True" at bounding box center [527, 565] width 20 height 20
radio input "true"
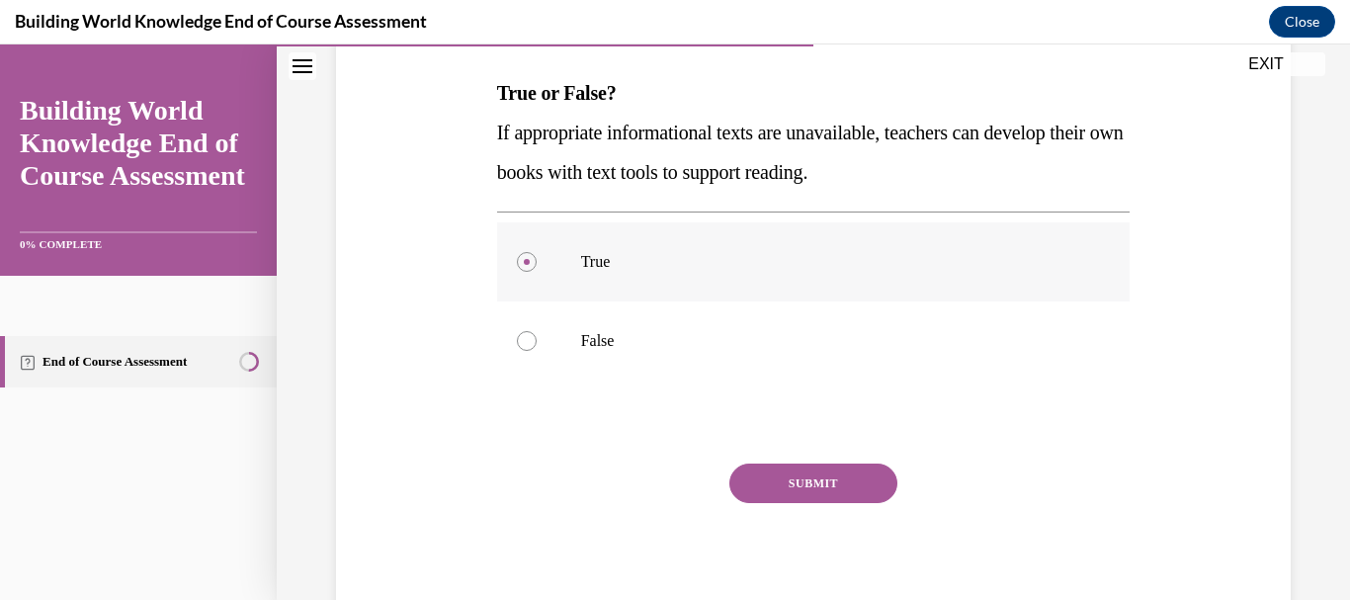
scroll to position [323, 0]
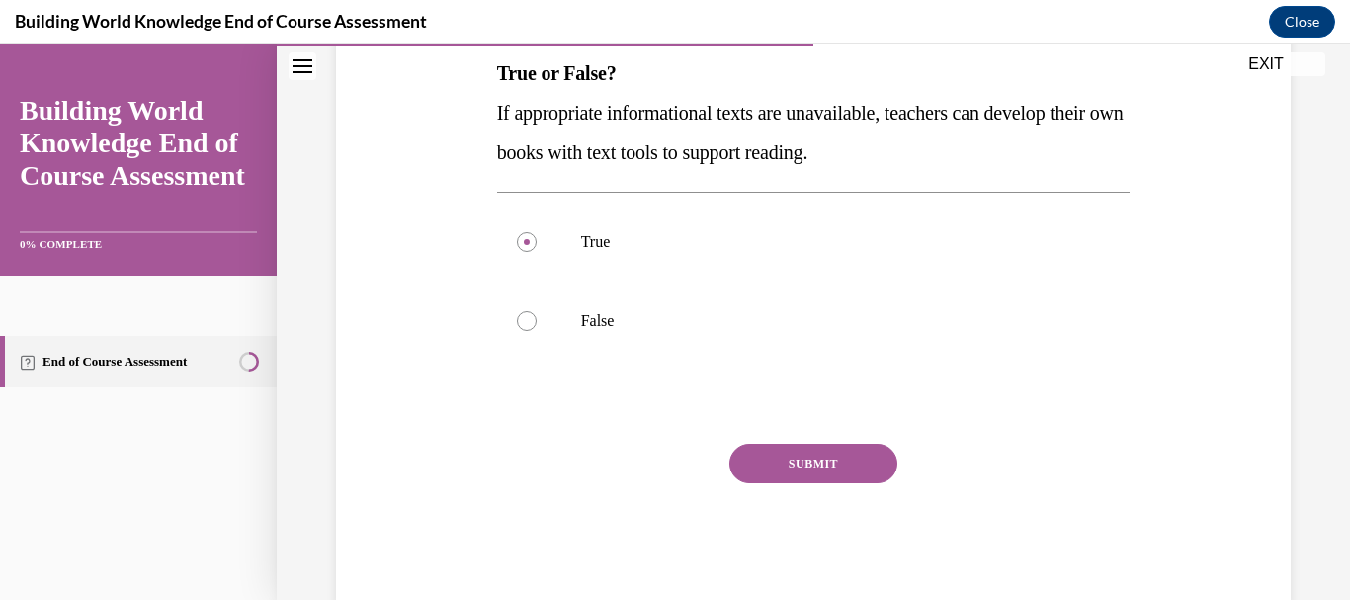
click at [791, 463] on button "SUBMIT" at bounding box center [813, 464] width 168 height 40
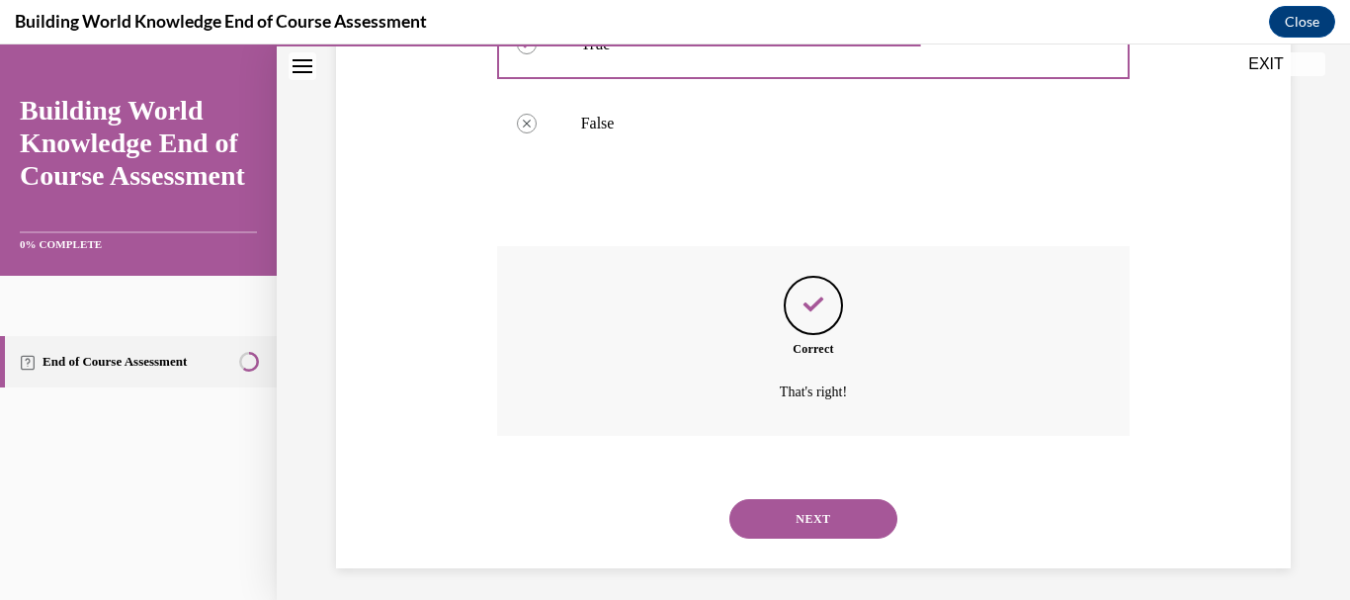
scroll to position [529, 0]
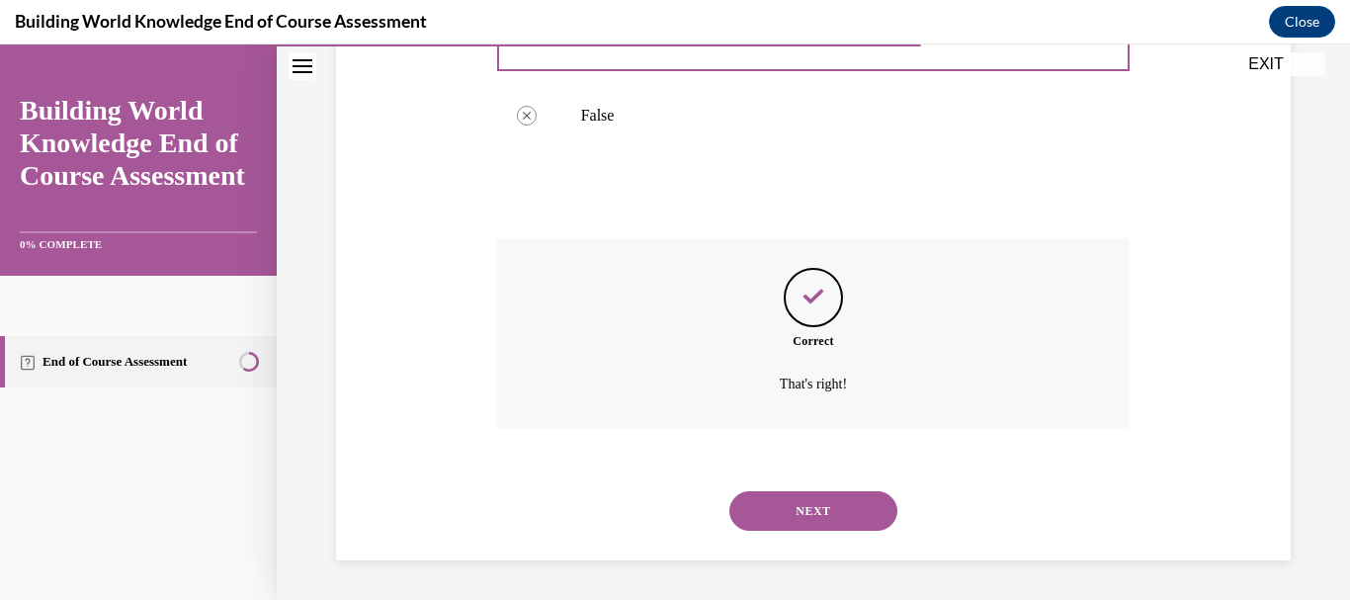
click at [794, 507] on button "NEXT" at bounding box center [813, 511] width 168 height 40
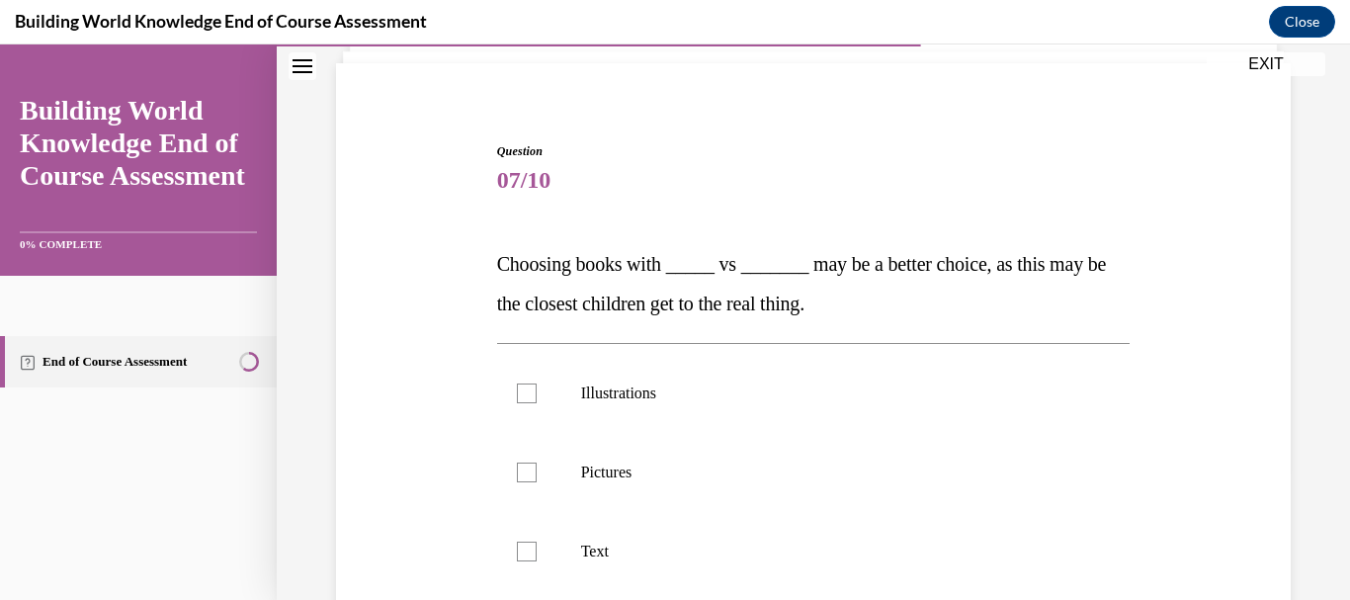
scroll to position [131, 0]
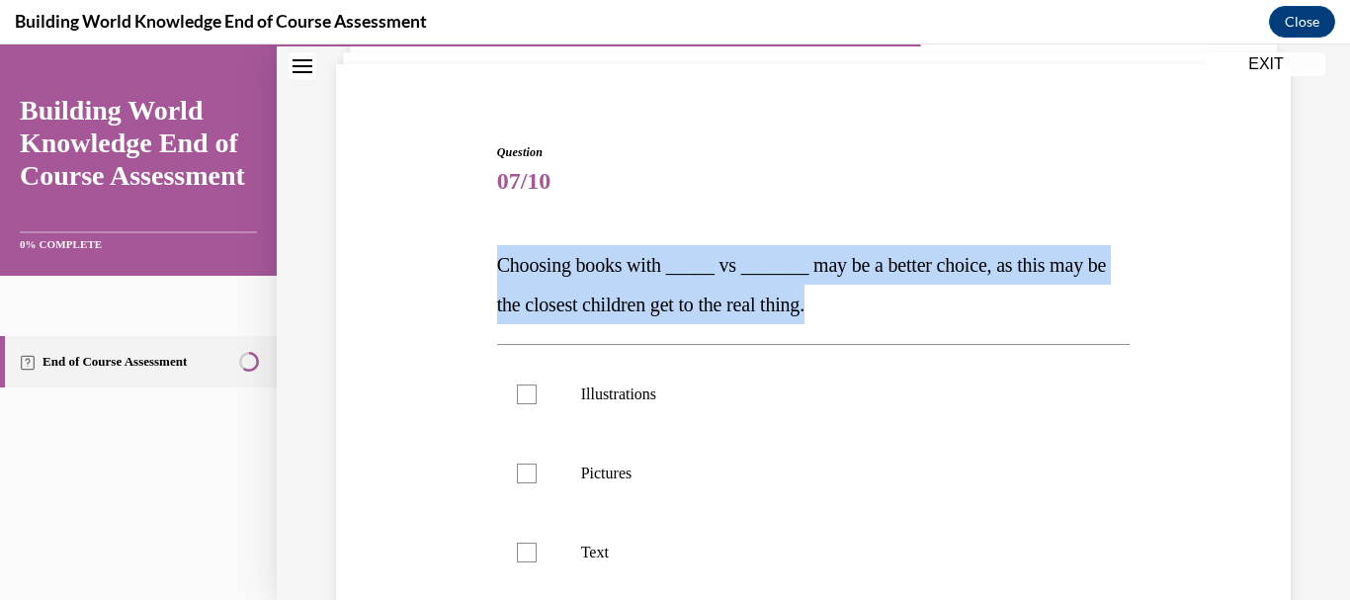
drag, startPoint x: 488, startPoint y: 260, endPoint x: 929, endPoint y: 297, distance: 442.4
click at [929, 297] on div "Question 07/10 Choosing books with _____ vs _______ may be a better choice, as …" at bounding box center [813, 460] width 965 height 753
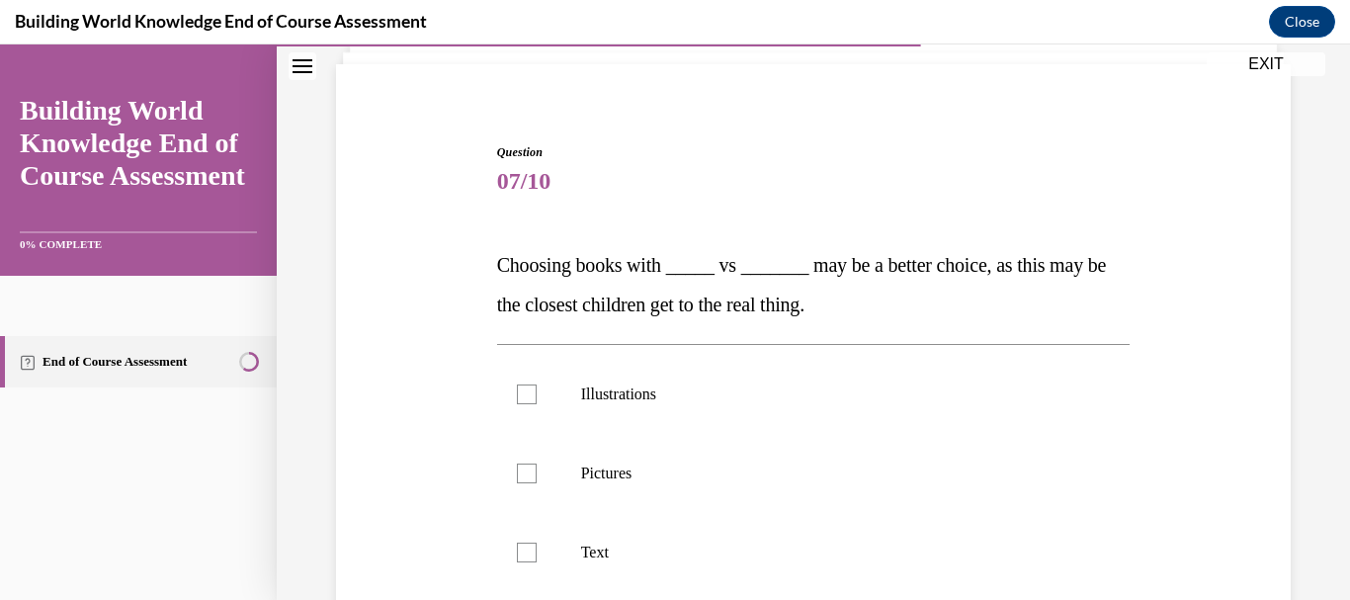
click at [912, 104] on div "Question 07/10 Choosing books with _____ vs _______ may be a better choice, as …" at bounding box center [813, 460] width 965 height 753
drag, startPoint x: 574, startPoint y: 376, endPoint x: 644, endPoint y: 554, distance: 192.2
click at [644, 554] on ul "Illustrations Pictures Text" at bounding box center [814, 473] width 634 height 237
click at [529, 395] on div at bounding box center [527, 394] width 20 height 20
click at [529, 395] on input "Illustrations" at bounding box center [527, 394] width 20 height 20
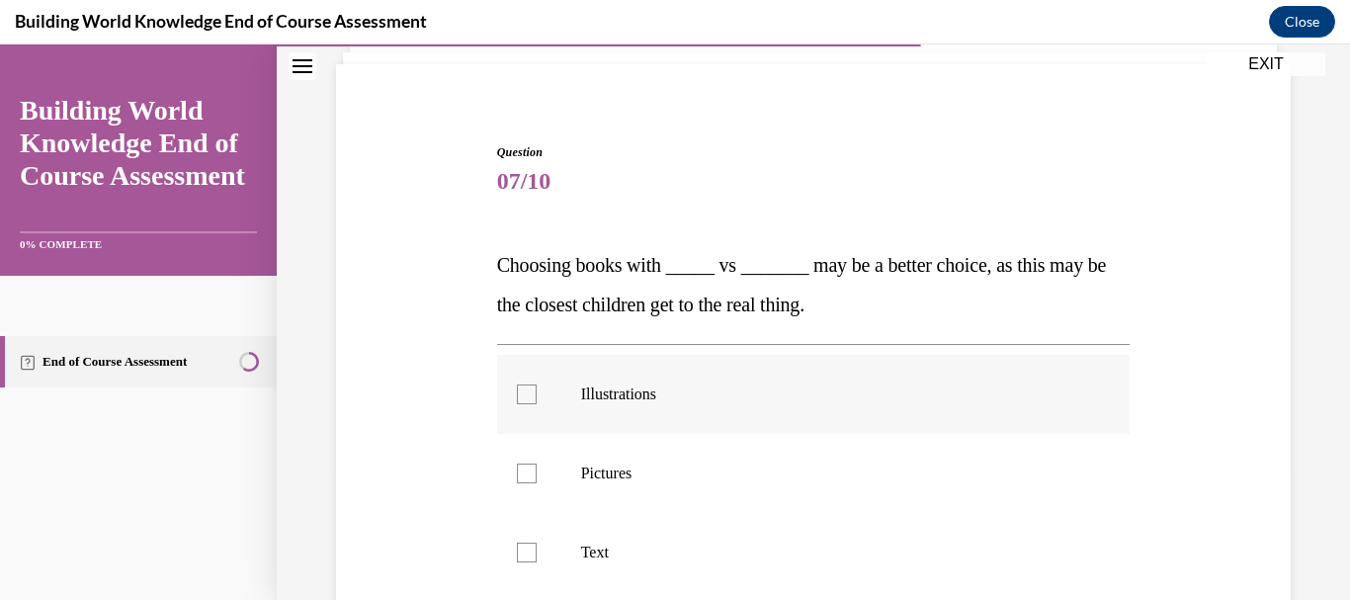
checkbox input "true"
click at [527, 473] on div at bounding box center [527, 474] width 20 height 20
click at [527, 473] on input "Pictures" at bounding box center [527, 474] width 20 height 20
checkbox input "true"
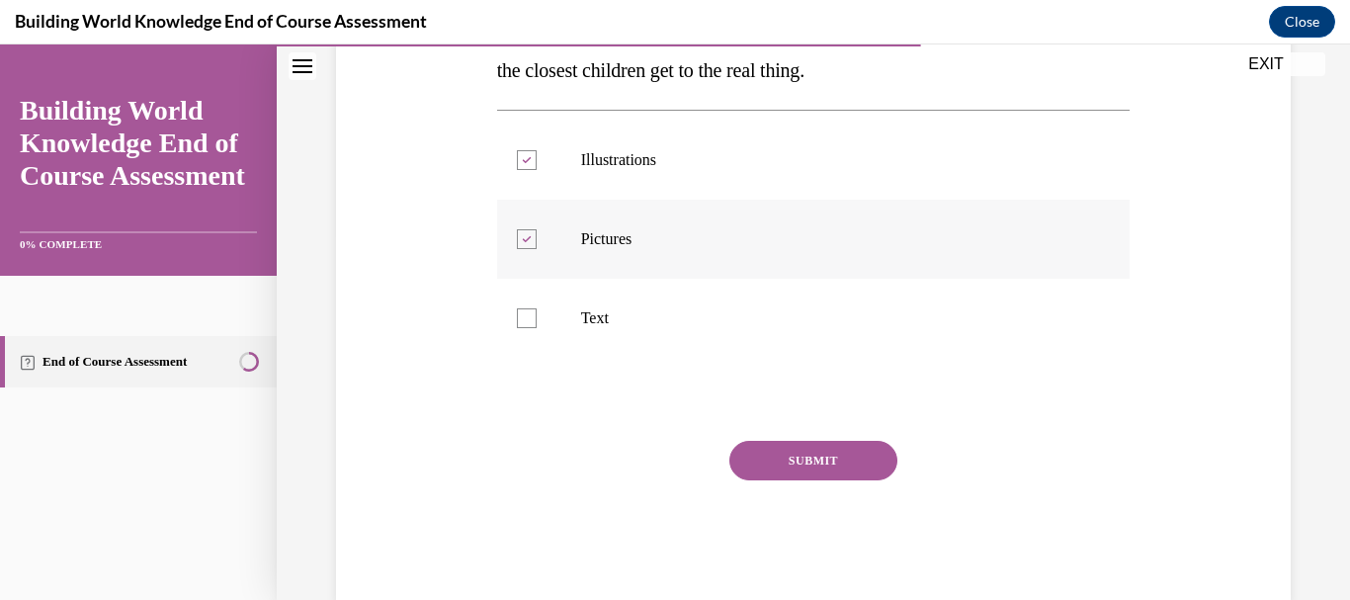
scroll to position [369, 0]
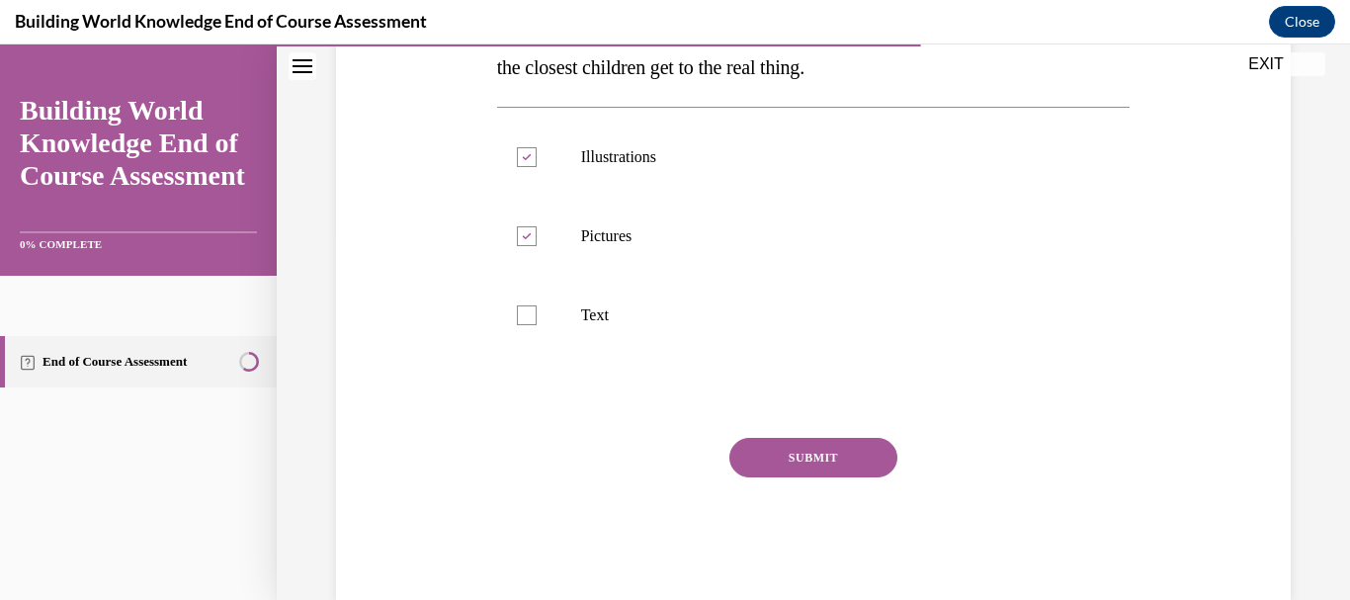
click at [783, 461] on button "SUBMIT" at bounding box center [813, 458] width 168 height 40
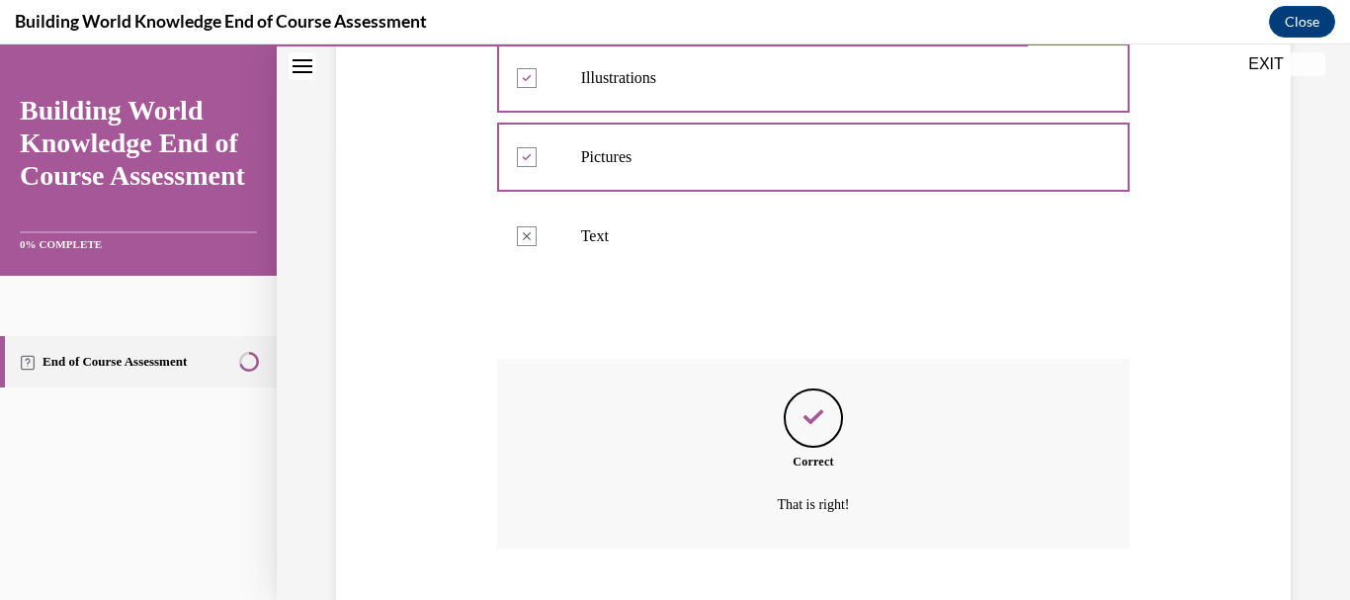
scroll to position [568, 0]
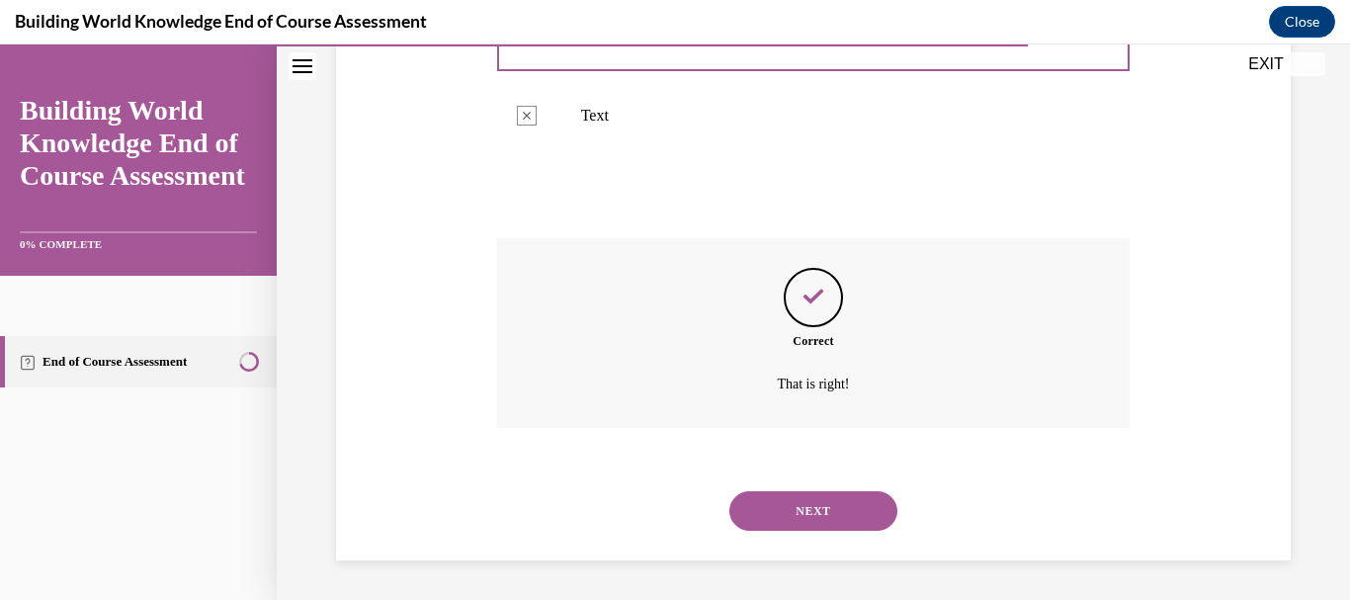
click at [803, 511] on button "NEXT" at bounding box center [813, 511] width 168 height 40
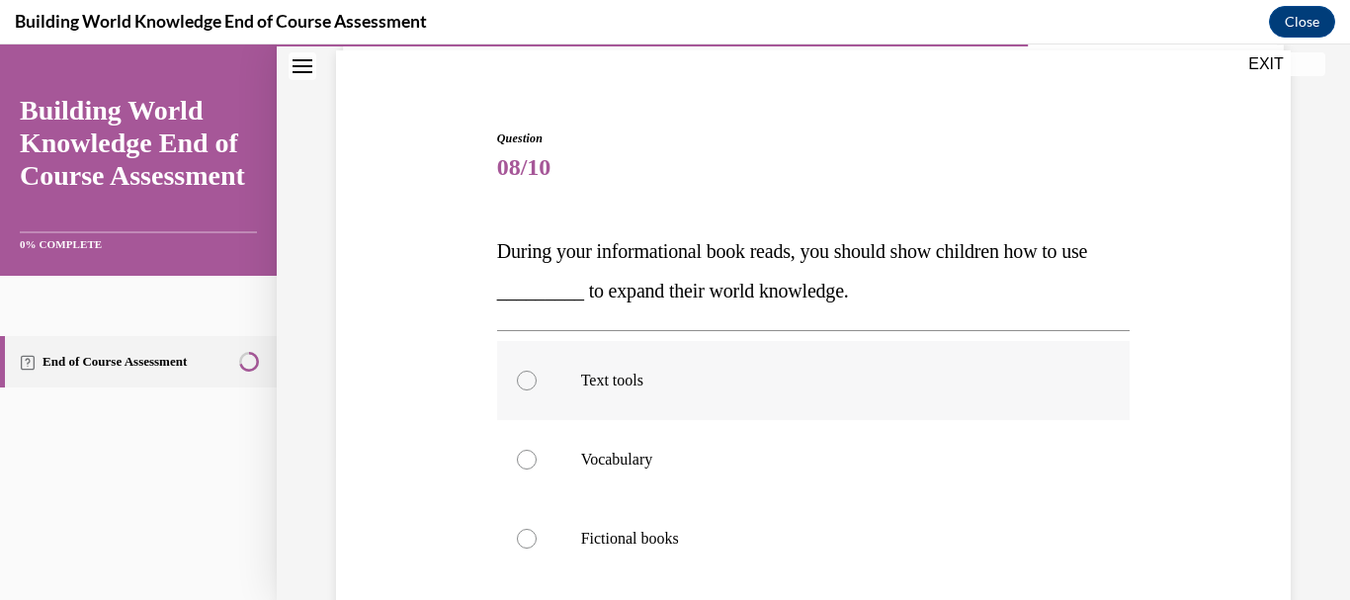
scroll to position [151, 0]
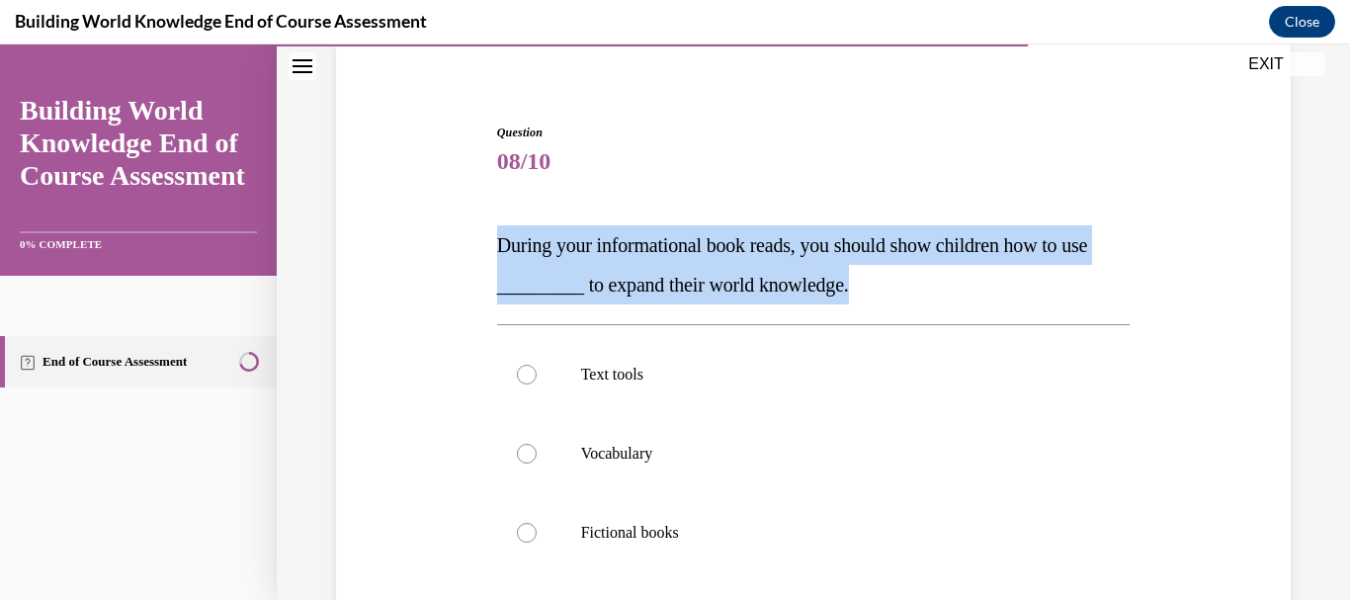
drag, startPoint x: 509, startPoint y: 231, endPoint x: 992, endPoint y: 290, distance: 486.8
click at [992, 290] on div "Question 08/10 During your informational book reads, you should show children h…" at bounding box center [813, 455] width 643 height 723
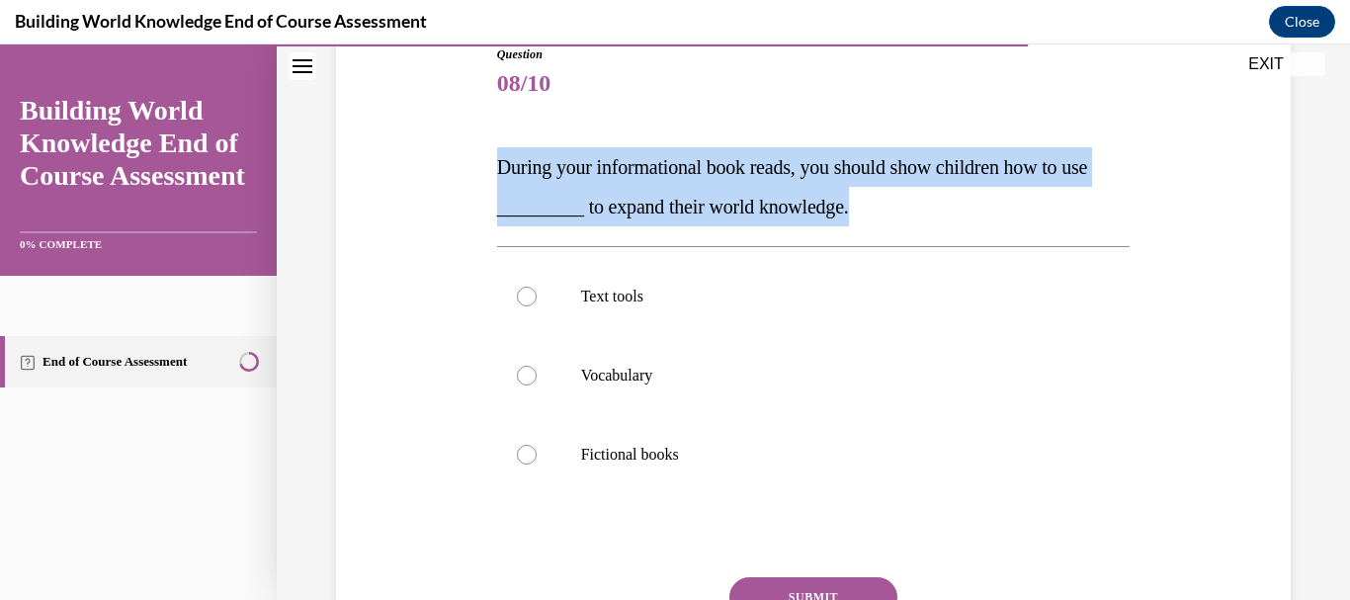
scroll to position [264, 0]
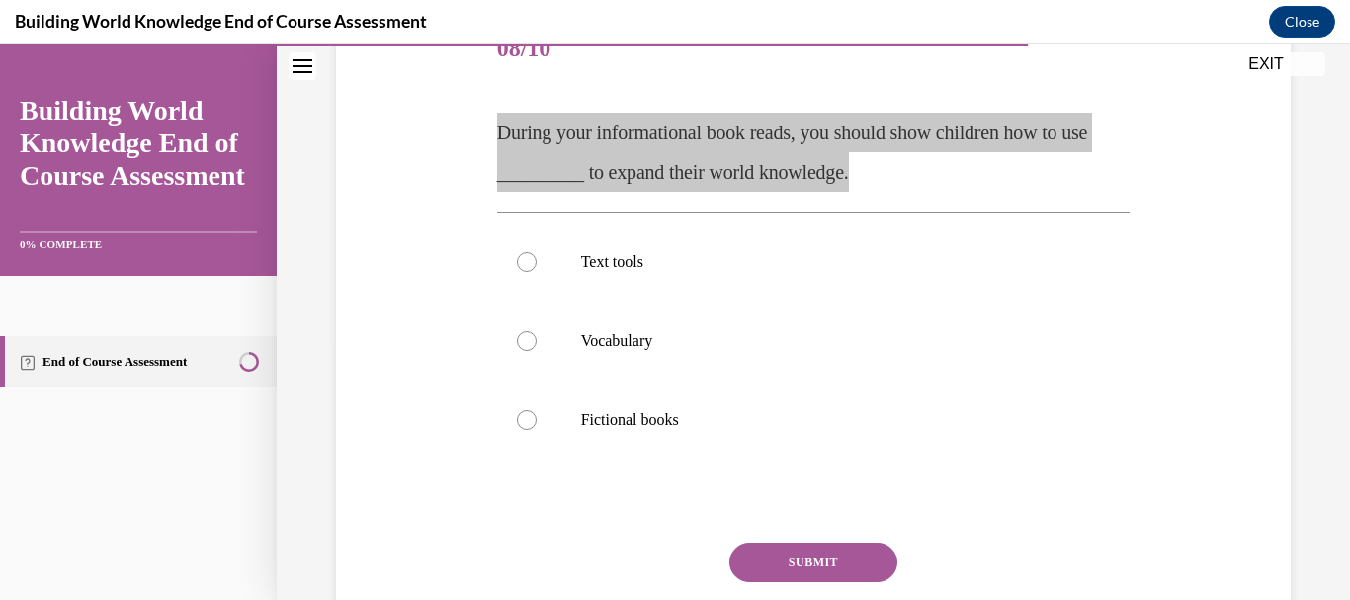
click at [813, 38] on div "Building World Knowledge End of Course Assessment Close" at bounding box center [675, 22] width 1350 height 44
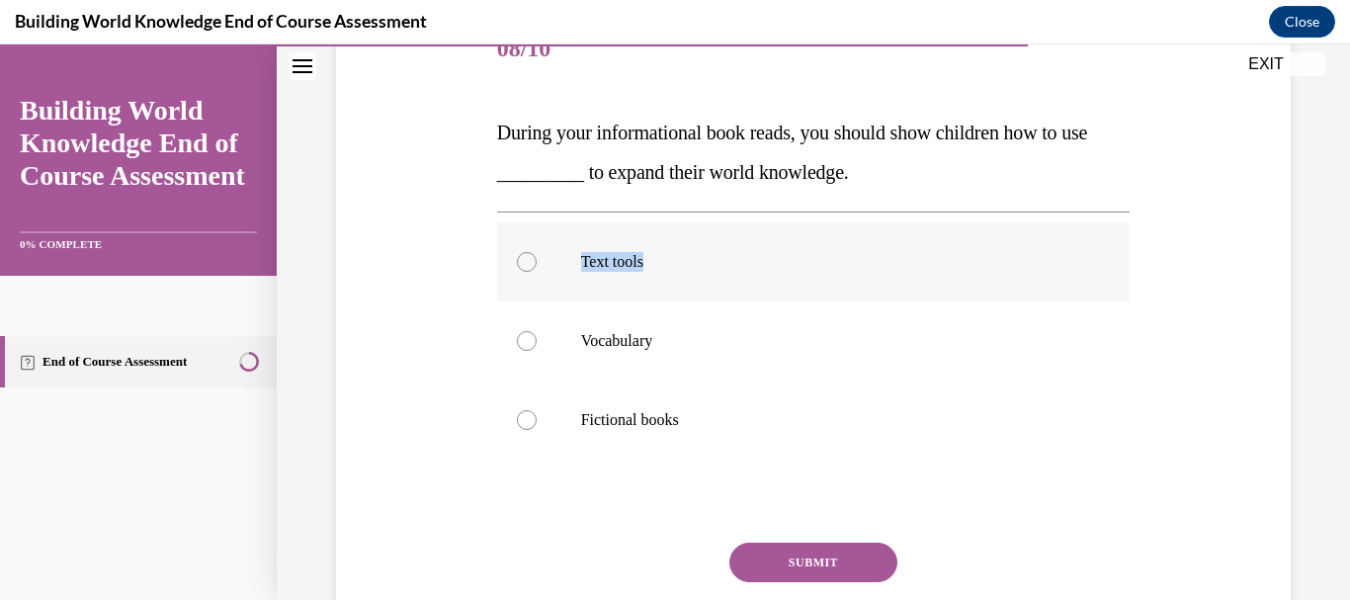
drag, startPoint x: 574, startPoint y: 253, endPoint x: 661, endPoint y: 252, distance: 87.0
click at [661, 252] on label "Text tools" at bounding box center [814, 261] width 634 height 79
click at [701, 86] on div "Question 08/10 During your informational book reads, you should show children h…" at bounding box center [814, 358] width 634 height 694
drag, startPoint x: 574, startPoint y: 344, endPoint x: 674, endPoint y: 348, distance: 99.9
click at [674, 348] on label "Vocabulary" at bounding box center [814, 340] width 634 height 79
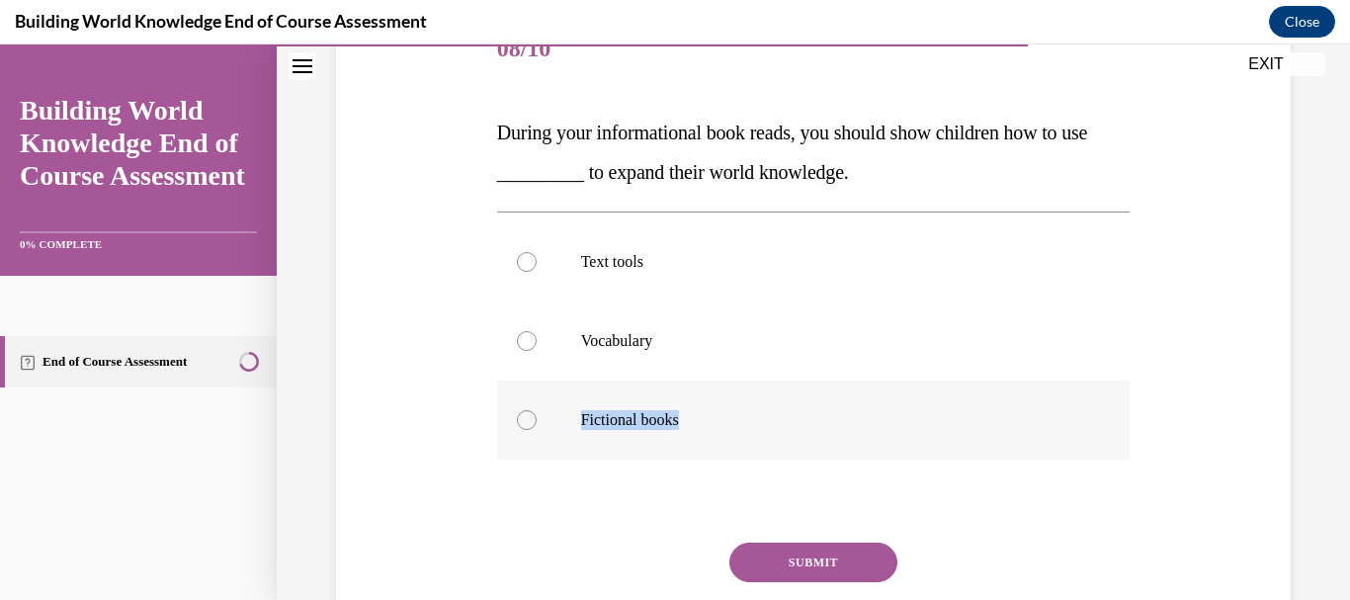
drag, startPoint x: 571, startPoint y: 418, endPoint x: 712, endPoint y: 406, distance: 140.8
click at [712, 406] on label "Fictional books" at bounding box center [814, 420] width 634 height 79
click at [692, 68] on div "Question 08/10 During your informational book reads, you should show children h…" at bounding box center [814, 358] width 634 height 694
click at [519, 345] on div at bounding box center [527, 341] width 20 height 20
click at [519, 345] on input "Vocabulary" at bounding box center [527, 341] width 20 height 20
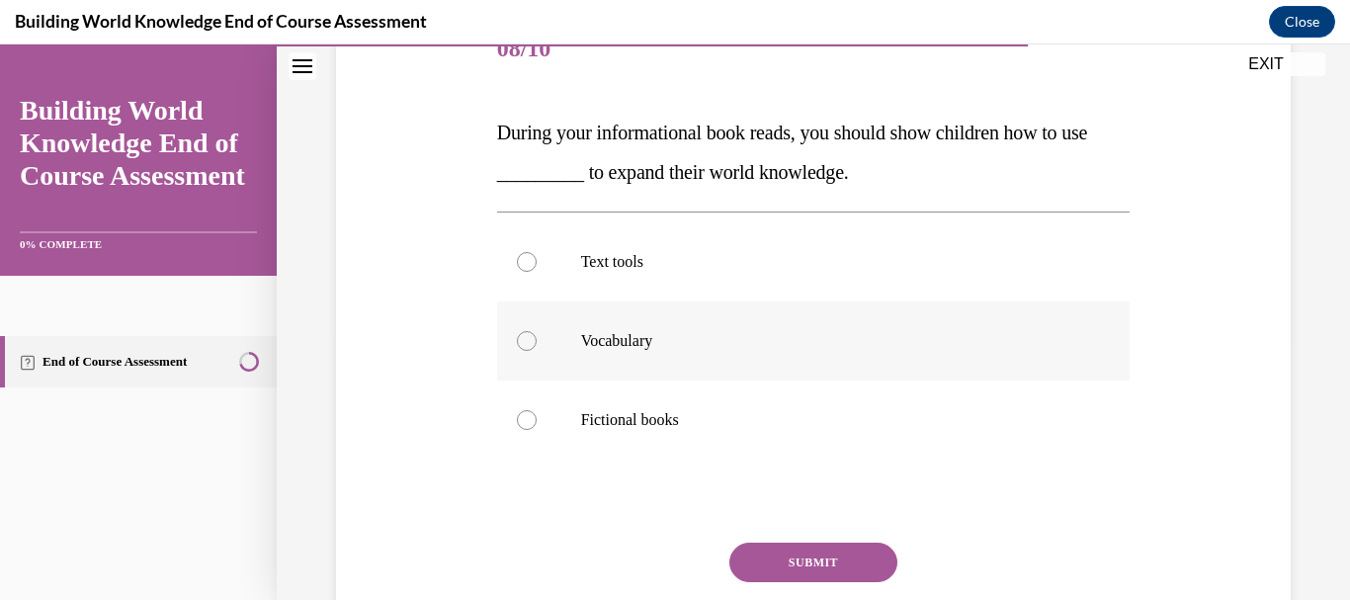
radio input "true"
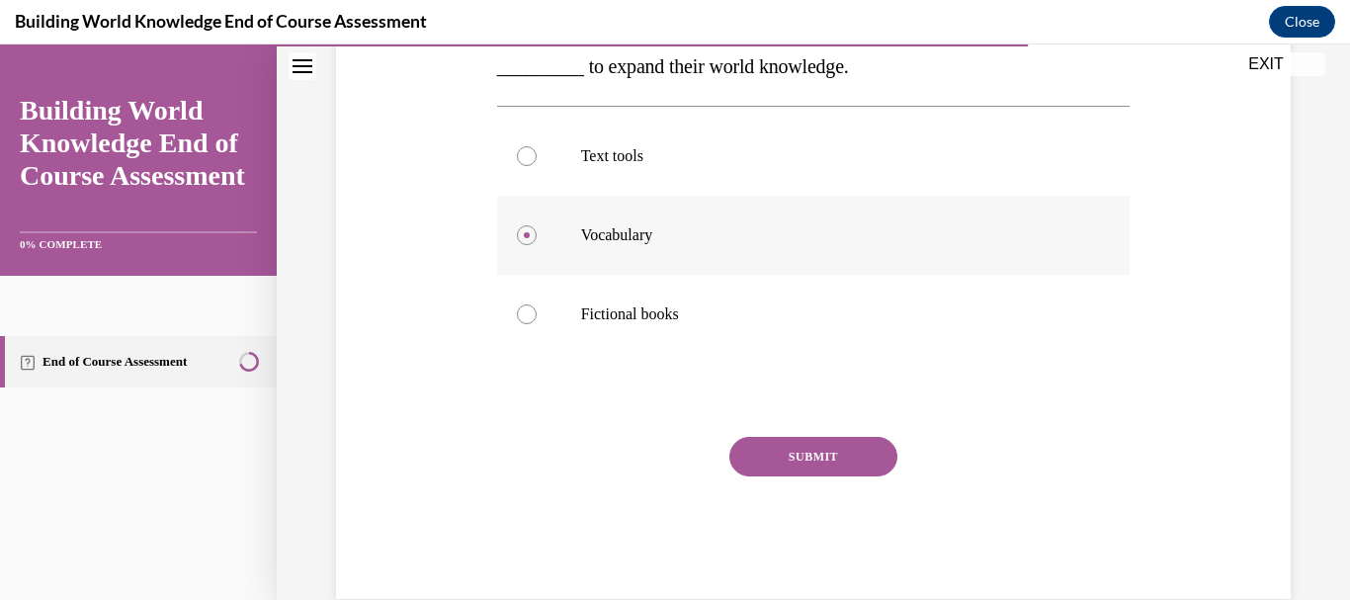
scroll to position [395, 0]
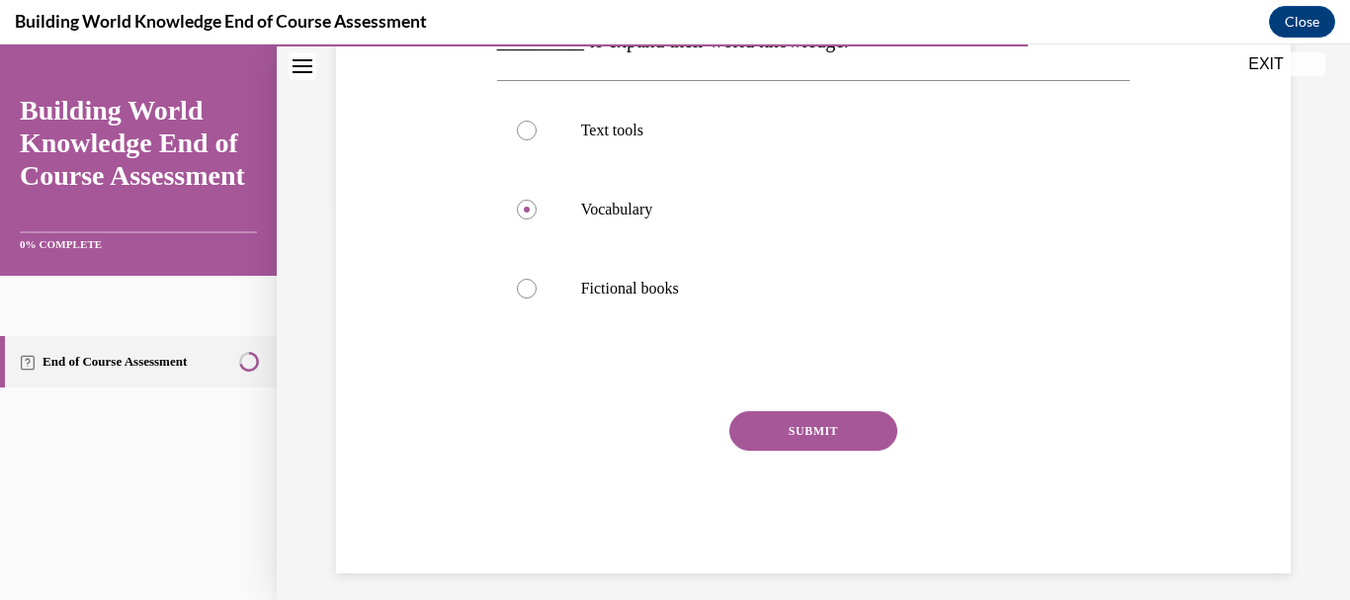
click at [791, 435] on button "SUBMIT" at bounding box center [813, 431] width 168 height 40
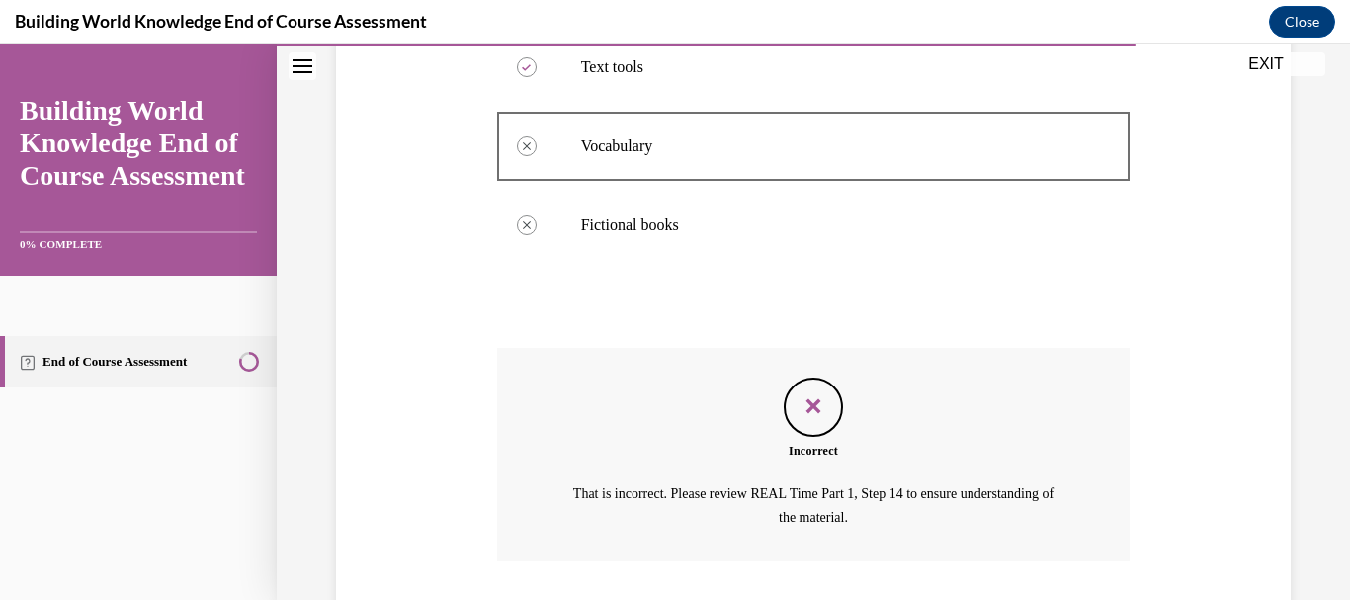
scroll to position [540, 0]
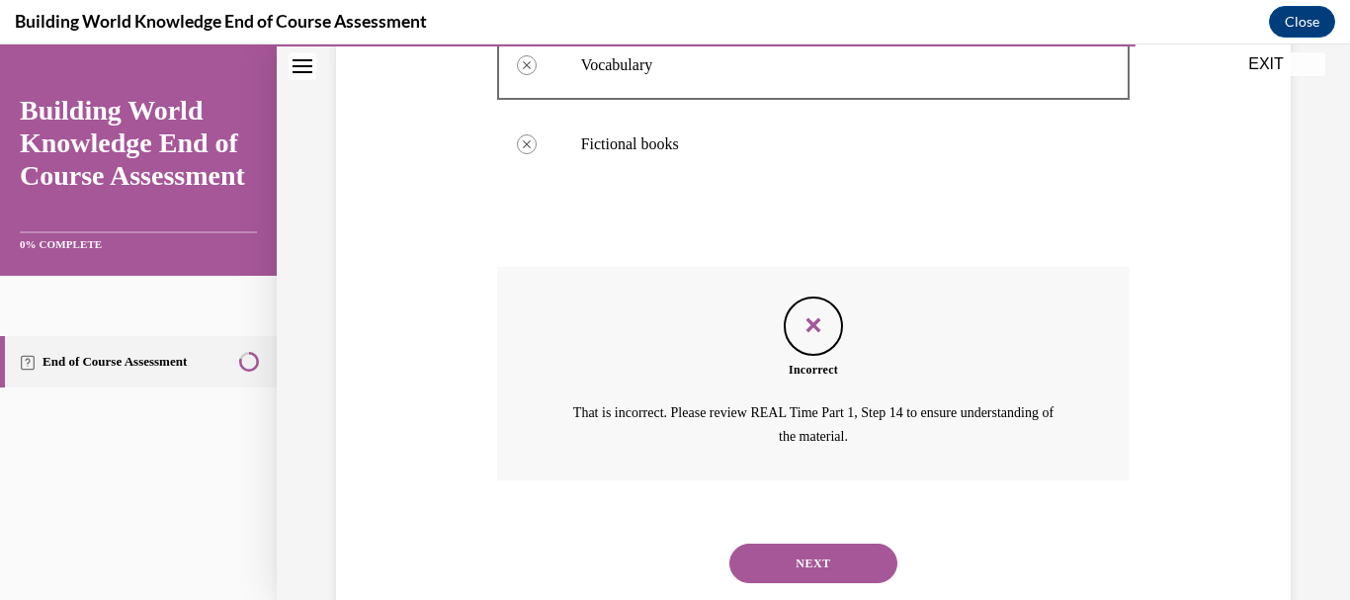
click at [789, 547] on button "NEXT" at bounding box center [813, 564] width 168 height 40
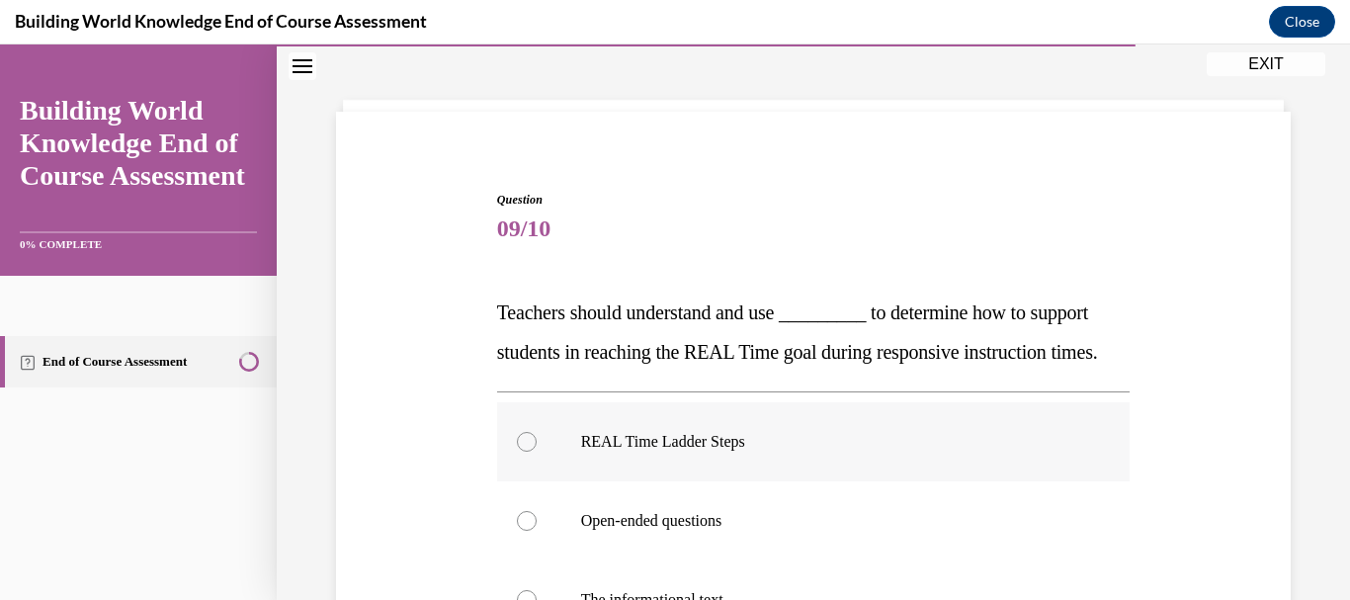
scroll to position [65, 0]
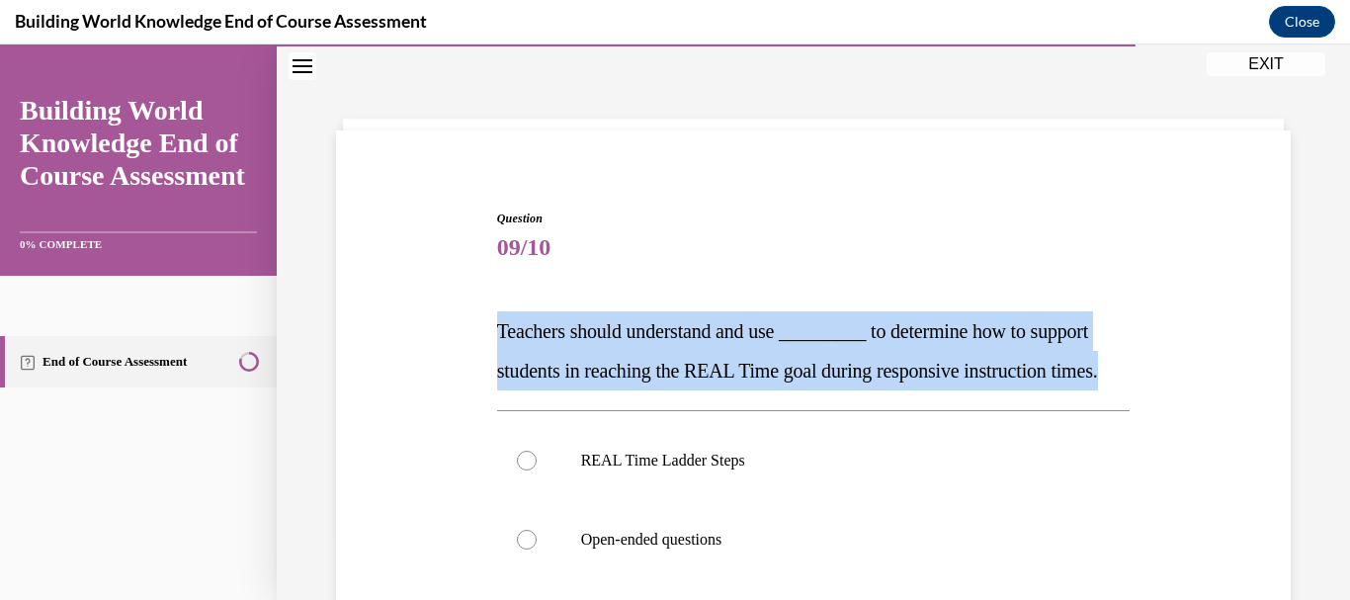
drag, startPoint x: 495, startPoint y: 328, endPoint x: 745, endPoint y: 424, distance: 267.8
click at [745, 390] on p "Teachers should understand and use _________ to determine how to support studen…" at bounding box center [814, 350] width 634 height 79
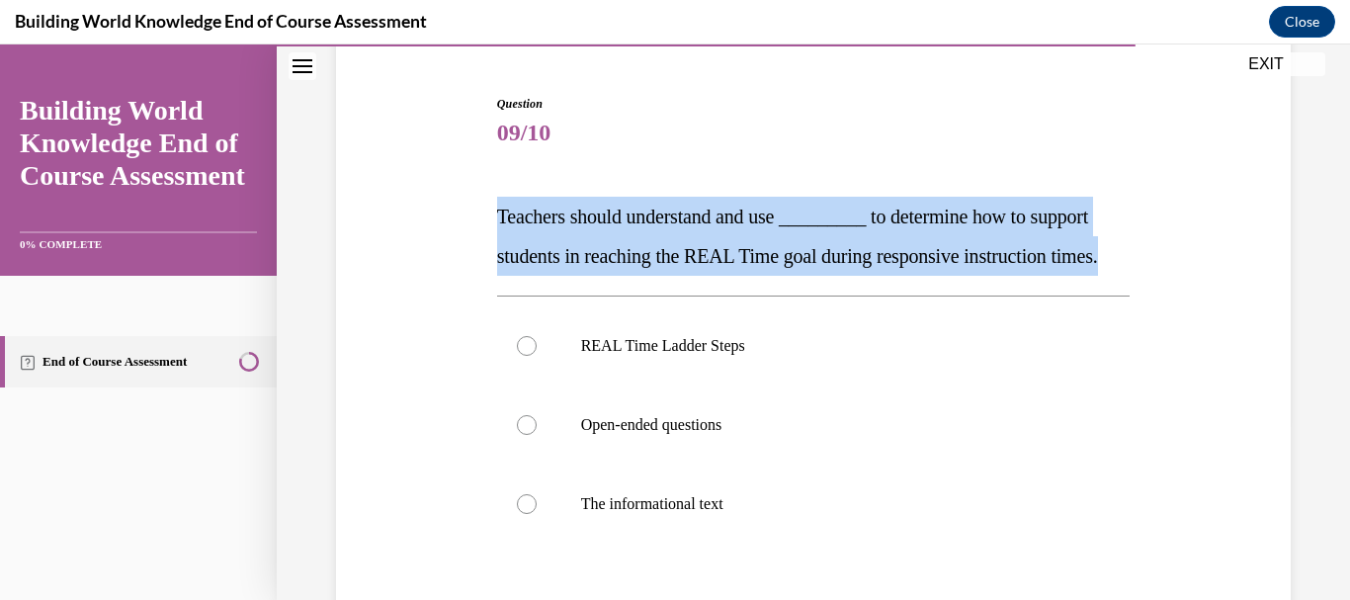
scroll to position [217, 0]
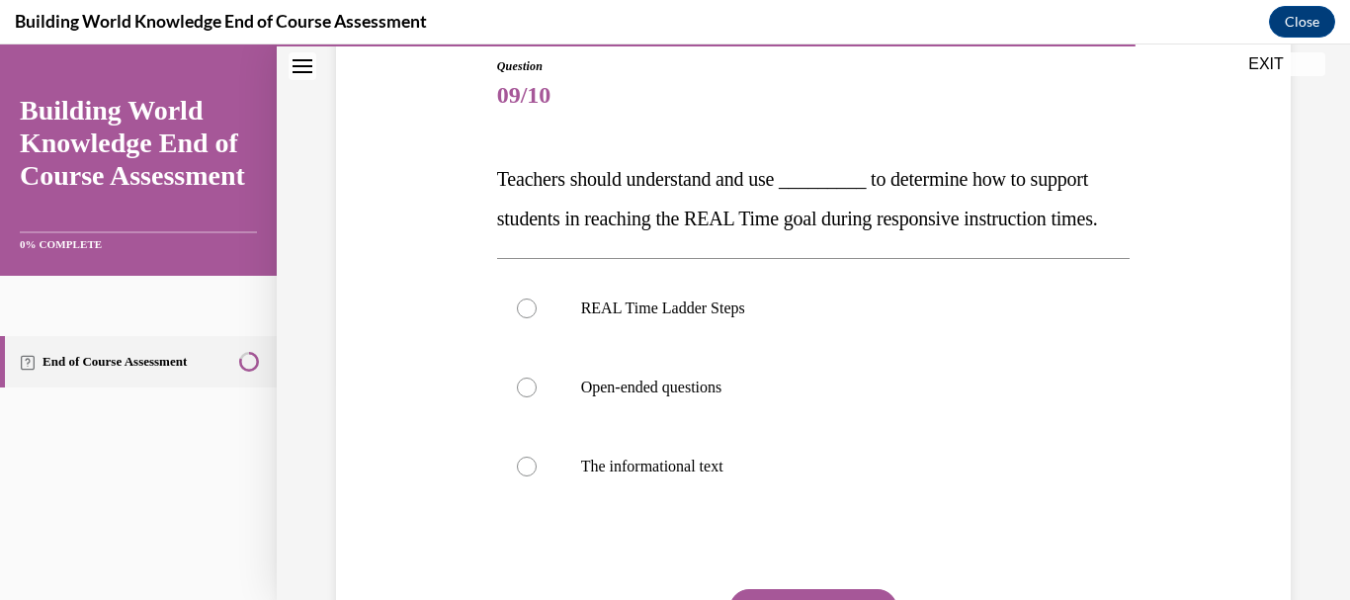
click at [804, 49] on div "Question 09/10 Teachers should understand and use _________ to determine how to…" at bounding box center [813, 389] width 643 height 723
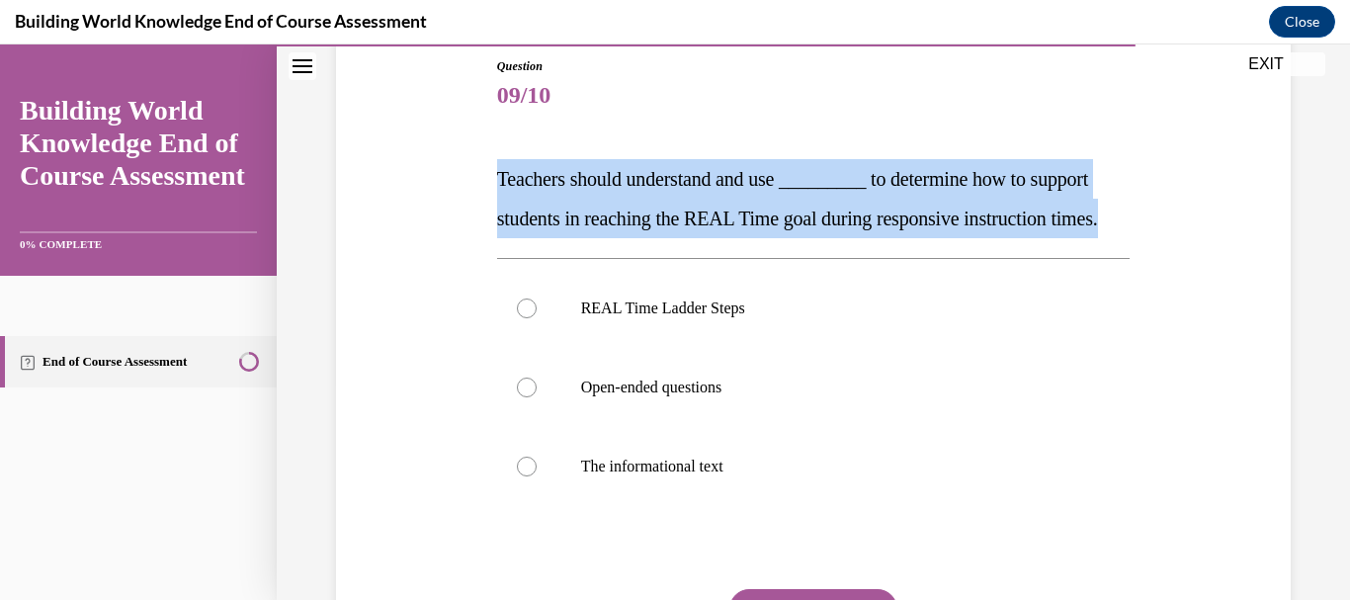
drag, startPoint x: 493, startPoint y: 167, endPoint x: 669, endPoint y: 263, distance: 200.3
click at [669, 263] on div "Question 09/10 Teachers should understand and use _________ to determine how to…" at bounding box center [813, 389] width 643 height 723
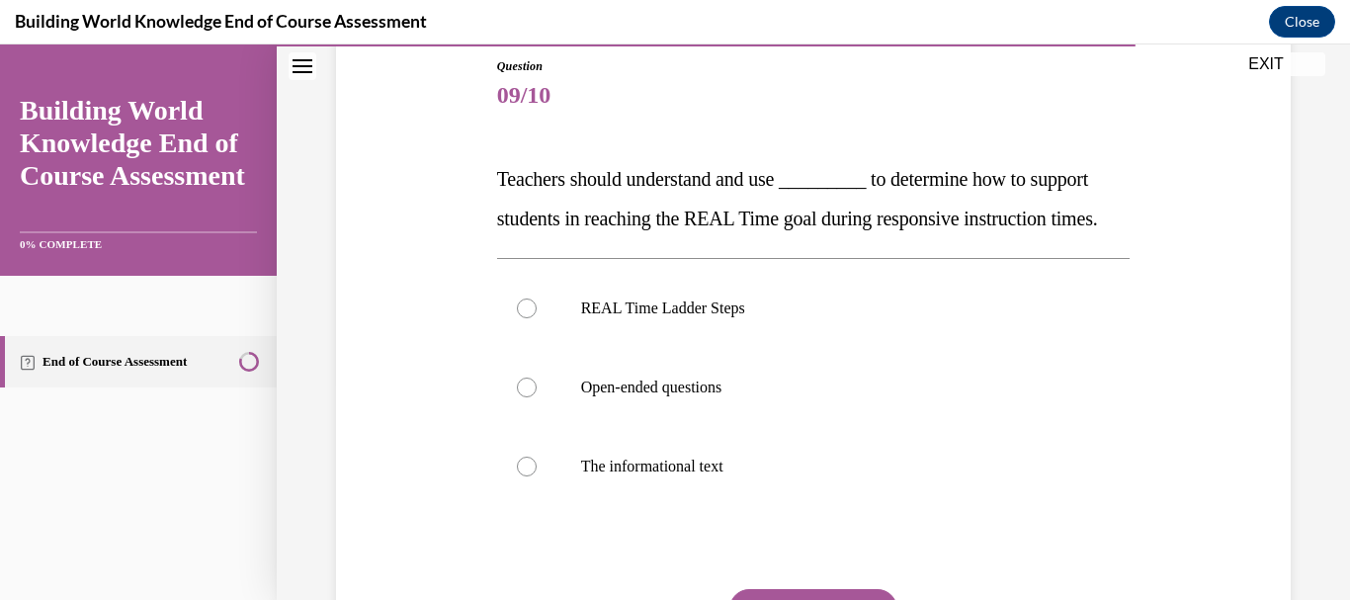
click at [727, 76] on span "09/10" at bounding box center [814, 95] width 634 height 40
drag, startPoint x: 584, startPoint y: 348, endPoint x: 781, endPoint y: 352, distance: 196.7
click at [781, 318] on p "REAL Time Ladder Steps" at bounding box center [831, 308] width 500 height 20
click at [853, 118] on div "Question 09/10 Teachers should understand and use _________ to determine how to…" at bounding box center [814, 404] width 634 height 694
drag, startPoint x: 575, startPoint y: 433, endPoint x: 739, endPoint y: 442, distance: 164.3
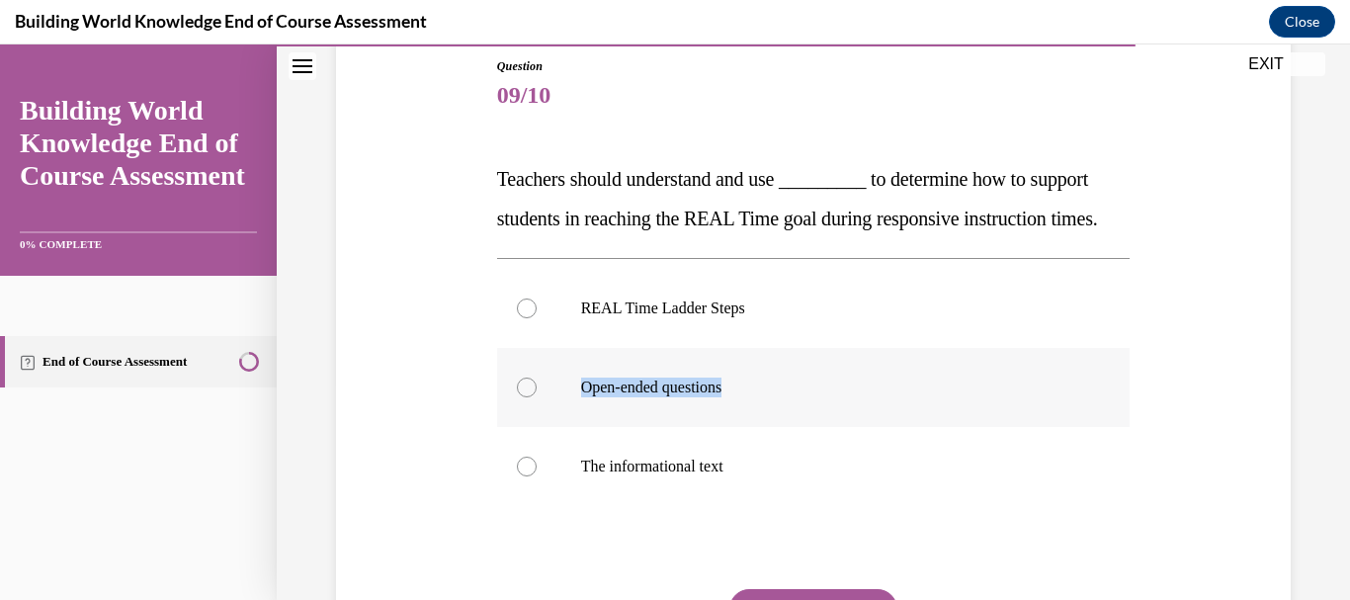
click at [739, 427] on label "Open-ended questions" at bounding box center [814, 387] width 634 height 79
click at [807, 147] on div "Question 09/10 Teachers should understand and use _________ to determine how to…" at bounding box center [814, 404] width 634 height 694
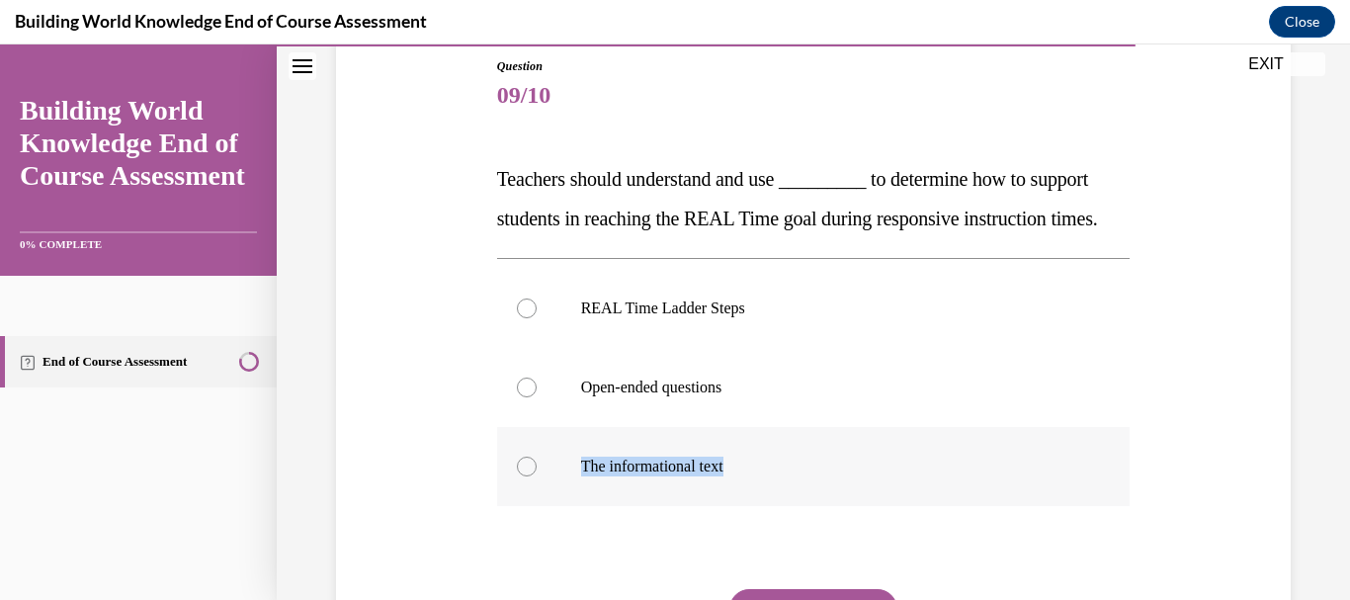
drag, startPoint x: 580, startPoint y: 500, endPoint x: 791, endPoint y: 499, distance: 210.5
click at [791, 476] on p "The informational text" at bounding box center [831, 467] width 500 height 20
click at [752, 77] on span "09/10" at bounding box center [814, 95] width 634 height 40
click at [524, 476] on div at bounding box center [527, 467] width 20 height 20
click at [524, 476] on input "The informational text" at bounding box center [527, 467] width 20 height 20
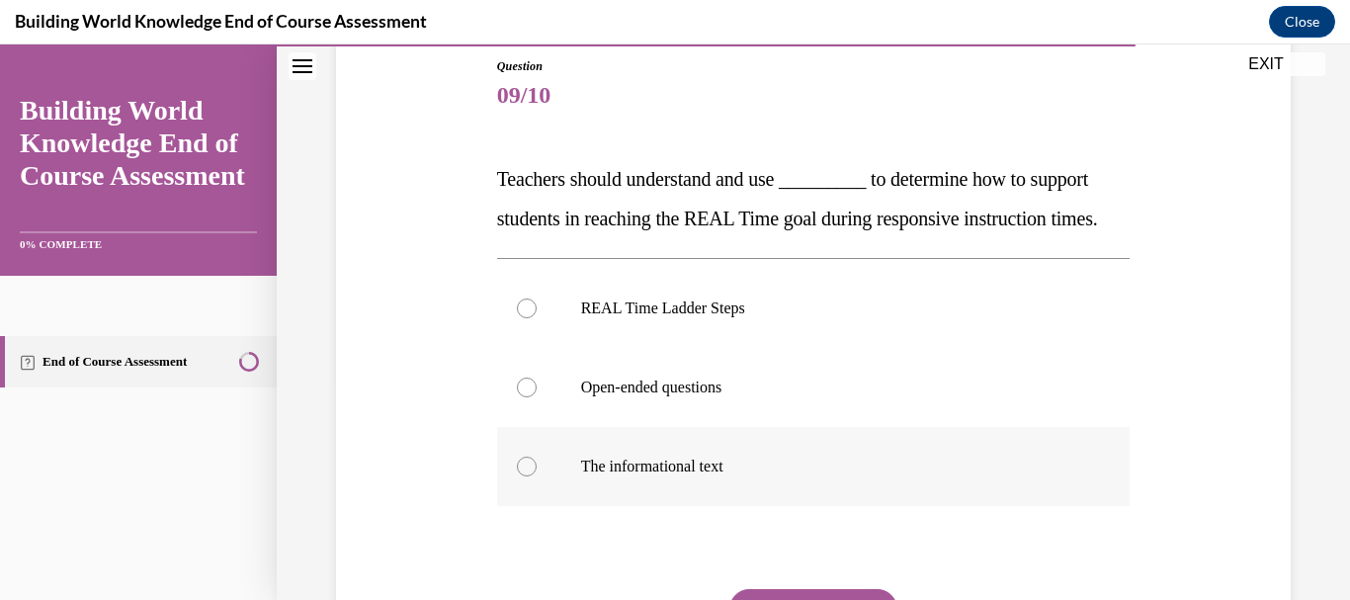
radio input "true"
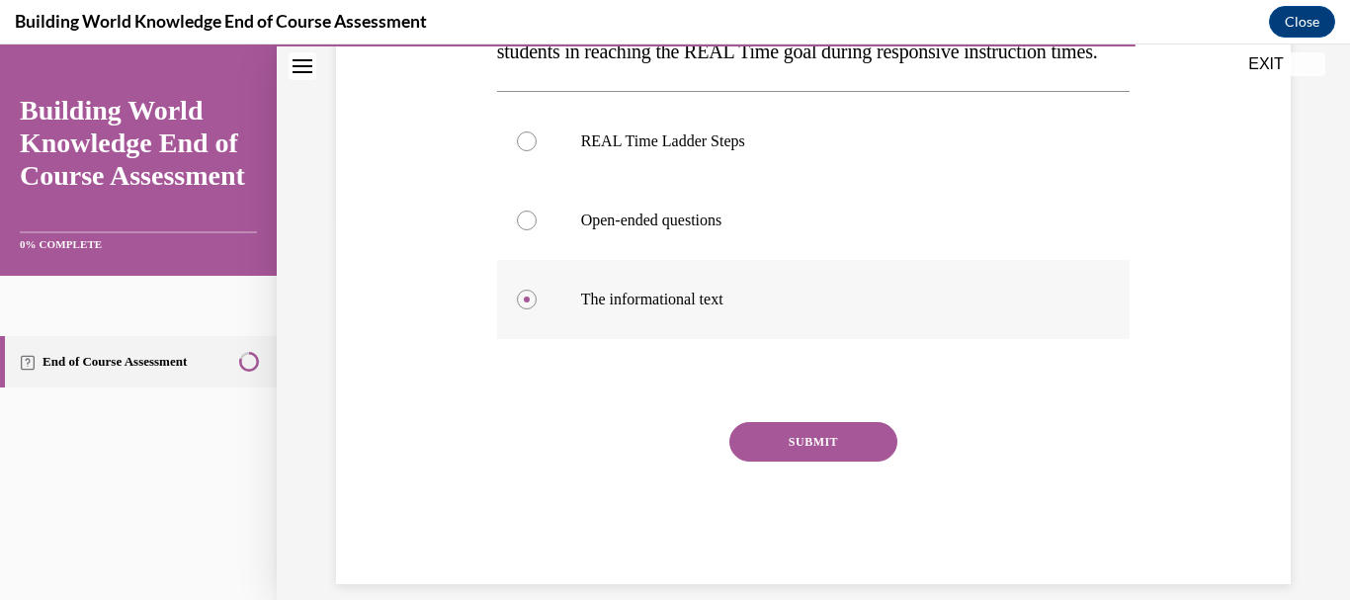
scroll to position [448, 0]
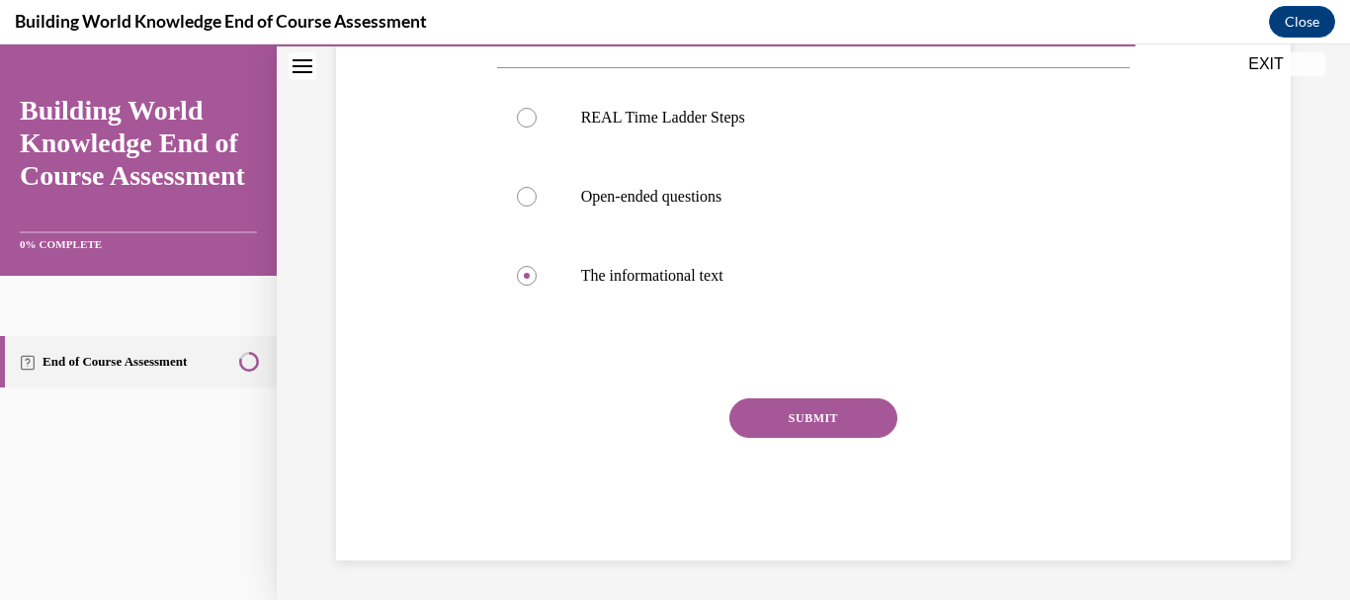
click at [811, 403] on button "SUBMIT" at bounding box center [813, 418] width 168 height 40
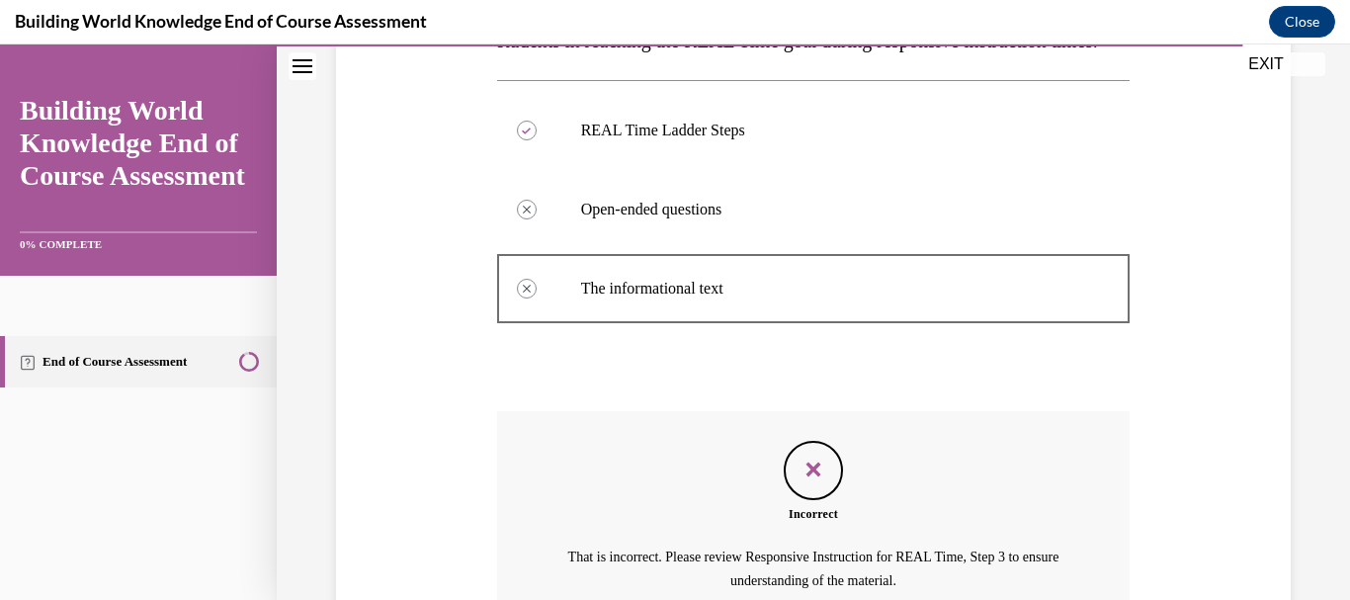
scroll to position [394, 0]
click at [713, 220] on p "Open-ended questions" at bounding box center [831, 211] width 500 height 20
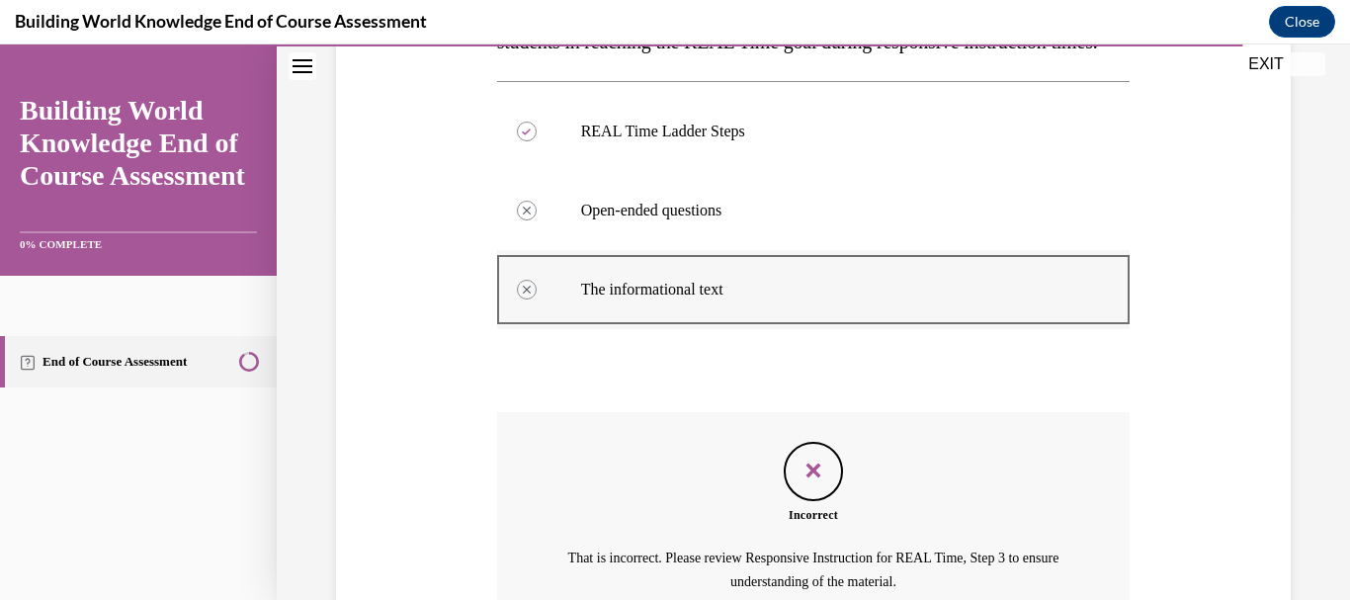
click at [525, 325] on div at bounding box center [814, 289] width 634 height 89
click at [525, 234] on label "Open-ended questions" at bounding box center [814, 210] width 634 height 79
click at [677, 250] on label "Open-ended questions" at bounding box center [814, 210] width 634 height 79
click at [677, 274] on body "Incorrect. Correct answer: REAL Time Ladder Steps. Your answer: The information…" at bounding box center [675, 321] width 1350 height 555
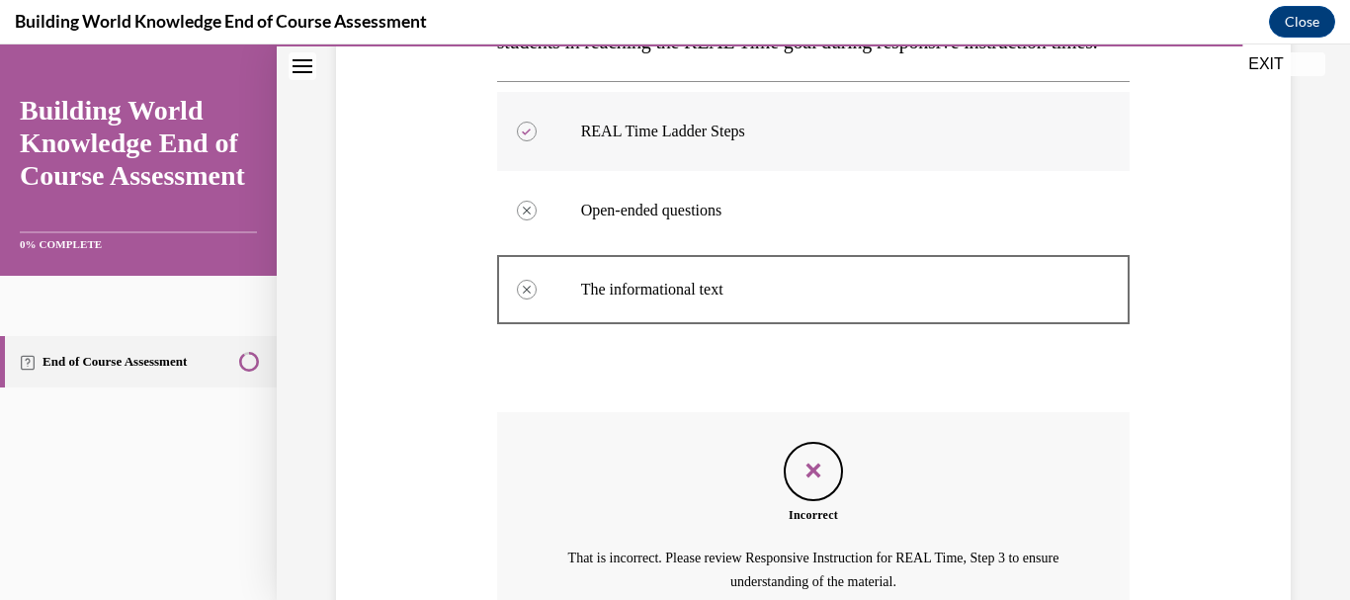
click at [851, 141] on p "REAL Time Ladder Steps" at bounding box center [831, 132] width 500 height 20
click at [707, 250] on label "Open-ended questions" at bounding box center [814, 210] width 634 height 79
click at [811, 501] on div "Feedback" at bounding box center [813, 471] width 59 height 59
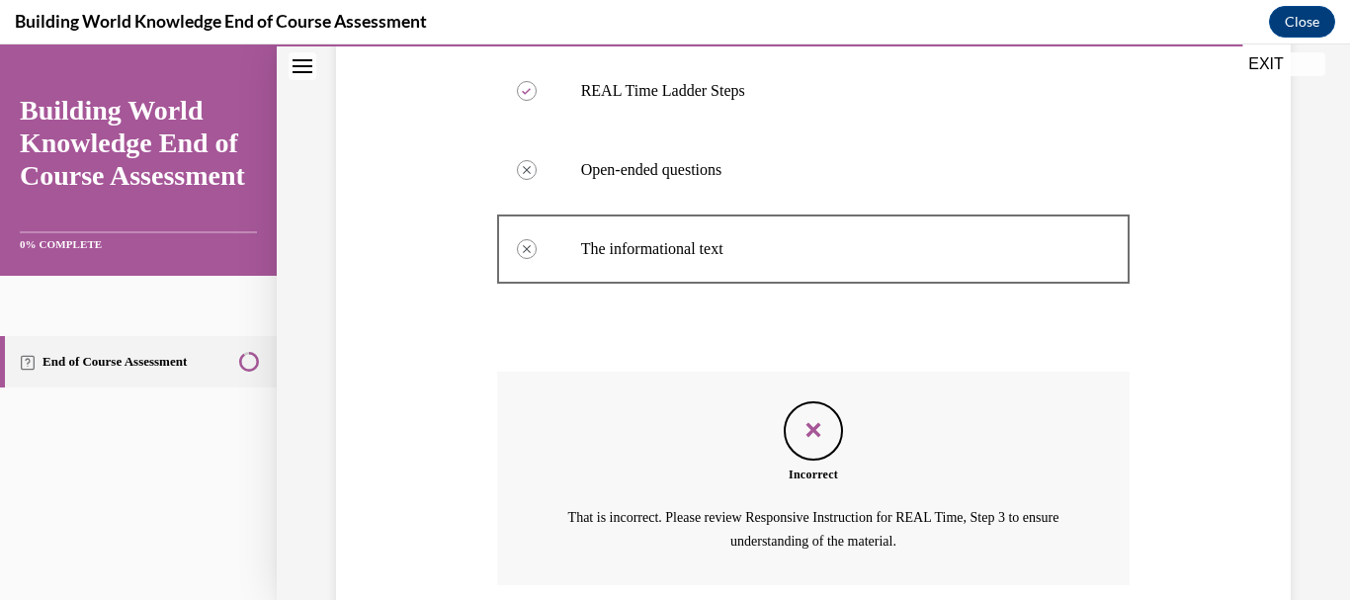
scroll to position [632, 0]
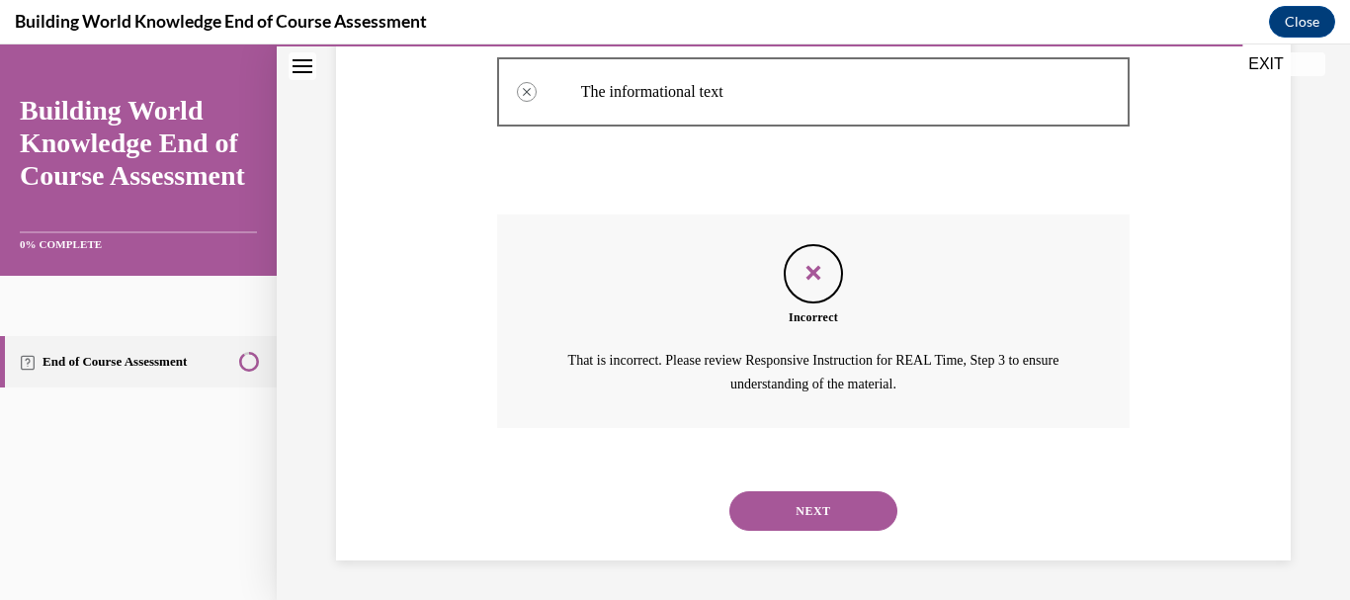
click at [805, 517] on button "NEXT" at bounding box center [813, 511] width 168 height 40
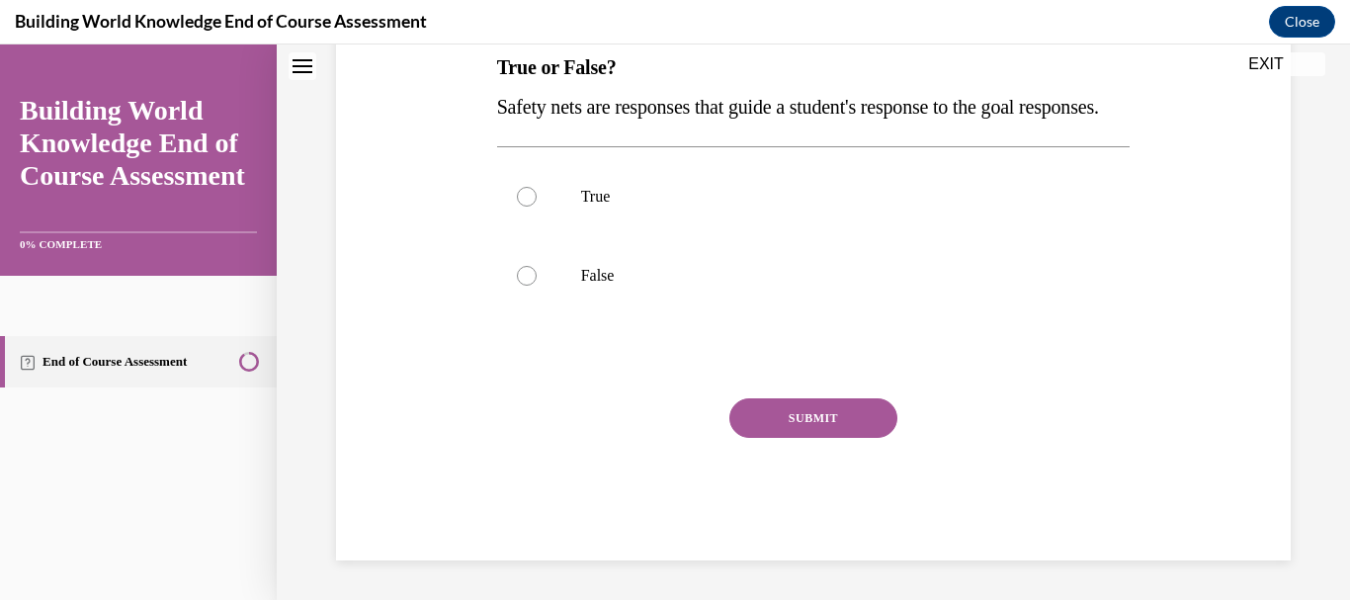
scroll to position [0, 0]
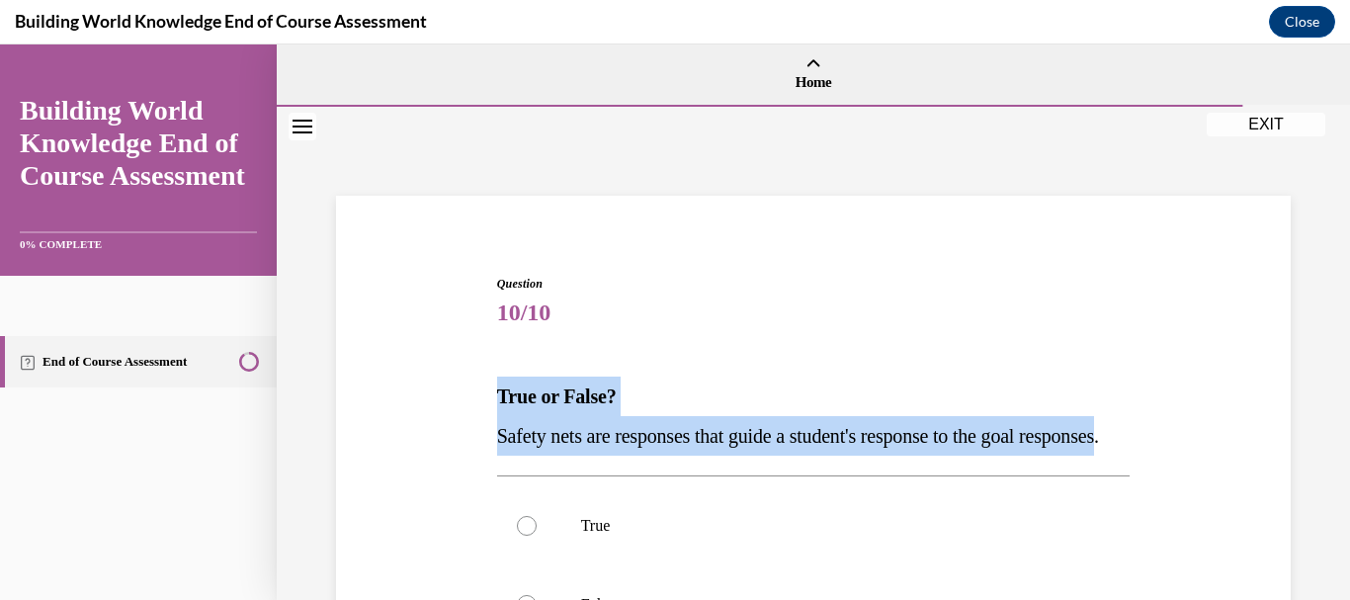
drag, startPoint x: 496, startPoint y: 389, endPoint x: 578, endPoint y: 464, distance: 110.6
click at [578, 456] on div "True or False? Safety nets are responses that guide a student's response to the…" at bounding box center [814, 416] width 634 height 79
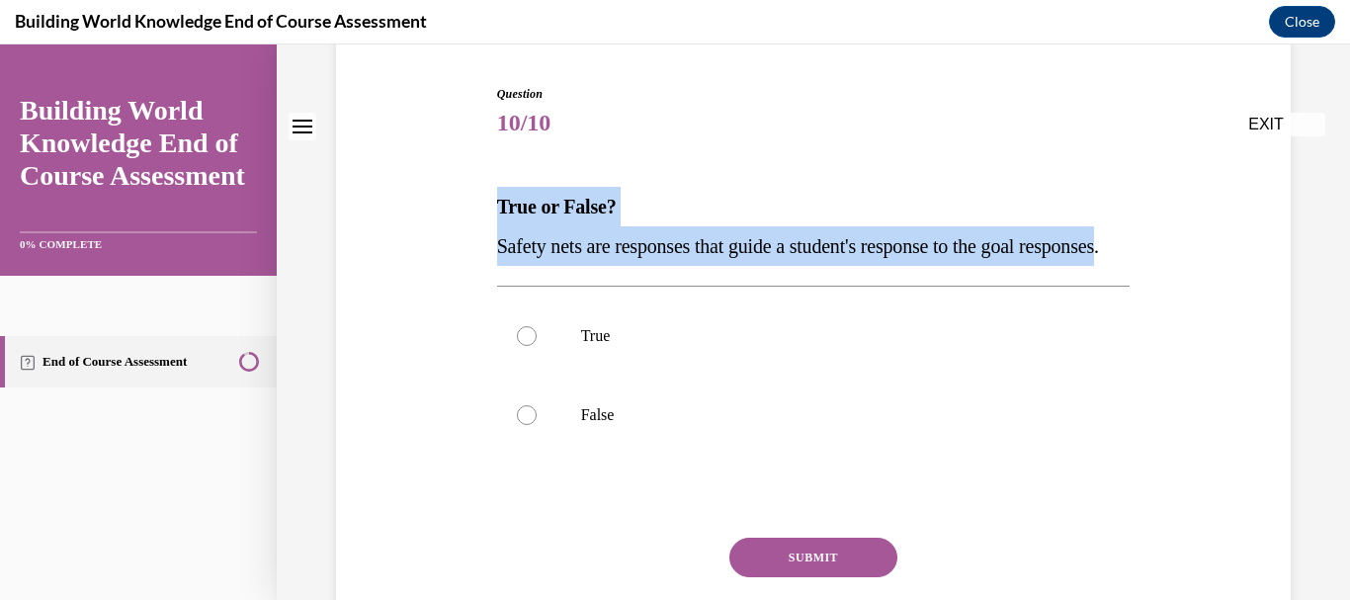
scroll to position [217, 0]
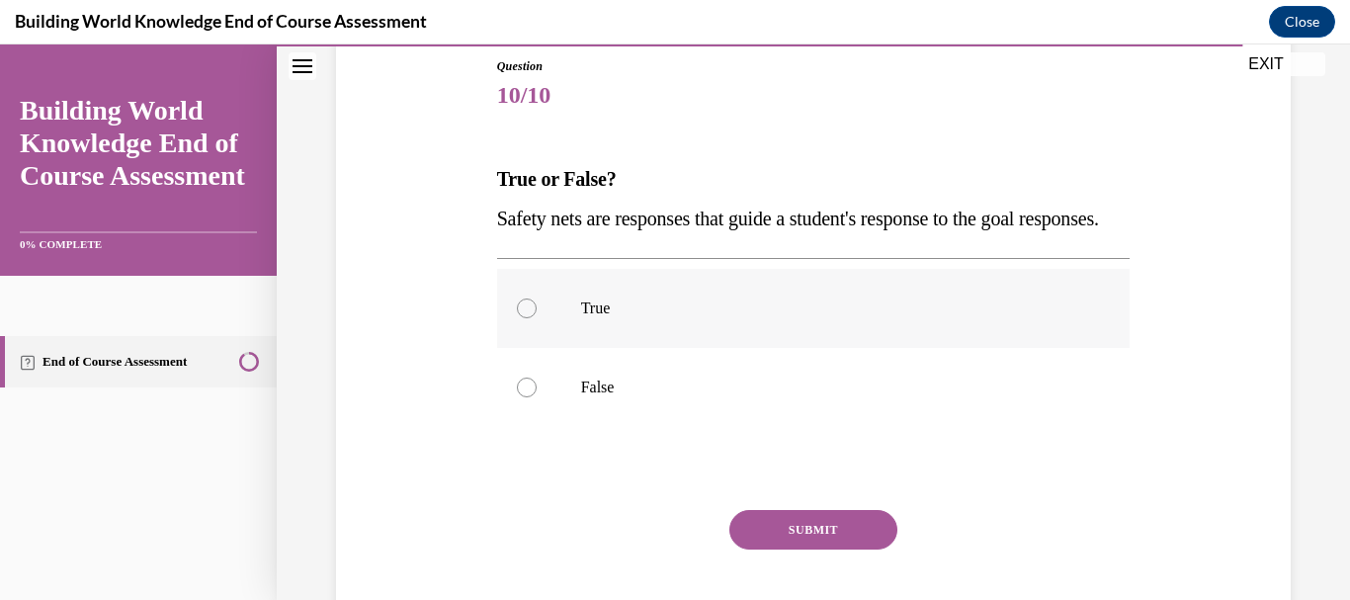
click at [533, 348] on label "True" at bounding box center [814, 308] width 634 height 79
click at [533, 318] on input "True" at bounding box center [527, 308] width 20 height 20
radio input "true"
click at [776, 550] on button "SUBMIT" at bounding box center [813, 530] width 168 height 40
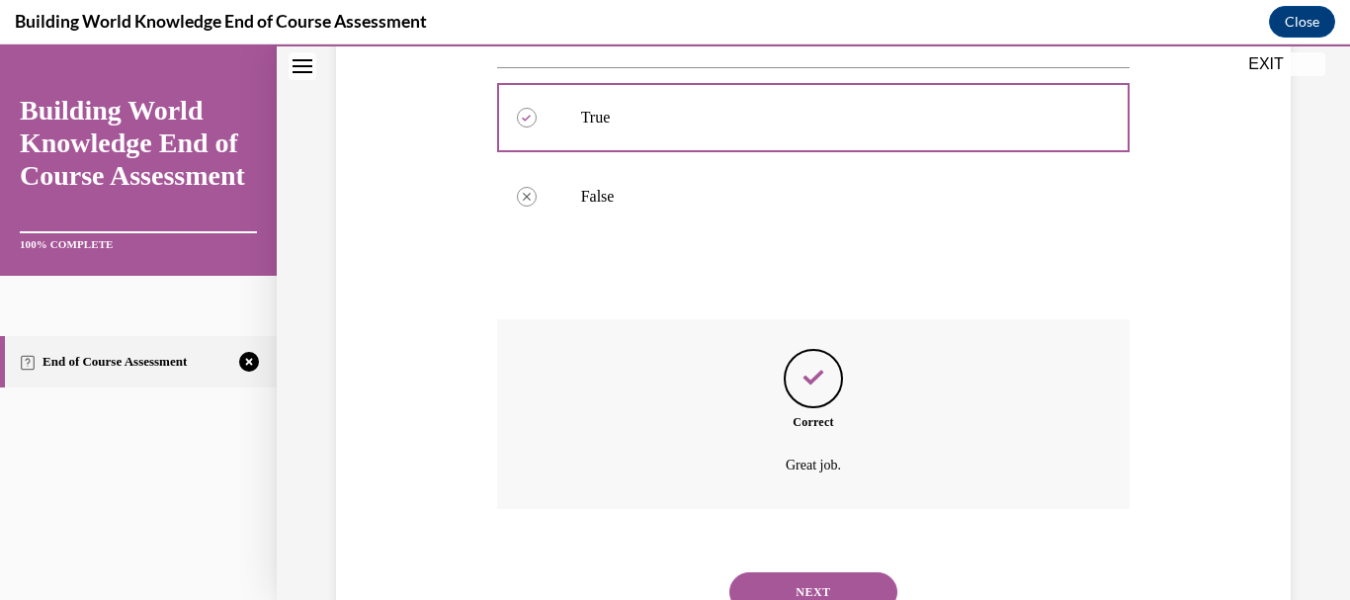
scroll to position [529, 0]
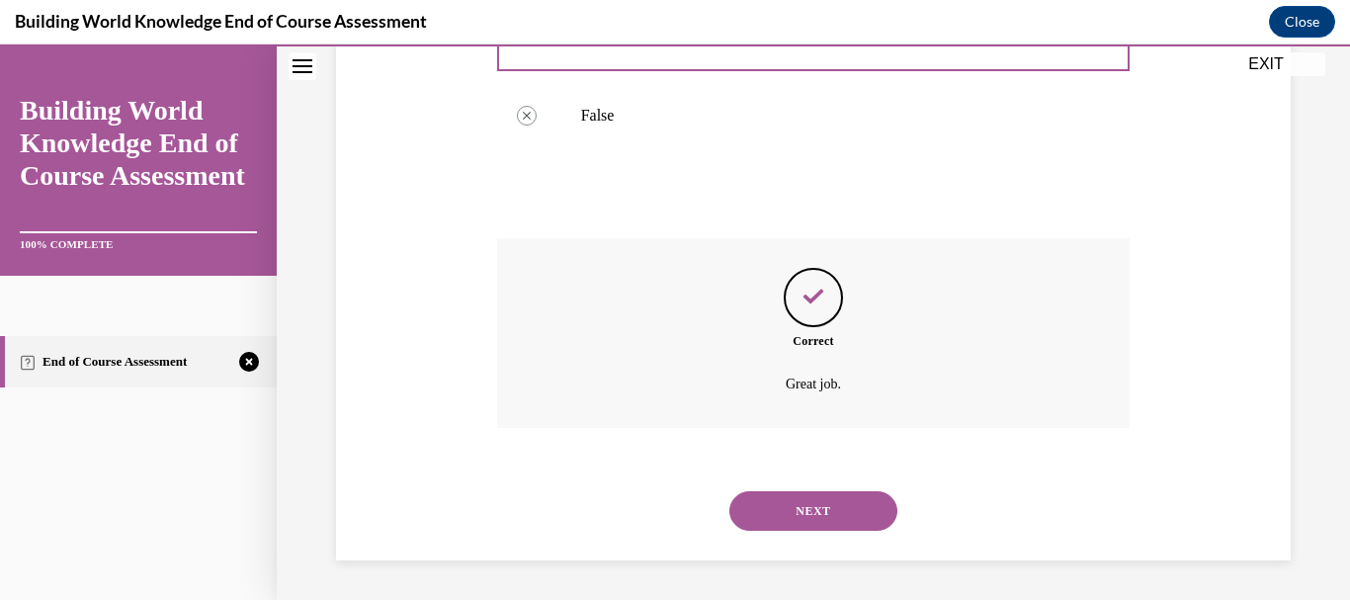
click at [829, 501] on button "NEXT" at bounding box center [813, 511] width 168 height 40
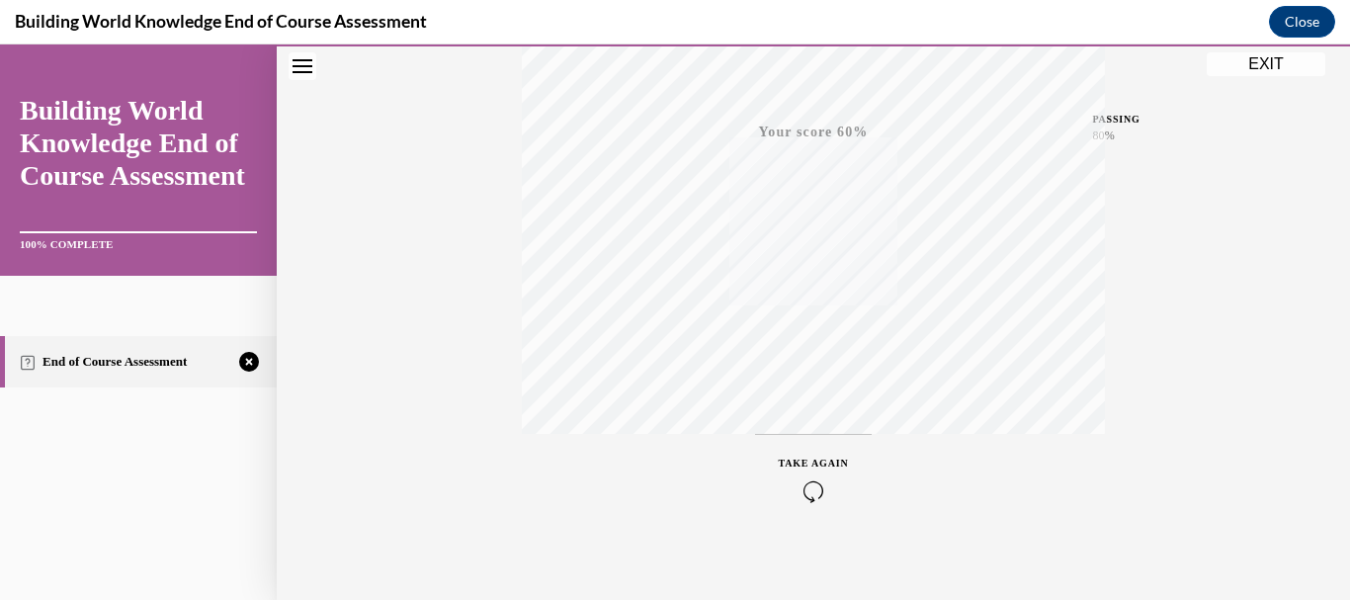
scroll to position [458, 0]
click at [809, 451] on span "TAKE AGAIN" at bounding box center [814, 451] width 70 height 11
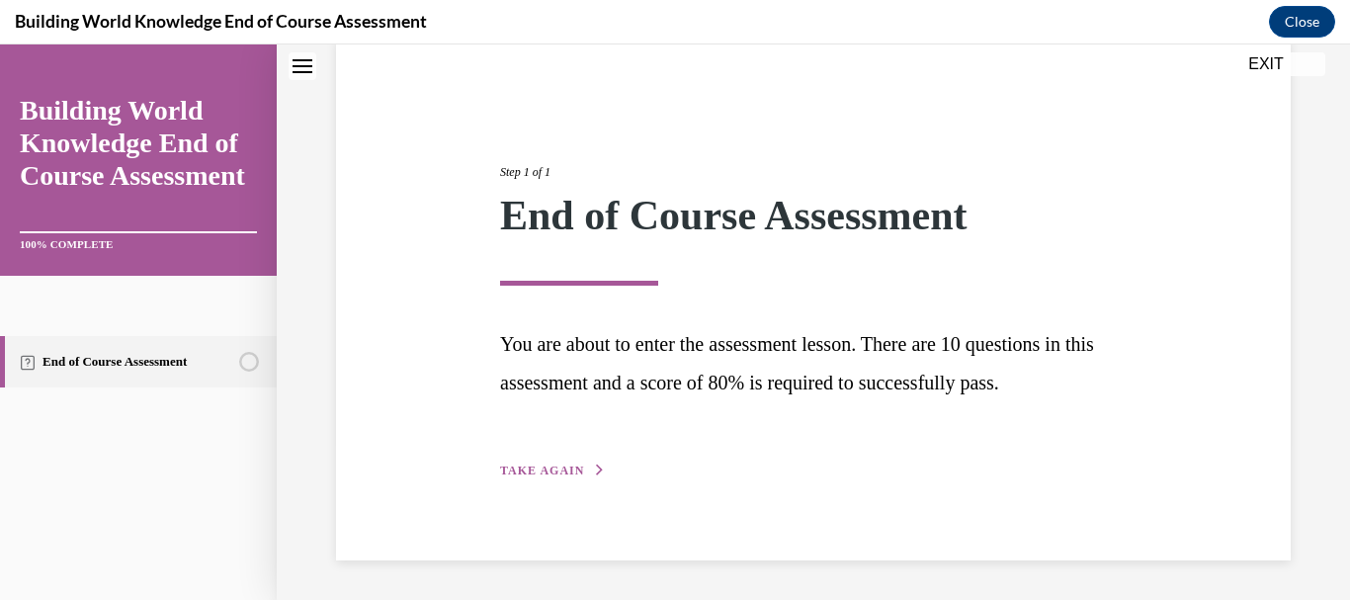
scroll to position [157, 0]
click at [524, 474] on span "TAKE AGAIN" at bounding box center [542, 471] width 84 height 14
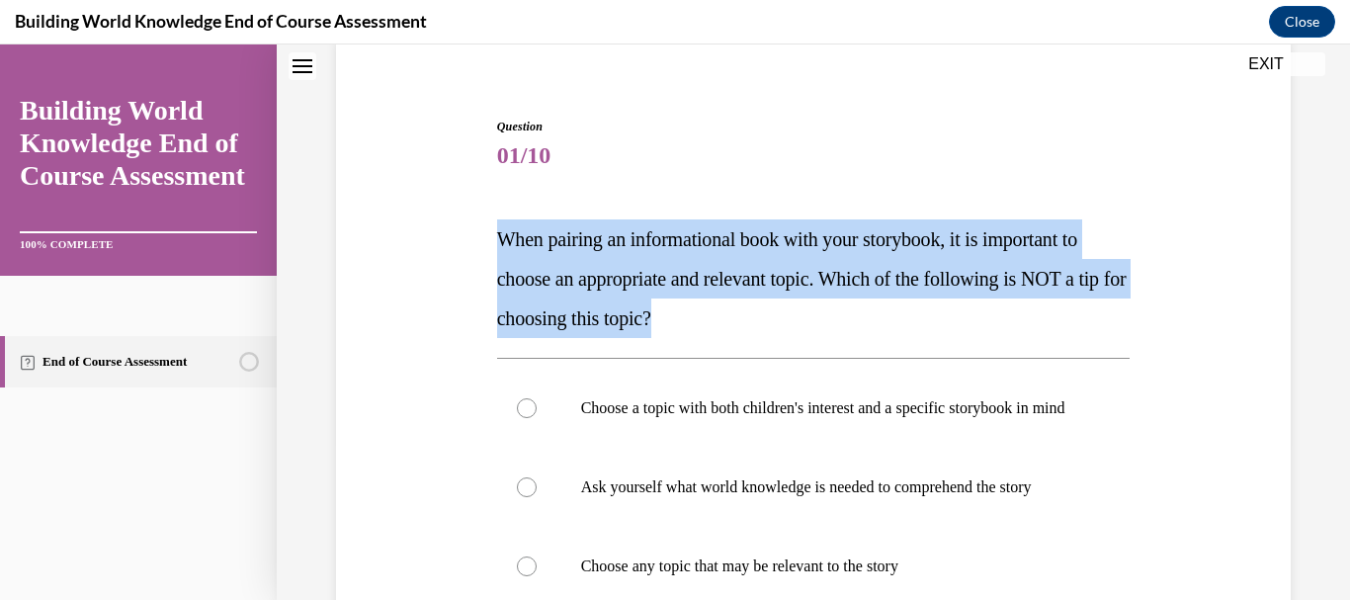
drag, startPoint x: 491, startPoint y: 234, endPoint x: 816, endPoint y: 314, distance: 334.9
click at [816, 314] on div "Question 01/10 When pairing an informational book with your storybook, it is im…" at bounding box center [813, 588] width 643 height 1000
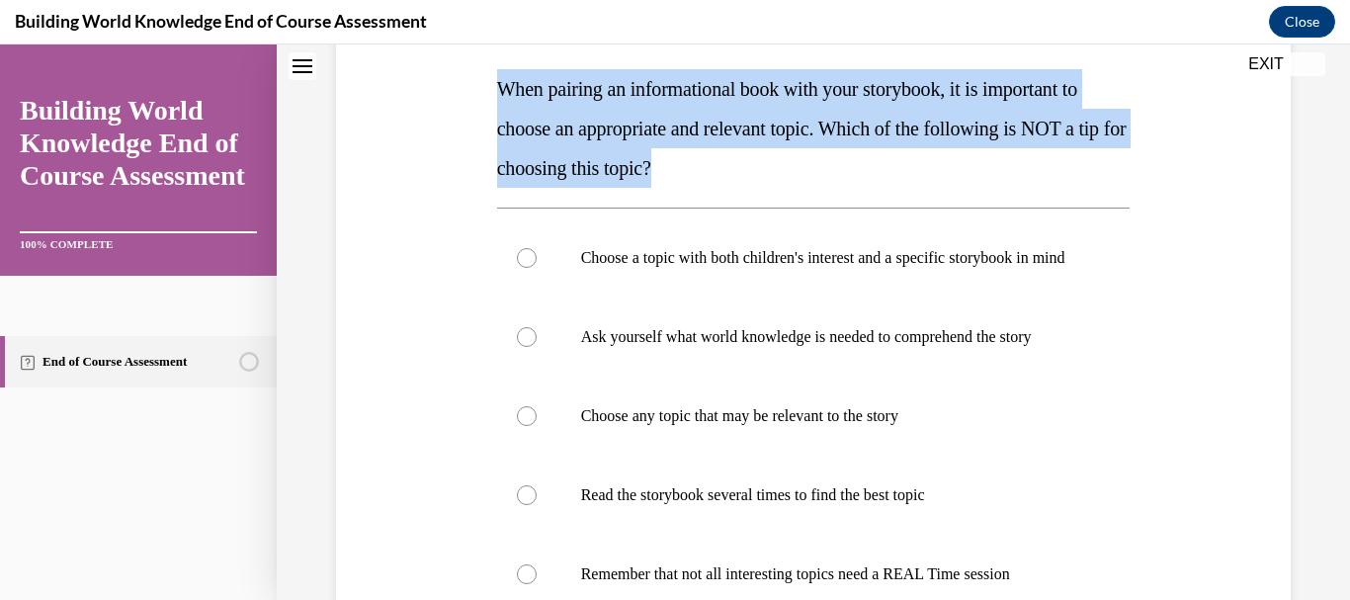
scroll to position [355, 0]
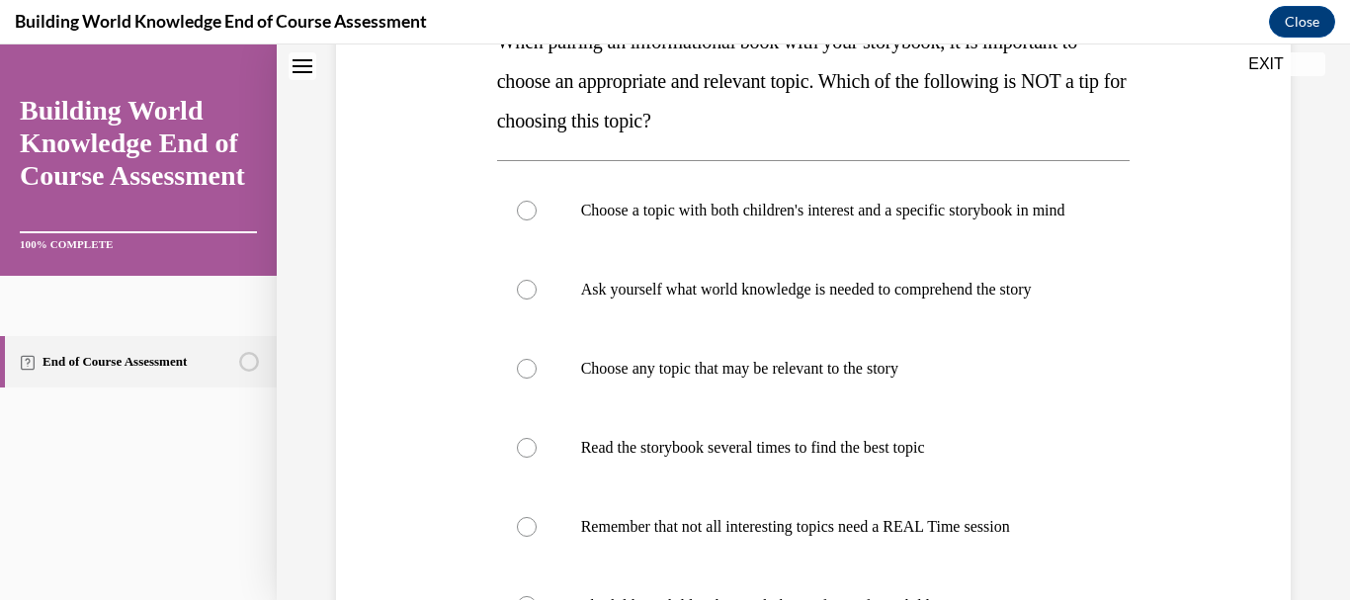
click at [831, 148] on div "Question 01/10 When pairing an informational book with your storybook, it is im…" at bounding box center [814, 405] width 634 height 971
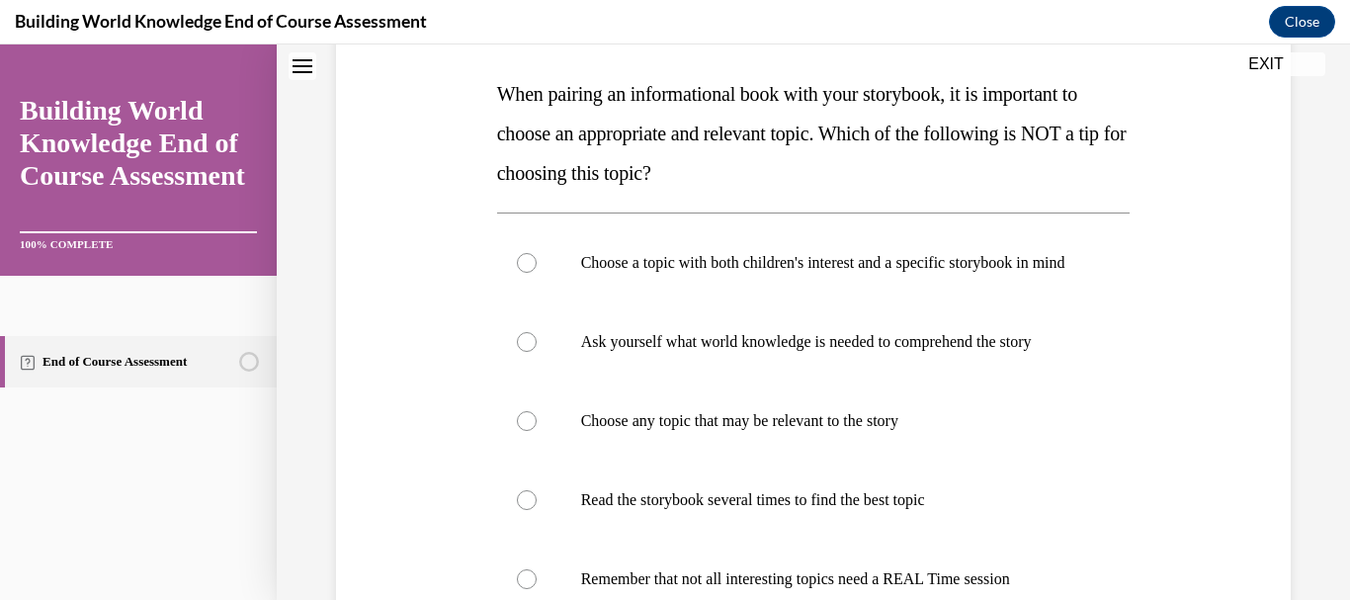
scroll to position [263, 0]
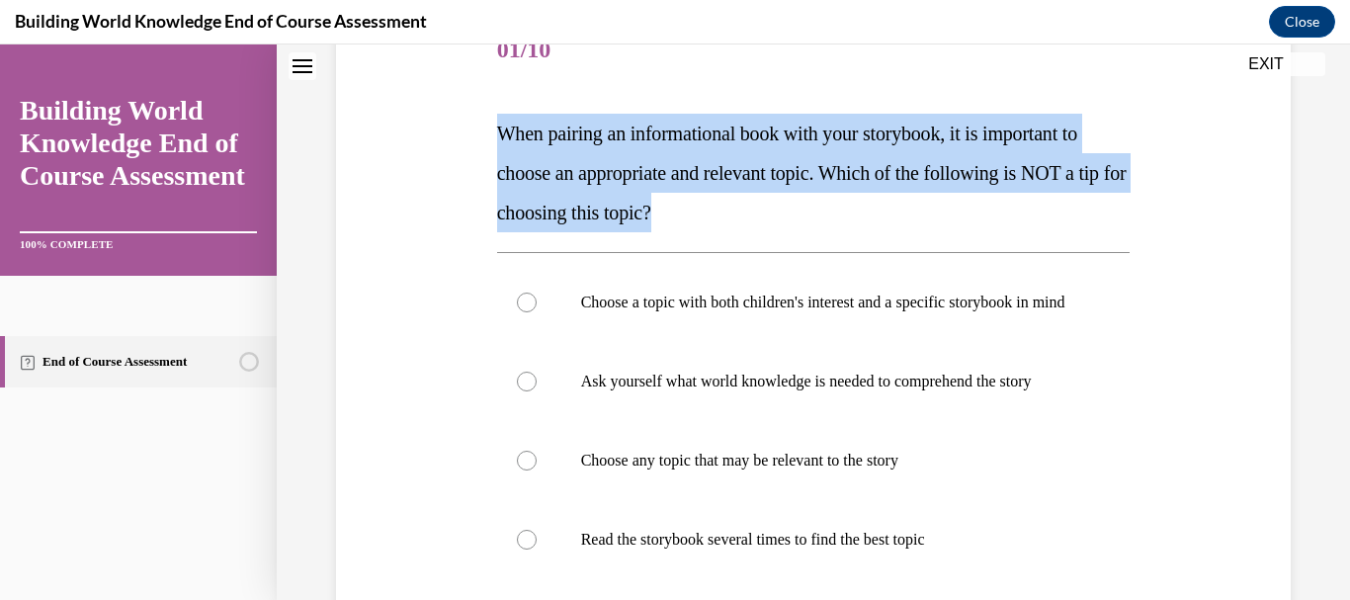
drag, startPoint x: 496, startPoint y: 129, endPoint x: 779, endPoint y: 215, distance: 295.4
click at [779, 215] on p "When pairing an informational book with your storybook, it is important to choo…" at bounding box center [814, 173] width 634 height 119
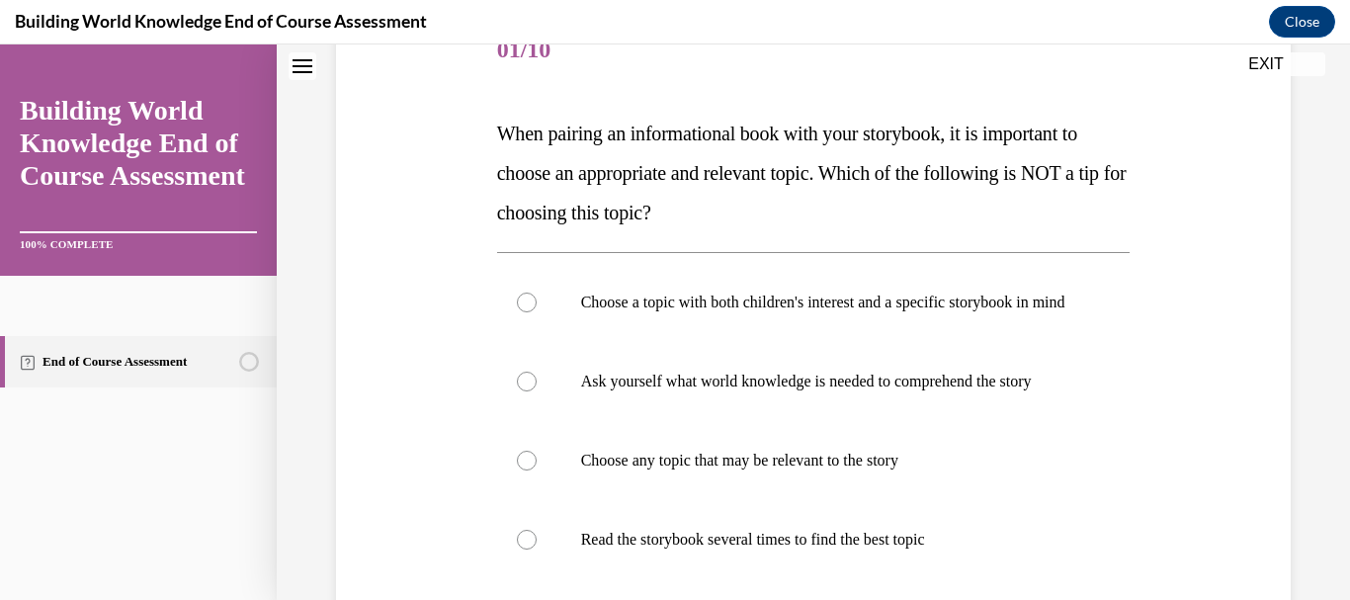
click at [803, 57] on span "01/10" at bounding box center [814, 50] width 634 height 40
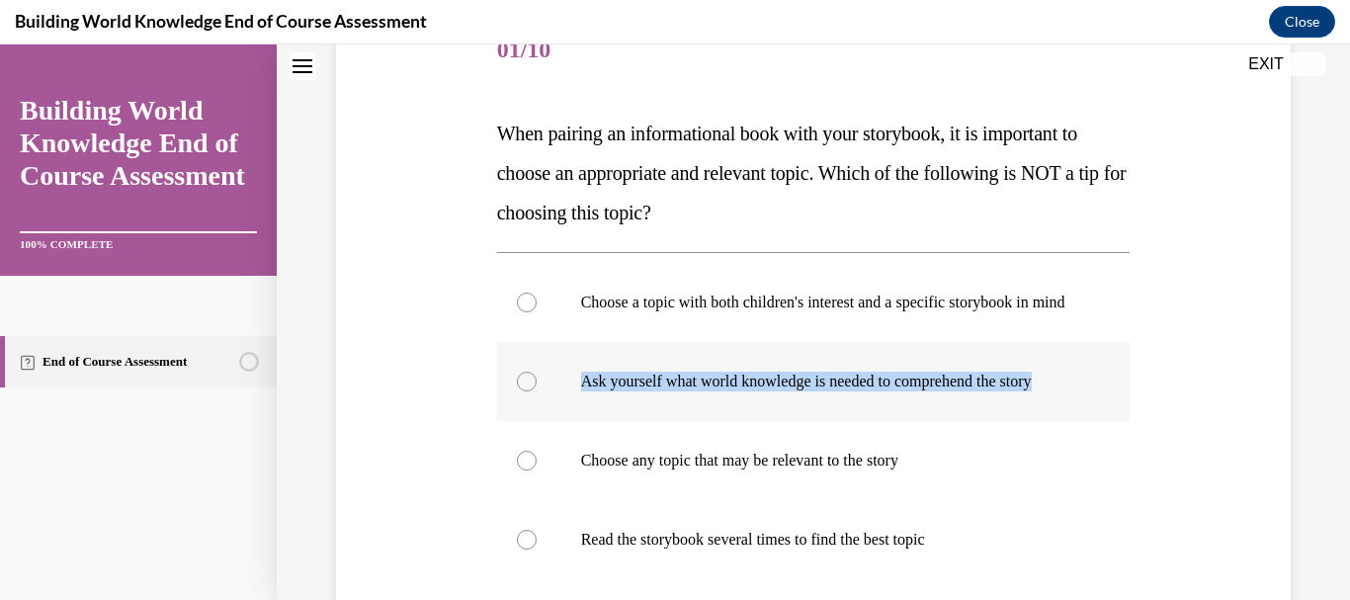
drag, startPoint x: 577, startPoint y: 388, endPoint x: 632, endPoint y: 415, distance: 60.6
click at [632, 415] on label "Ask yourself what world knowledge is needed to comprehend the story" at bounding box center [814, 381] width 634 height 79
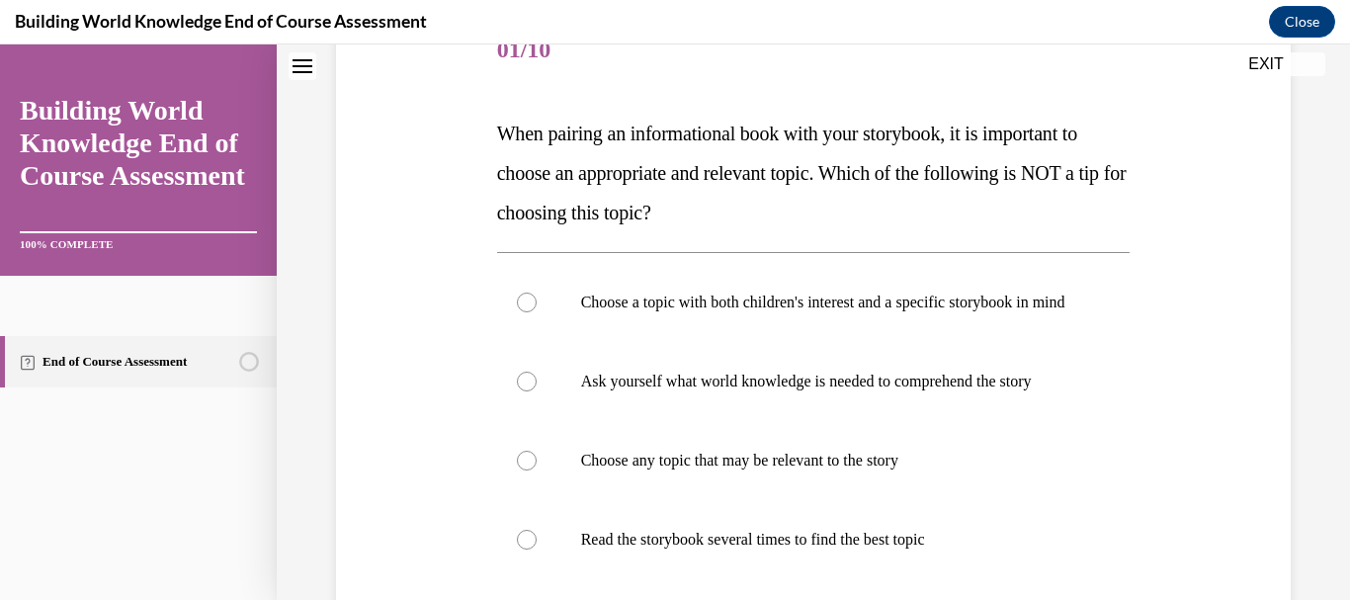
click at [682, 46] on span "01/10" at bounding box center [814, 50] width 634 height 40
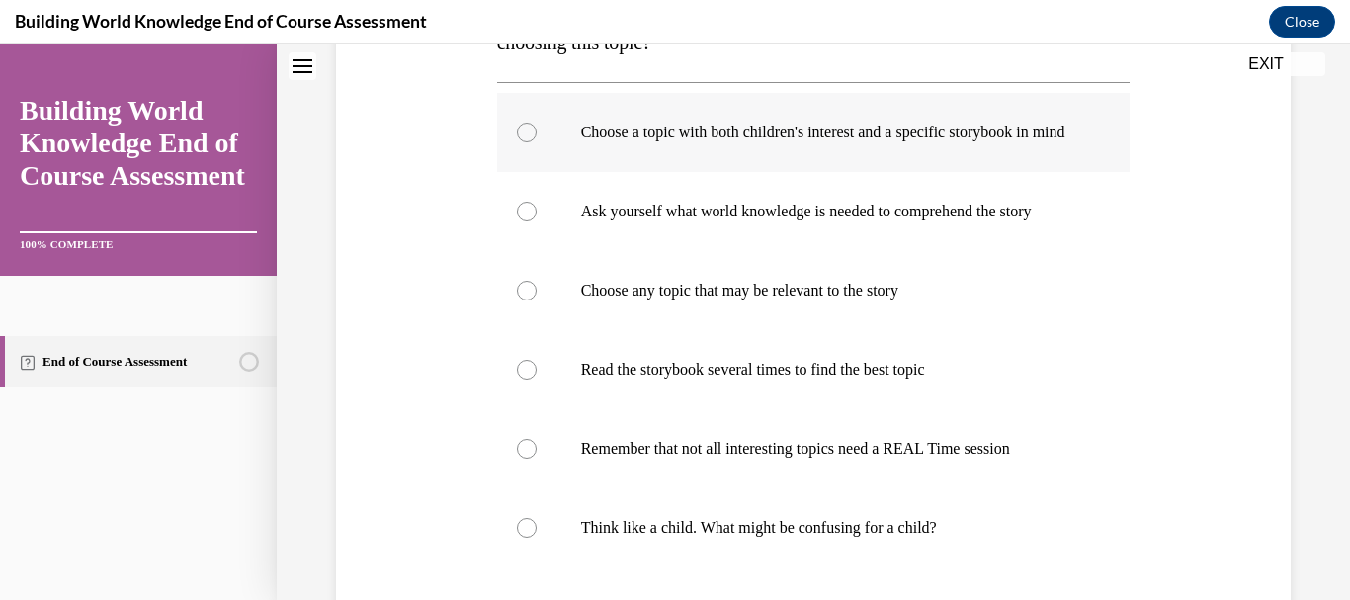
scroll to position [454, 0]
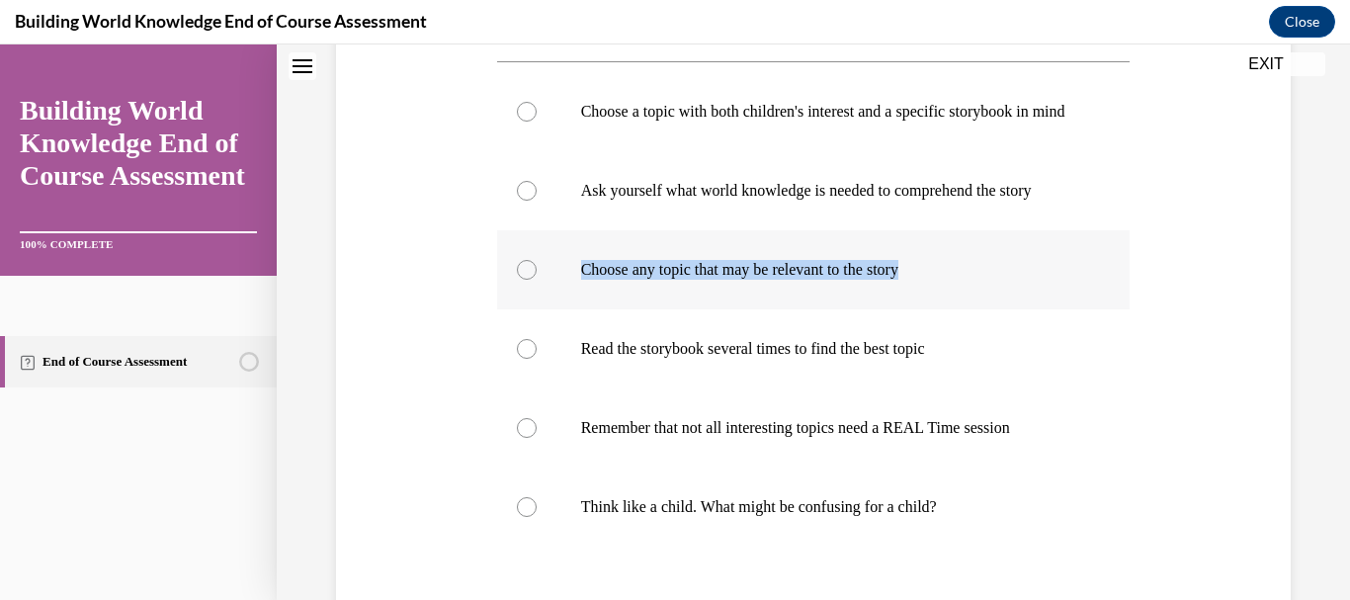
drag, startPoint x: 578, startPoint y: 305, endPoint x: 976, endPoint y: 300, distance: 398.3
click at [976, 280] on p "Choose any topic that may be relevant to the story" at bounding box center [831, 270] width 500 height 20
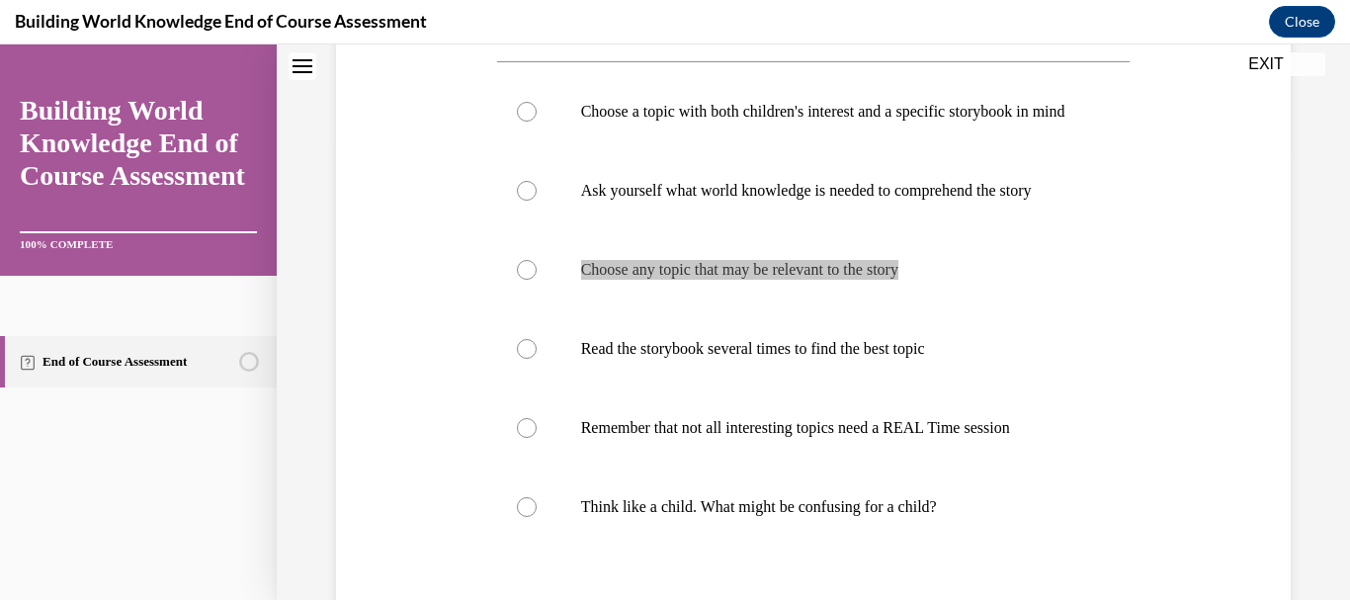
click at [779, 32] on div "Building World Knowledge End of Course Assessment Close" at bounding box center [675, 22] width 1350 height 44
click at [425, 357] on div "Question 01/10 When pairing an informational book with your storybook, it is im…" at bounding box center [813, 277] width 965 height 1030
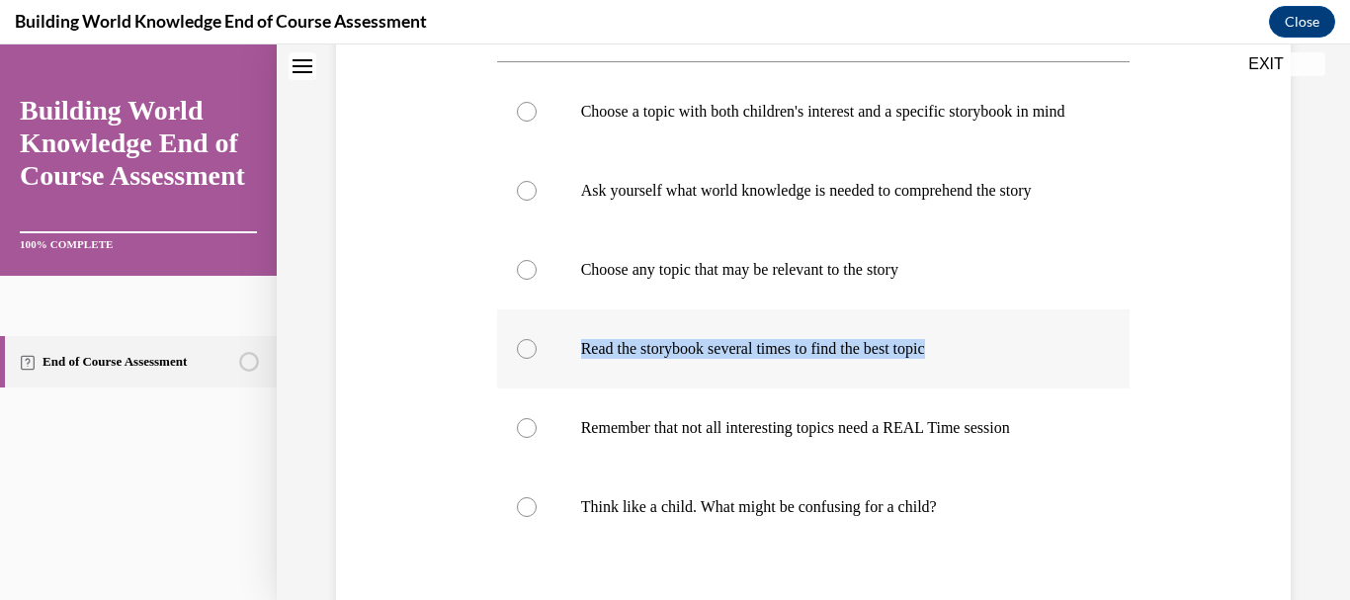
drag, startPoint x: 653, startPoint y: 387, endPoint x: 993, endPoint y: 372, distance: 340.4
click at [993, 372] on label "Read the storybook several times to find the best topic" at bounding box center [814, 348] width 634 height 79
click at [1296, 396] on div "Question 01/10 When pairing an informational book with your storybook, it is im…" at bounding box center [813, 242] width 1073 height 1178
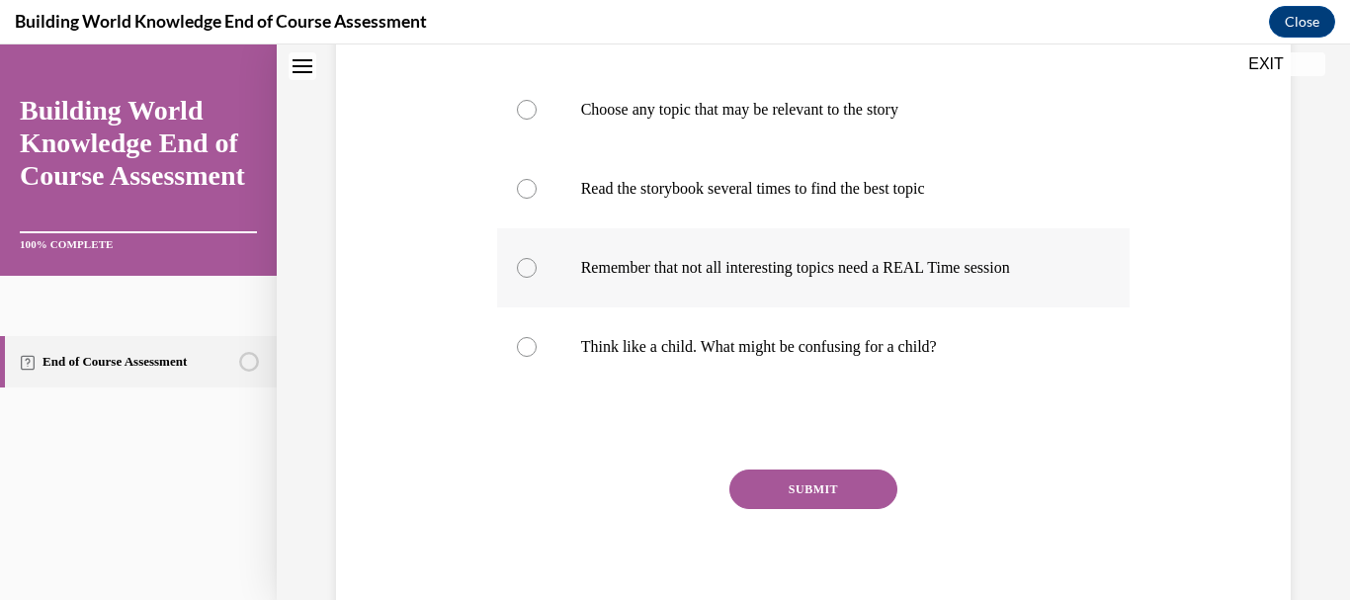
scroll to position [619, 0]
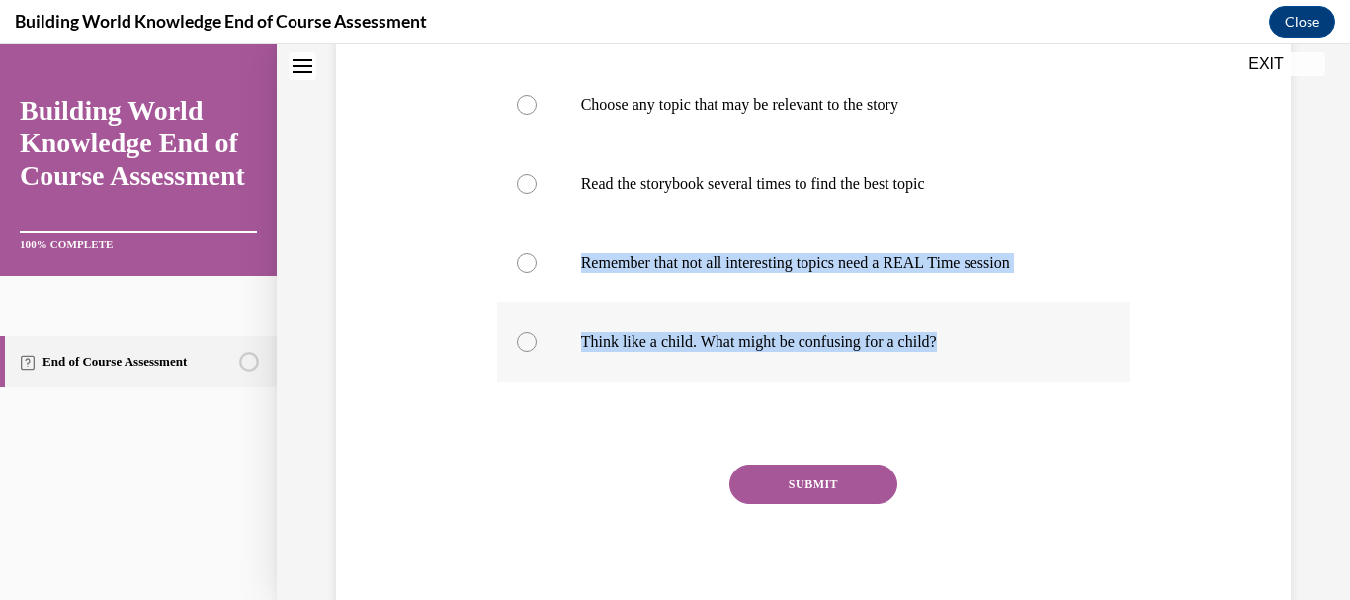
drag, startPoint x: 570, startPoint y: 294, endPoint x: 996, endPoint y: 414, distance: 442.7
click at [996, 381] on div "Choose a topic with both children's interest and a specific storybook in mind A…" at bounding box center [814, 144] width 634 height 474
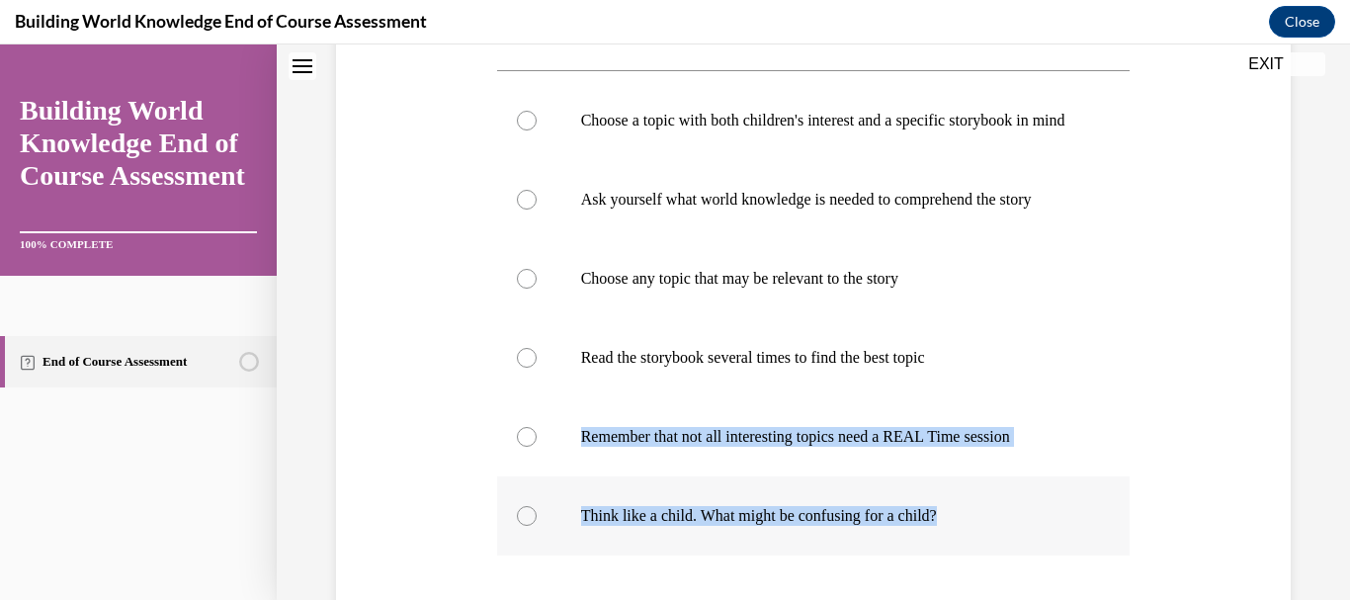
scroll to position [243, 0]
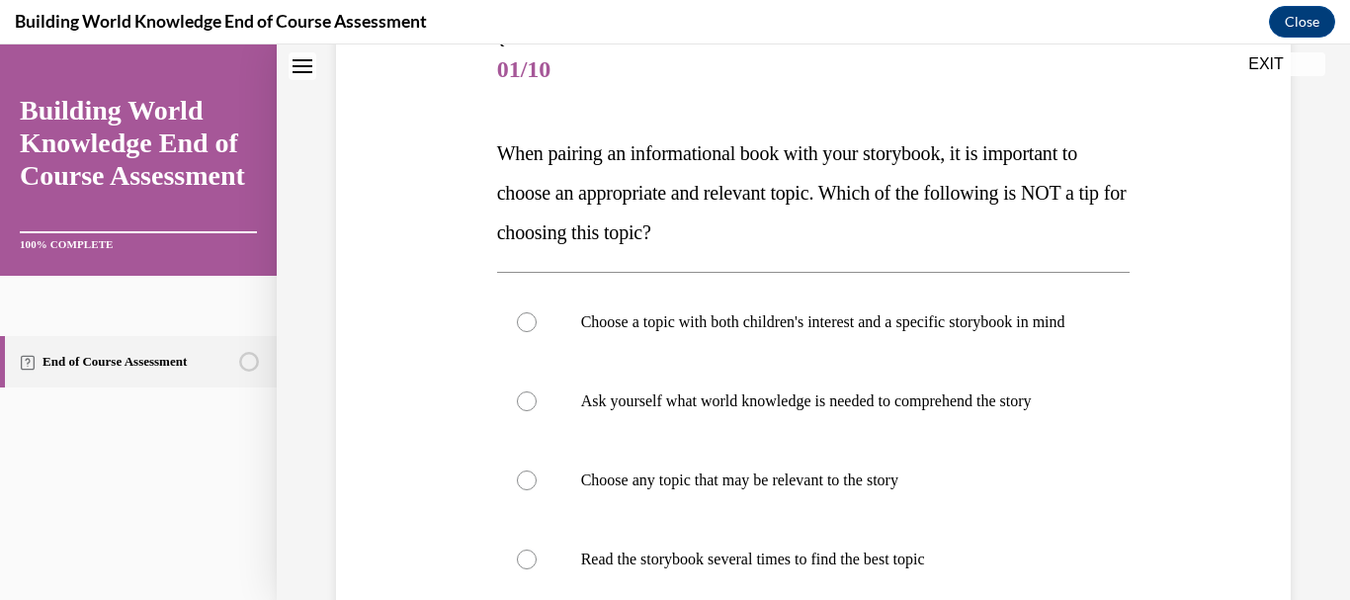
click at [1120, 93] on div "Question 01/10 When pairing an informational book with your storybook, it is im…" at bounding box center [813, 502] width 643 height 1000
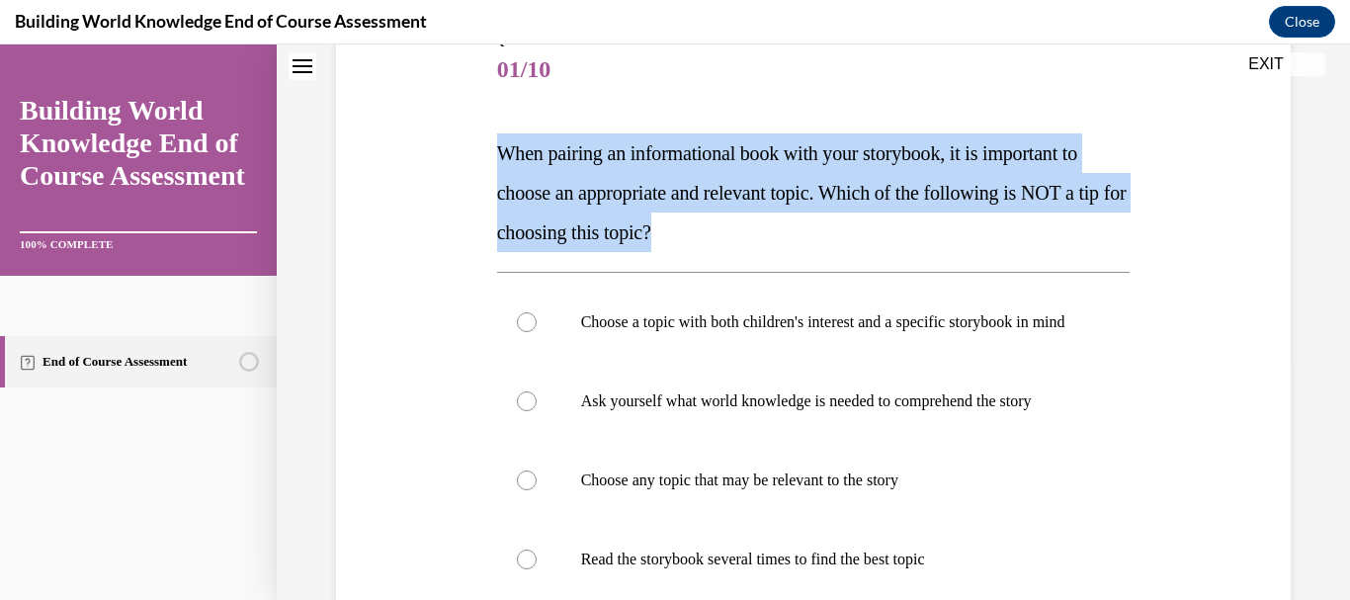
drag, startPoint x: 487, startPoint y: 143, endPoint x: 829, endPoint y: 239, distance: 355.1
click at [829, 239] on div "Question 01/10 When pairing an informational book with your storybook, it is im…" at bounding box center [813, 487] width 965 height 1030
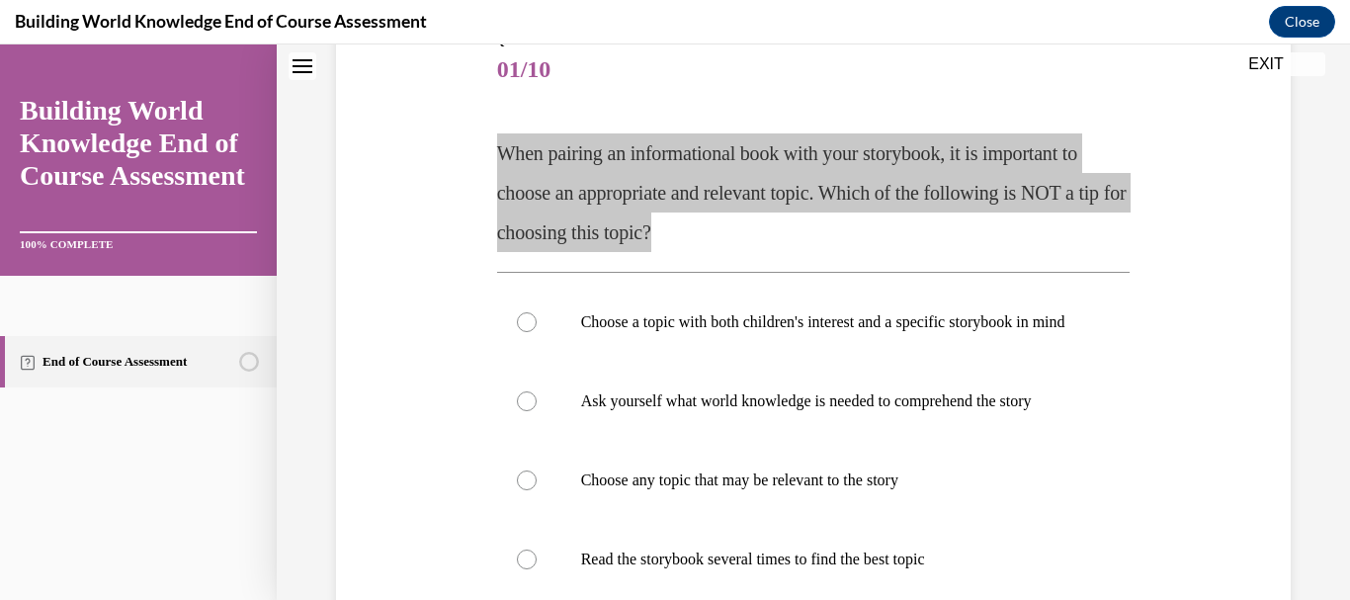
click at [739, 21] on div "Building World Knowledge End of Course Assessment Close" at bounding box center [675, 22] width 1350 height 44
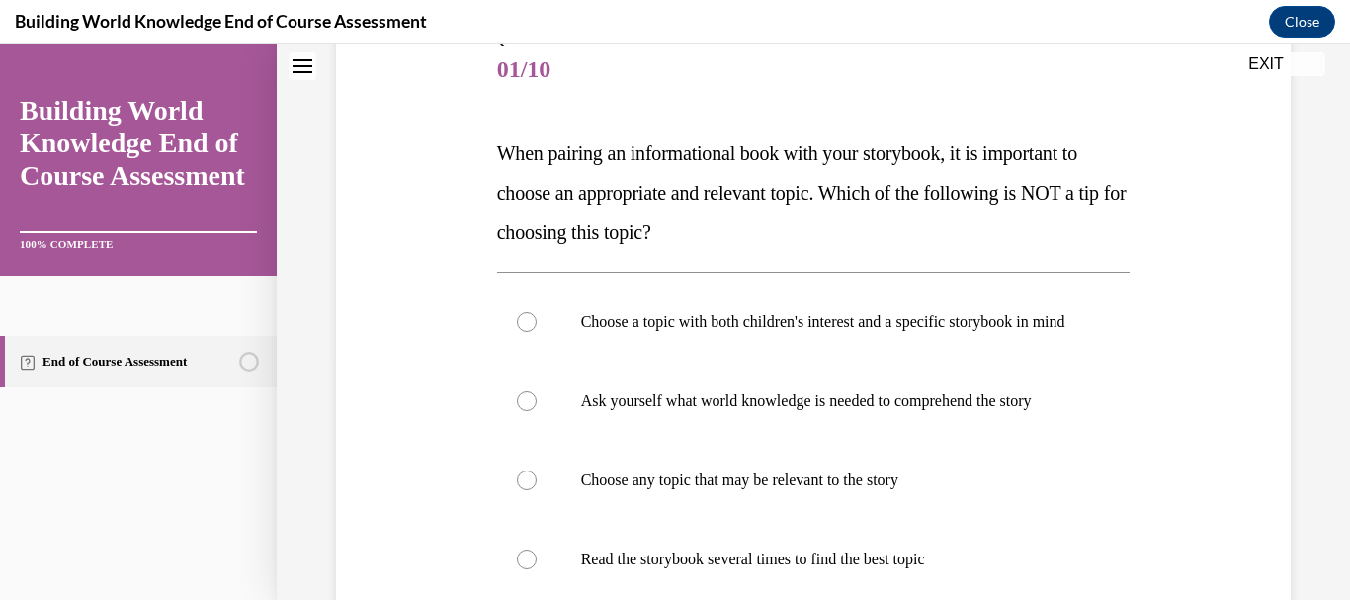
click at [676, 67] on span "01/10" at bounding box center [814, 69] width 634 height 40
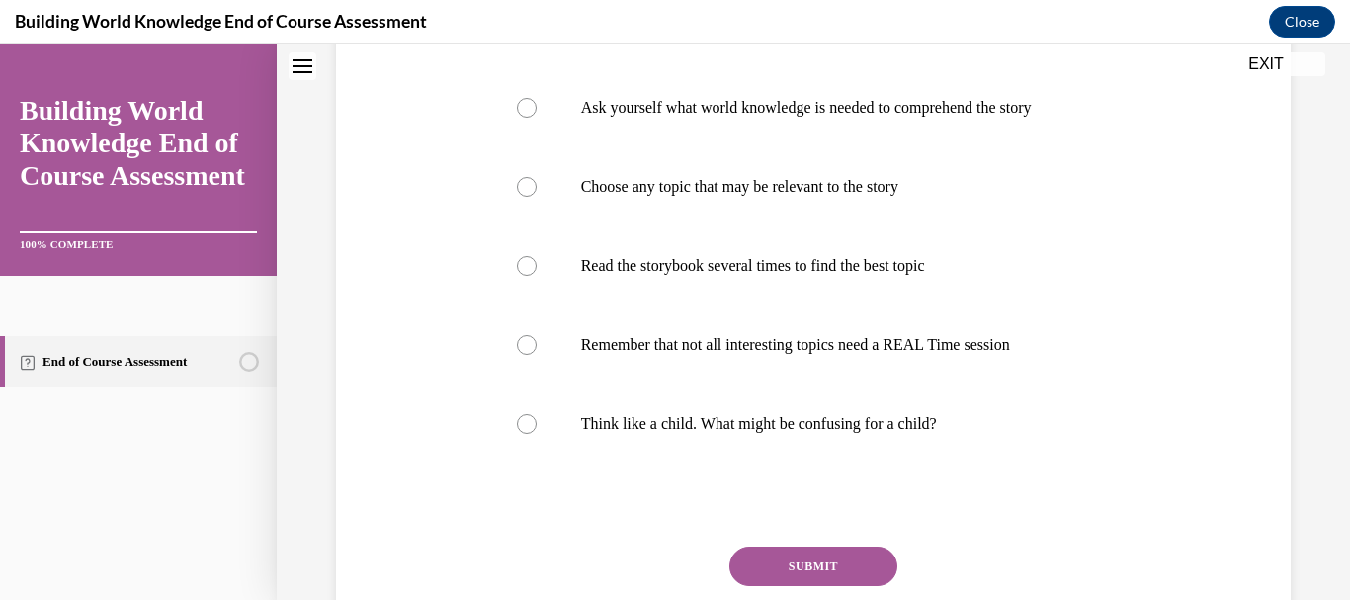
scroll to position [552, 0]
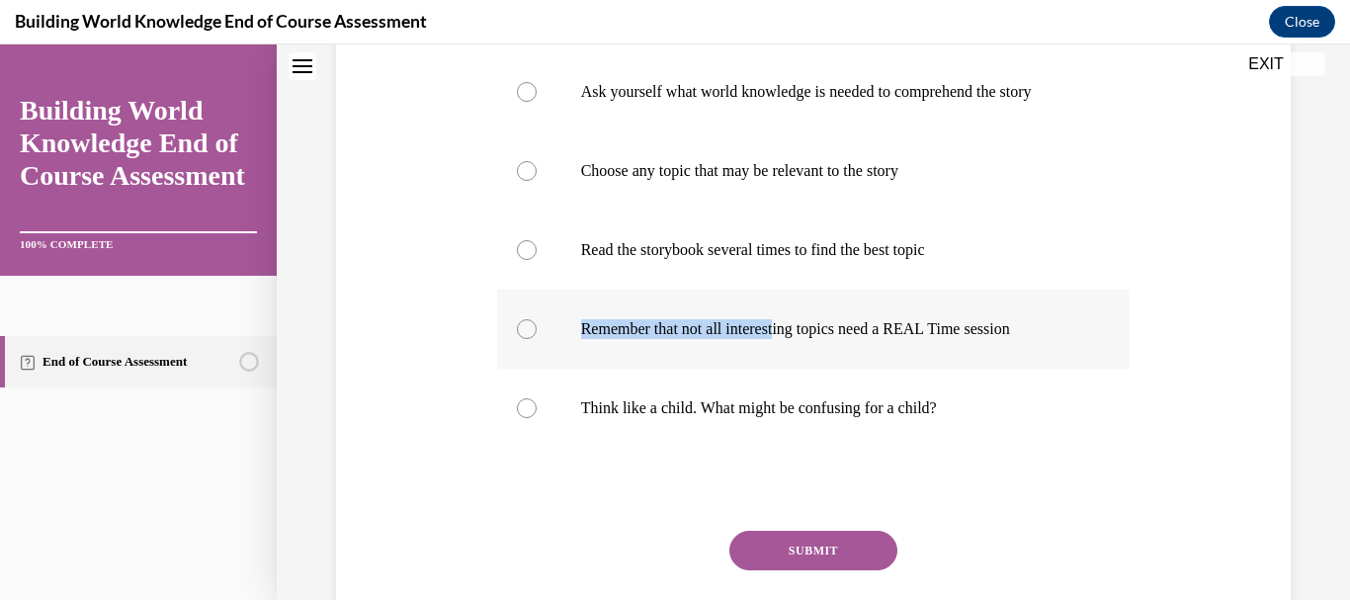
drag, startPoint x: 581, startPoint y: 361, endPoint x: 828, endPoint y: 340, distance: 248.0
click at [828, 340] on label "Remember that not all interesting topics need a REAL Time session" at bounding box center [814, 329] width 634 height 79
click at [837, 50] on label "Choose a topic with both children's interest and a specific storybook in mind" at bounding box center [814, 12] width 634 height 79
click at [537, 23] on input "Choose a topic with both children's interest and a specific storybook in mind" at bounding box center [527, 13] width 20 height 20
radio input "true"
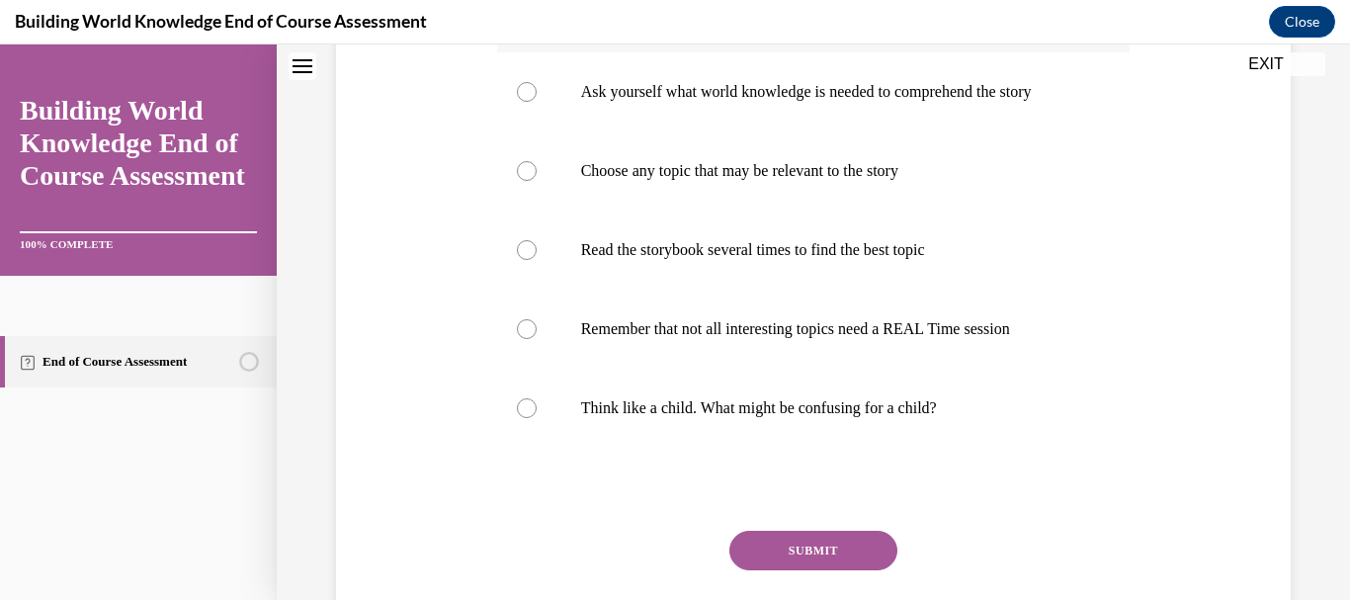
scroll to position [253, 0]
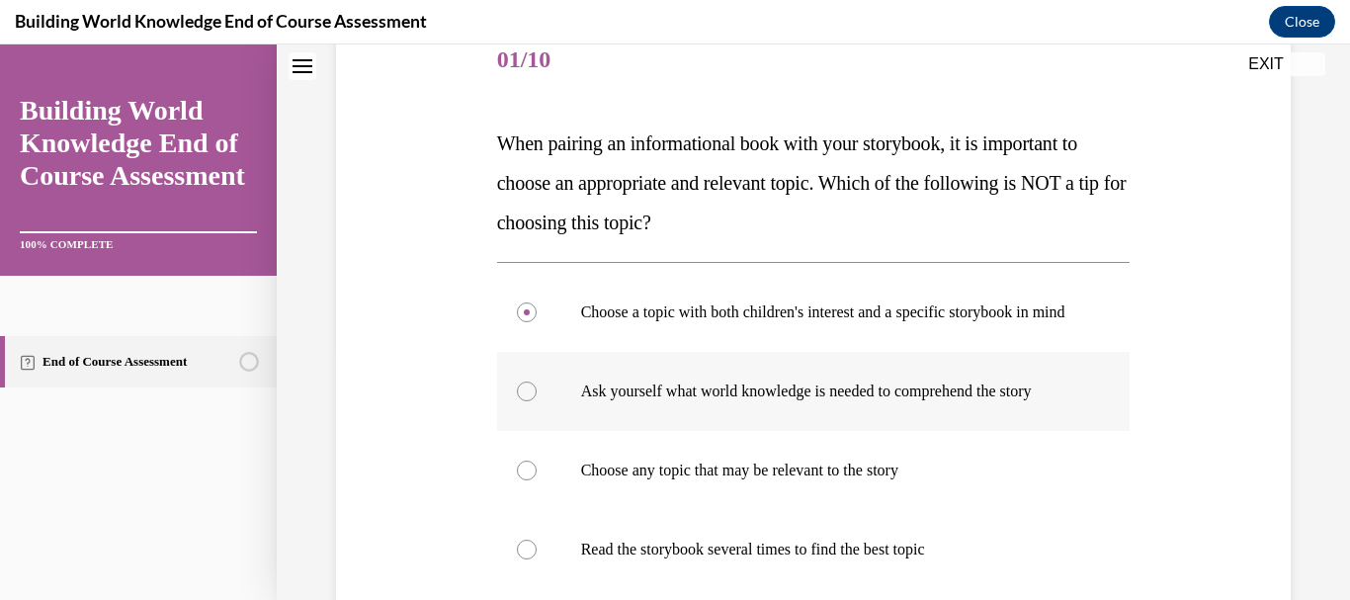
click at [517, 401] on div at bounding box center [527, 391] width 20 height 20
click at [517, 401] on input "Ask yourself what world knowledge is needed to comprehend the story" at bounding box center [527, 391] width 20 height 20
radio input "true"
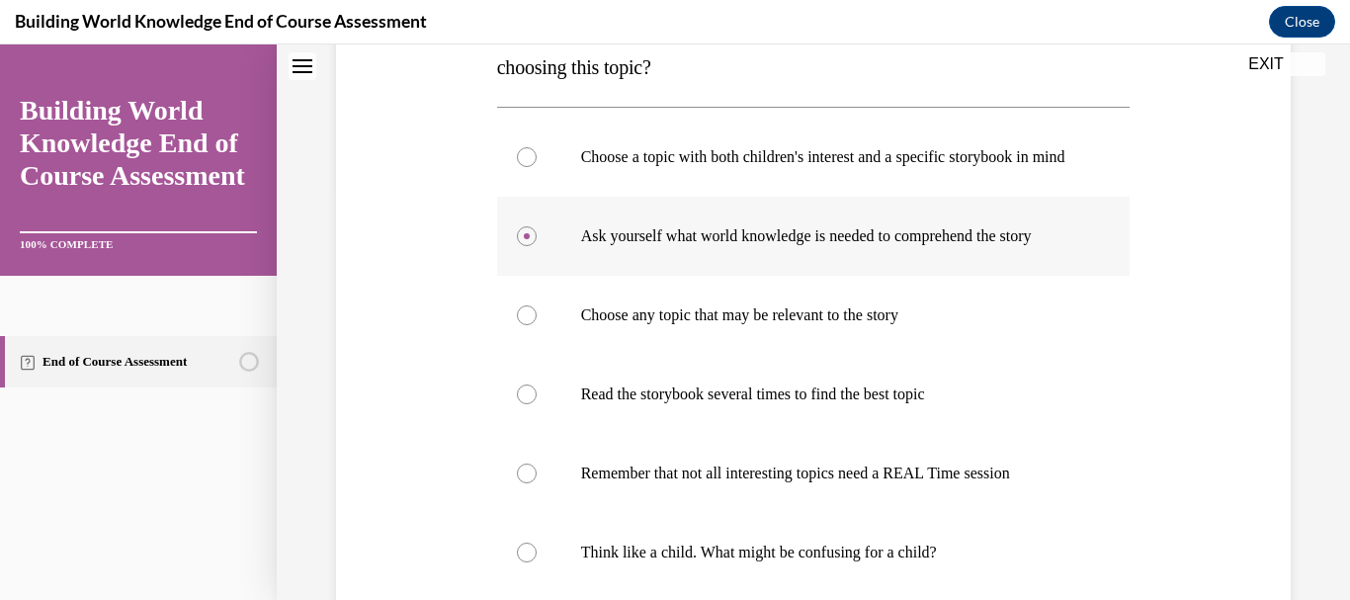
scroll to position [438, 0]
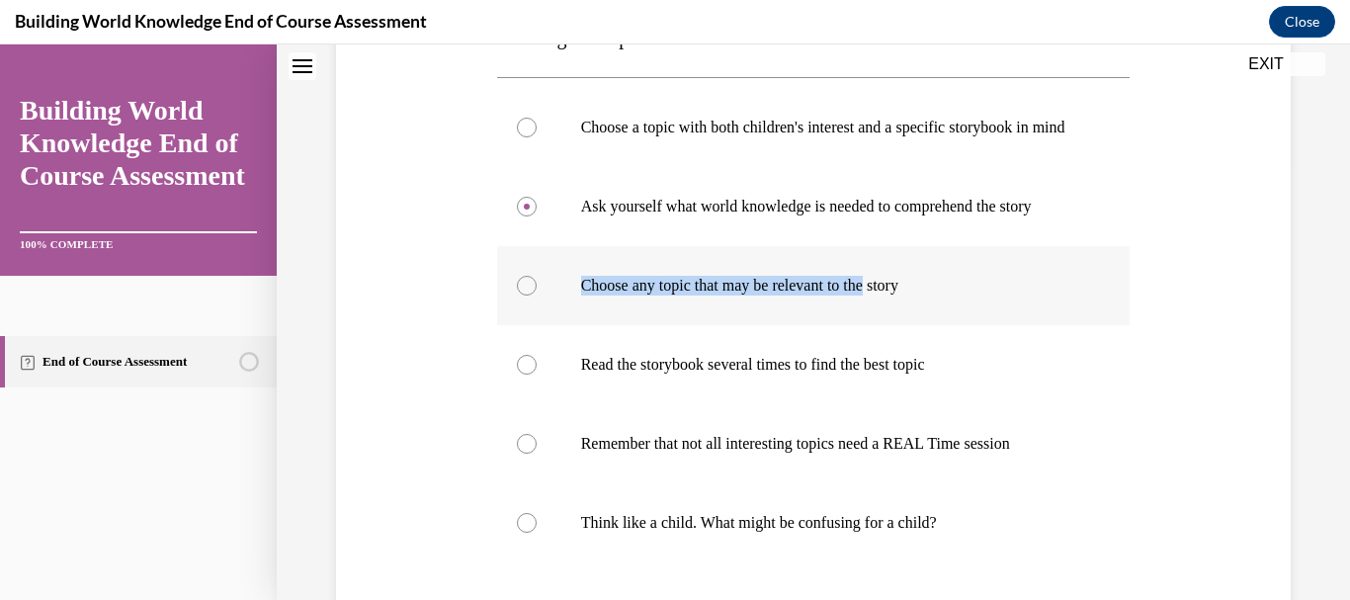
drag, startPoint x: 581, startPoint y: 322, endPoint x: 903, endPoint y: 322, distance: 322.2
click at [903, 296] on p "Choose any topic that may be relevant to the story" at bounding box center [831, 286] width 500 height 20
click at [537, 296] on input "Choose any topic that may be relevant to the story" at bounding box center [527, 286] width 20 height 20
radio input "true"
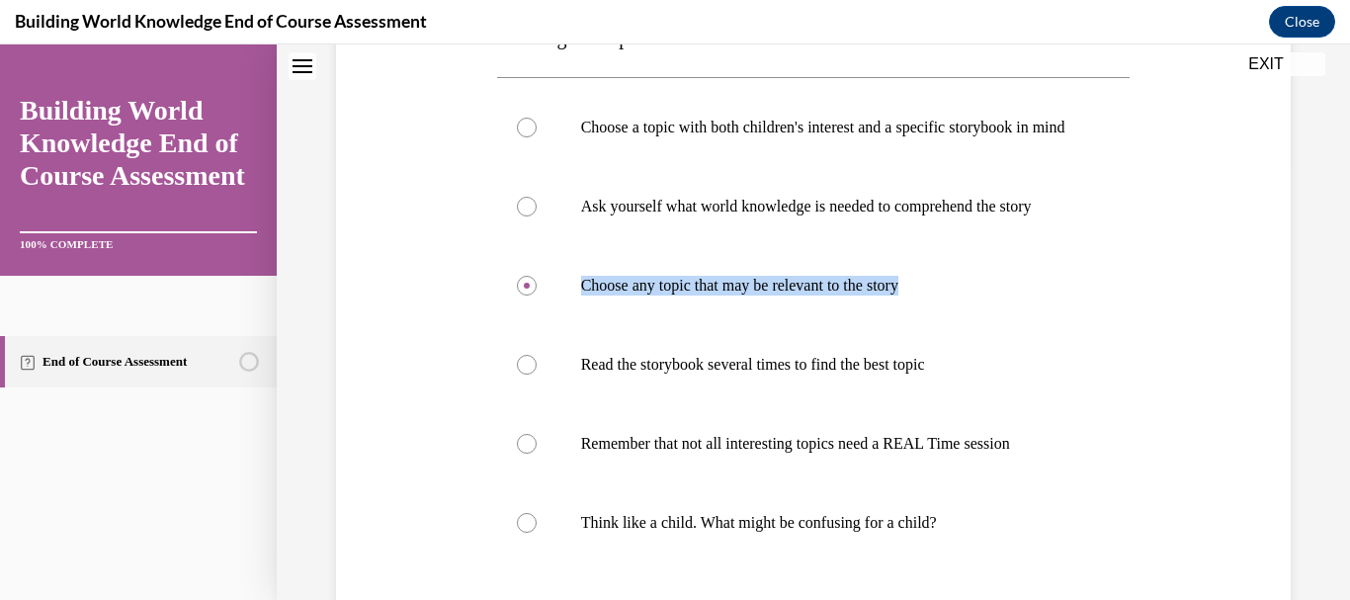
drag, startPoint x: 572, startPoint y: 326, endPoint x: 1237, endPoint y: 344, distance: 665.4
click at [1237, 344] on div "Question 01/10 When pairing an informational book with your storybook, it is im…" at bounding box center [813, 293] width 965 height 1030
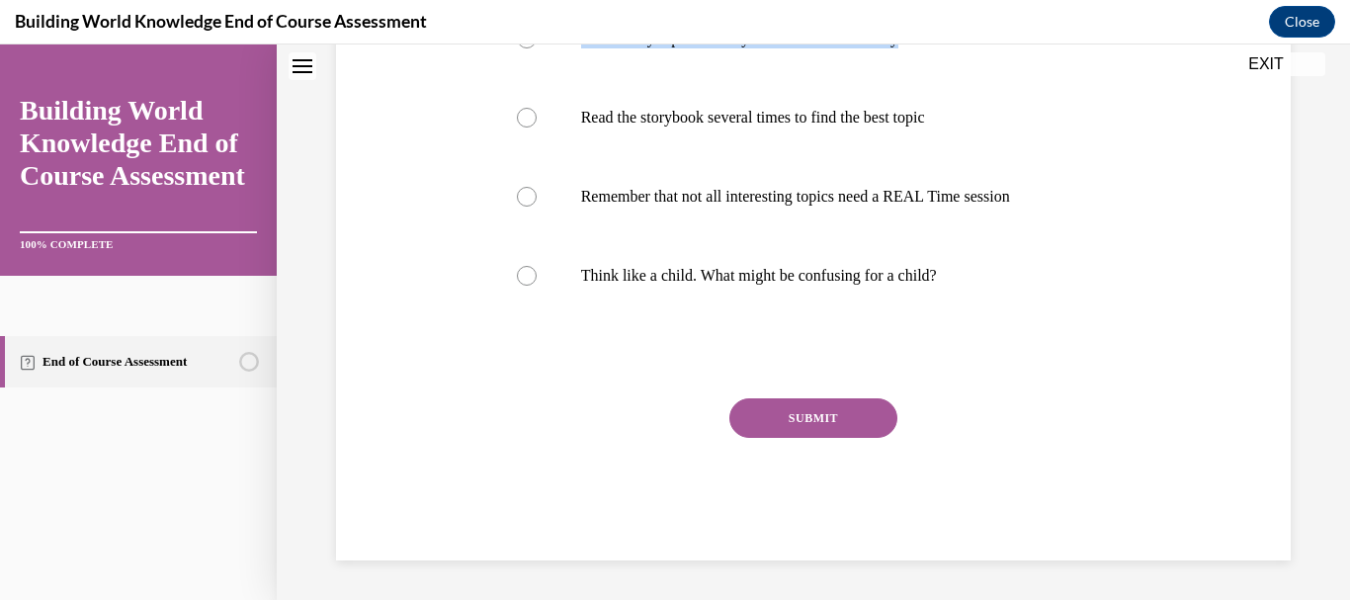
click at [847, 427] on button "SUBMIT" at bounding box center [813, 418] width 168 height 40
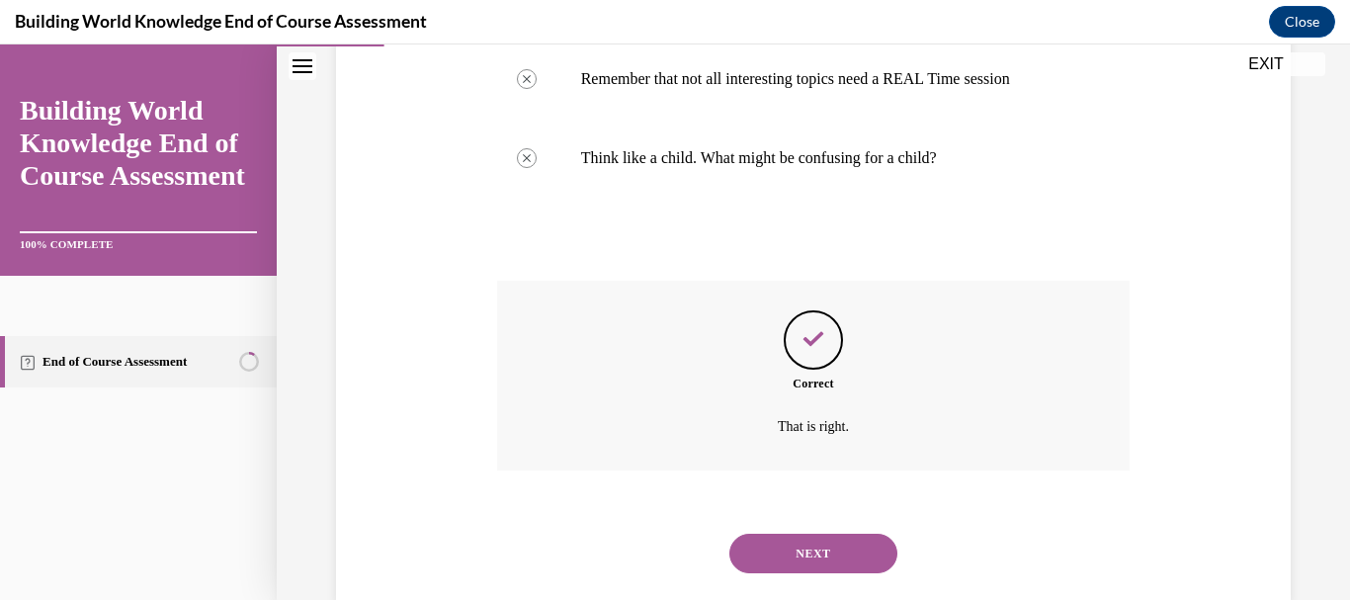
scroll to position [825, 0]
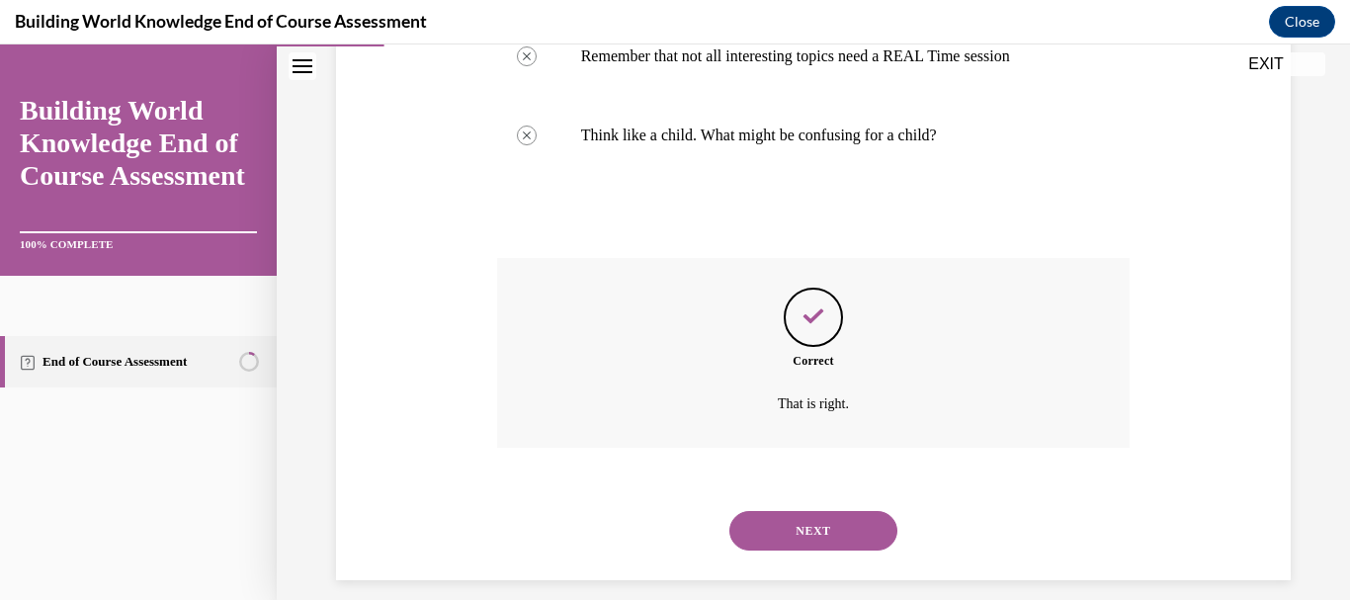
click at [813, 550] on button "NEXT" at bounding box center [813, 531] width 168 height 40
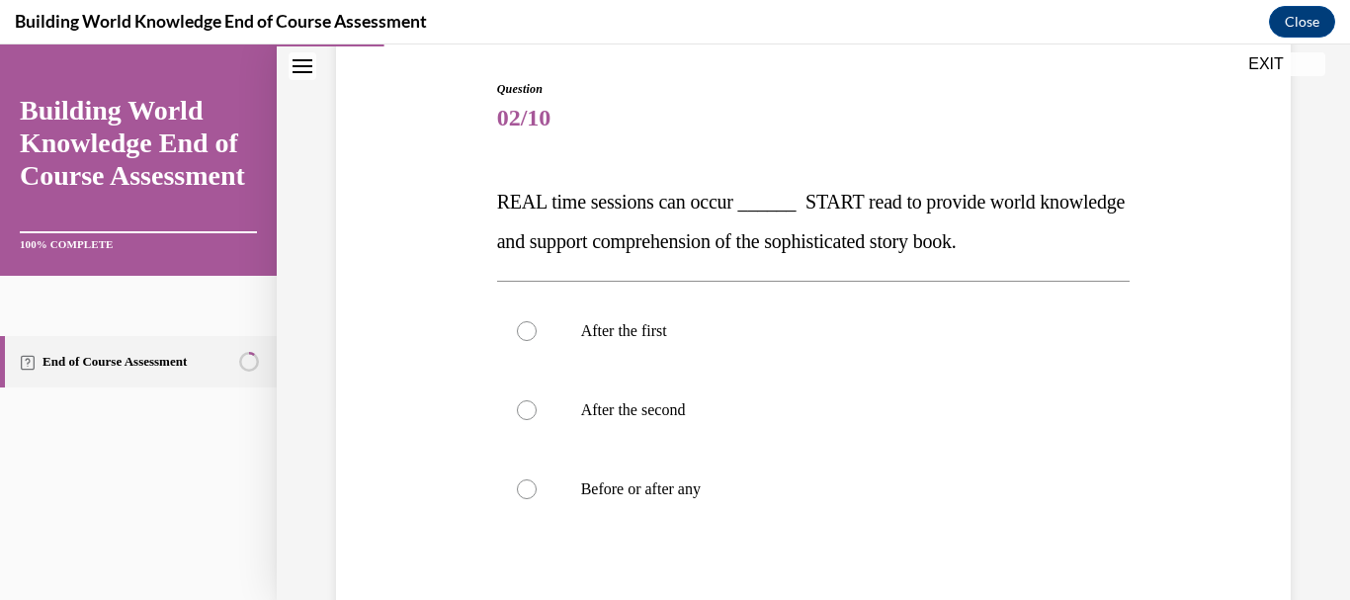
scroll to position [205, 0]
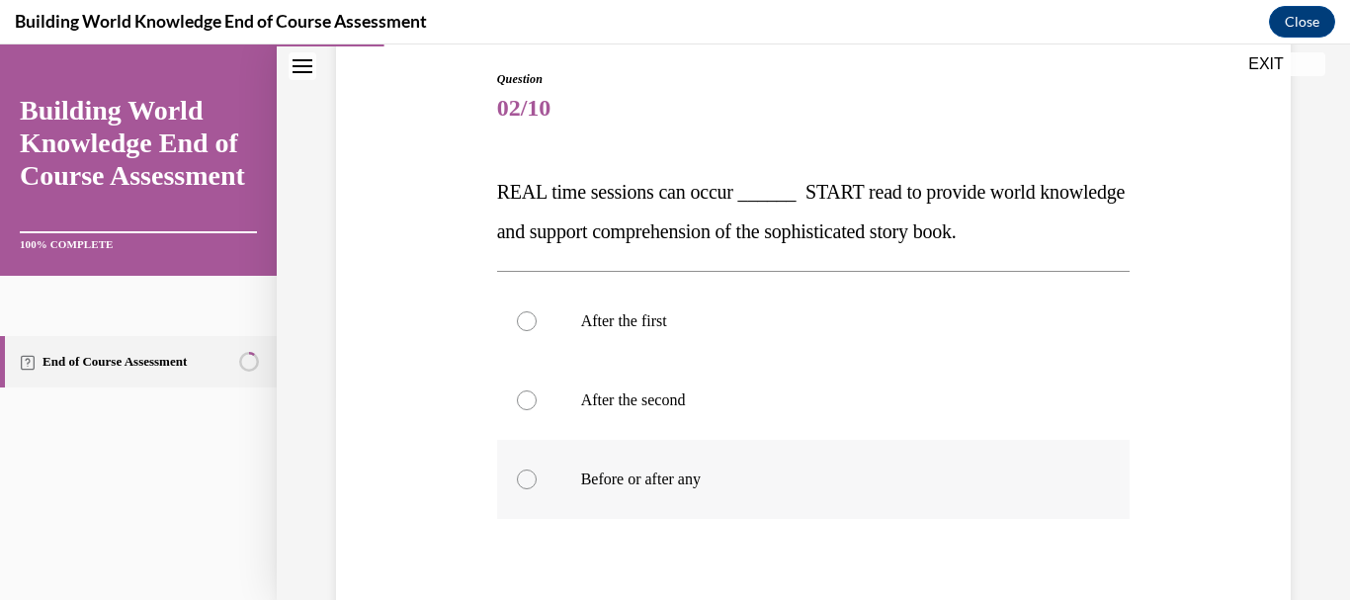
click at [512, 483] on label "Before or after any" at bounding box center [814, 479] width 634 height 79
click at [517, 483] on input "Before or after any" at bounding box center [527, 479] width 20 height 20
radio input "true"
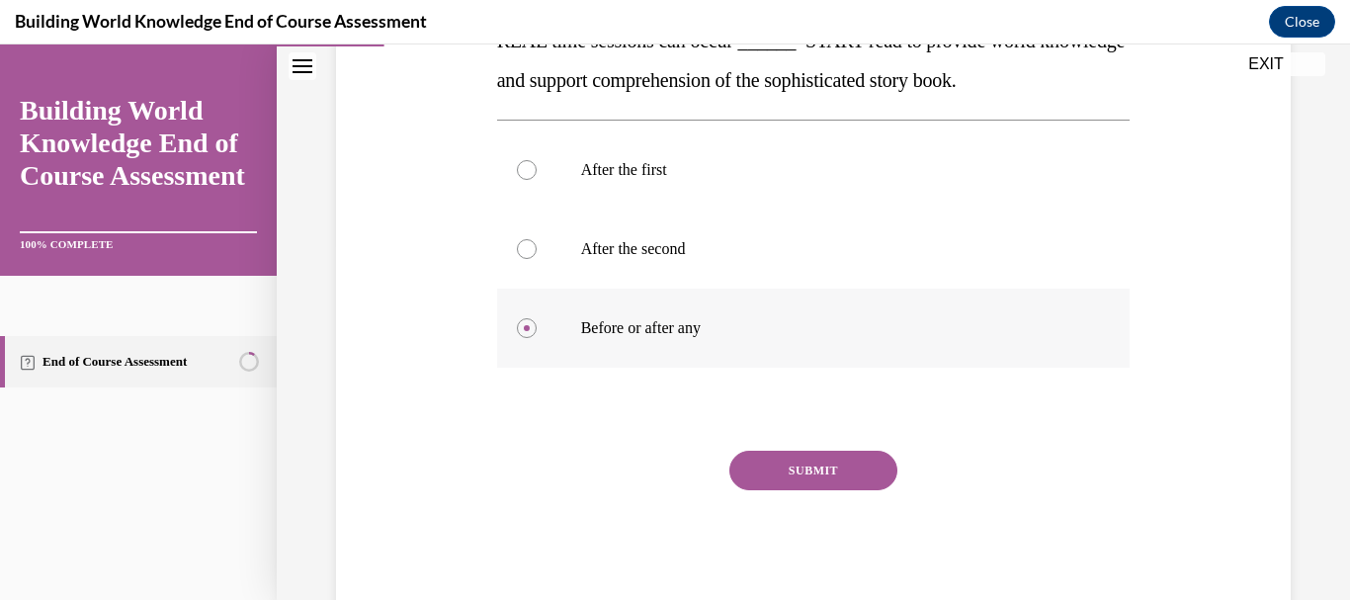
scroll to position [376, 0]
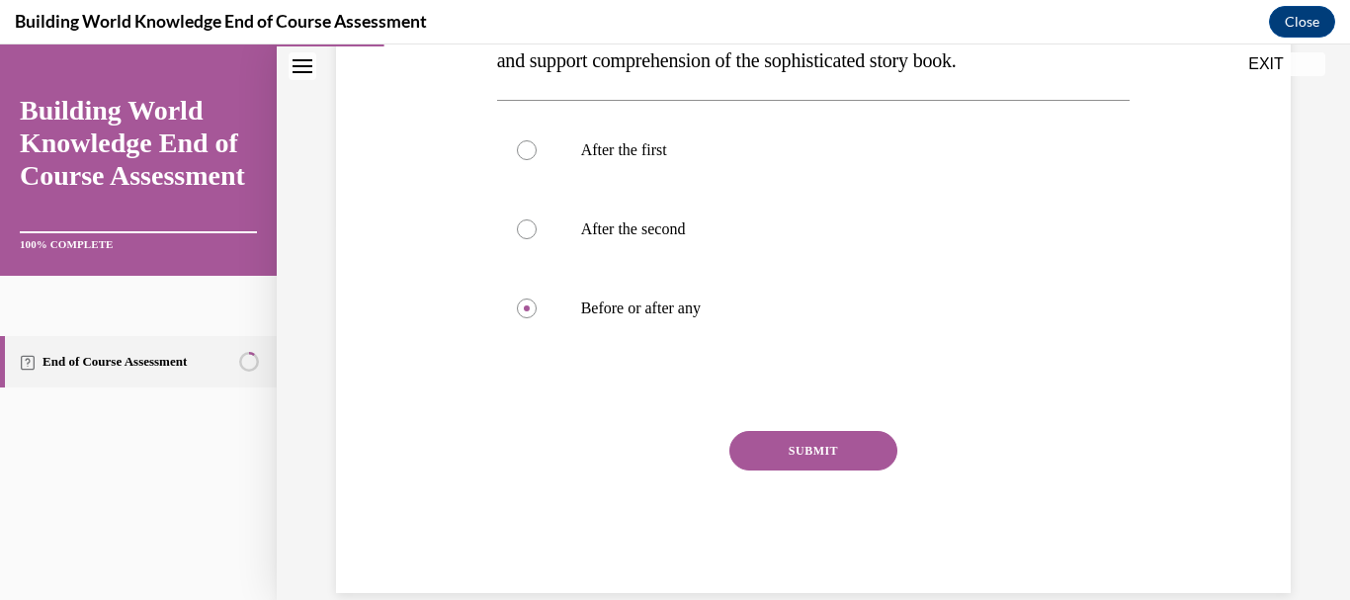
click at [781, 460] on button "SUBMIT" at bounding box center [813, 451] width 168 height 40
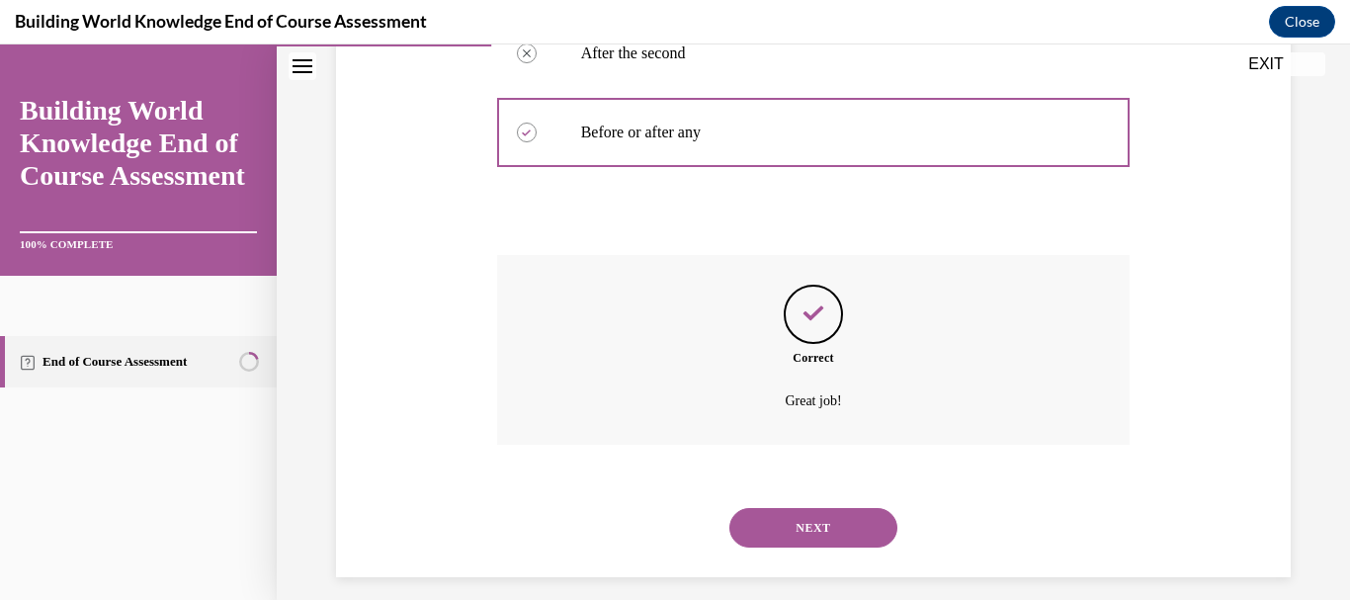
scroll to position [568, 0]
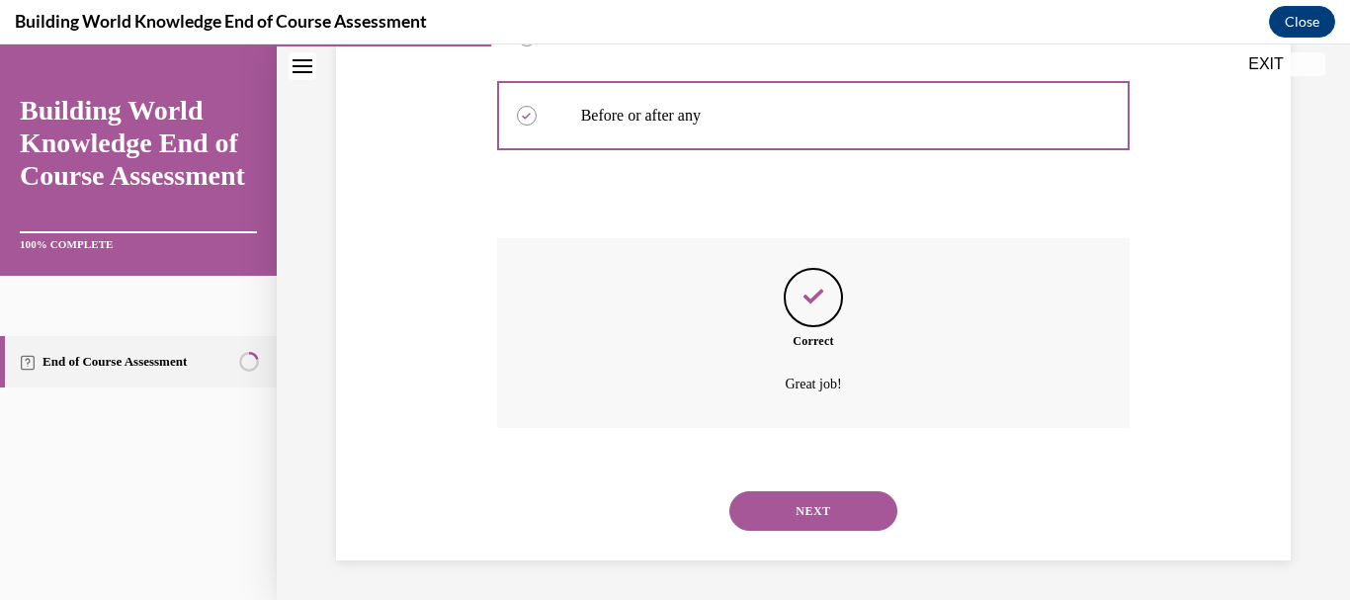
click at [809, 513] on button "NEXT" at bounding box center [813, 511] width 168 height 40
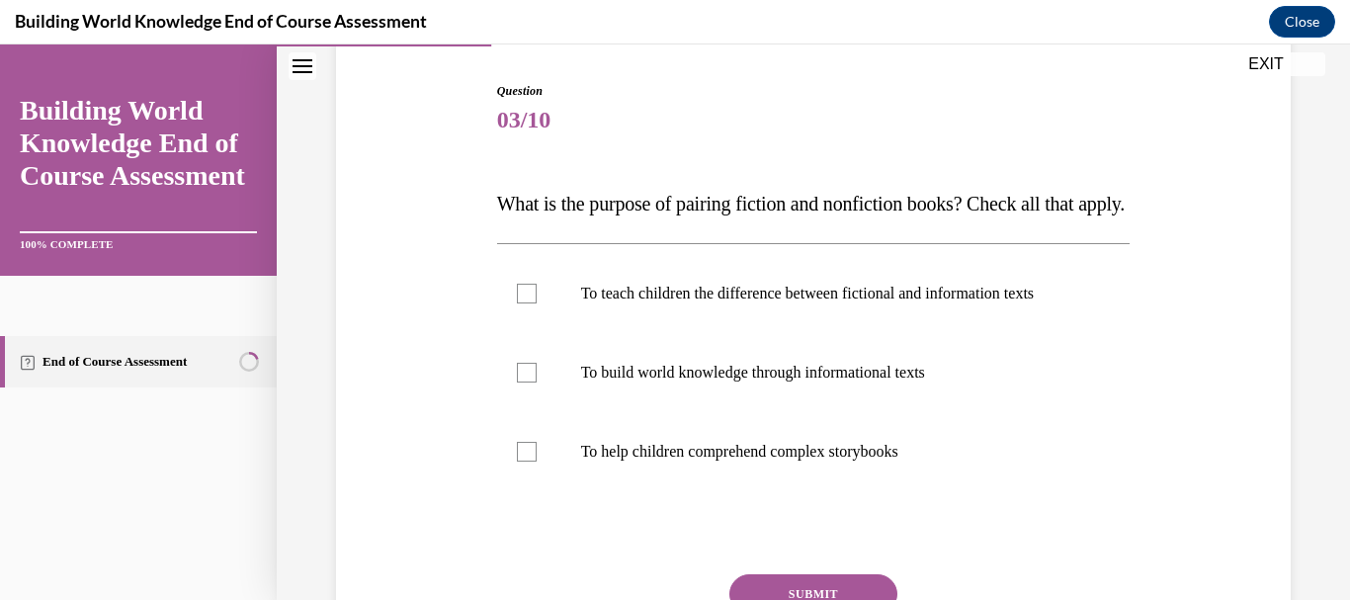
scroll to position [211, 0]
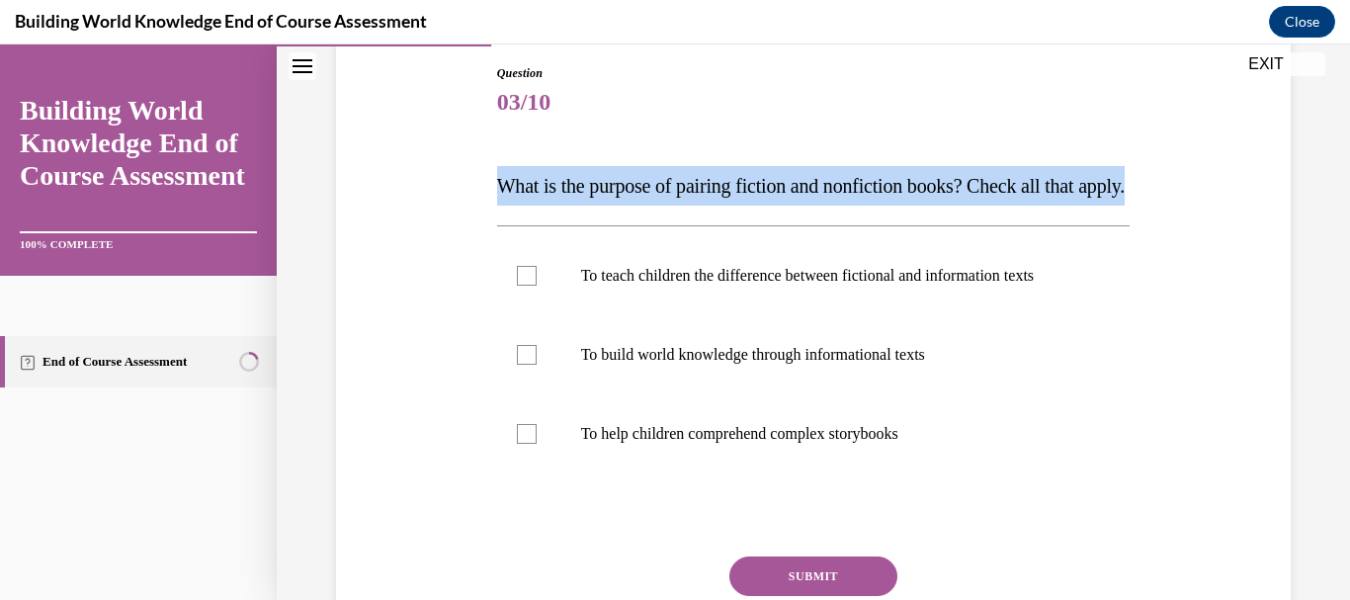
drag, startPoint x: 491, startPoint y: 182, endPoint x: 587, endPoint y: 235, distance: 109.7
click at [587, 235] on div "Question 03/10 What is the purpose of pairing fiction and nonfiction books? Che…" at bounding box center [813, 377] width 643 height 684
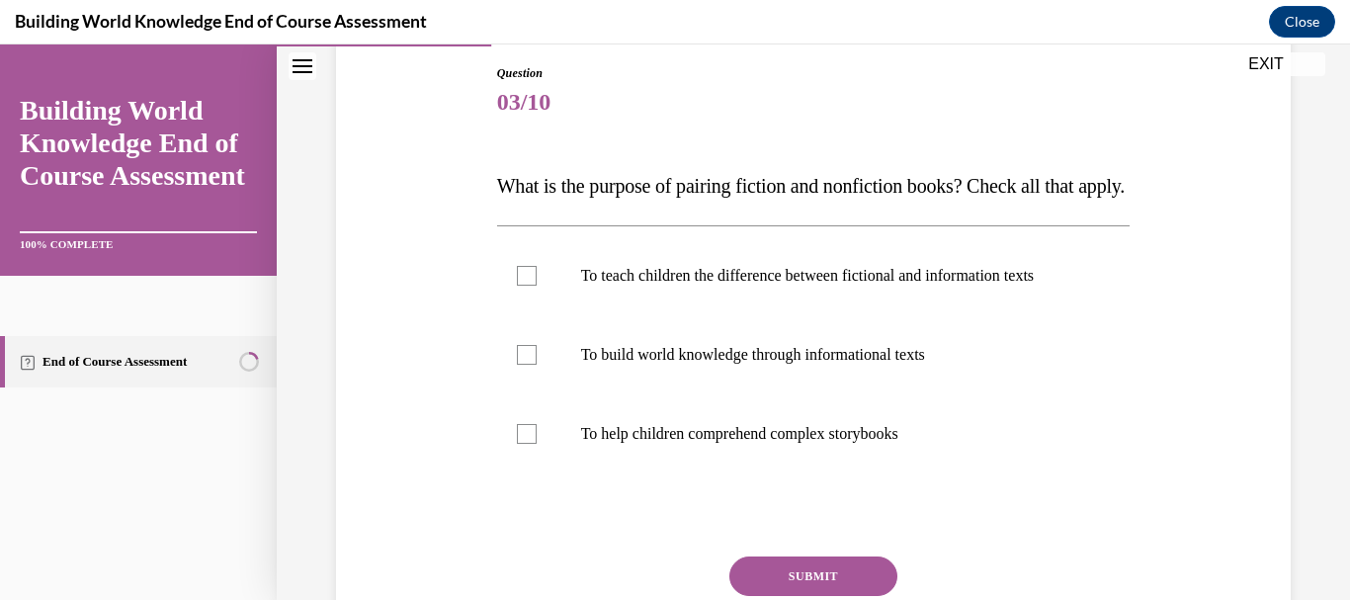
click at [630, 117] on span "03/10" at bounding box center [814, 102] width 634 height 40
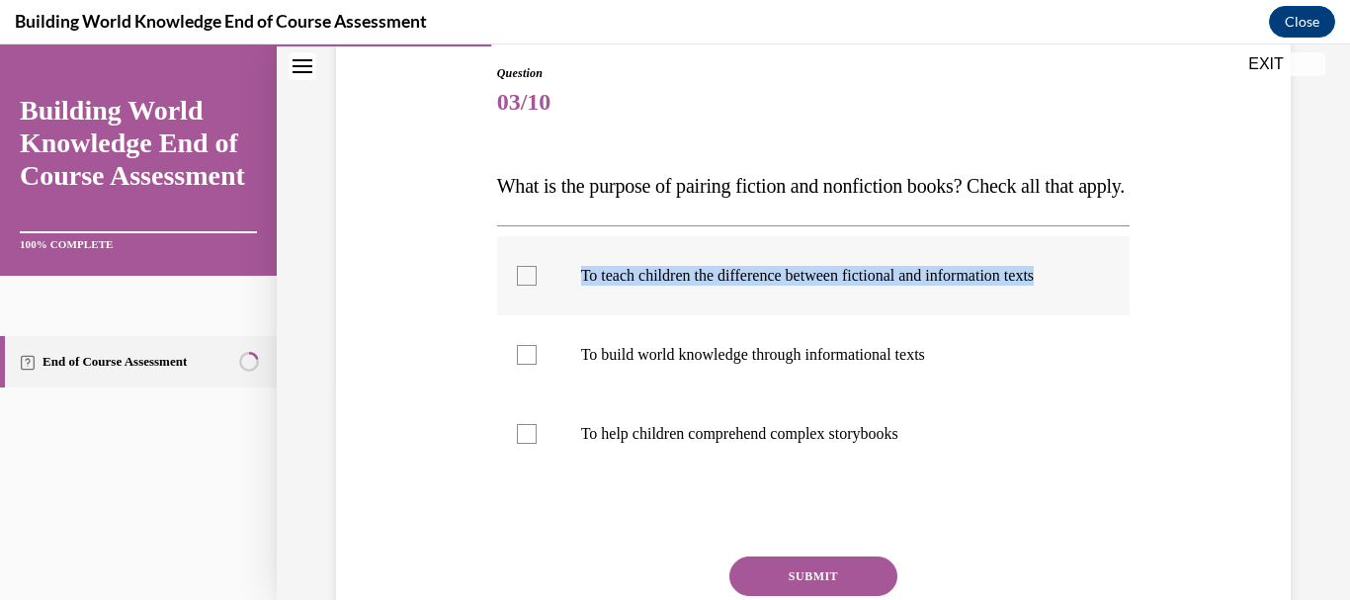
drag, startPoint x: 581, startPoint y: 305, endPoint x: 614, endPoint y: 333, distance: 42.8
click at [614, 286] on p "To teach children the difference between fictional and information texts" at bounding box center [831, 276] width 500 height 20
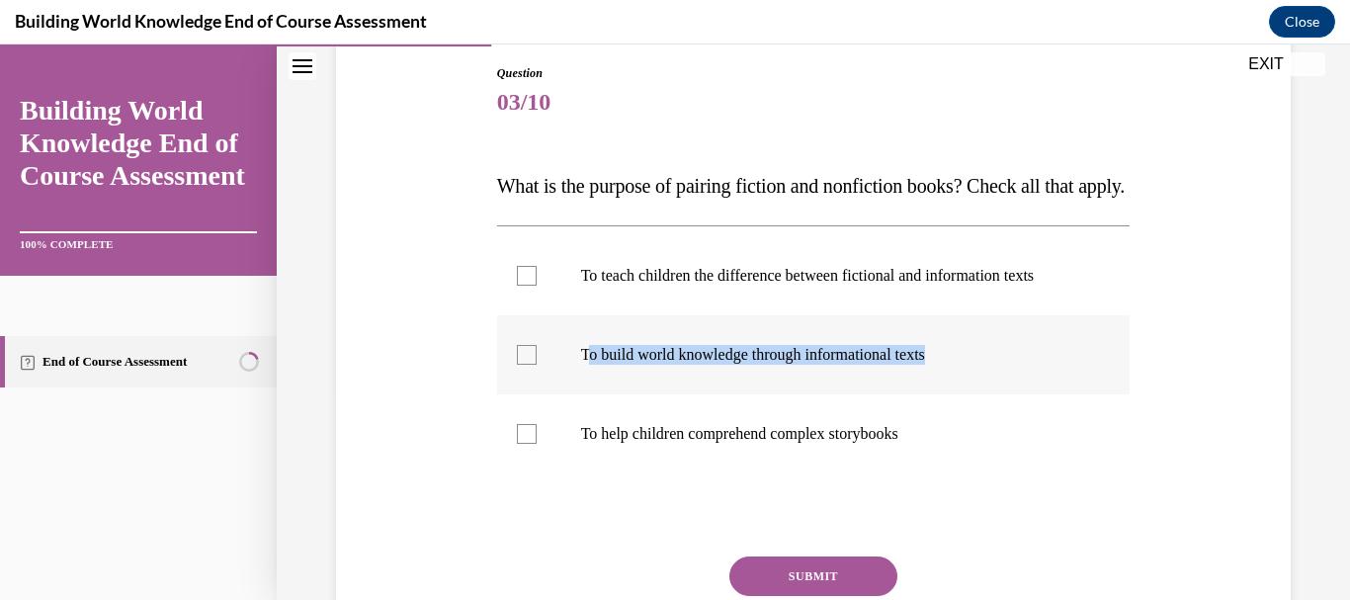
drag, startPoint x: 582, startPoint y: 407, endPoint x: 1000, endPoint y: 385, distance: 418.6
click at [1000, 385] on label "To build world knowledge through informational texts" at bounding box center [814, 354] width 634 height 79
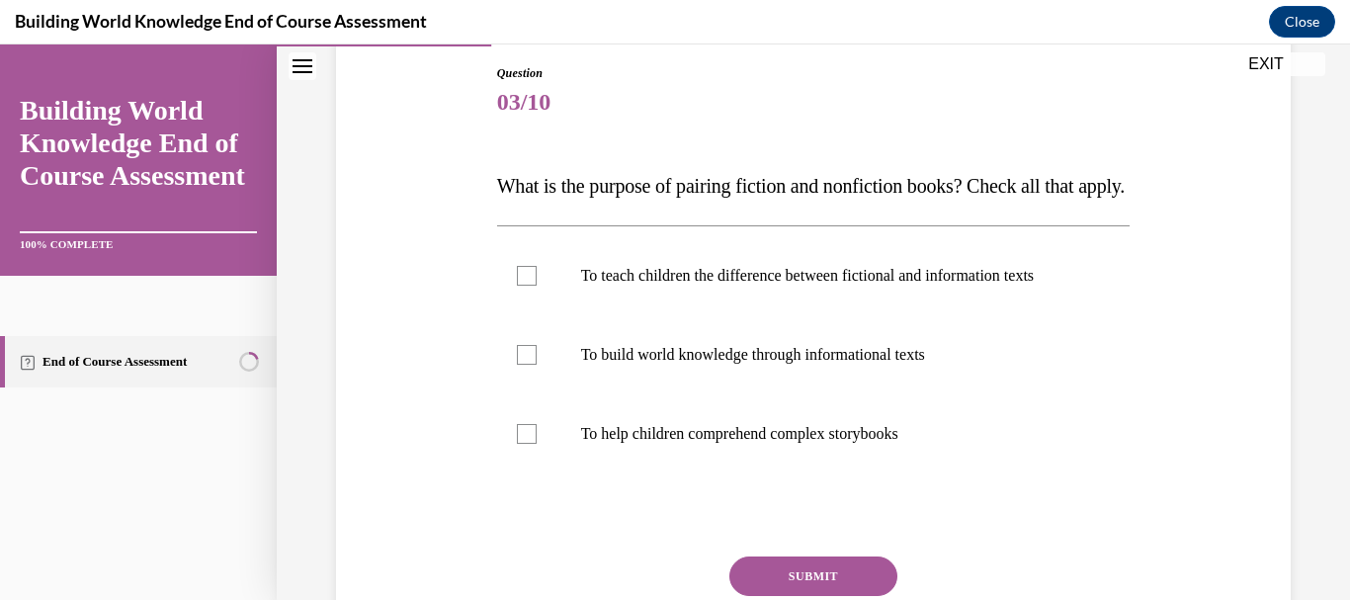
click at [937, 95] on span "03/10" at bounding box center [814, 102] width 634 height 40
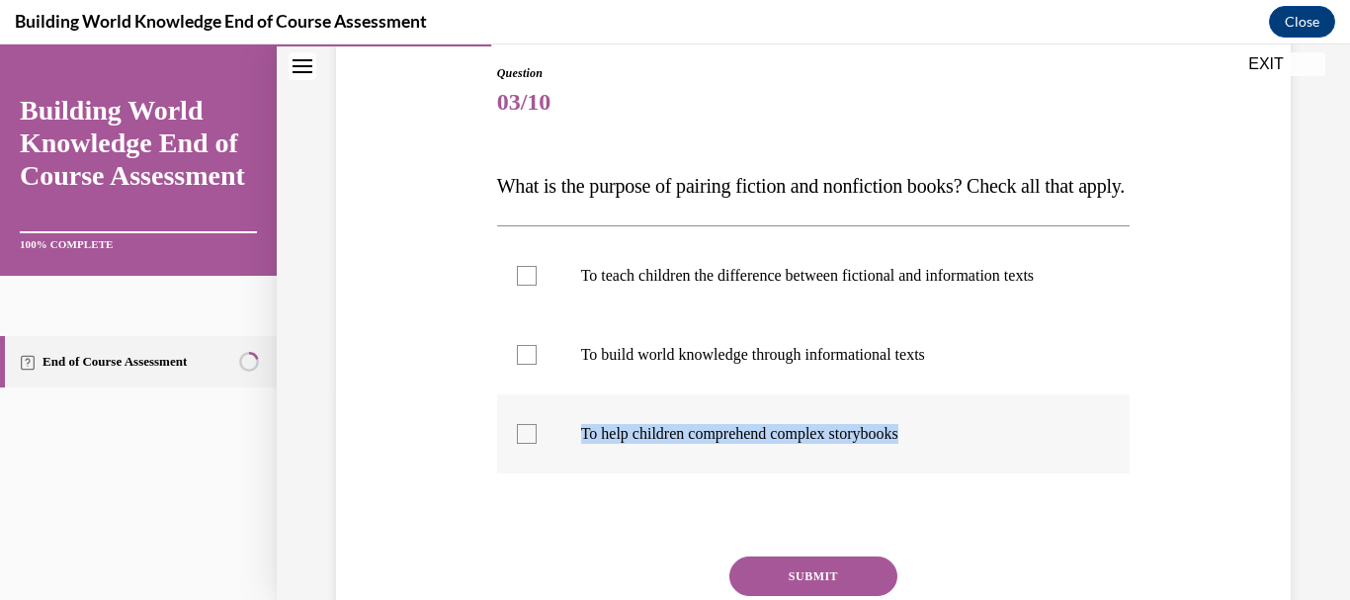
drag, startPoint x: 579, startPoint y: 489, endPoint x: 989, endPoint y: 488, distance: 410.2
click at [989, 444] on p "To help children comprehend complex storybooks" at bounding box center [831, 434] width 500 height 20
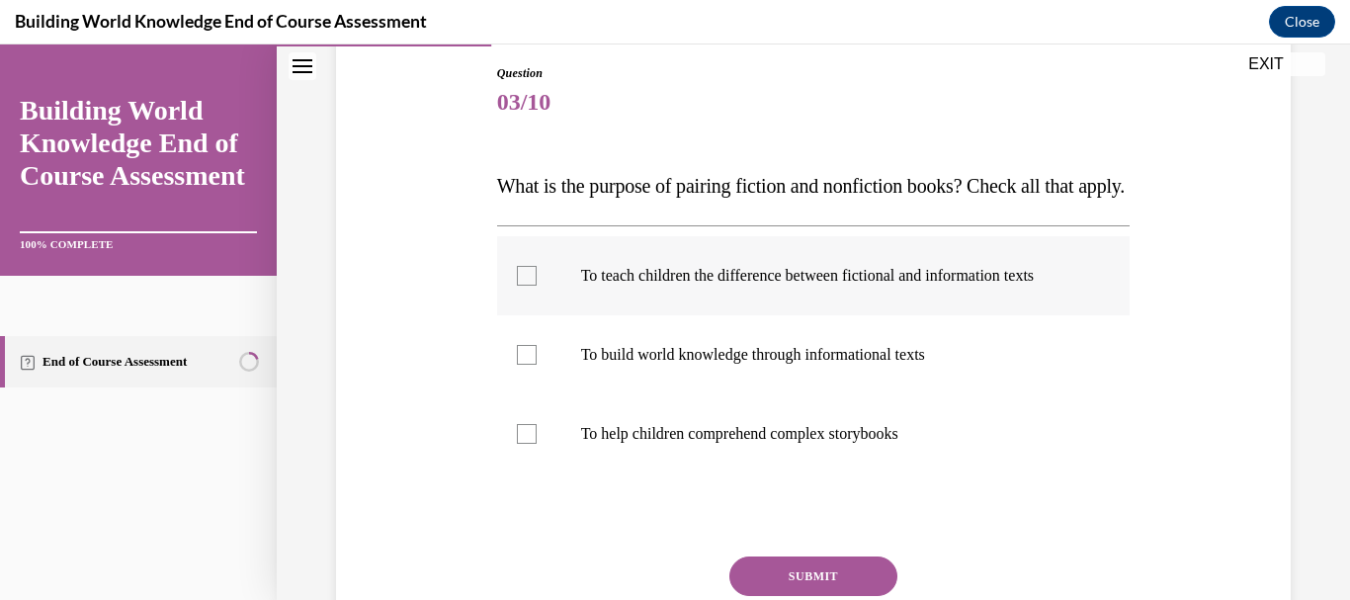
click at [518, 286] on div at bounding box center [527, 276] width 20 height 20
click at [518, 286] on input "To teach children the difference between fictional and information texts" at bounding box center [527, 276] width 20 height 20
checkbox input "true"
click at [522, 444] on div at bounding box center [527, 434] width 20 height 20
click at [522, 444] on input "To help children comprehend complex storybooks" at bounding box center [527, 434] width 20 height 20
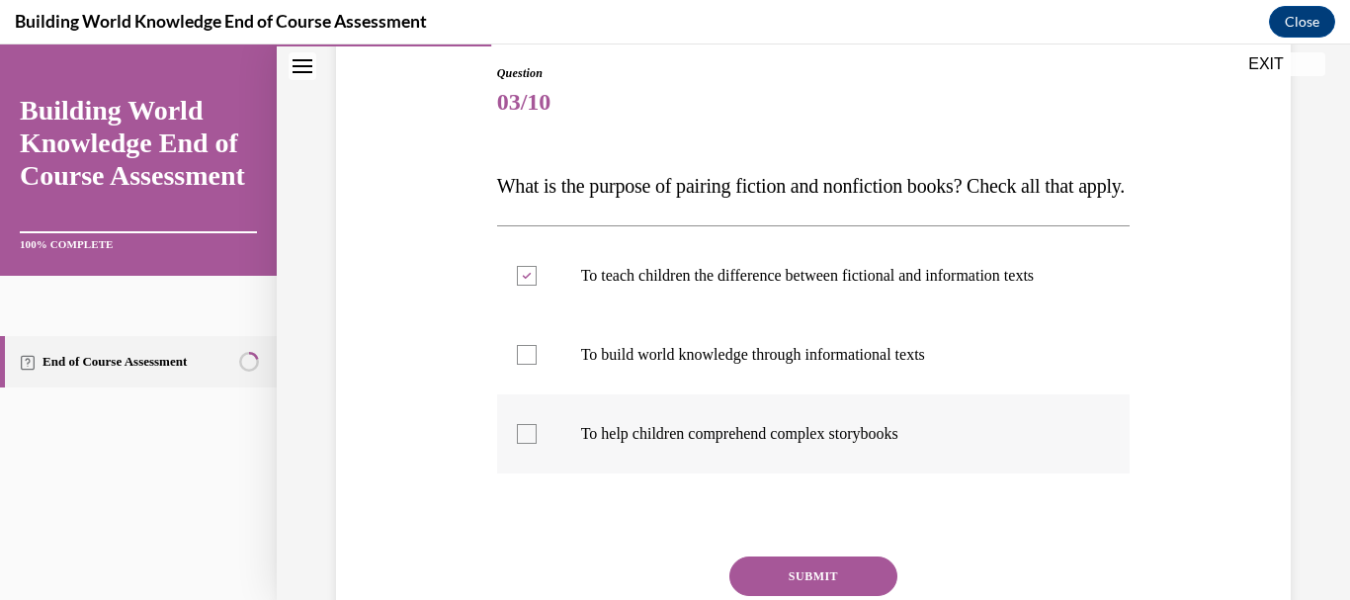
checkbox input "true"
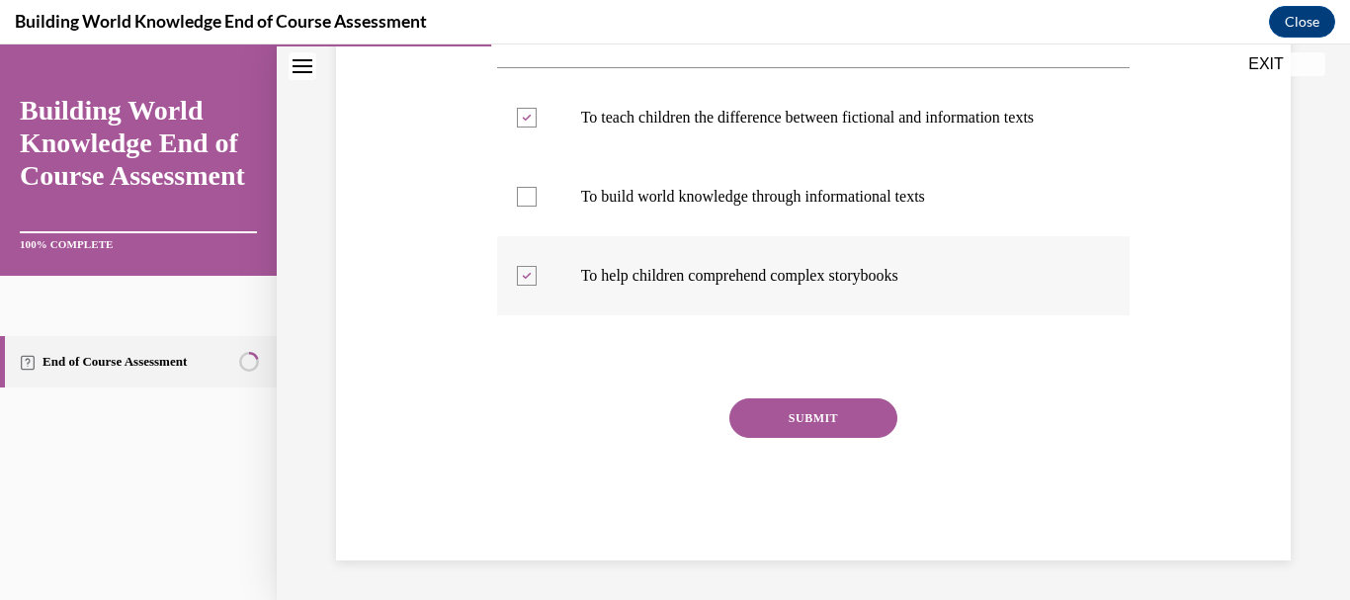
scroll to position [428, 0]
drag, startPoint x: 581, startPoint y: 192, endPoint x: 652, endPoint y: 190, distance: 71.2
click at [652, 190] on p "To build world knowledge through informational texts" at bounding box center [831, 197] width 500 height 20
click at [731, 127] on p "To teach children the difference between fictional and information texts" at bounding box center [831, 118] width 500 height 20
click at [537, 127] on input "To teach children the difference between fictional and information texts" at bounding box center [527, 118] width 20 height 20
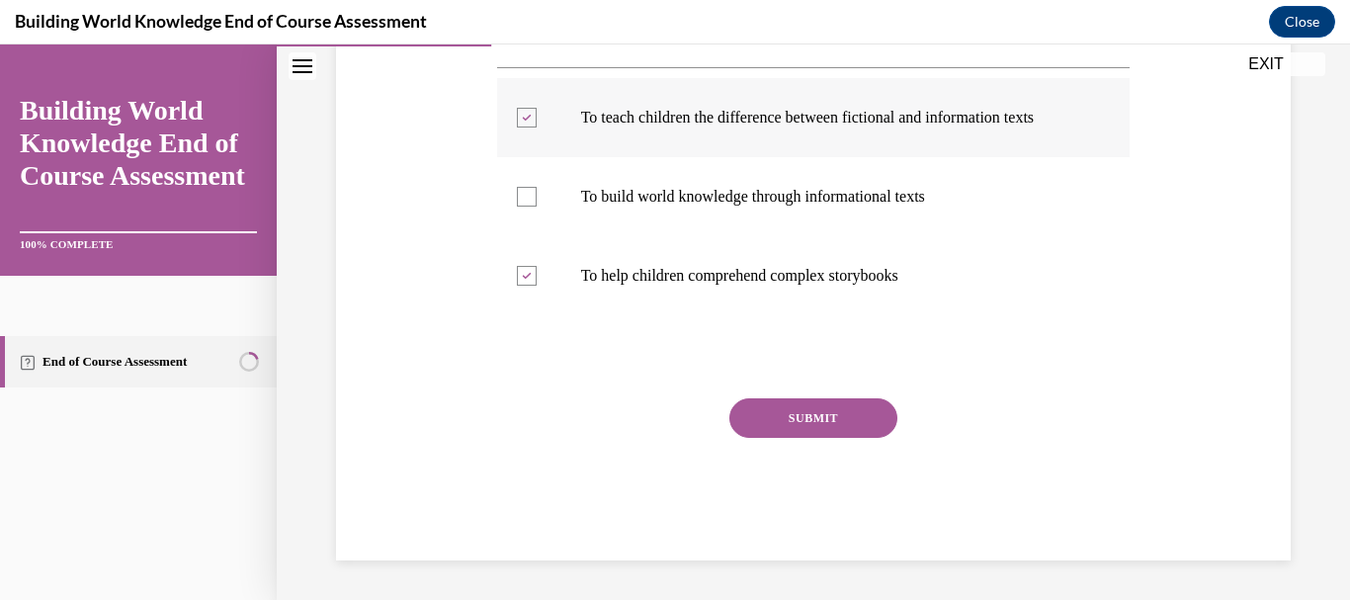
checkbox input "false"
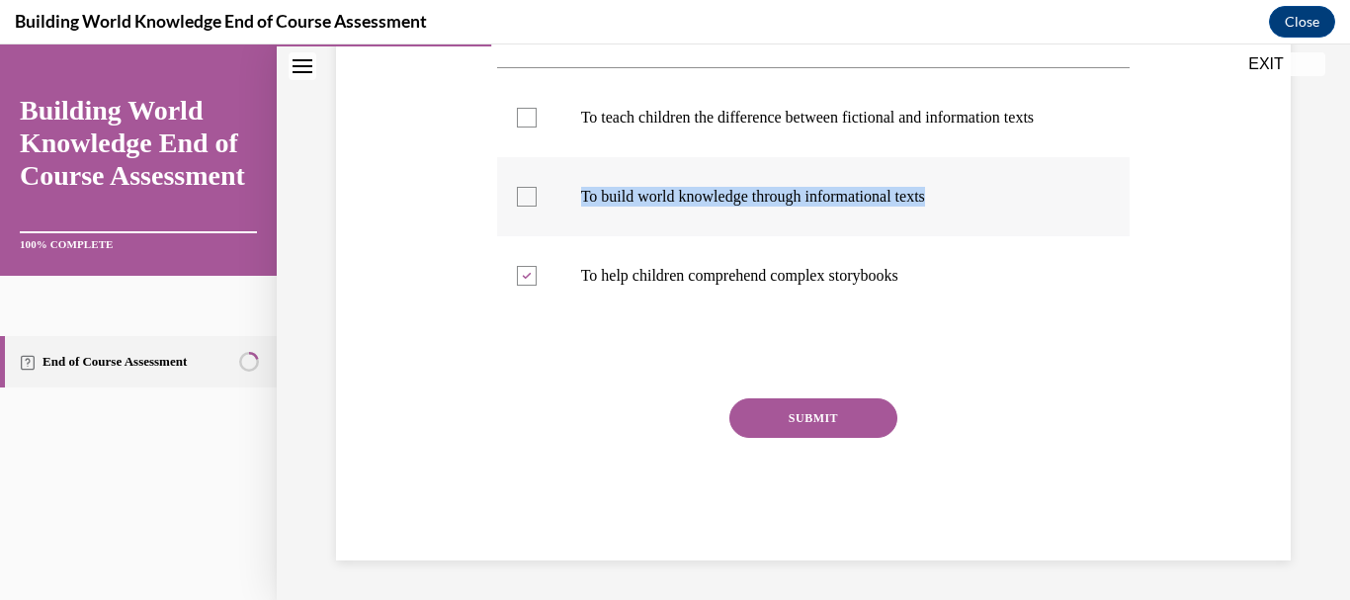
drag, startPoint x: 577, startPoint y: 191, endPoint x: 998, endPoint y: 212, distance: 421.5
click at [998, 212] on label "To build world knowledge through informational texts" at bounding box center [814, 196] width 634 height 79
click at [522, 200] on div at bounding box center [527, 197] width 20 height 20
click at [522, 200] on input "To build world knowledge through informational texts" at bounding box center [527, 197] width 20 height 20
checkbox input "true"
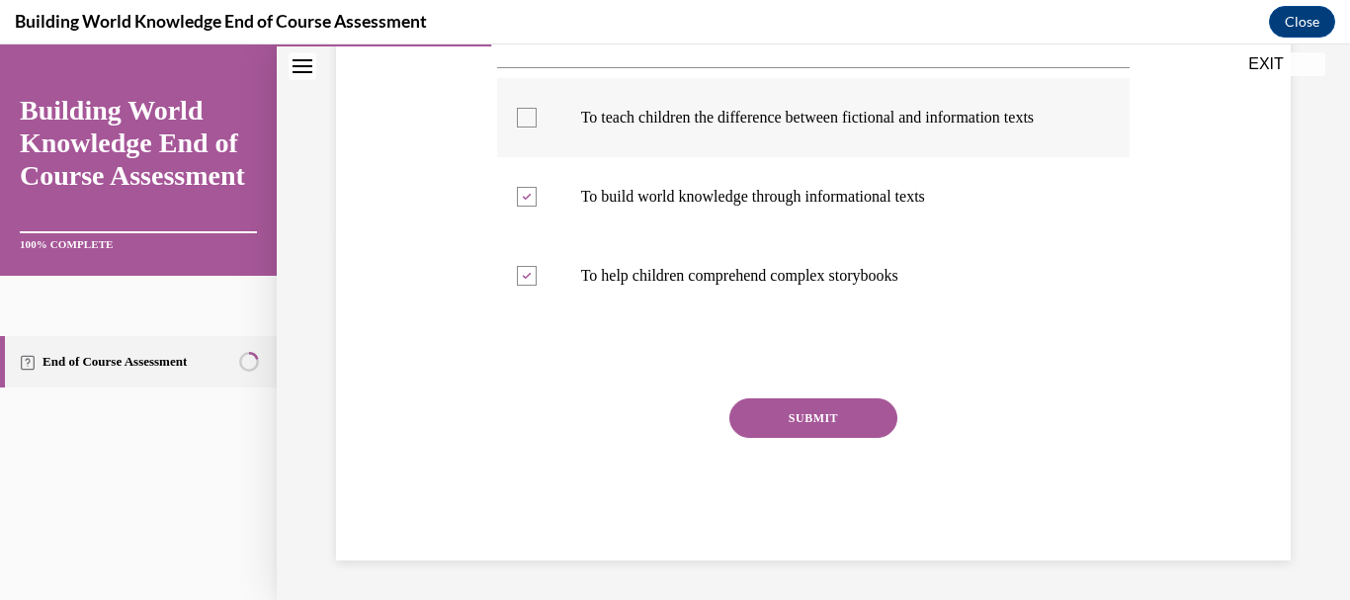
click at [524, 112] on div at bounding box center [527, 118] width 20 height 20
click at [524, 112] on input "To teach children the difference between fictional and information texts" at bounding box center [527, 118] width 20 height 20
click at [524, 112] on div at bounding box center [527, 118] width 20 height 20
click at [524, 112] on input "To teach children the difference between fictional and information texts" at bounding box center [527, 118] width 20 height 20
click at [524, 112] on div at bounding box center [527, 118] width 20 height 20
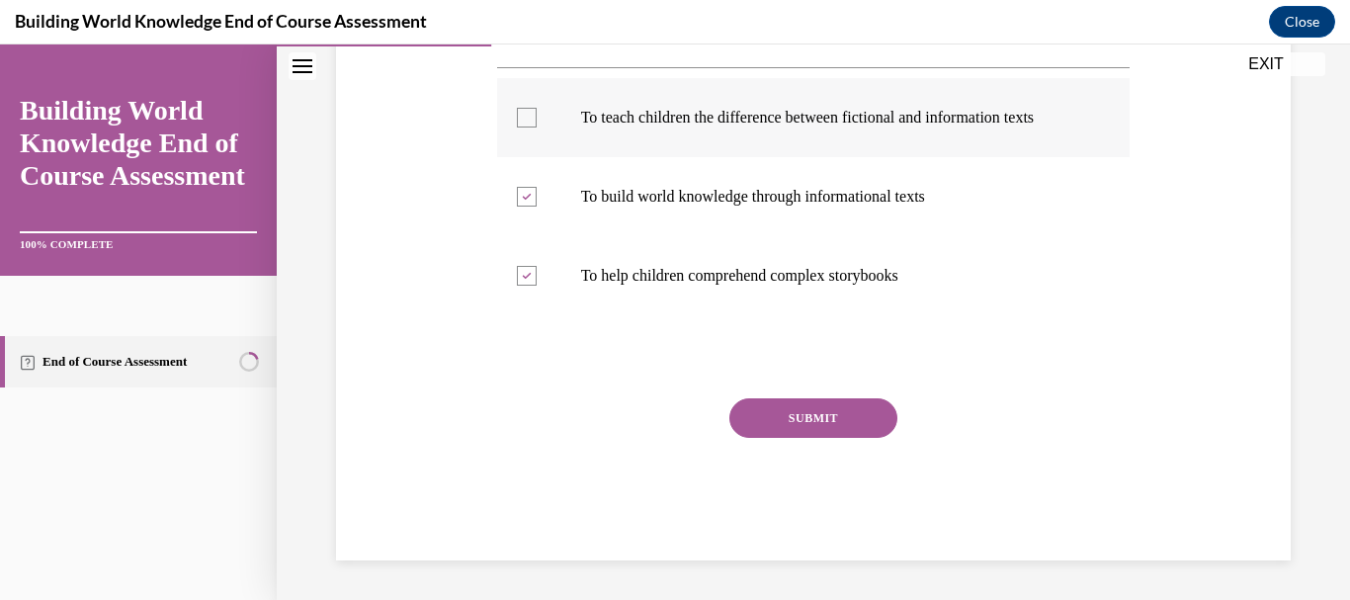
click at [524, 112] on input "To teach children the difference between fictional and information texts" at bounding box center [527, 118] width 20 height 20
checkbox input "true"
click at [807, 410] on button "SUBMIT" at bounding box center [813, 418] width 168 height 40
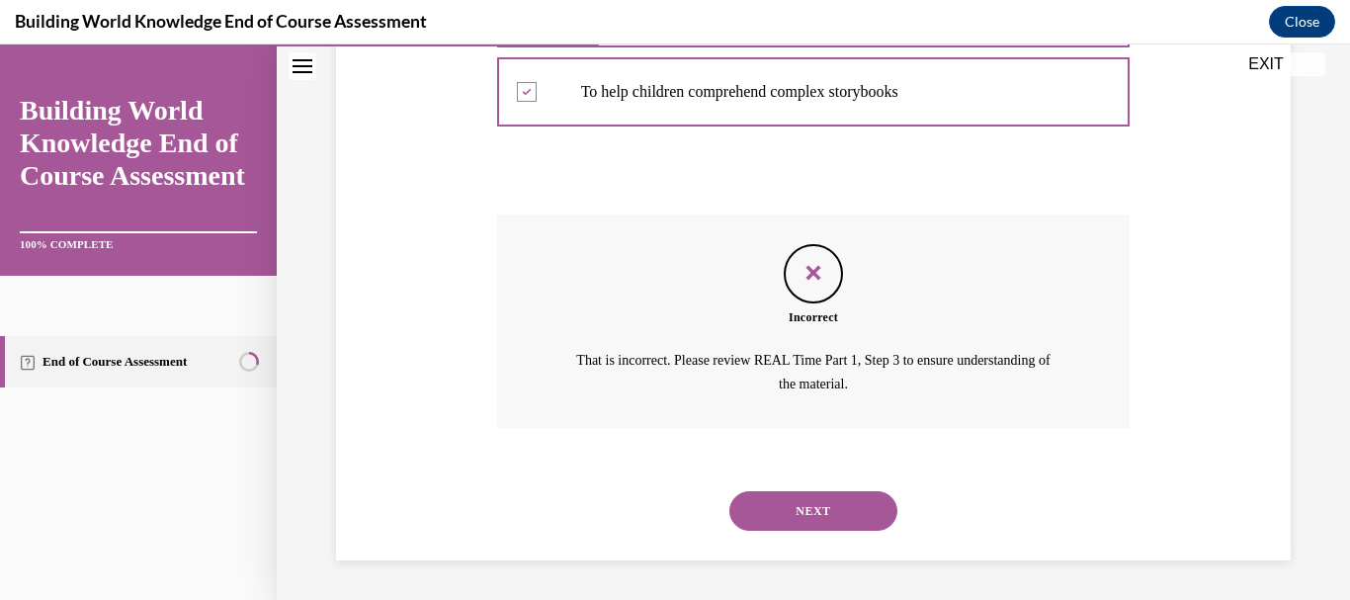
scroll to position [612, 0]
click at [784, 508] on button "NEXT" at bounding box center [813, 511] width 168 height 40
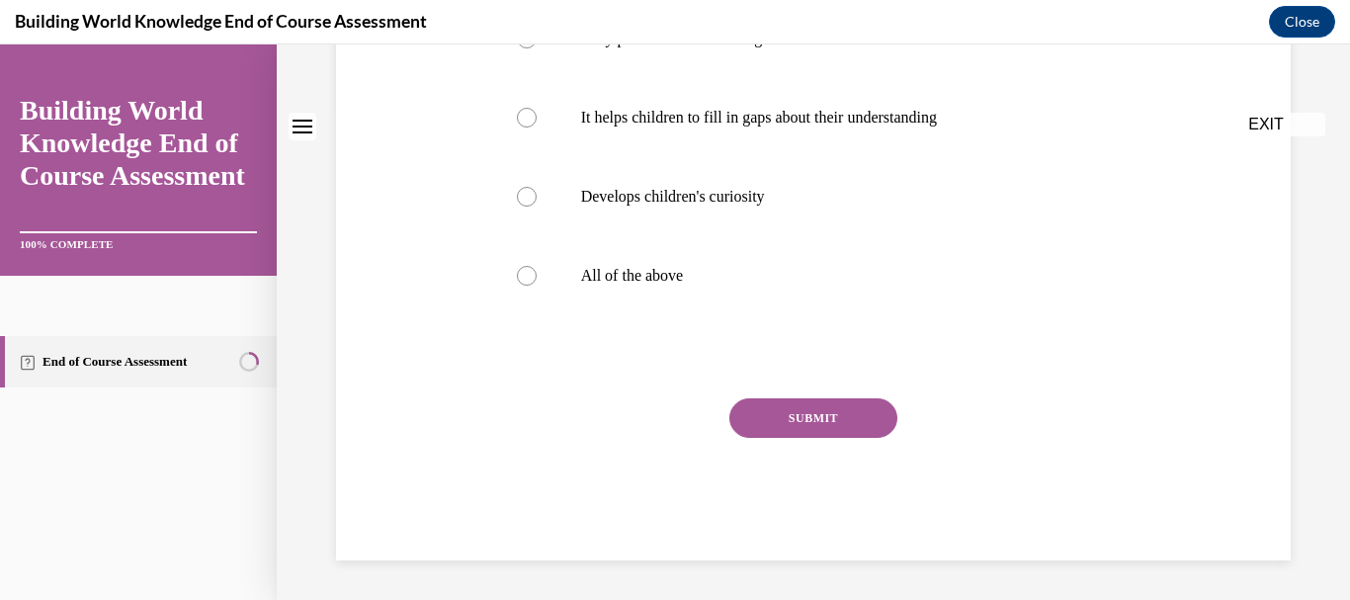
scroll to position [0, 0]
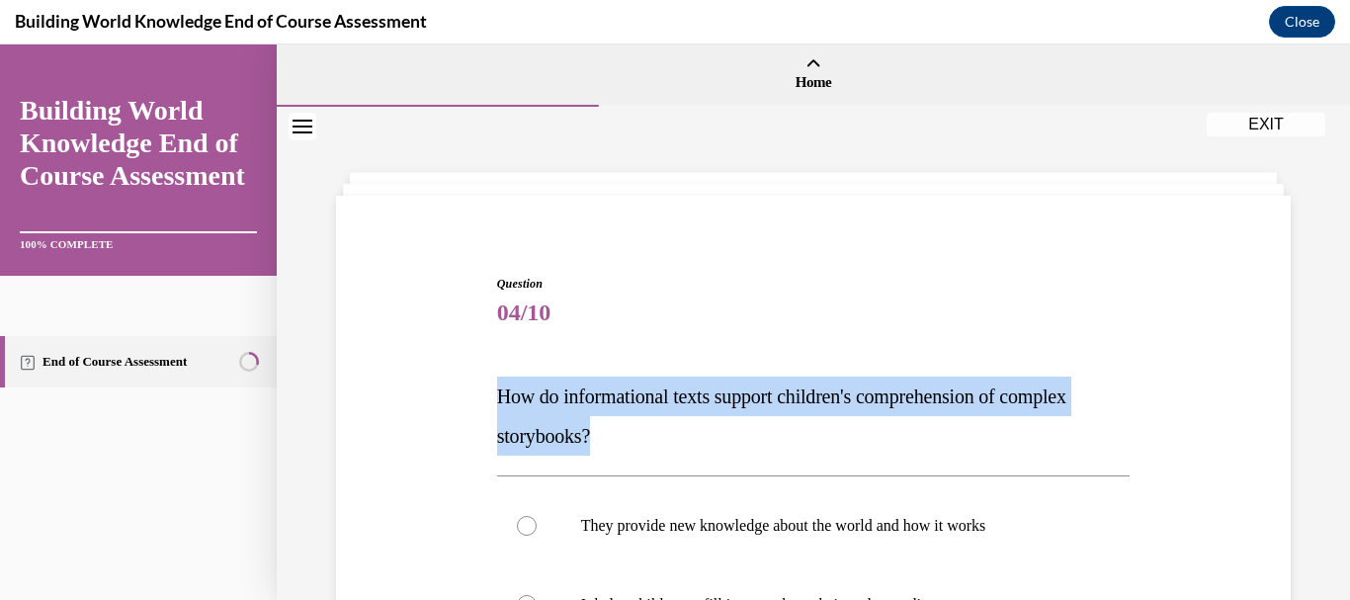
drag, startPoint x: 493, startPoint y: 390, endPoint x: 610, endPoint y: 423, distance: 121.1
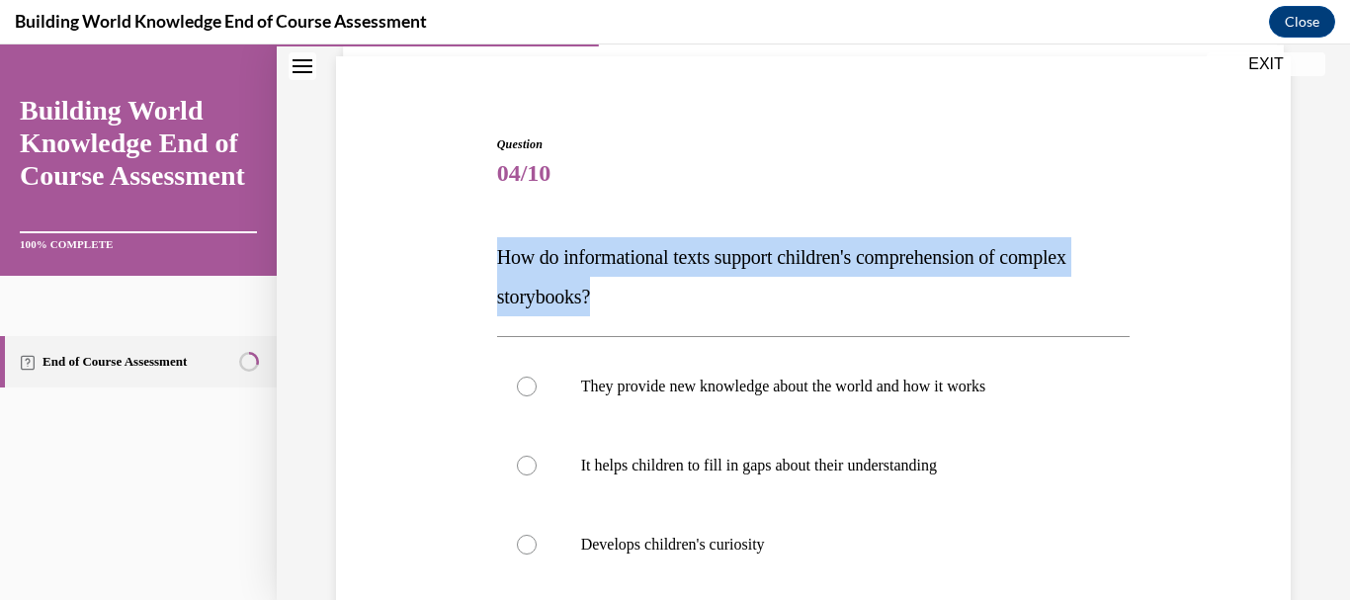
scroll to position [250, 0]
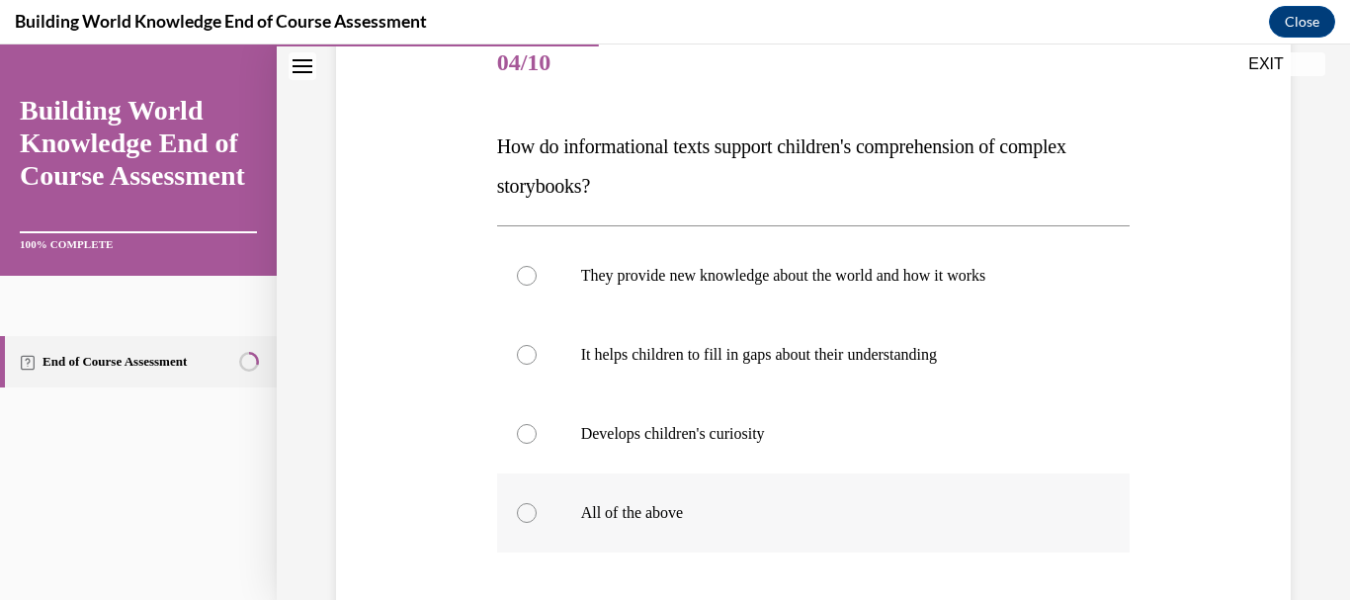
click at [522, 522] on div at bounding box center [527, 513] width 20 height 20
click at [522, 522] on input "All of the above" at bounding box center [527, 513] width 20 height 20
radio input "true"
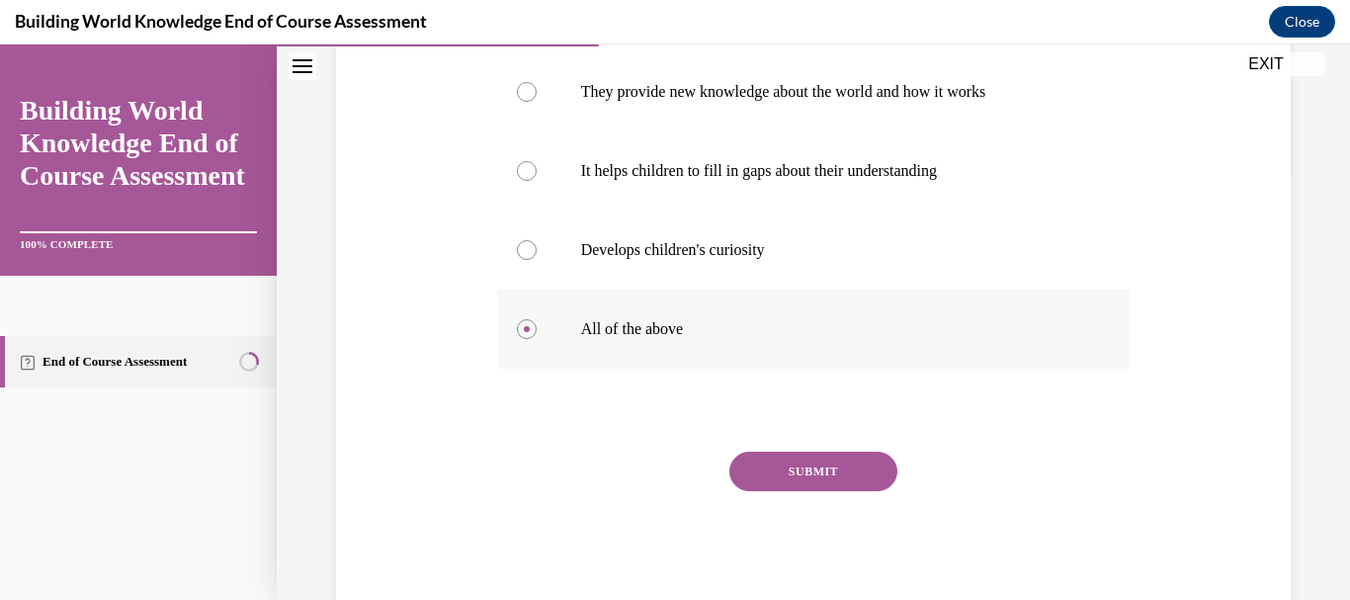
scroll to position [487, 0]
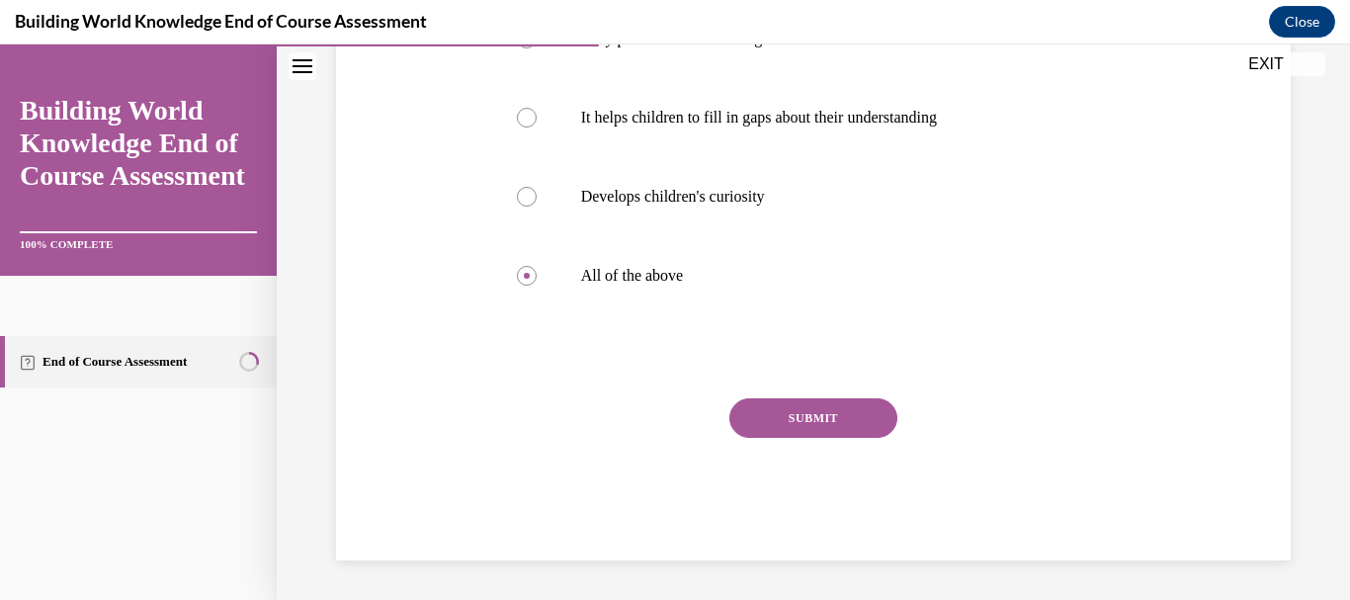
click at [796, 412] on button "SUBMIT" at bounding box center [813, 418] width 168 height 40
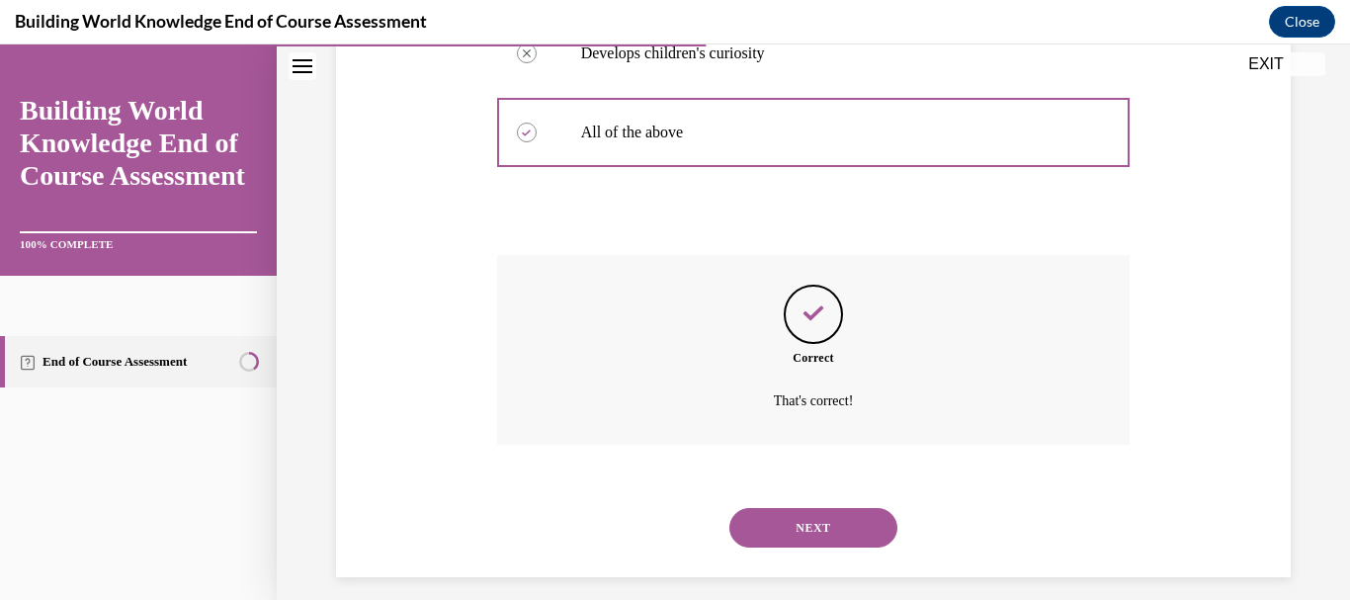
scroll to position [647, 0]
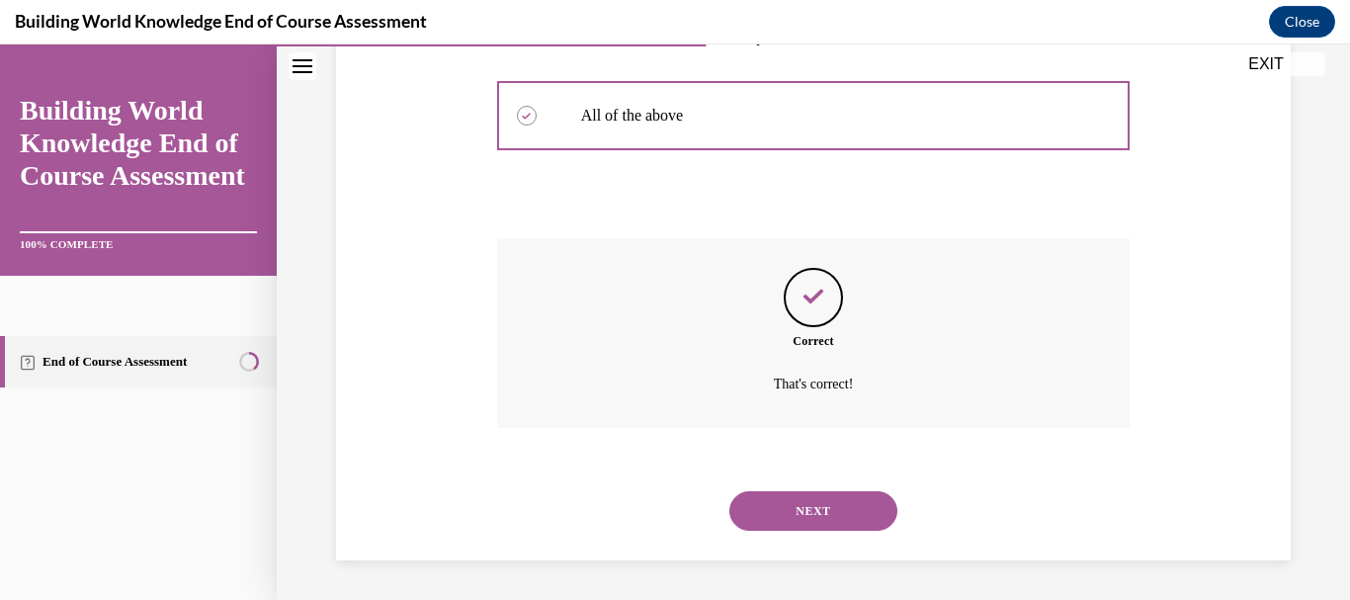
click at [800, 509] on button "NEXT" at bounding box center [813, 511] width 168 height 40
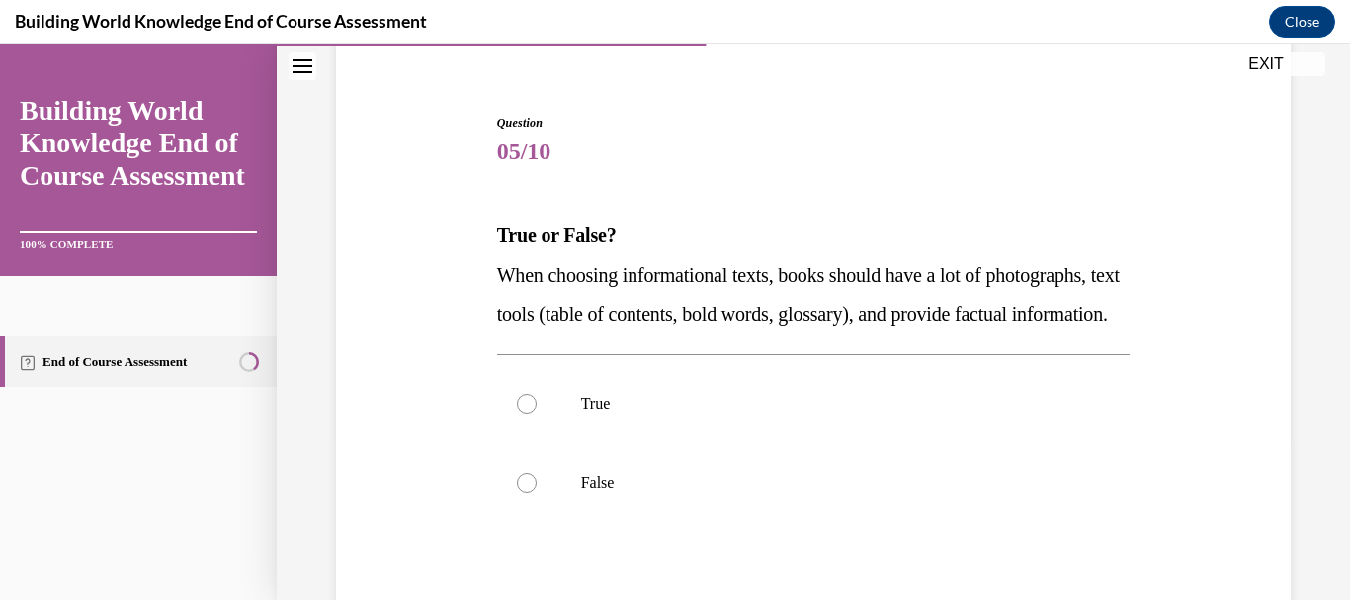
scroll to position [211, 0]
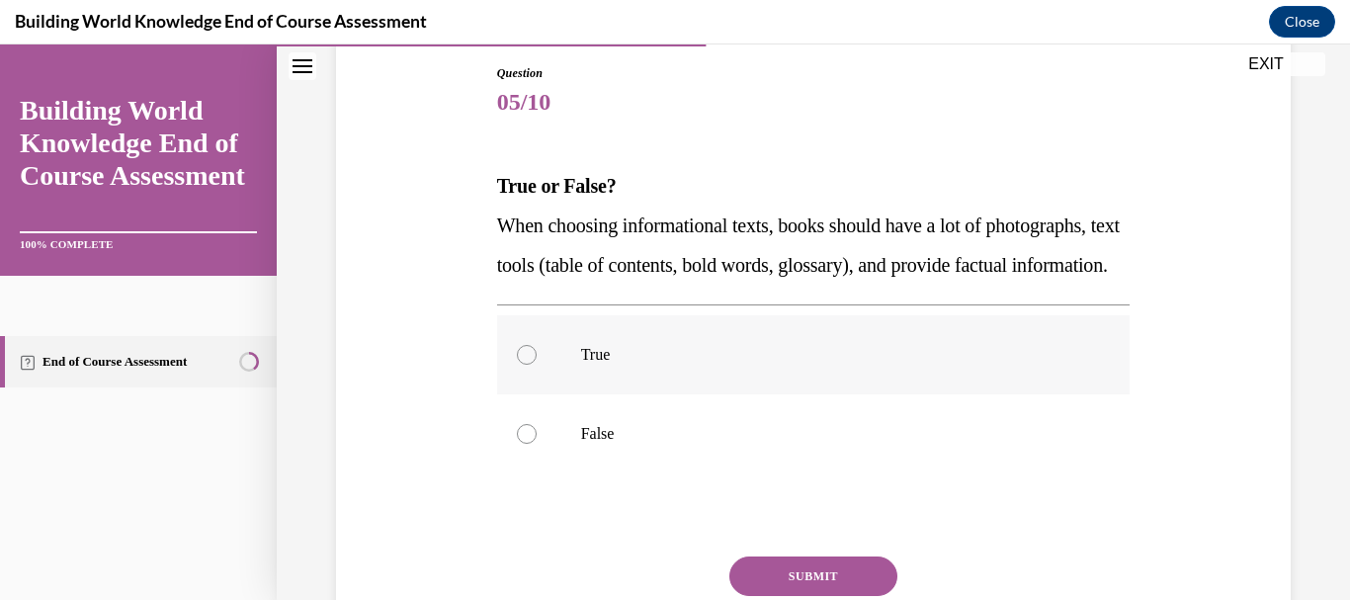
click at [522, 365] on div at bounding box center [527, 355] width 20 height 20
click at [522, 365] on input "True" at bounding box center [527, 355] width 20 height 20
radio input "true"
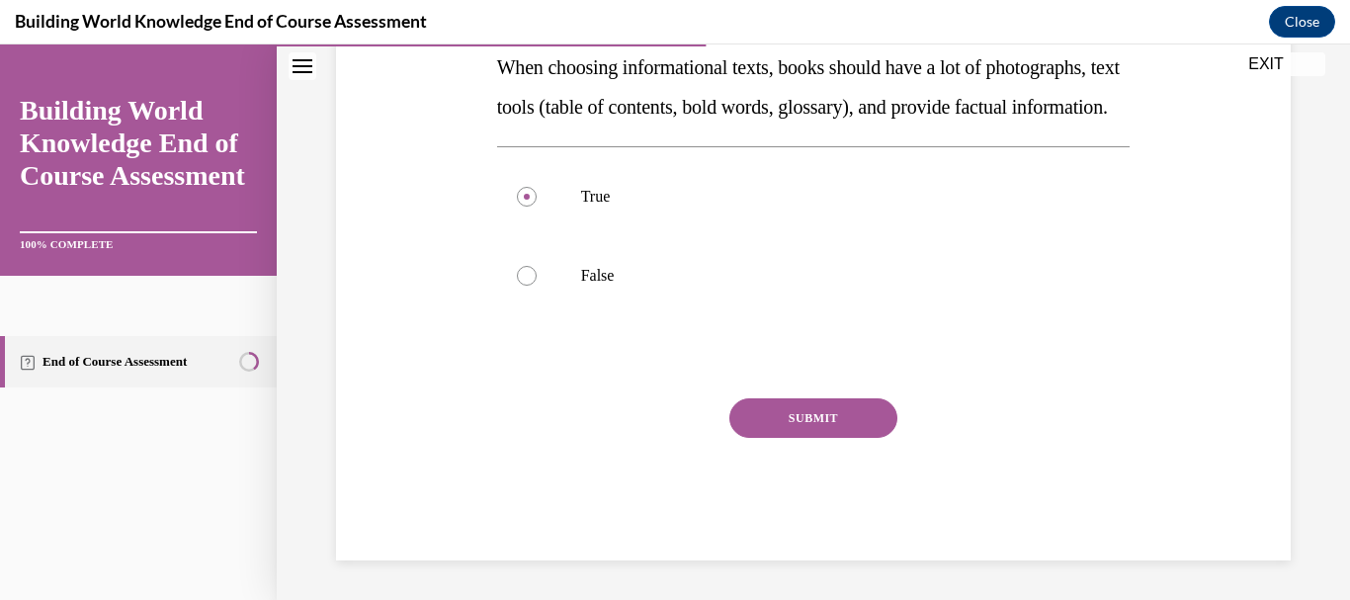
click at [783, 405] on button "SUBMIT" at bounding box center [813, 418] width 168 height 40
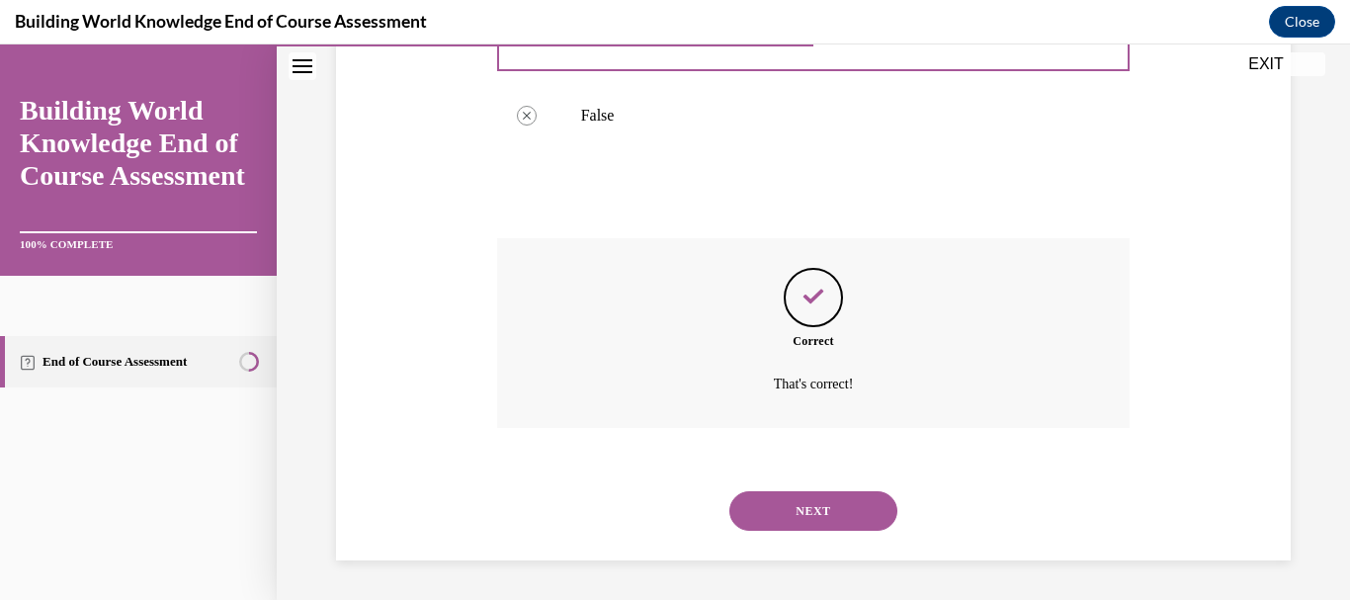
scroll to position [568, 0]
click at [809, 508] on button "NEXT" at bounding box center [813, 511] width 168 height 40
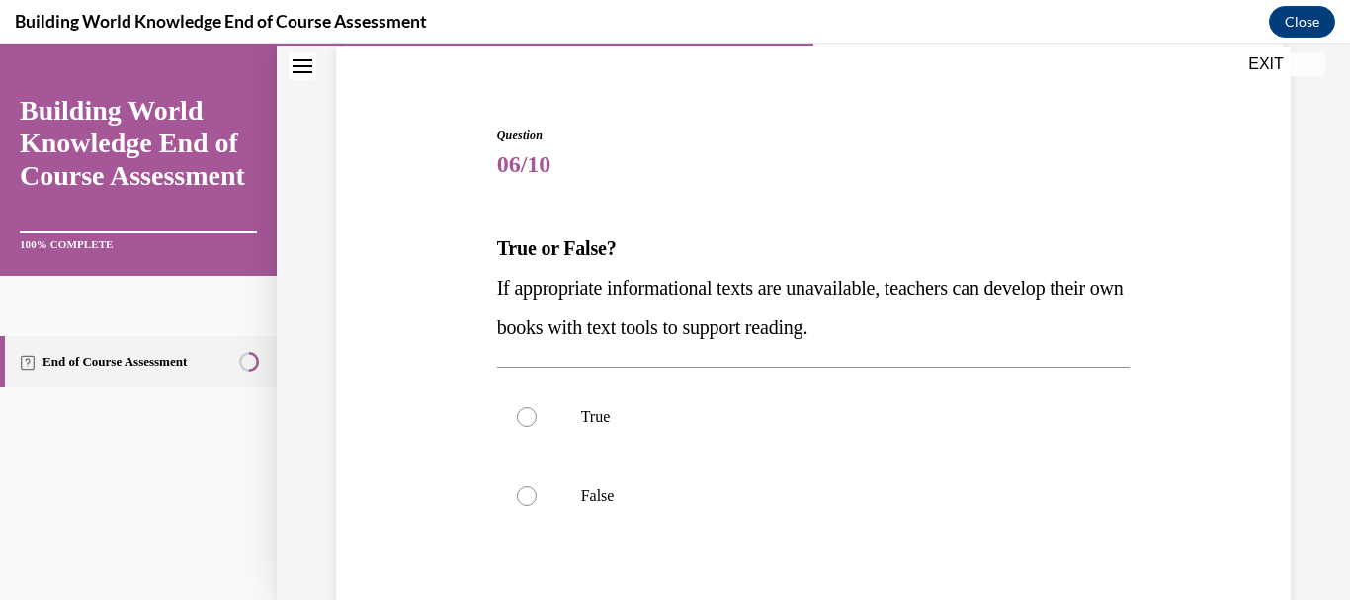
scroll to position [165, 0]
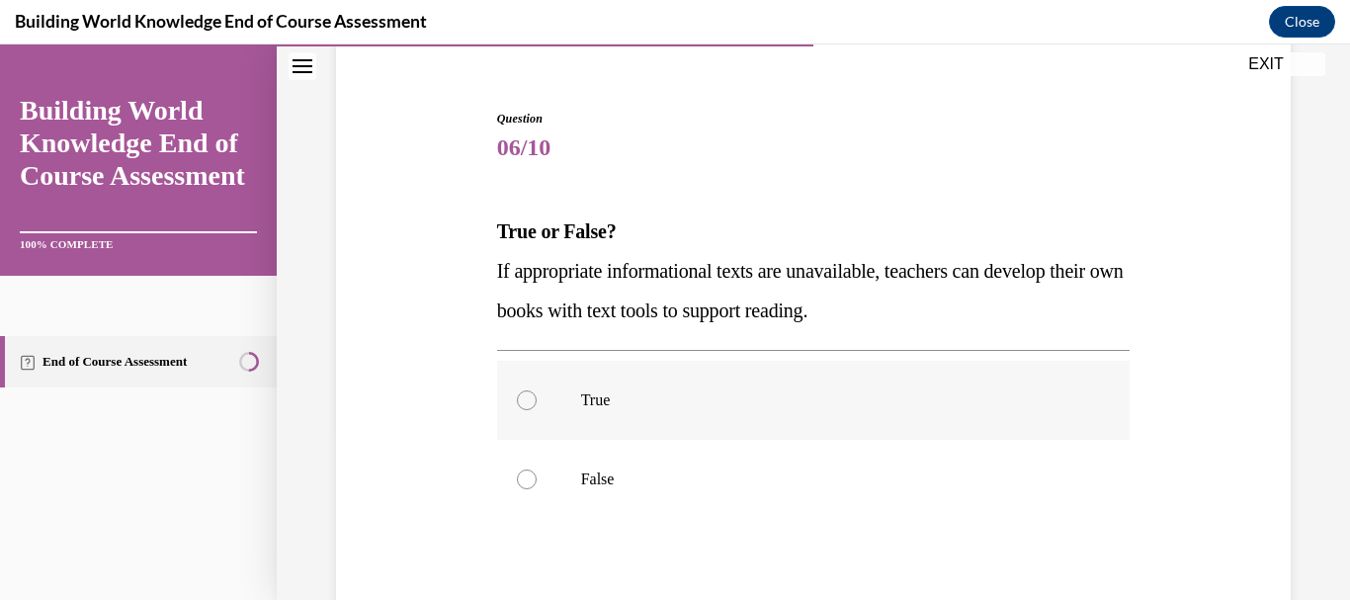
click at [527, 402] on div at bounding box center [527, 400] width 20 height 20
click at [527, 402] on input "True" at bounding box center [527, 400] width 20 height 20
radio input "true"
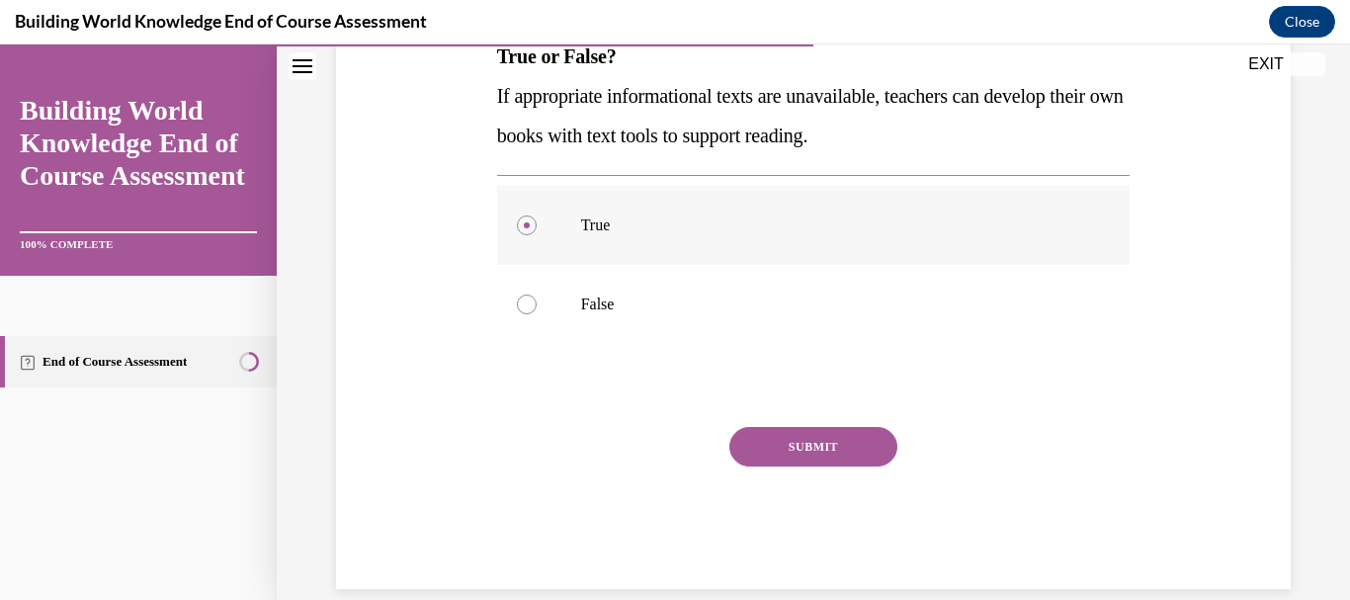
scroll to position [369, 0]
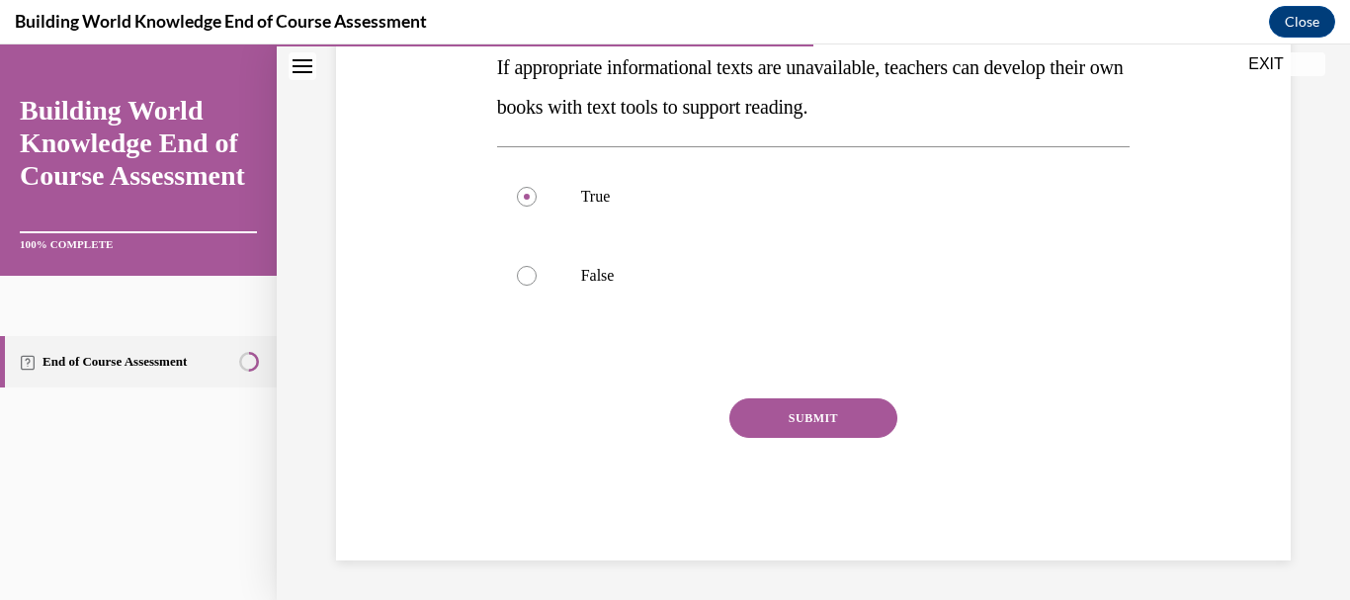
click at [781, 416] on button "SUBMIT" at bounding box center [813, 418] width 168 height 40
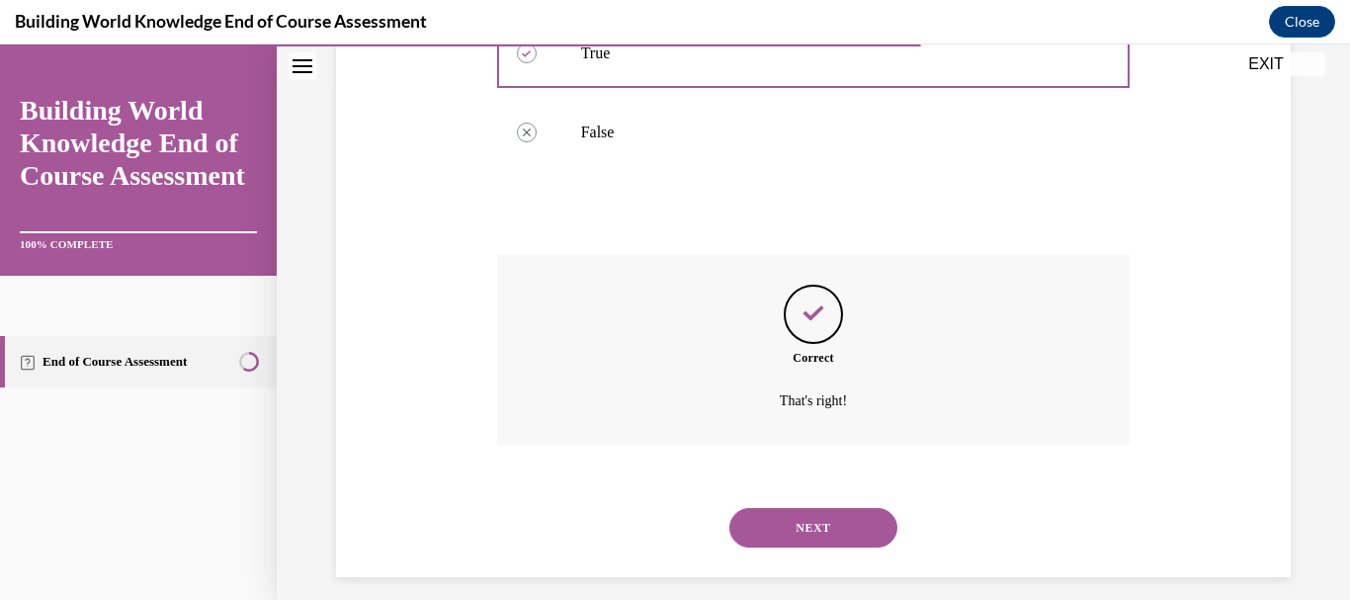
scroll to position [529, 0]
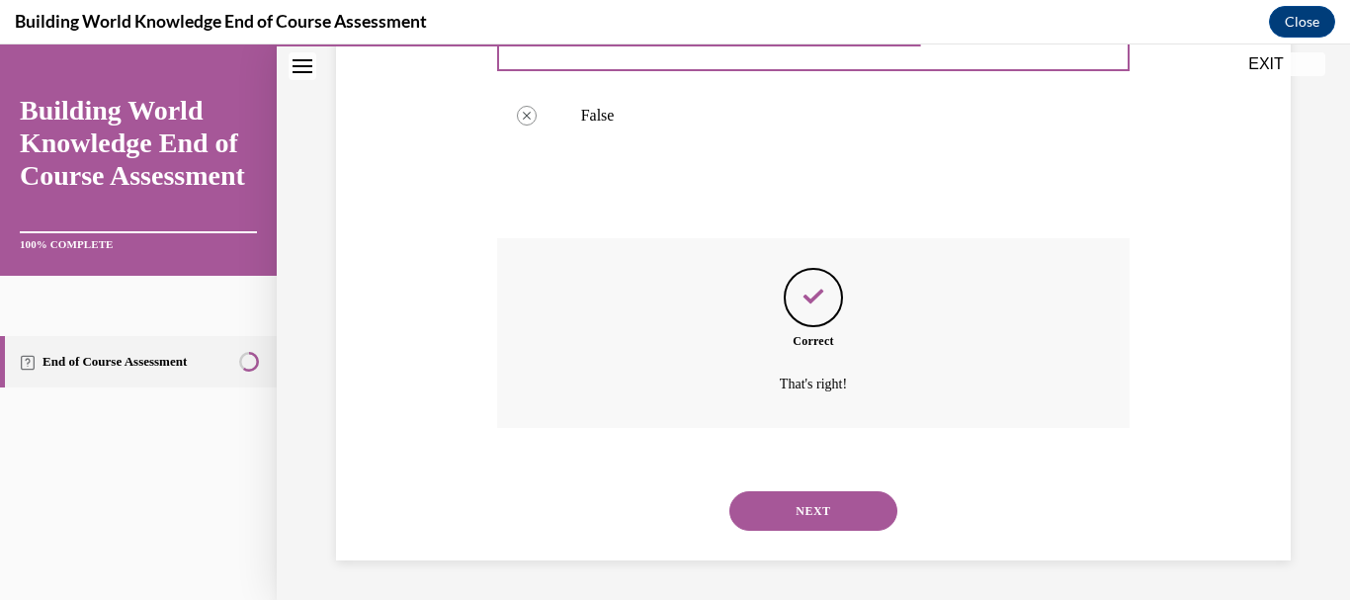
click at [820, 514] on button "NEXT" at bounding box center [813, 511] width 168 height 40
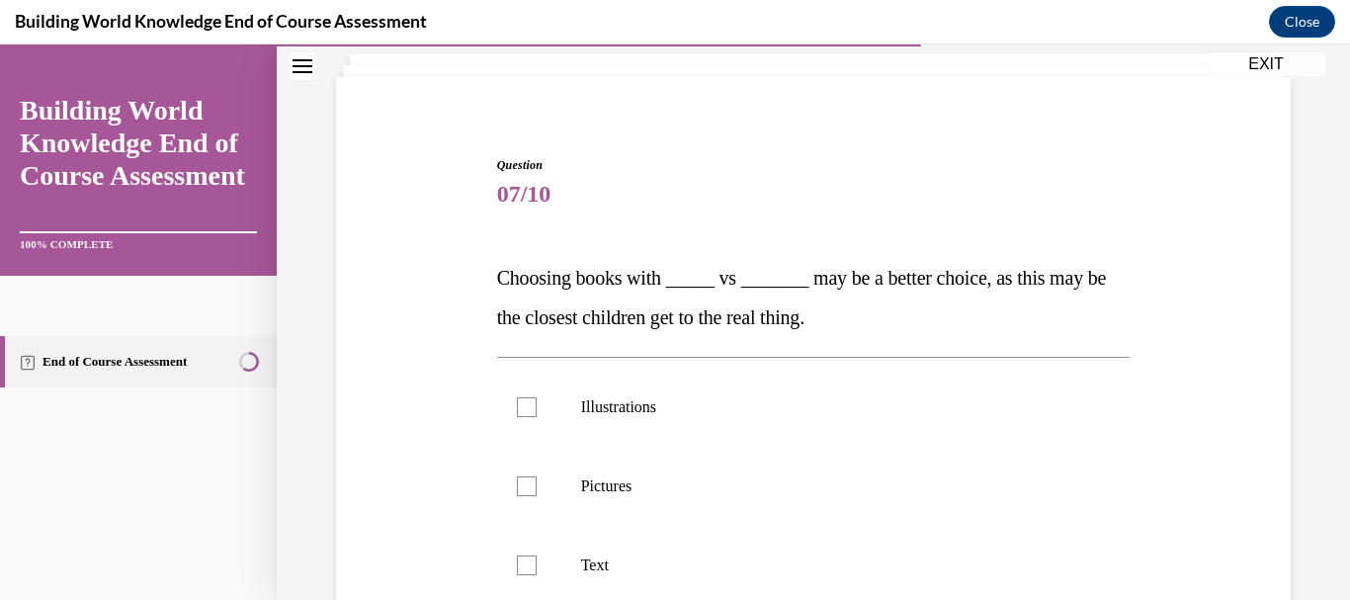
scroll to position [185, 0]
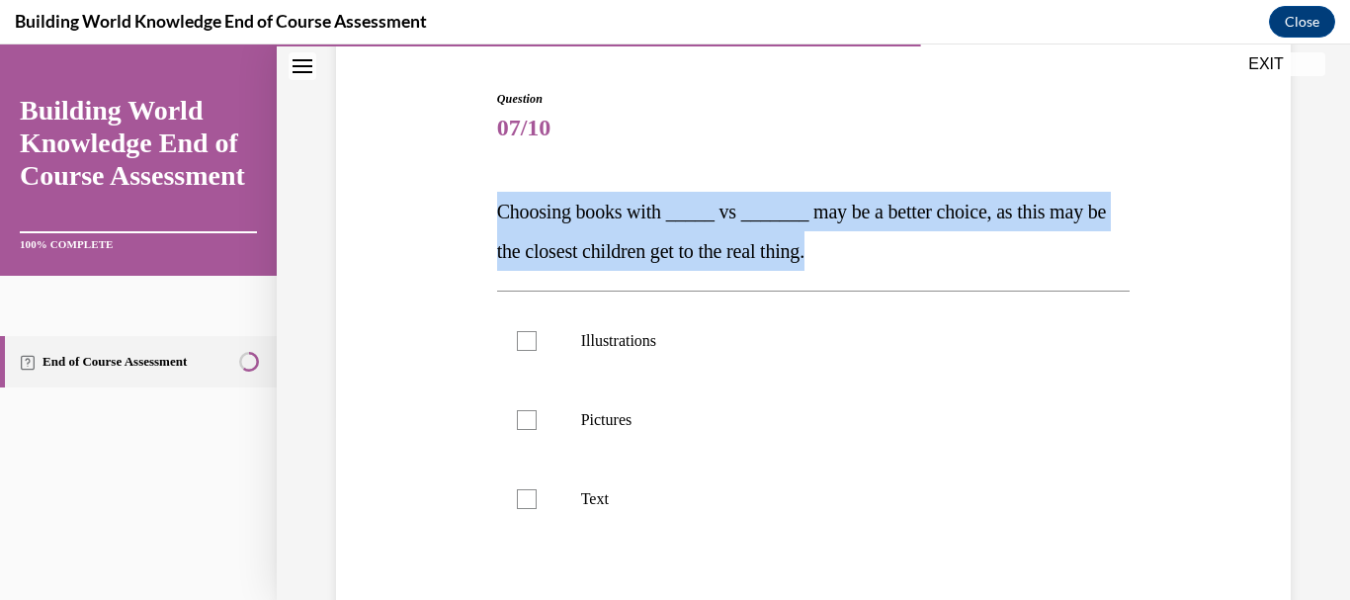
drag, startPoint x: 496, startPoint y: 208, endPoint x: 859, endPoint y: 256, distance: 365.9
click at [859, 256] on span "Choosing books with _____ vs _______ may be a better choice, as this may be the…" at bounding box center [802, 231] width 610 height 61
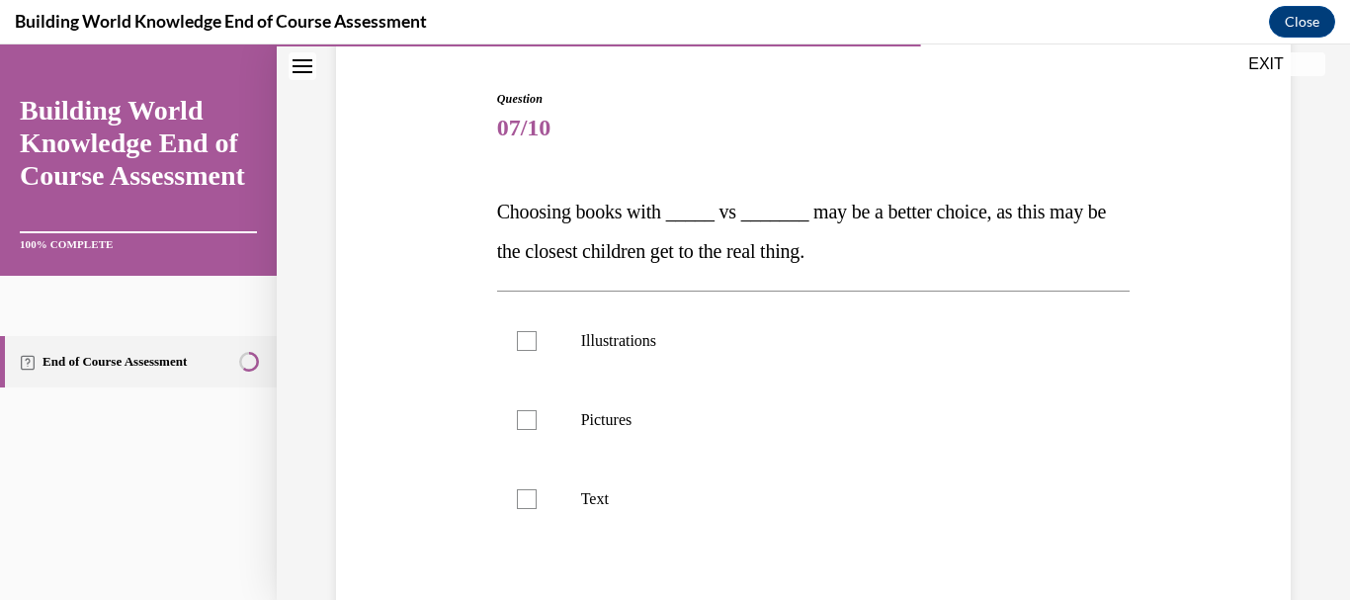
click at [788, 112] on span "07/10" at bounding box center [814, 128] width 634 height 40
click at [521, 419] on div at bounding box center [527, 420] width 20 height 20
click at [521, 419] on input "Pictures" at bounding box center [527, 420] width 20 height 20
checkbox input "true"
click at [527, 328] on label "Illustrations" at bounding box center [814, 340] width 634 height 79
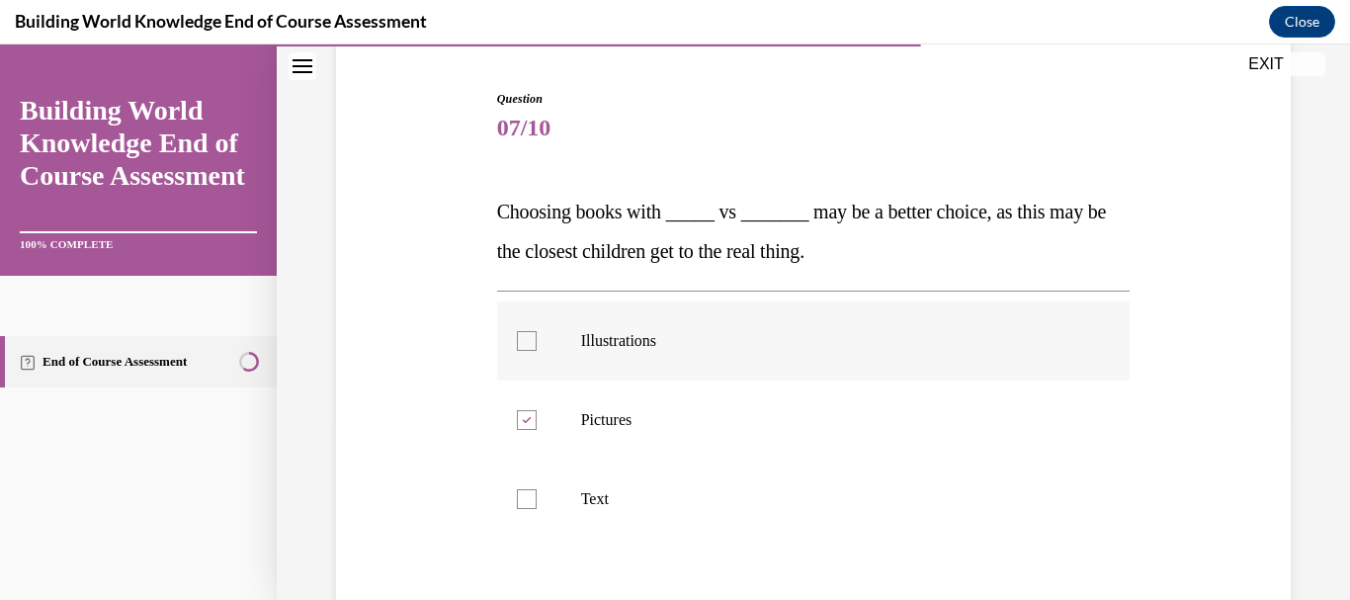
click at [527, 331] on input "Illustrations" at bounding box center [527, 341] width 20 height 20
checkbox input "true"
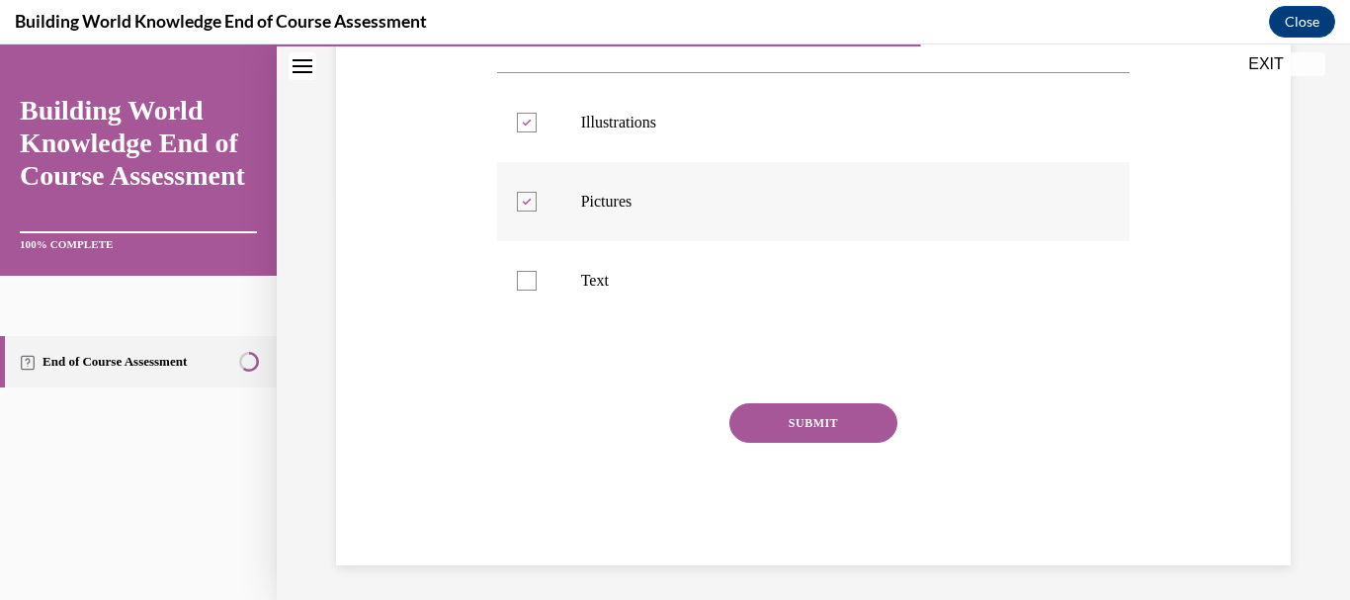
scroll to position [408, 0]
click at [810, 418] on button "SUBMIT" at bounding box center [813, 418] width 168 height 40
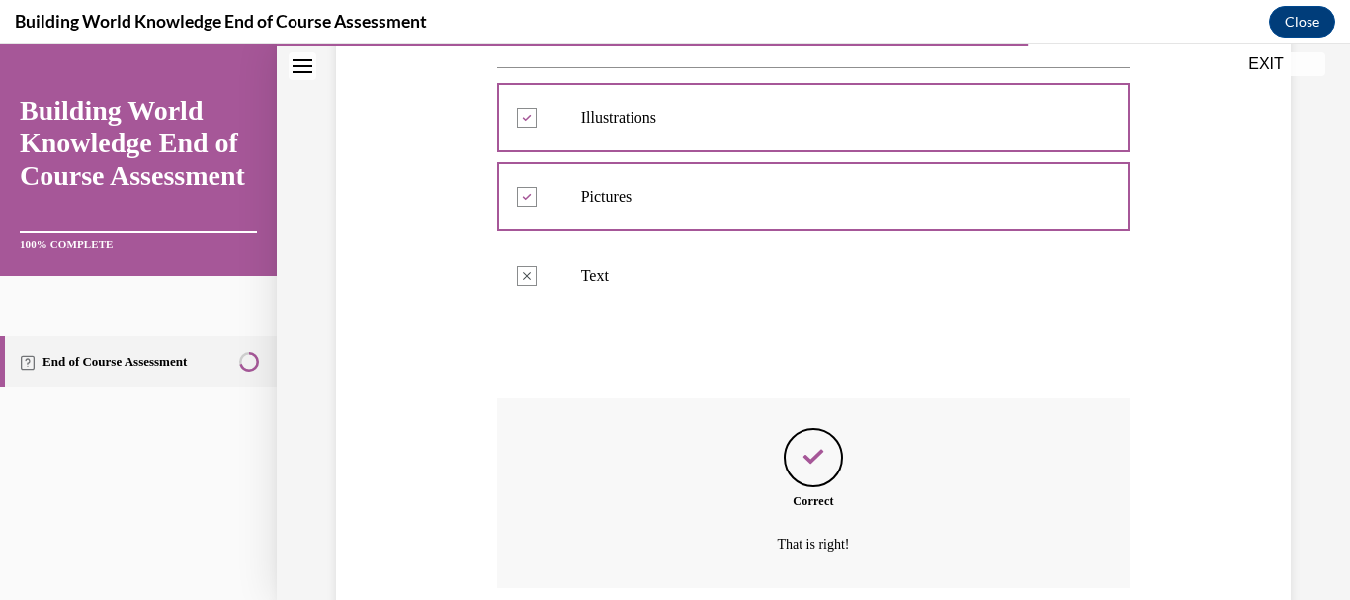
scroll to position [568, 0]
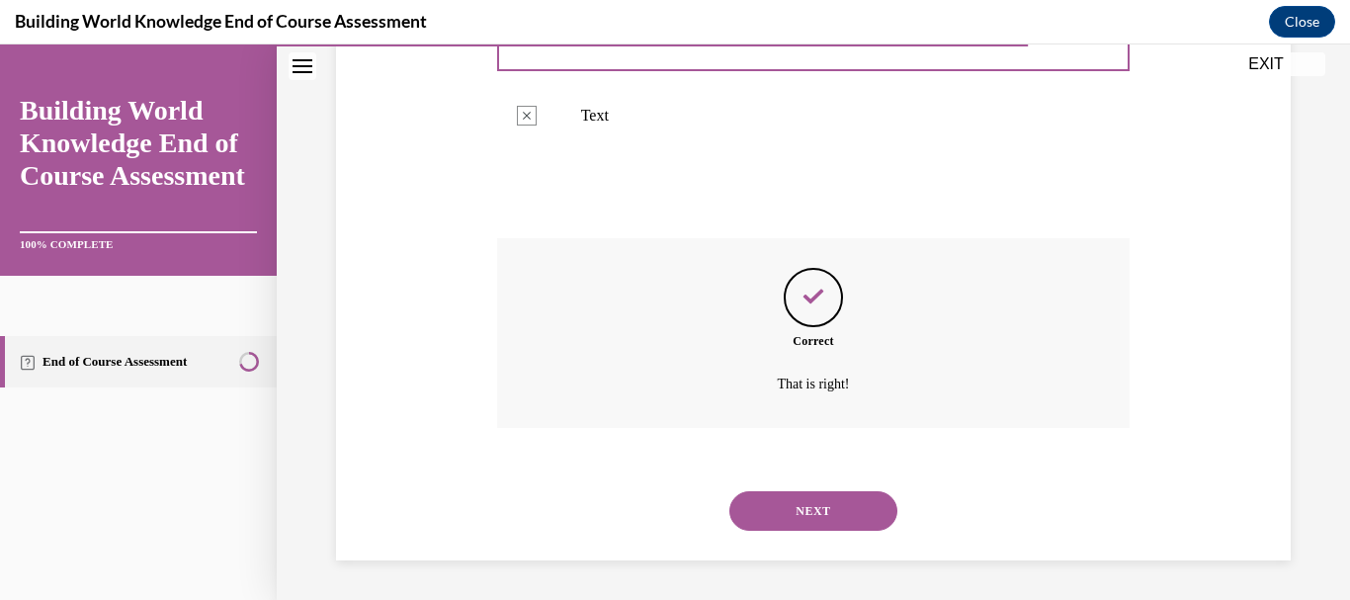
click at [801, 510] on button "NEXT" at bounding box center [813, 511] width 168 height 40
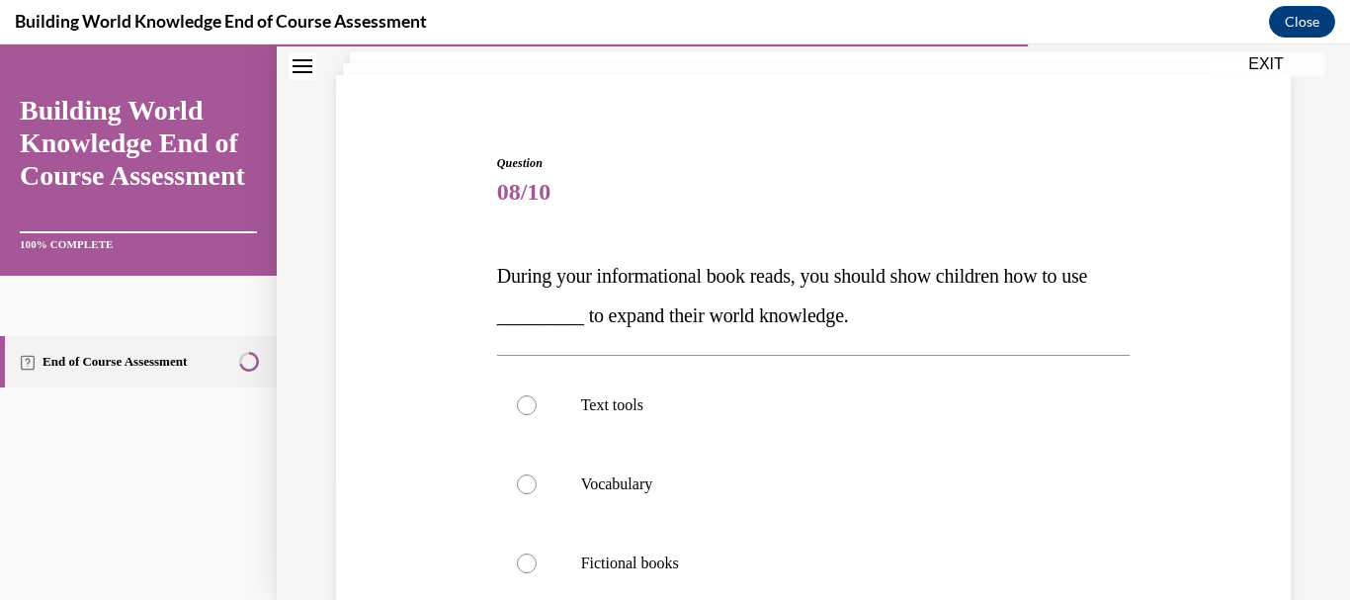
scroll to position [205, 0]
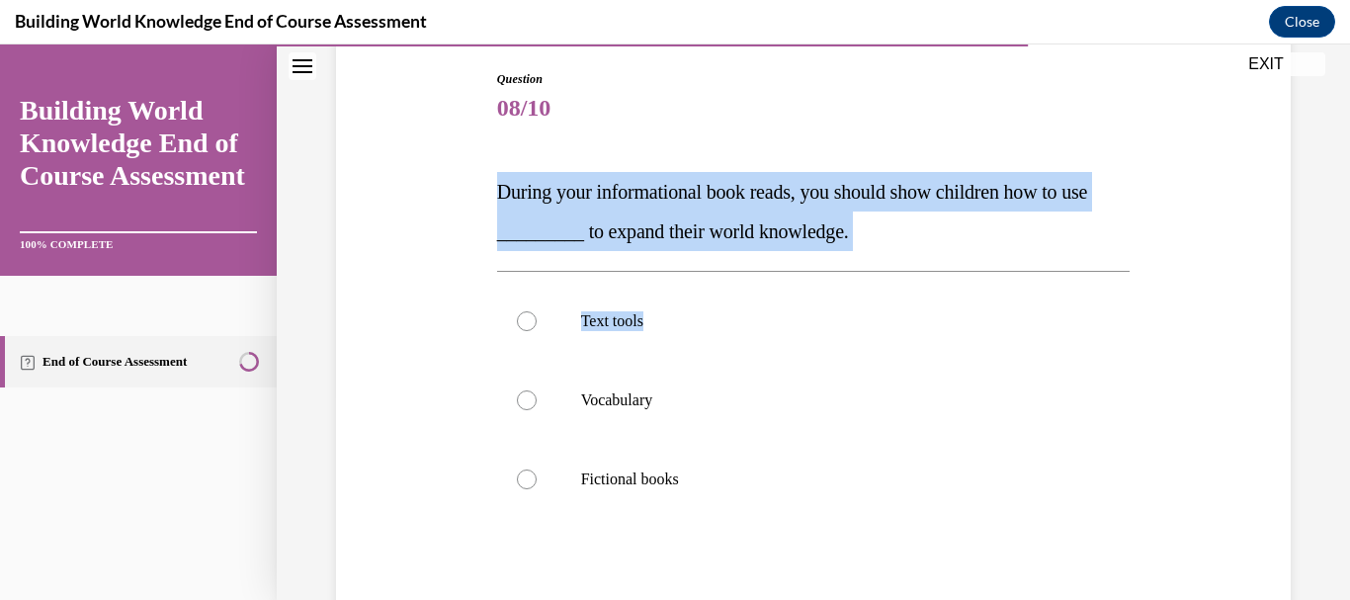
drag, startPoint x: 491, startPoint y: 188, endPoint x: 917, endPoint y: 257, distance: 431.5
click at [917, 257] on div "Question 08/10 During your informational book reads, you should show children h…" at bounding box center [813, 402] width 643 height 723
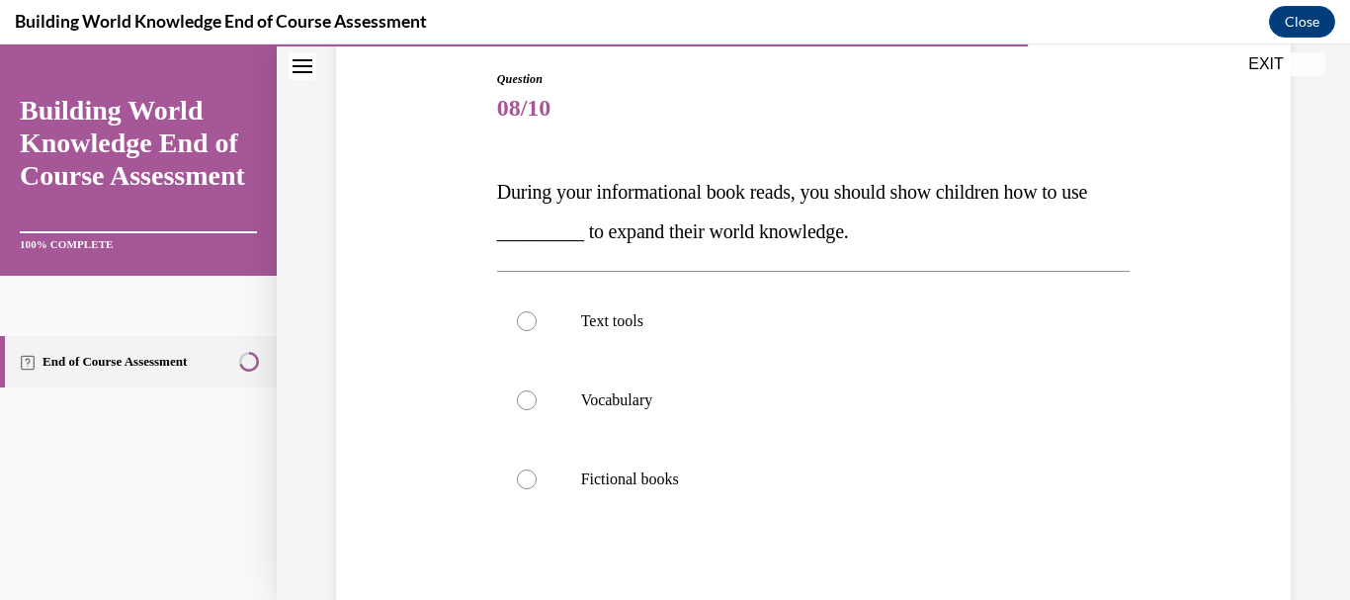
click at [725, 99] on span "08/10" at bounding box center [814, 108] width 634 height 40
drag, startPoint x: 578, startPoint y: 312, endPoint x: 650, endPoint y: 318, distance: 72.4
click at [650, 318] on p "Text tools" at bounding box center [831, 321] width 500 height 20
click at [672, 46] on div "Question 08/10 During your informational book reads, you should show children h…" at bounding box center [813, 402] width 643 height 723
drag, startPoint x: 578, startPoint y: 477, endPoint x: 687, endPoint y: 479, distance: 108.7
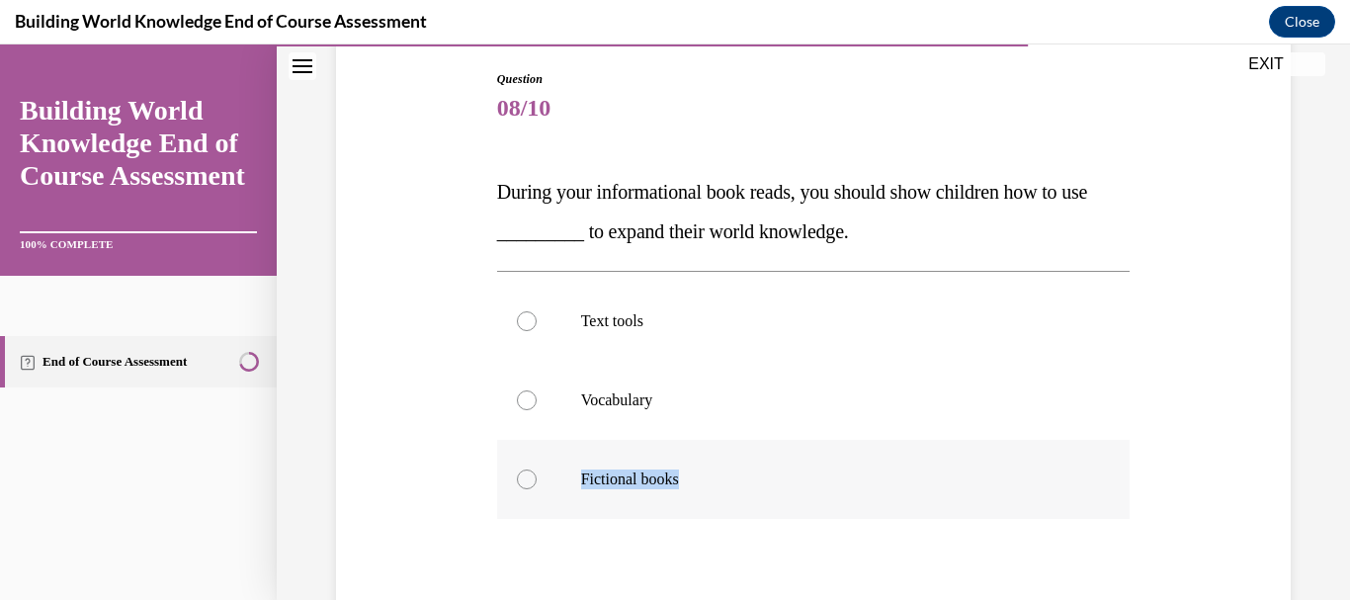
click at [687, 479] on p "Fictional books" at bounding box center [831, 479] width 500 height 20
click at [723, 29] on div "Building World Knowledge End of Course Assessment Close" at bounding box center [675, 22] width 1350 height 44
click at [651, 111] on span "08/10" at bounding box center [814, 108] width 634 height 40
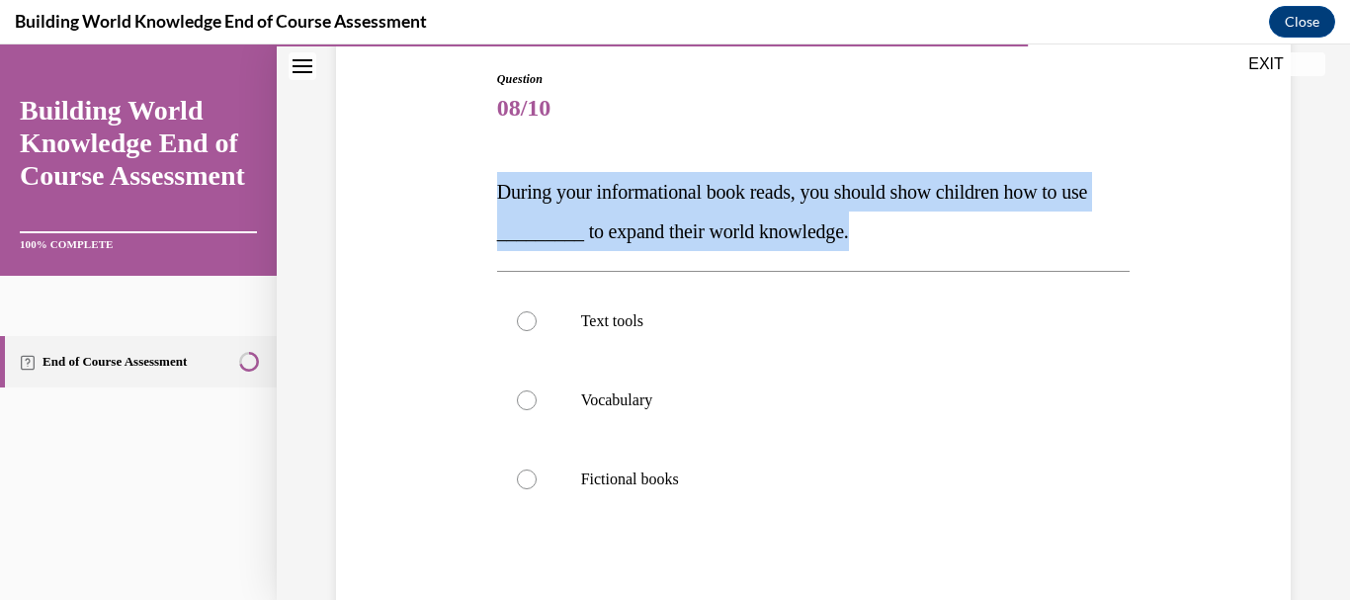
drag, startPoint x: 498, startPoint y: 184, endPoint x: 937, endPoint y: 240, distance: 442.4
click at [937, 240] on p "During your informational book reads, you should show children how to use _____…" at bounding box center [814, 211] width 634 height 79
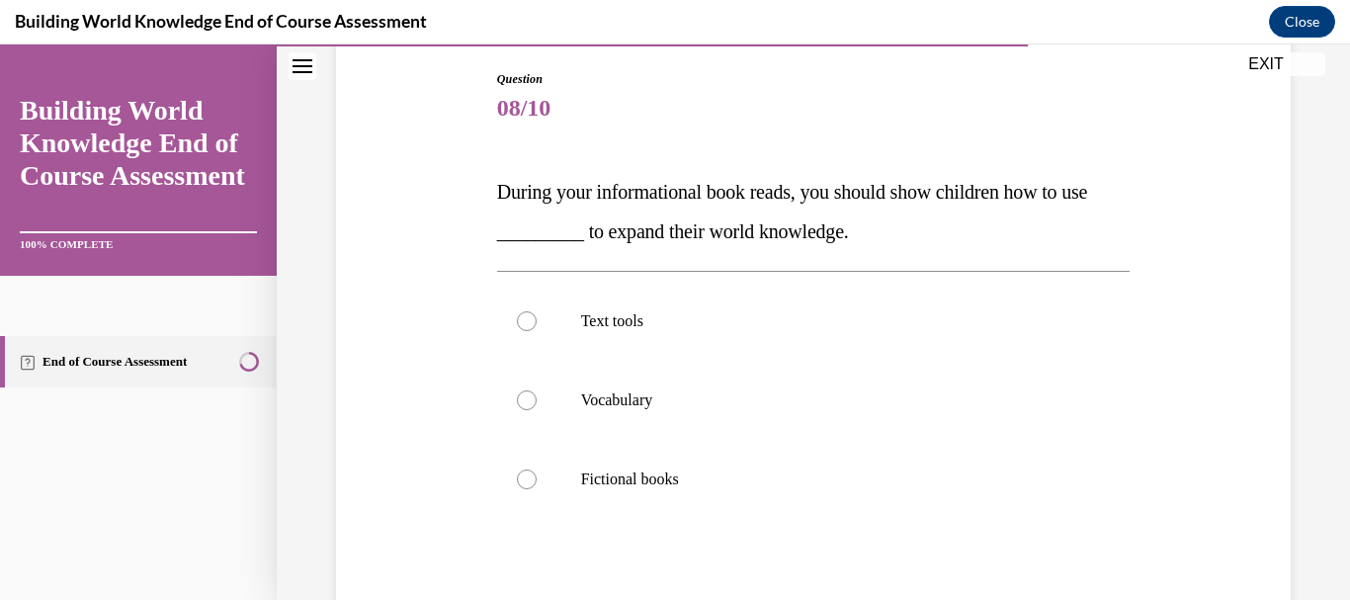
click at [791, 103] on span "08/10" at bounding box center [814, 108] width 634 height 40
drag, startPoint x: 576, startPoint y: 312, endPoint x: 683, endPoint y: 338, distance: 109.8
click at [683, 338] on label "Text tools" at bounding box center [814, 321] width 634 height 79
click at [527, 319] on div at bounding box center [527, 321] width 20 height 20
click at [527, 319] on input "Text tools" at bounding box center [527, 321] width 20 height 20
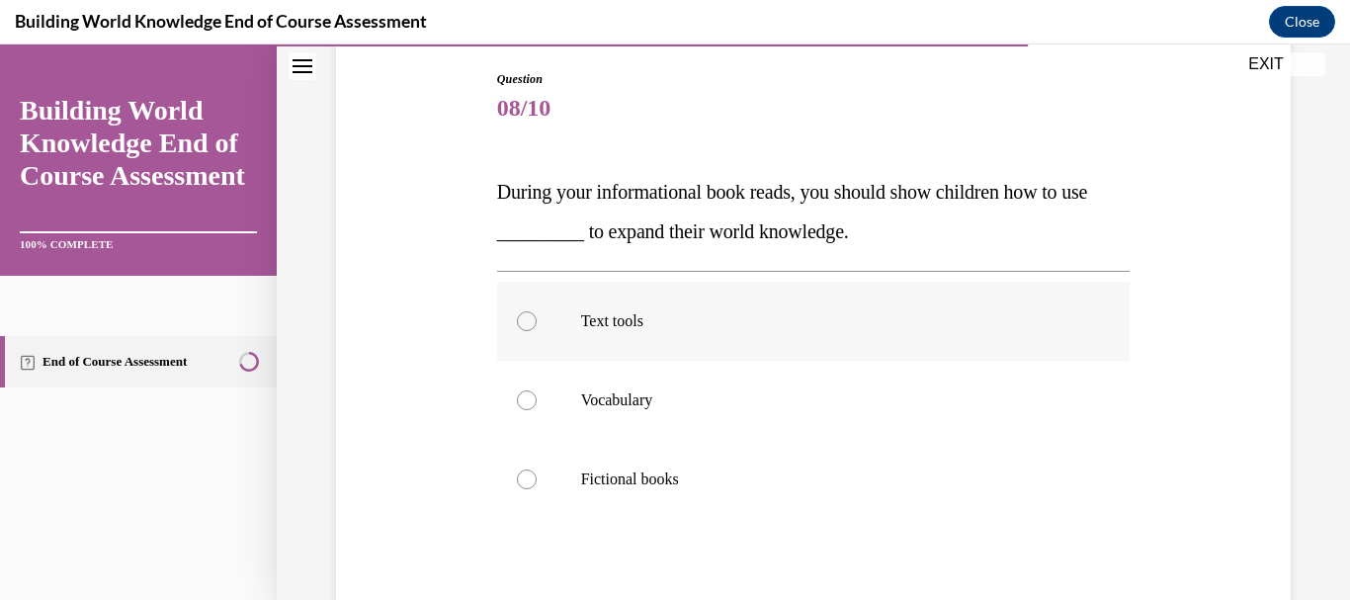
radio input "true"
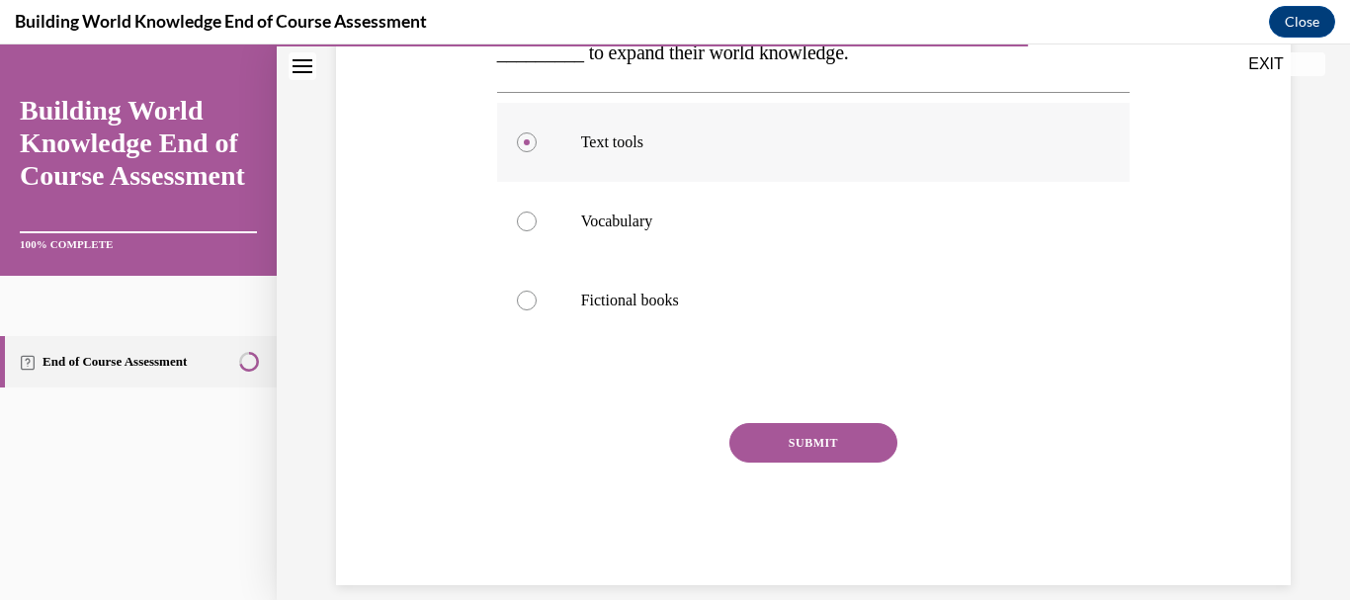
scroll to position [408, 0]
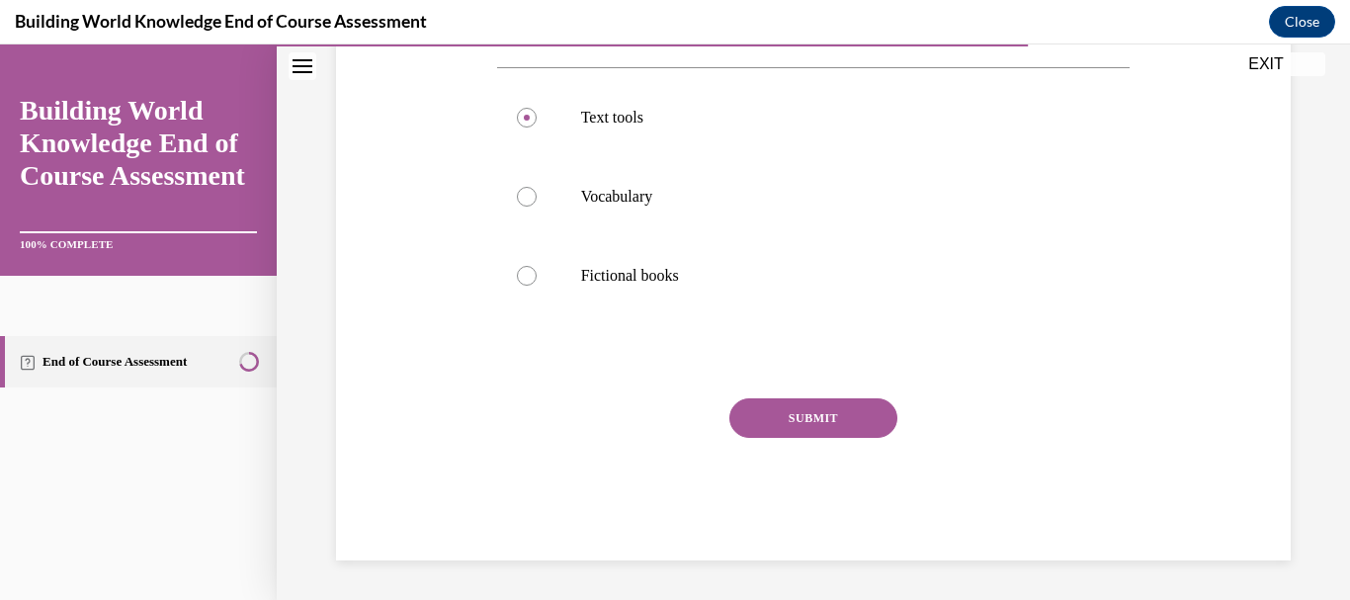
click at [807, 421] on button "SUBMIT" at bounding box center [813, 418] width 168 height 40
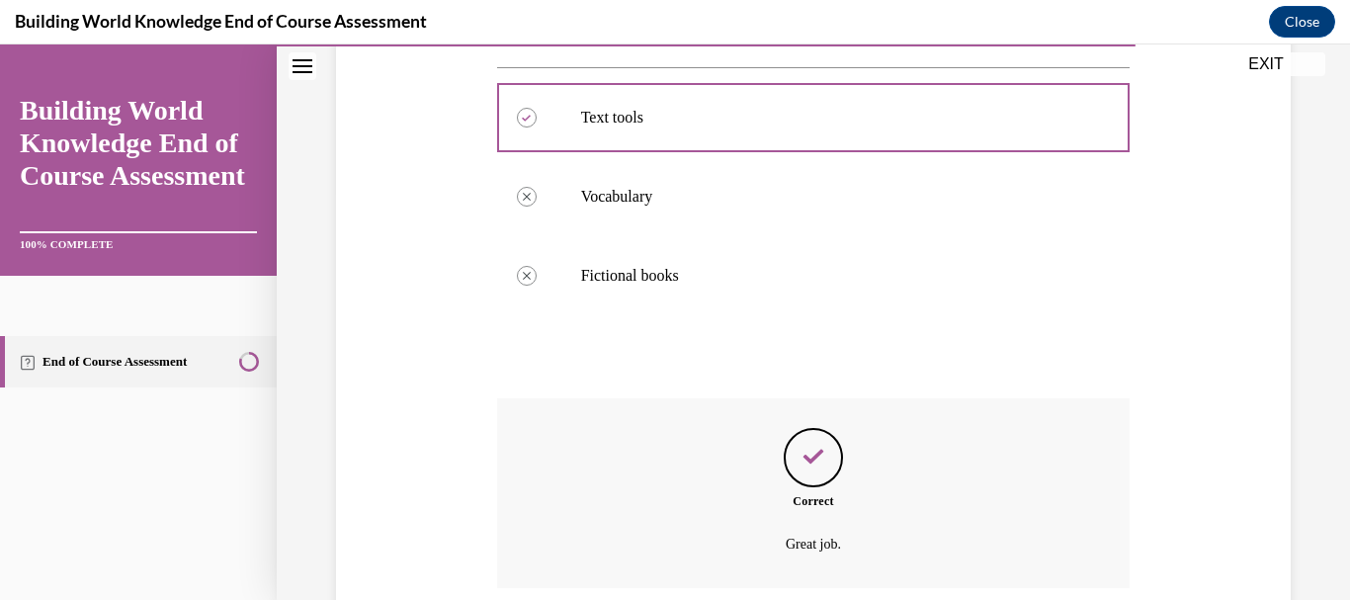
scroll to position [568, 0]
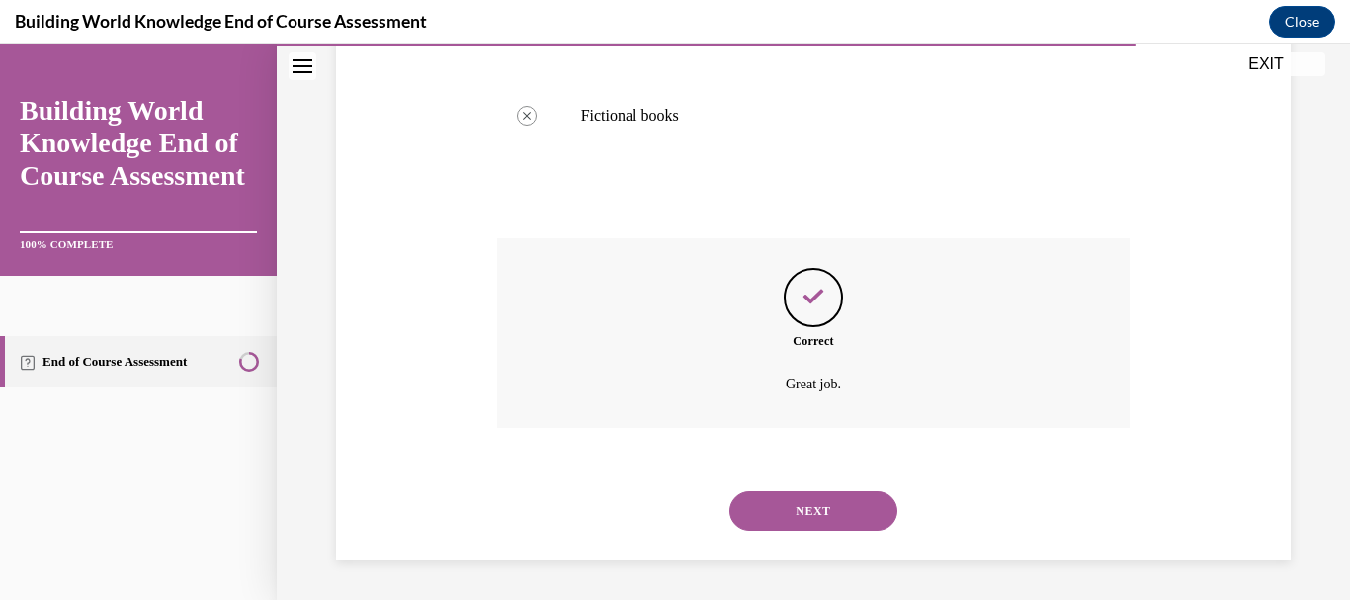
click at [804, 500] on button "NEXT" at bounding box center [813, 511] width 168 height 40
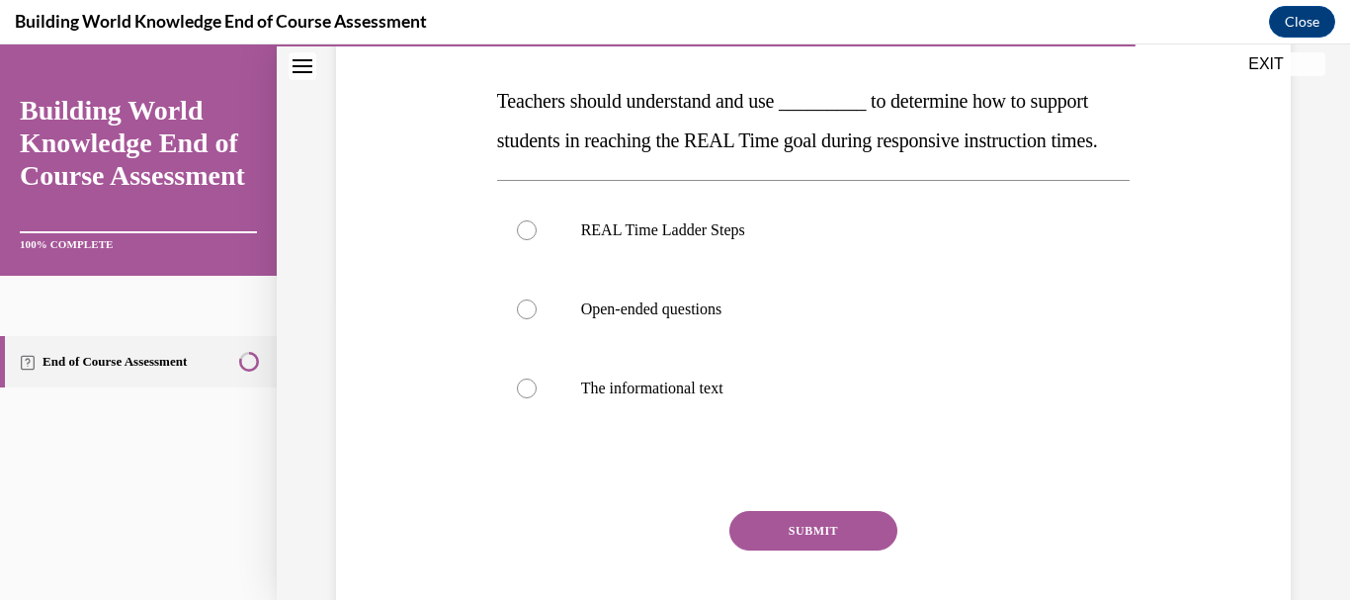
scroll to position [296, 0]
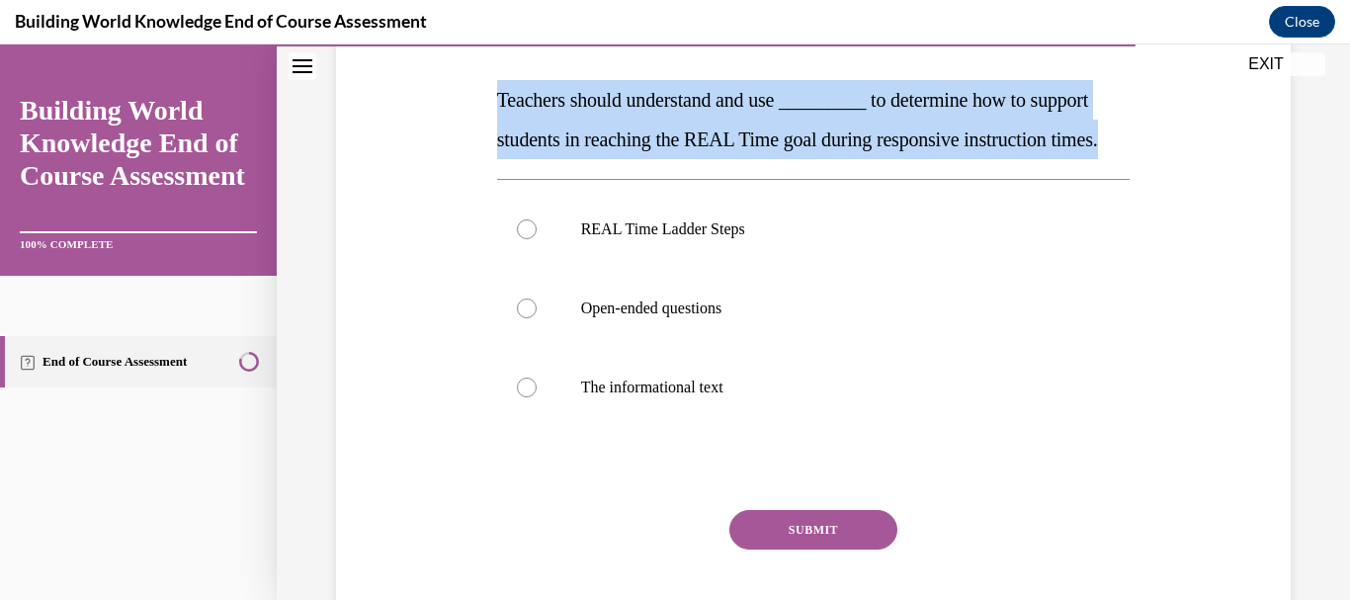
drag, startPoint x: 497, startPoint y: 92, endPoint x: 749, endPoint y: 186, distance: 268.9
click at [749, 159] on p "Teachers should understand and use _________ to determine how to support studen…" at bounding box center [814, 119] width 634 height 79
click at [761, 48] on div "Question 09/10 Teachers should understand and use _________ to determine how to…" at bounding box center [814, 325] width 634 height 694
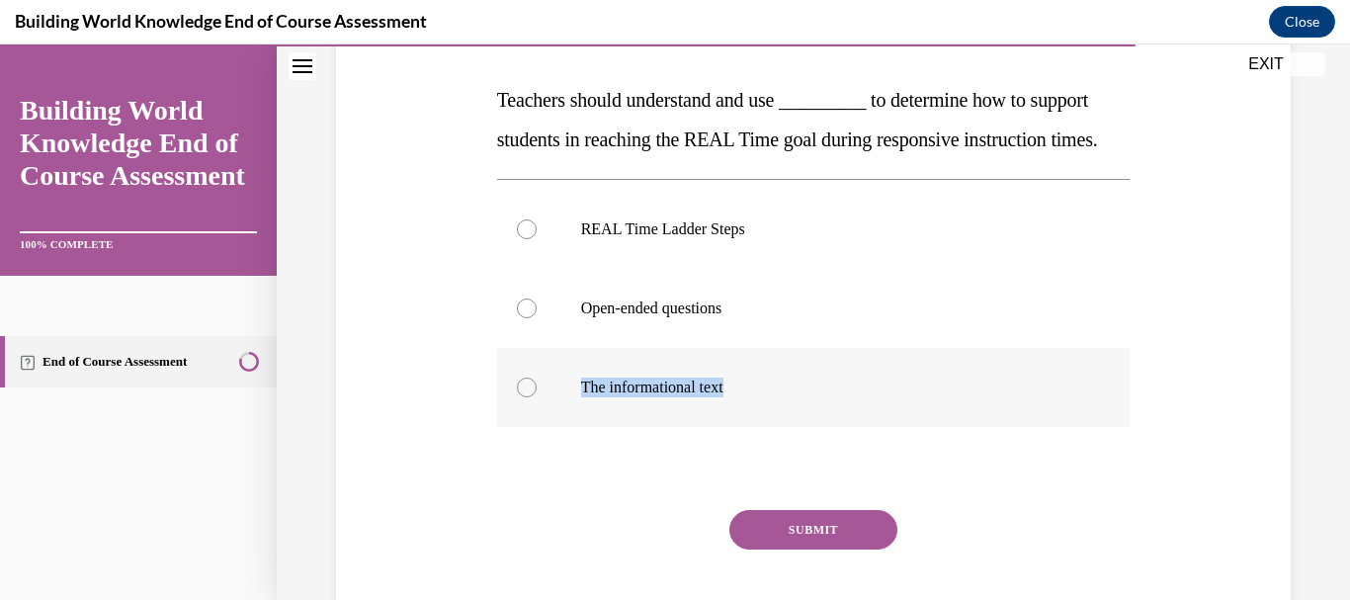
drag, startPoint x: 579, startPoint y: 423, endPoint x: 777, endPoint y: 423, distance: 197.7
click at [777, 397] on p "The informational text" at bounding box center [831, 388] width 500 height 20
click at [818, 159] on p "Teachers should understand and use _________ to determine how to support studen…" at bounding box center [814, 119] width 634 height 79
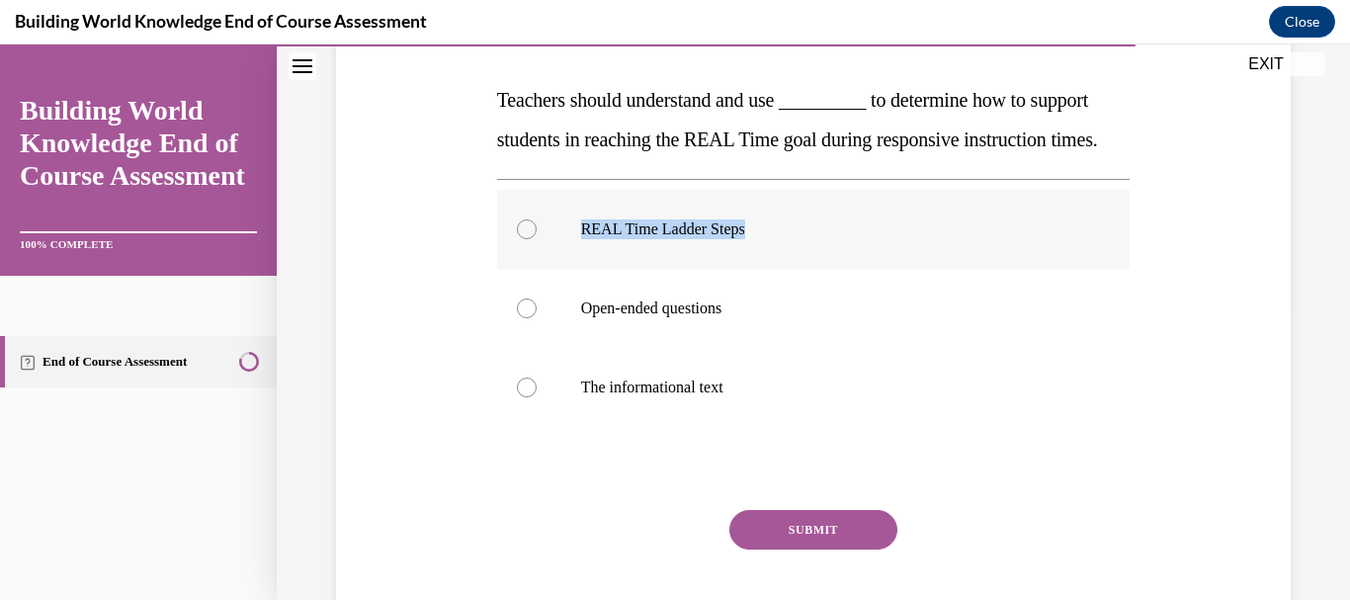
drag, startPoint x: 574, startPoint y: 267, endPoint x: 812, endPoint y: 269, distance: 238.2
click at [812, 269] on label "REAL Time Ladder Steps" at bounding box center [814, 229] width 634 height 79
click at [525, 239] on div at bounding box center [527, 229] width 20 height 20
click at [525, 239] on input "REAL Time Ladder Steps" at bounding box center [527, 229] width 20 height 20
radio input "true"
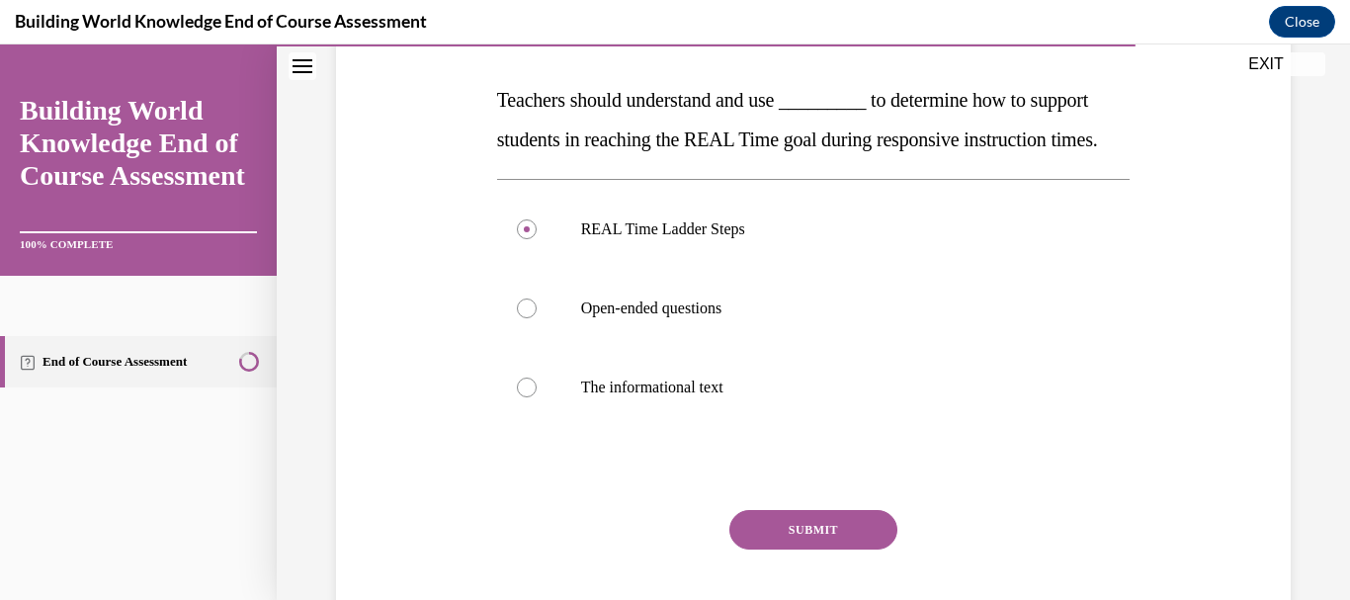
click at [794, 550] on button "SUBMIT" at bounding box center [813, 530] width 168 height 40
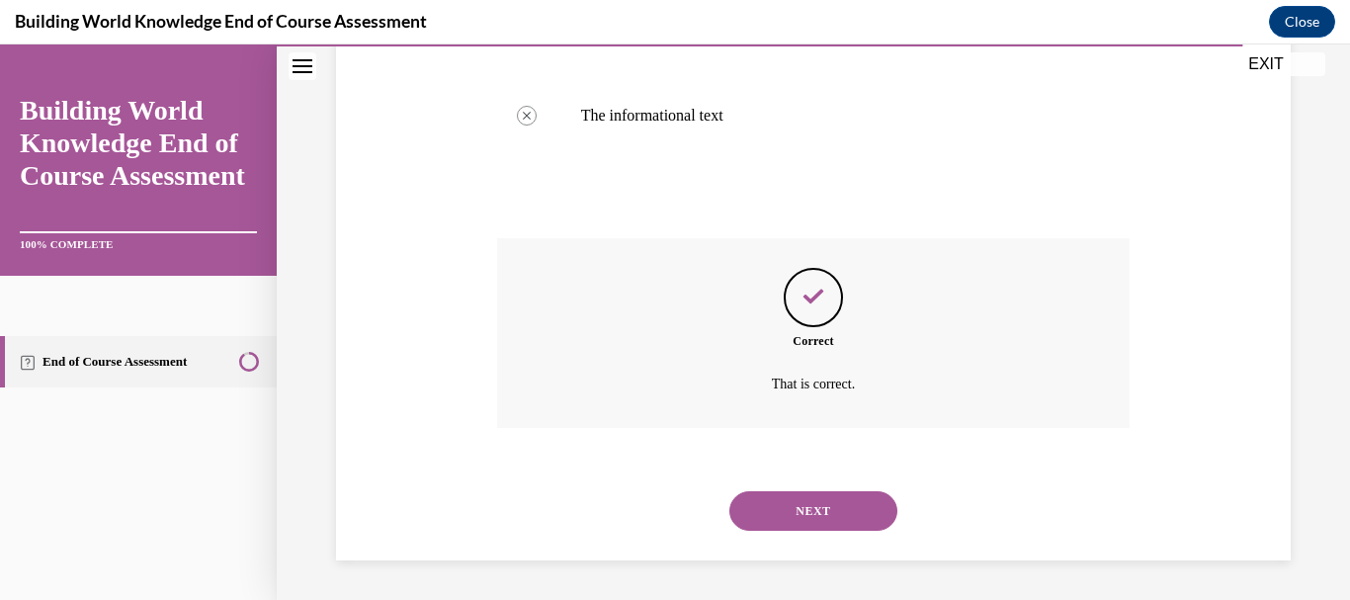
scroll to position [608, 0]
click at [811, 515] on button "NEXT" at bounding box center [813, 511] width 168 height 40
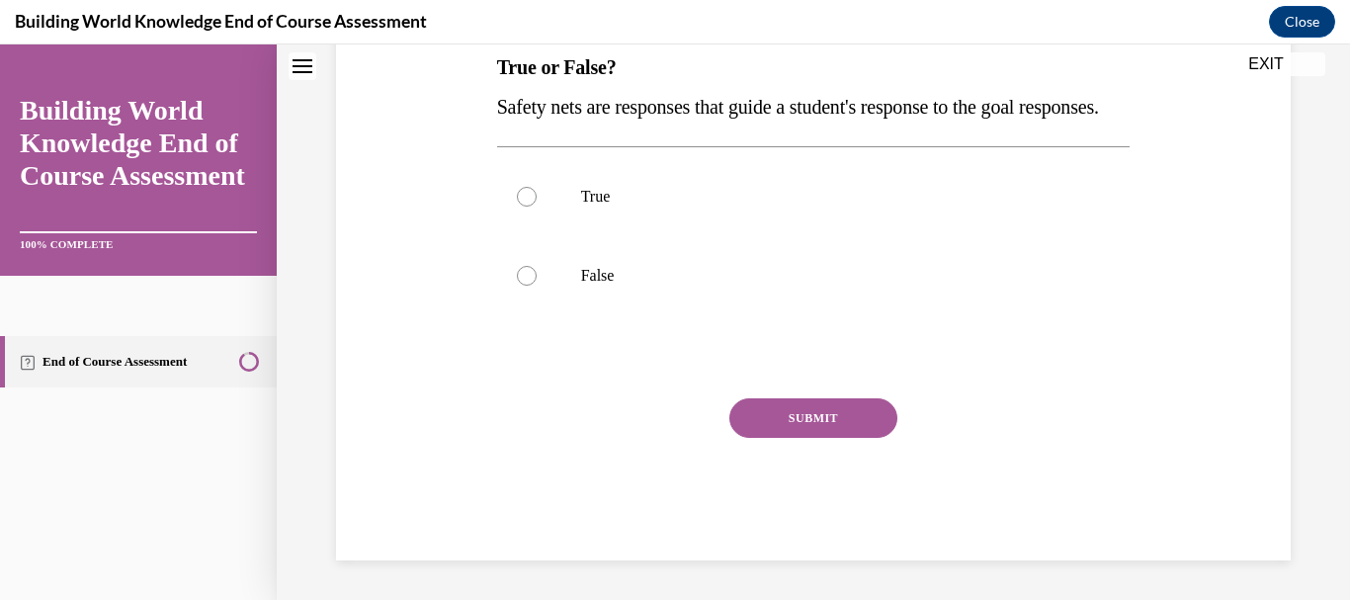
scroll to position [0, 0]
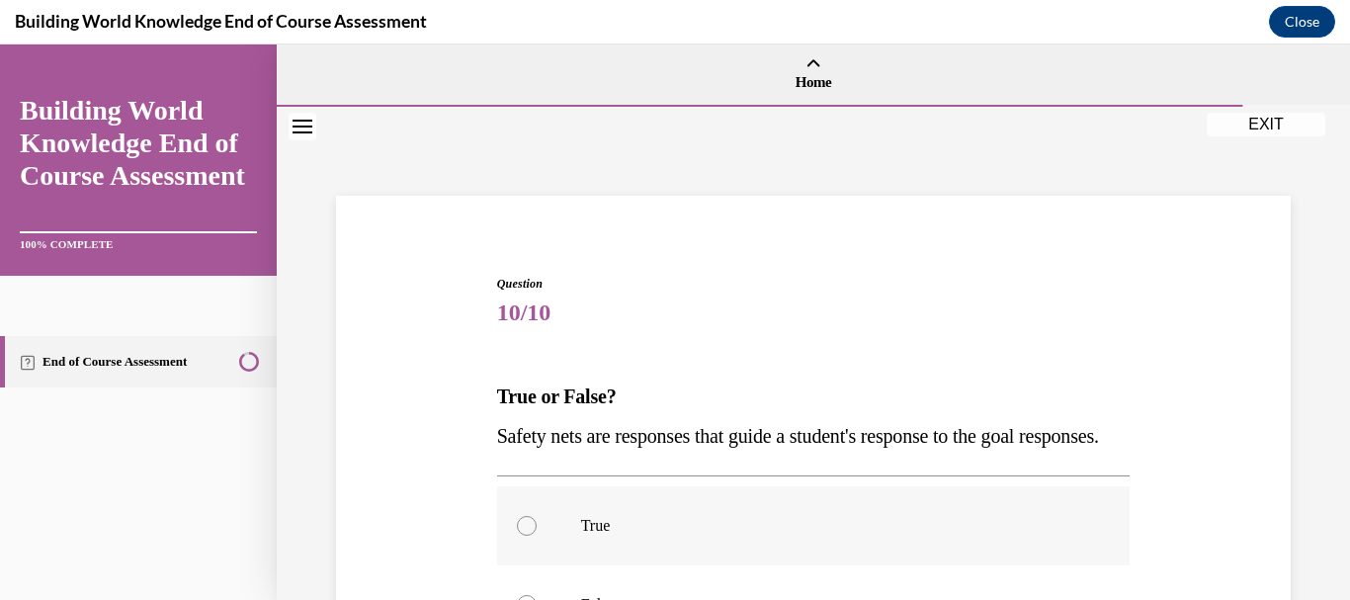
click at [528, 536] on div at bounding box center [527, 526] width 20 height 20
click at [528, 536] on input "True" at bounding box center [527, 526] width 20 height 20
radio input "true"
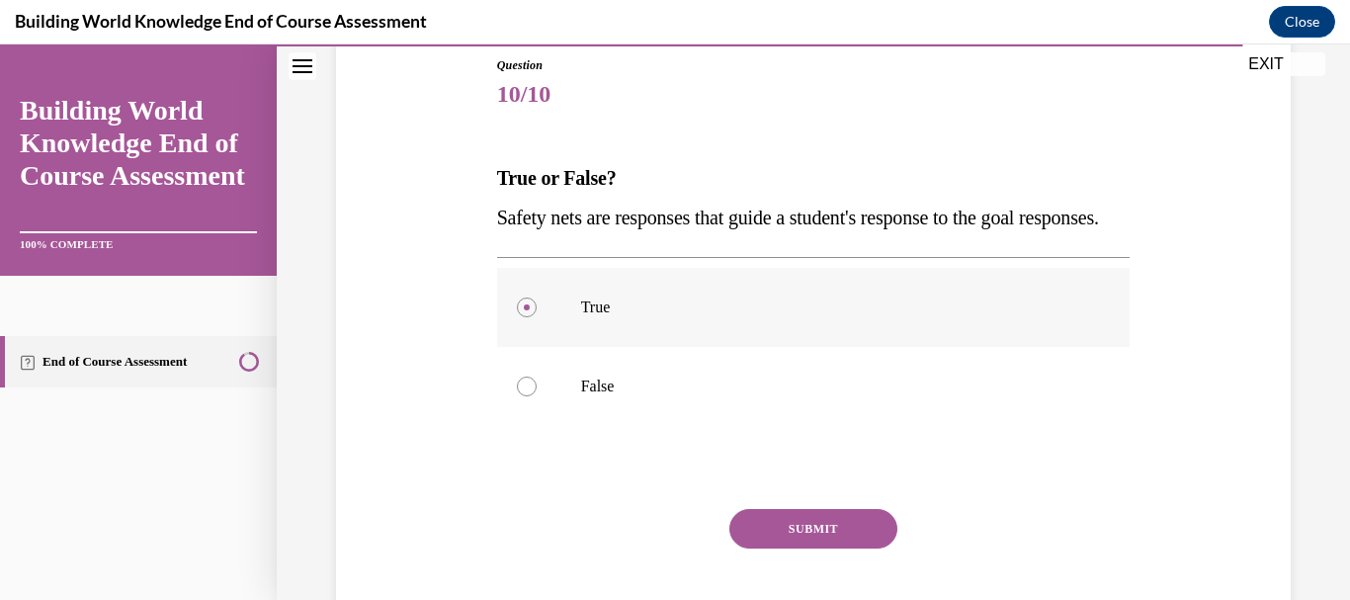
scroll to position [316, 0]
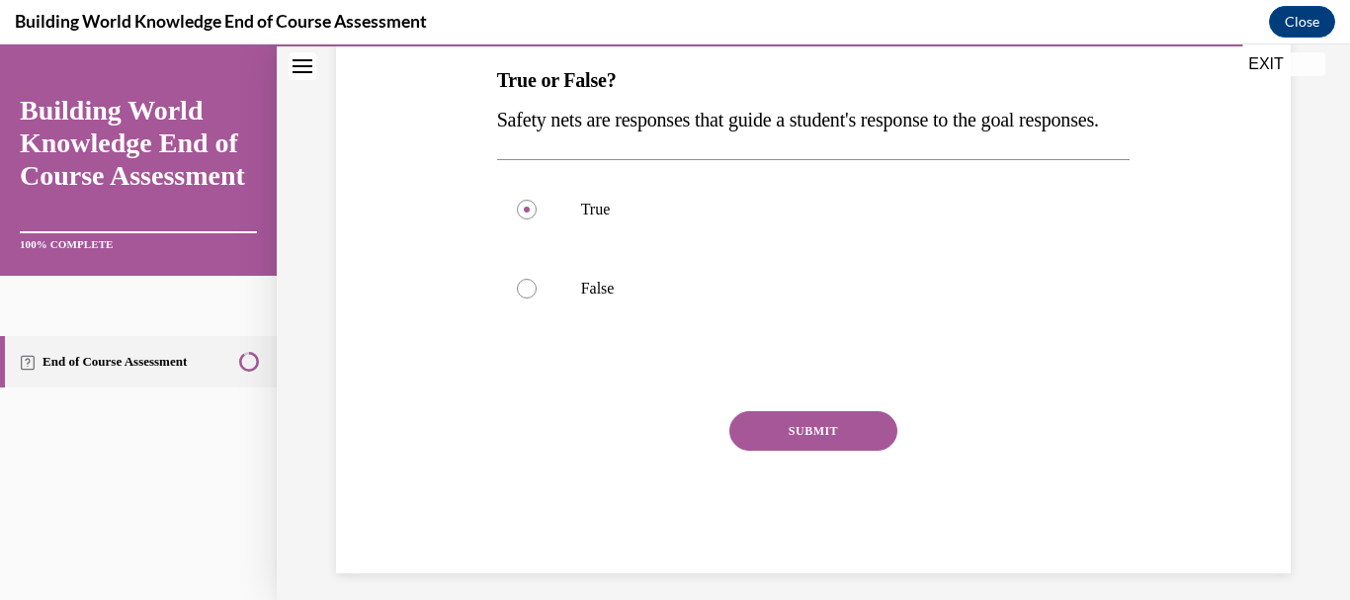
click at [788, 451] on button "SUBMIT" at bounding box center [813, 431] width 168 height 40
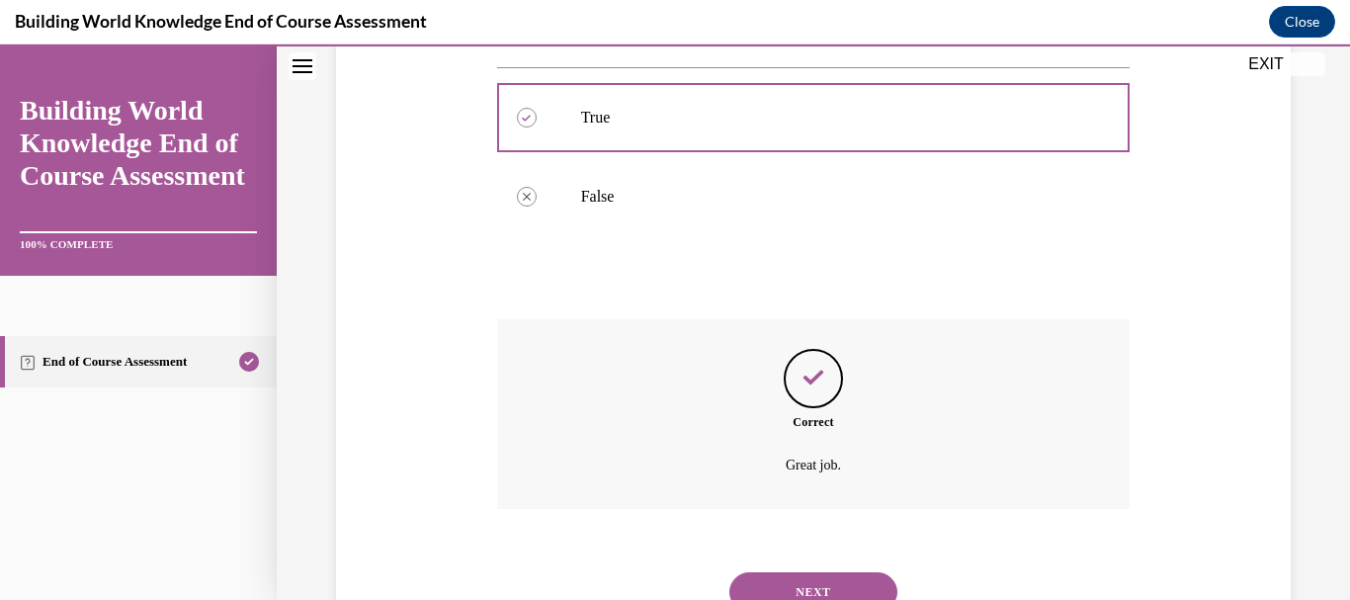
scroll to position [529, 0]
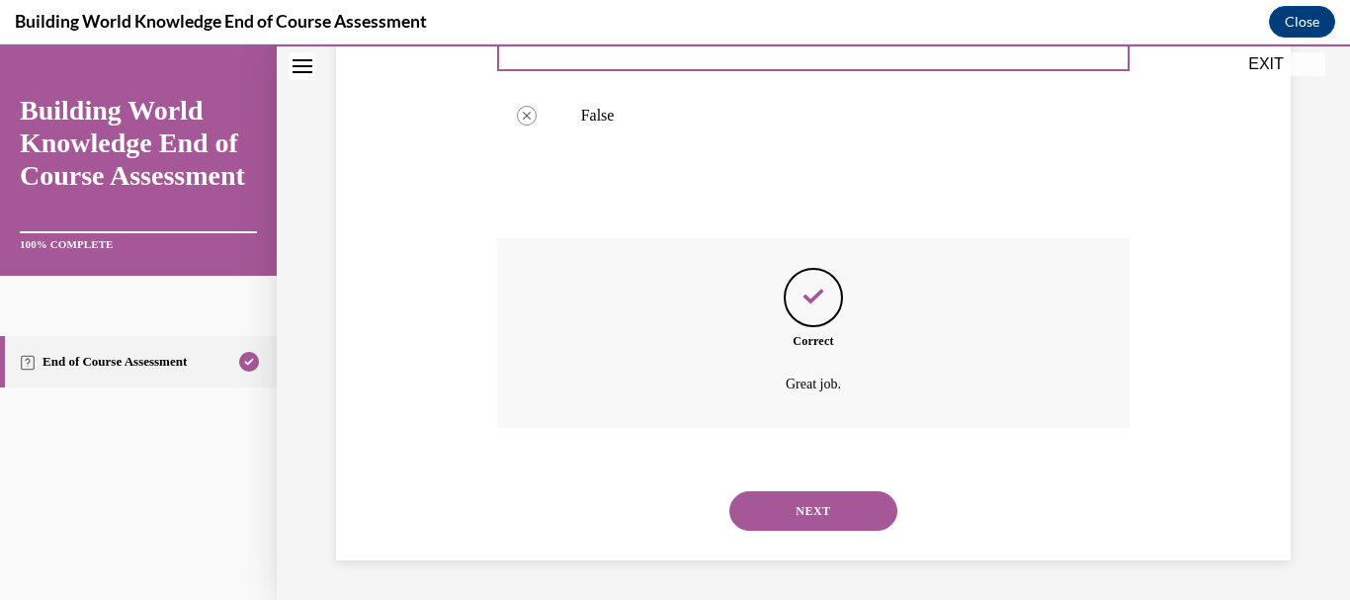
click at [807, 501] on button "NEXT" at bounding box center [813, 511] width 168 height 40
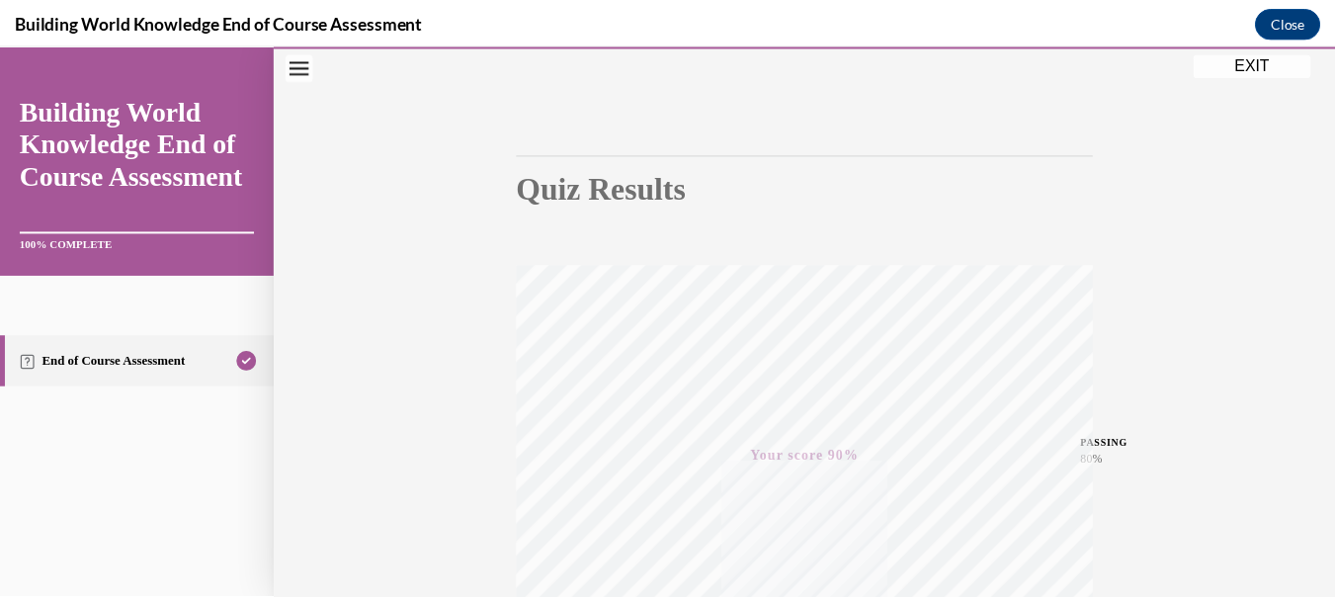
scroll to position [115, 0]
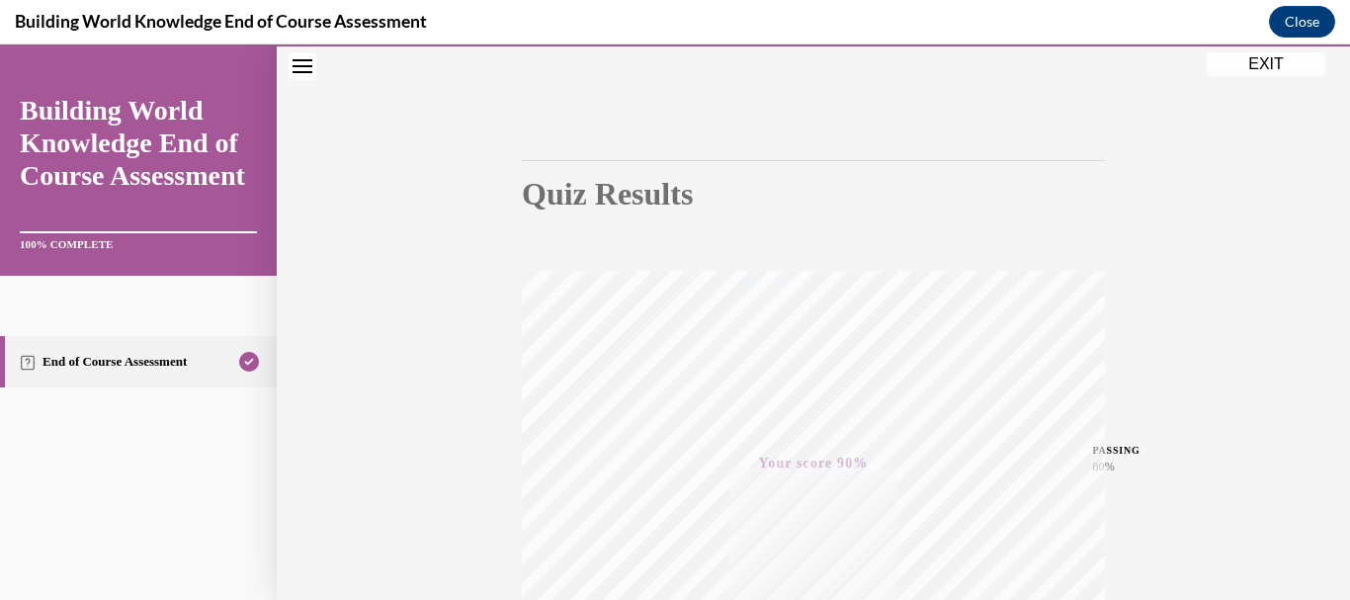
click at [1275, 55] on button "EXIT" at bounding box center [1266, 64] width 119 height 24
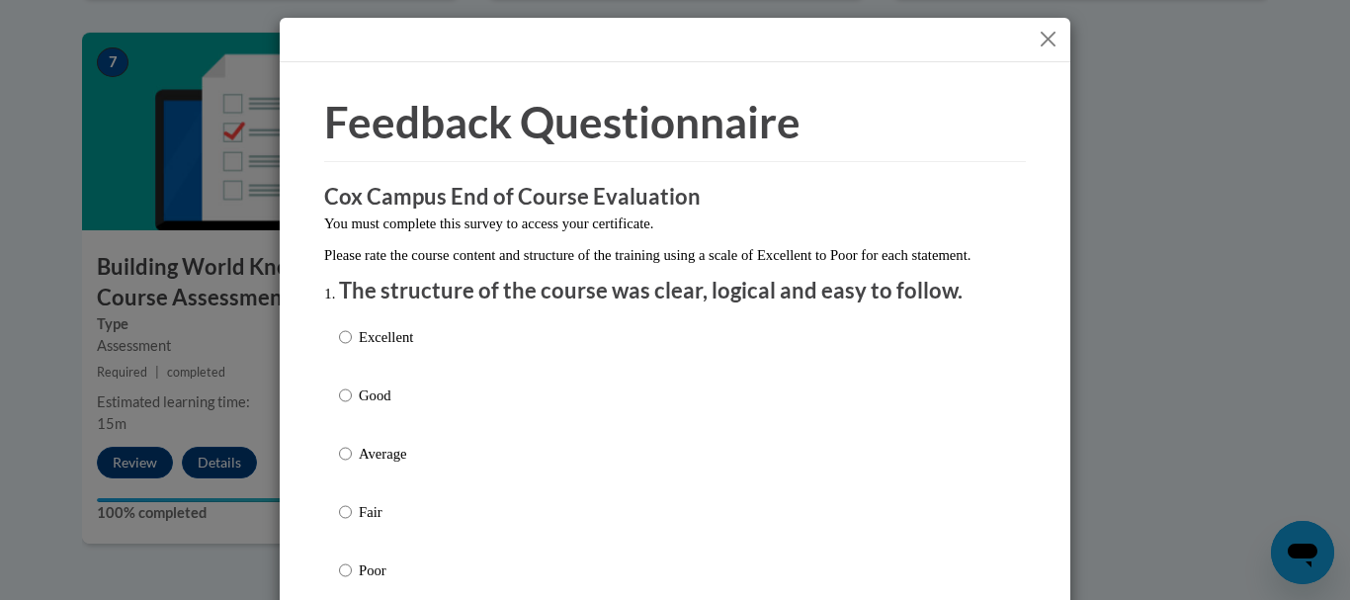
click at [1053, 37] on button "Close" at bounding box center [1048, 39] width 25 height 25
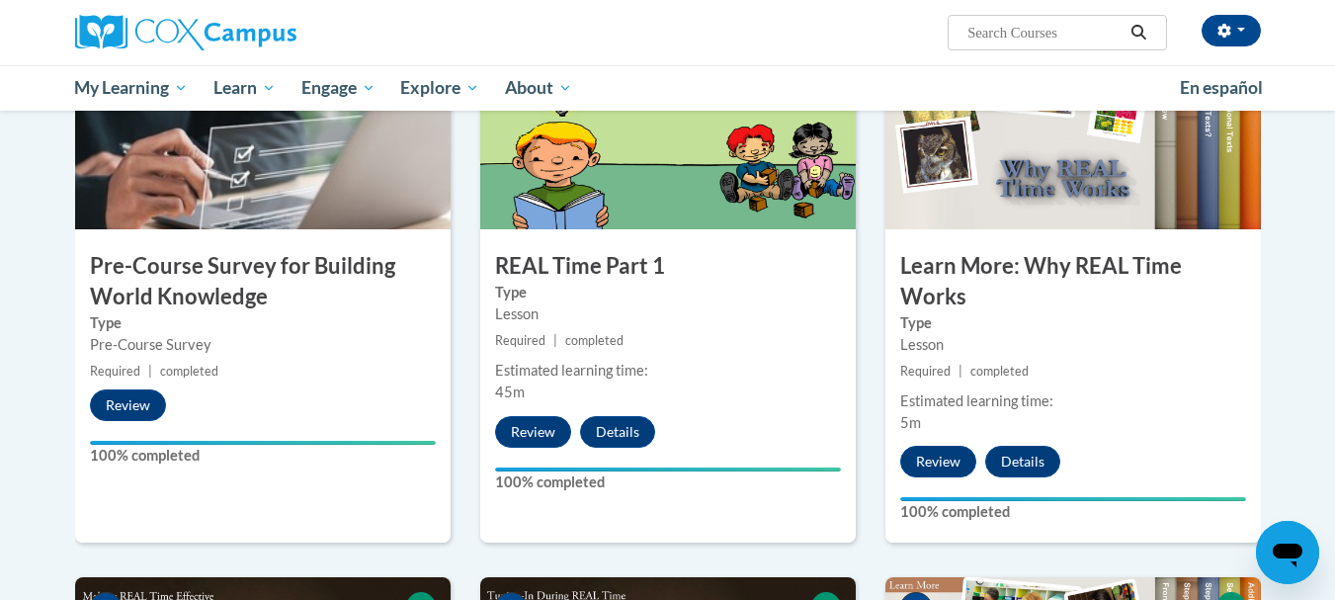
scroll to position [0, 0]
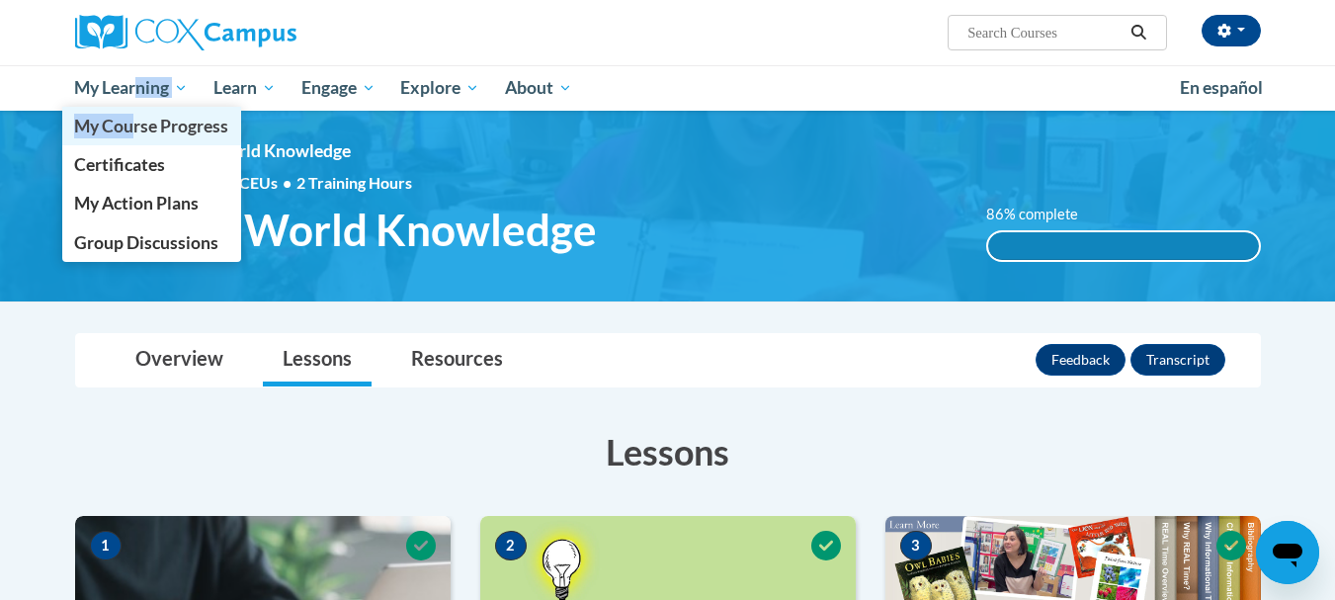
drag, startPoint x: 138, startPoint y: 77, endPoint x: 134, endPoint y: 127, distance: 49.6
click at [134, 111] on li "My Learning My Learning My Course Progress Certificates My Action Plans Group D…" at bounding box center [131, 87] width 139 height 45
click at [186, 128] on span "My Course Progress" at bounding box center [151, 126] width 154 height 21
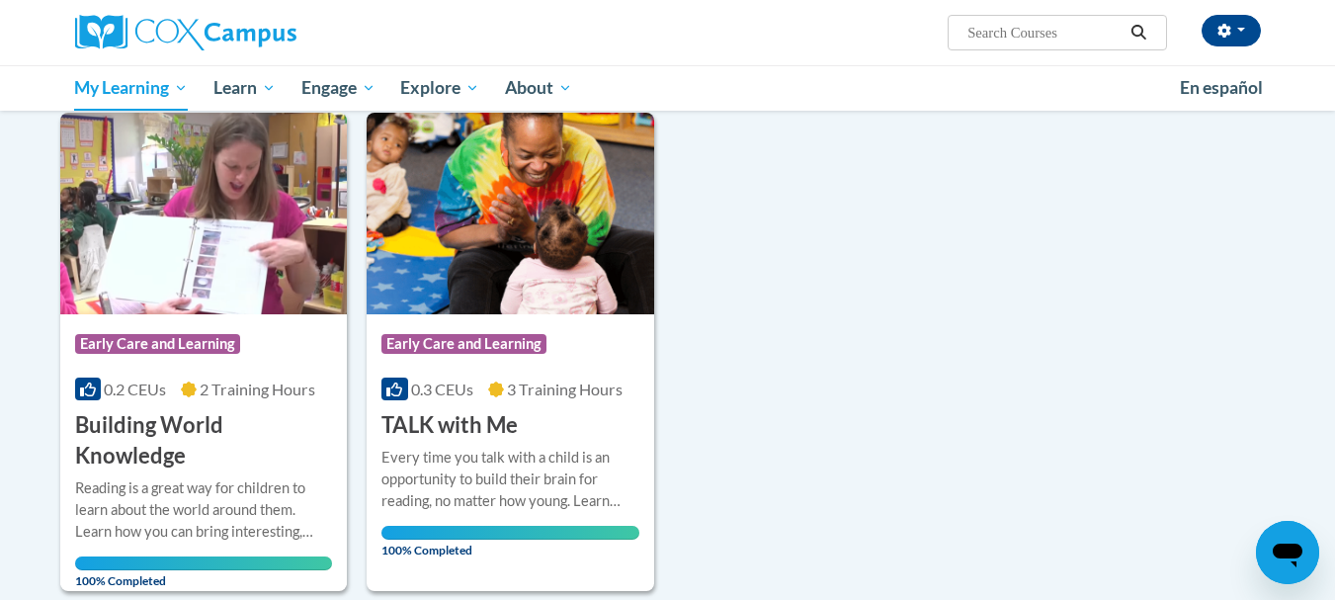
scroll to position [250, 0]
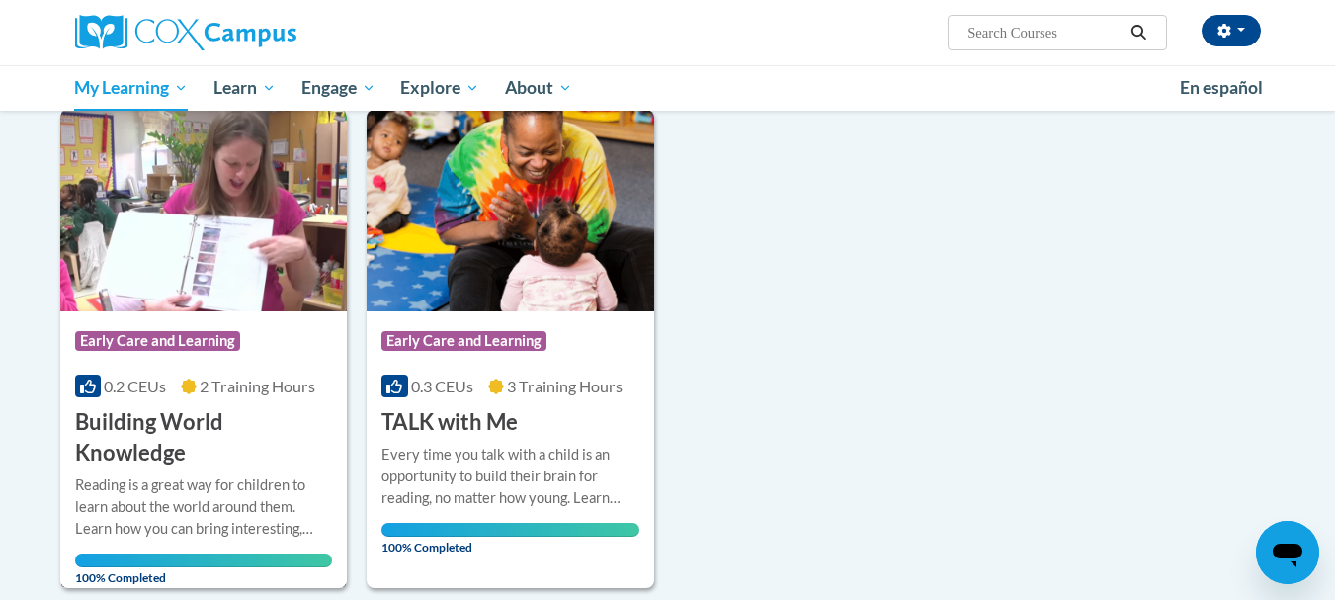
click at [194, 262] on img at bounding box center [204, 211] width 288 height 202
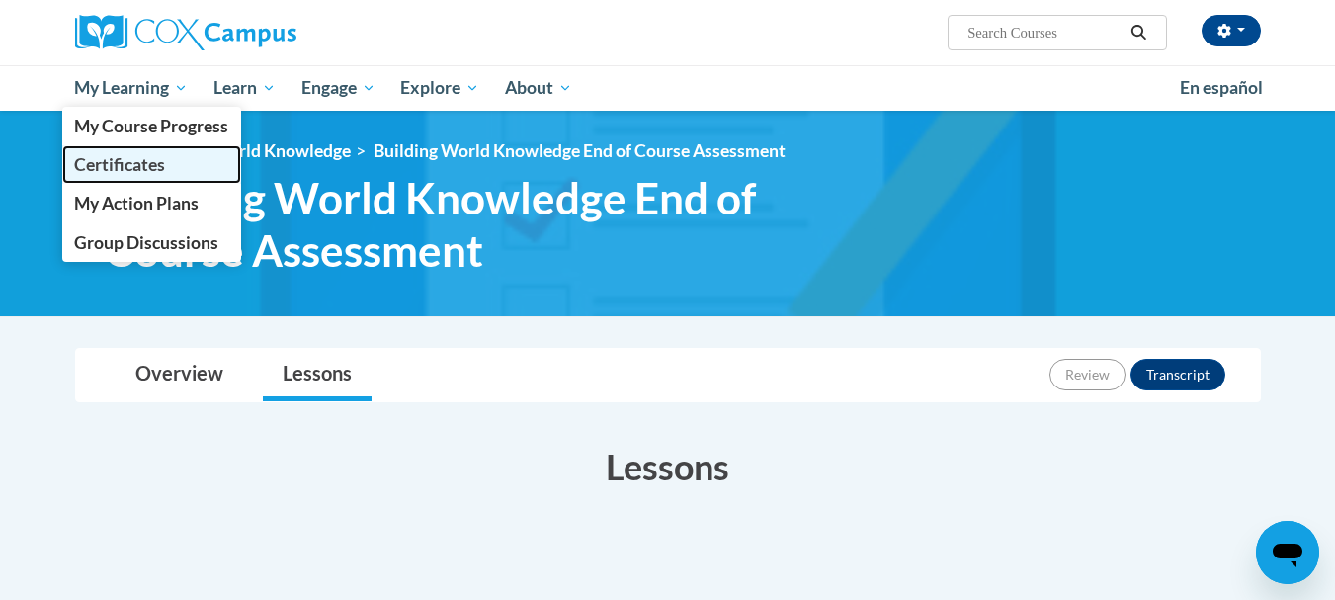
click at [118, 164] on span "Certificates" at bounding box center [119, 164] width 91 height 21
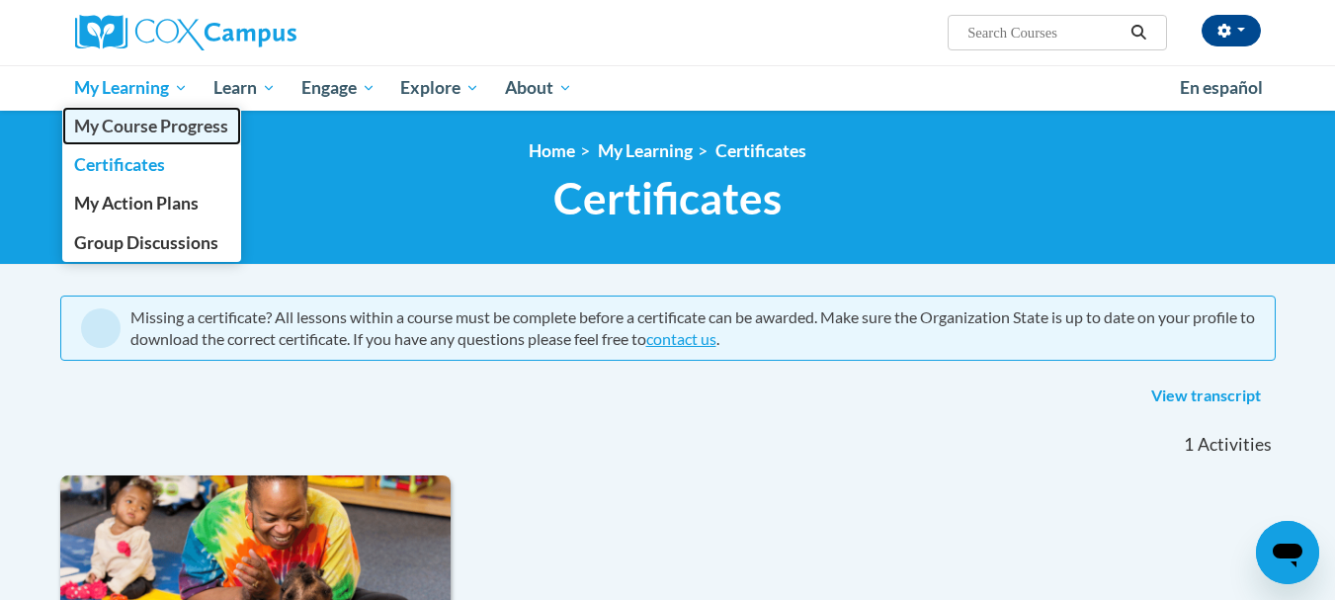
click at [120, 130] on span "My Course Progress" at bounding box center [151, 126] width 154 height 21
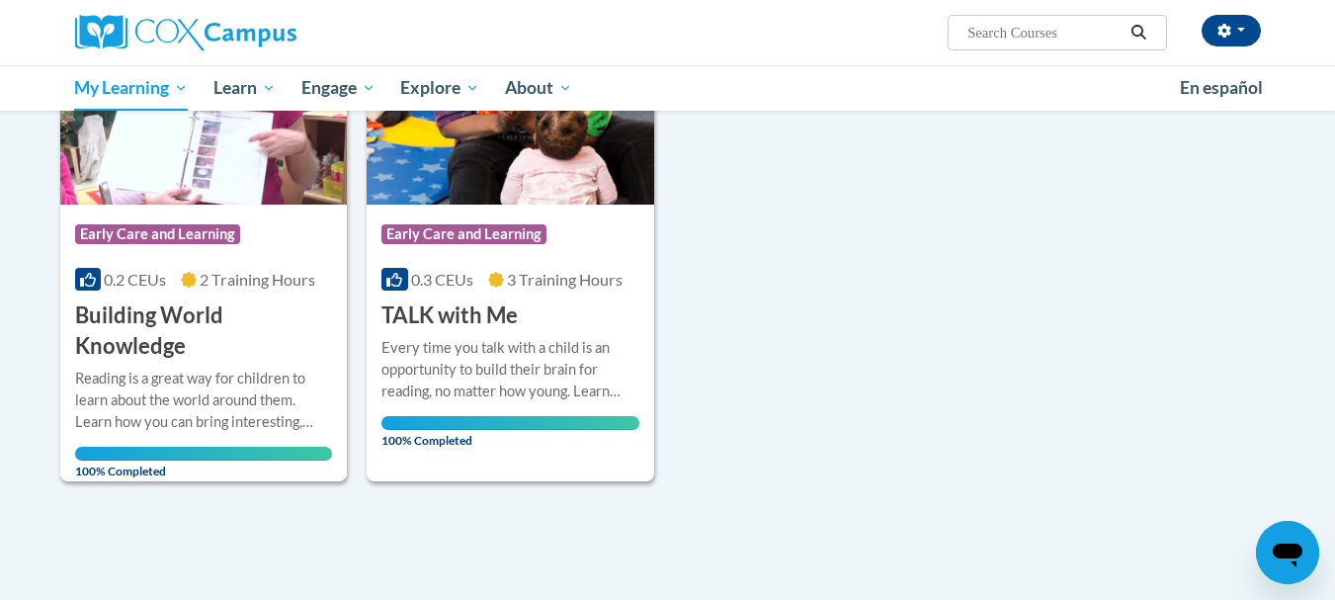
scroll to position [388, 0]
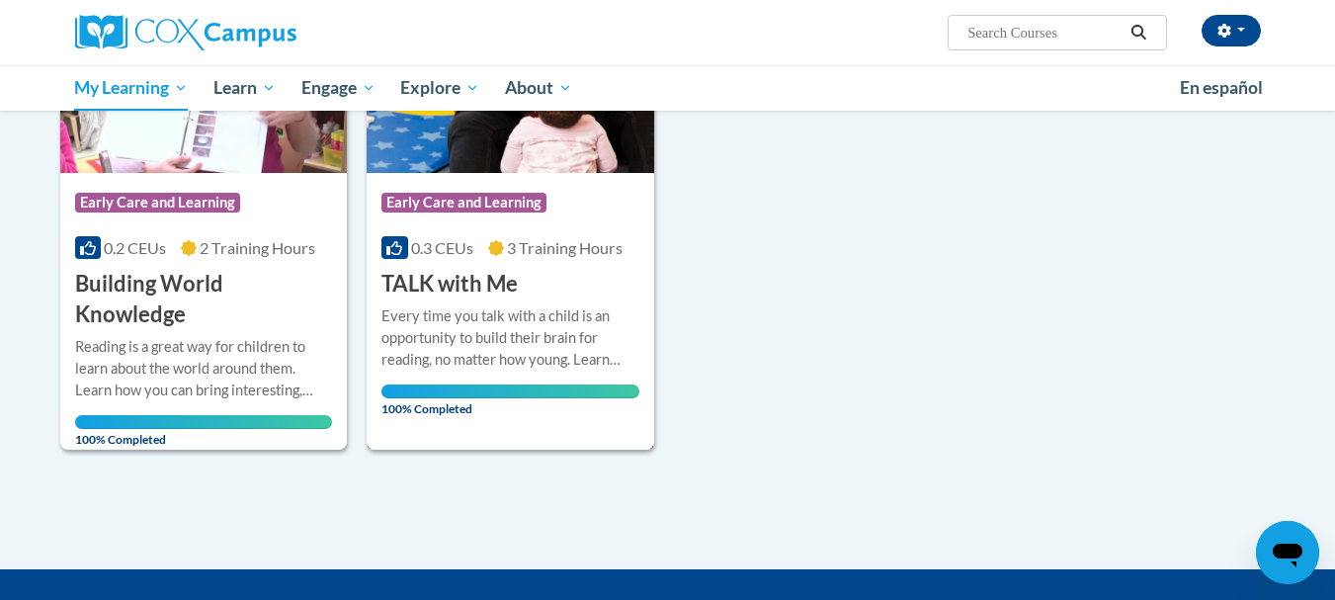
click at [491, 202] on span "Early Care and Learning" at bounding box center [463, 203] width 165 height 20
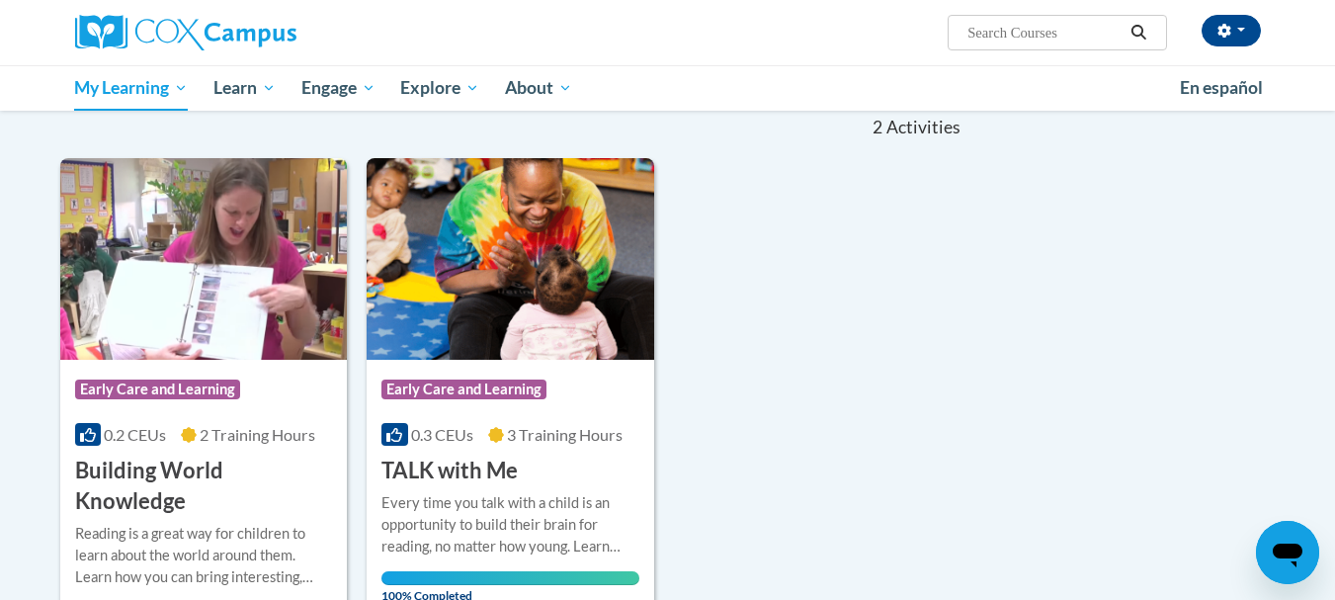
scroll to position [119, 0]
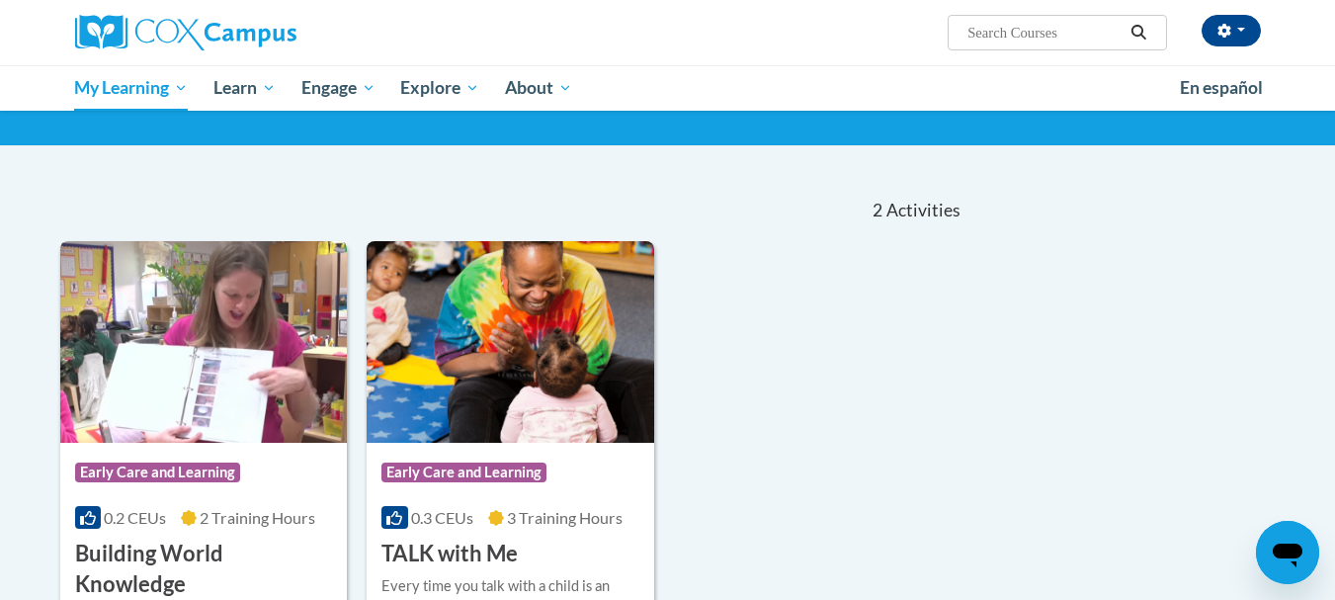
click at [225, 402] on img at bounding box center [204, 342] width 288 height 202
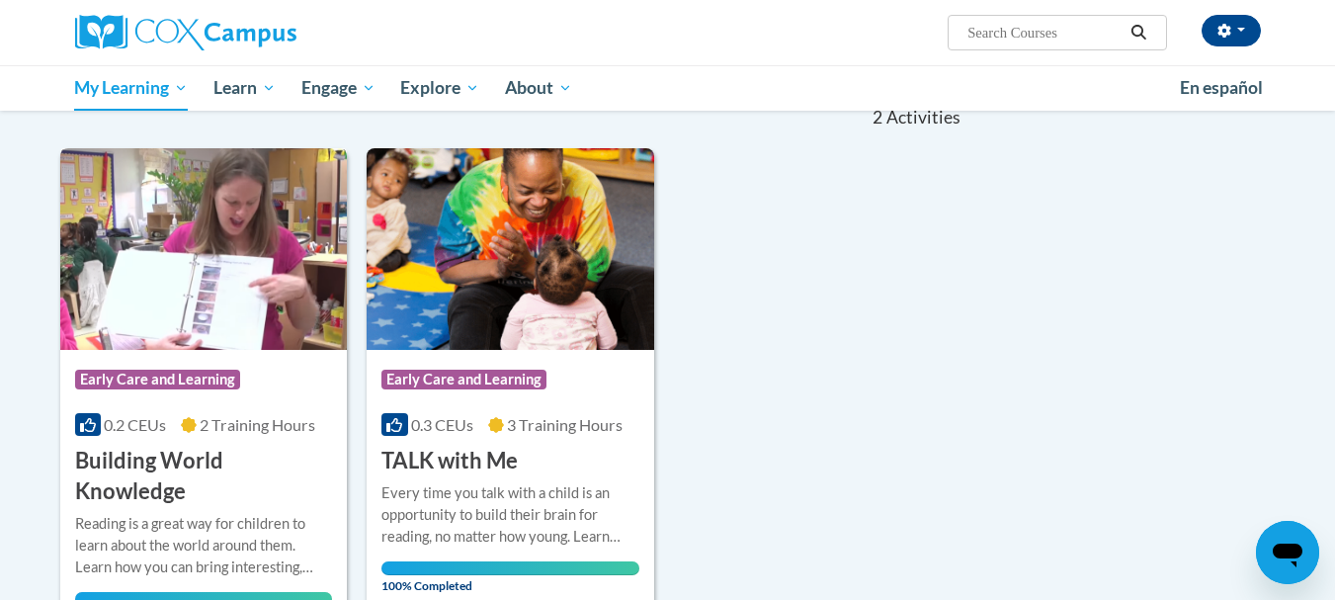
scroll to position [300, 0]
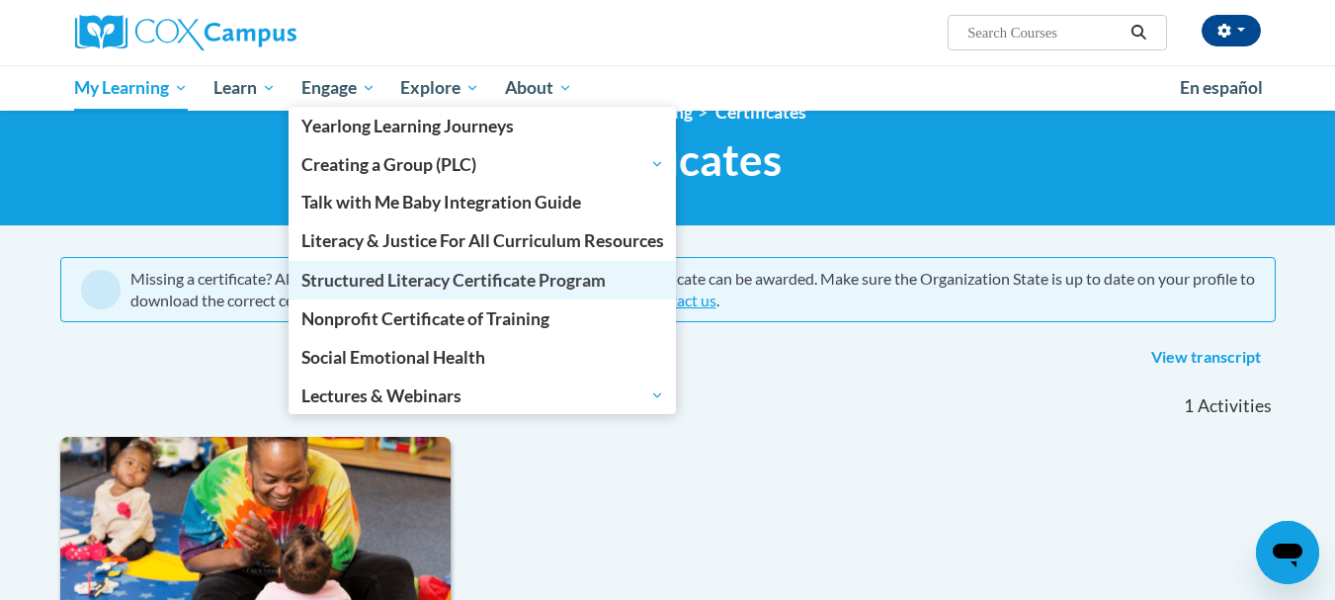
scroll to position [52, 0]
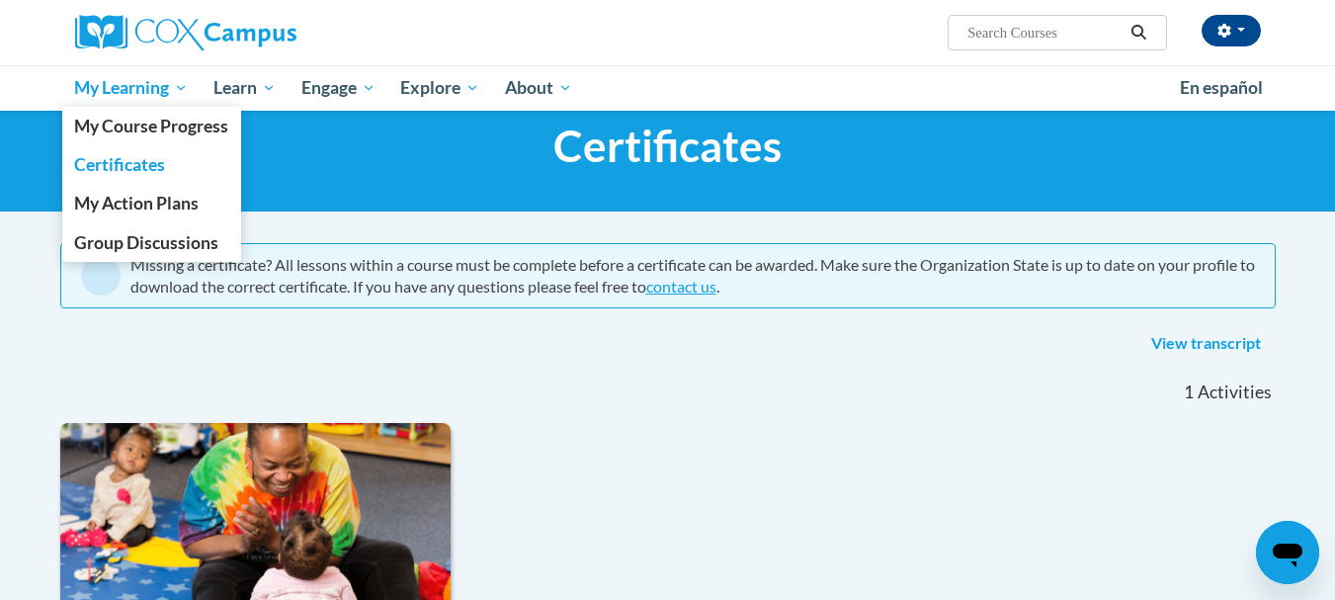
click at [146, 87] on span "My Learning" at bounding box center [131, 88] width 114 height 24
click at [137, 112] on link "My Course Progress" at bounding box center [152, 126] width 180 height 39
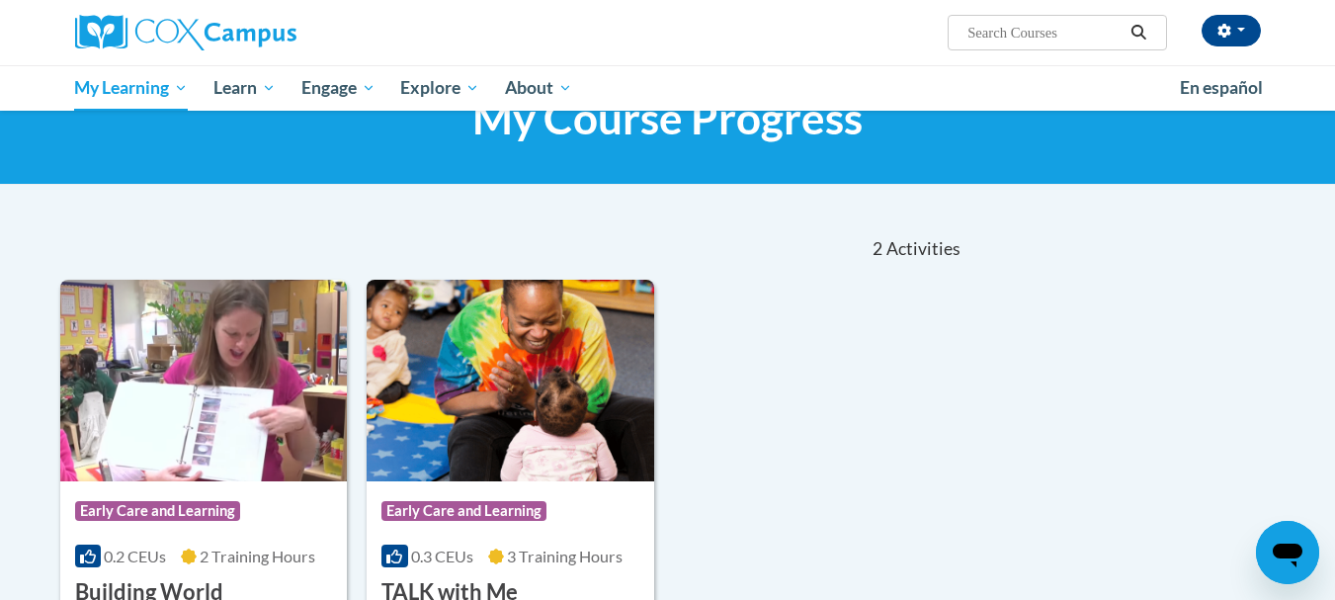
scroll to position [79, 0]
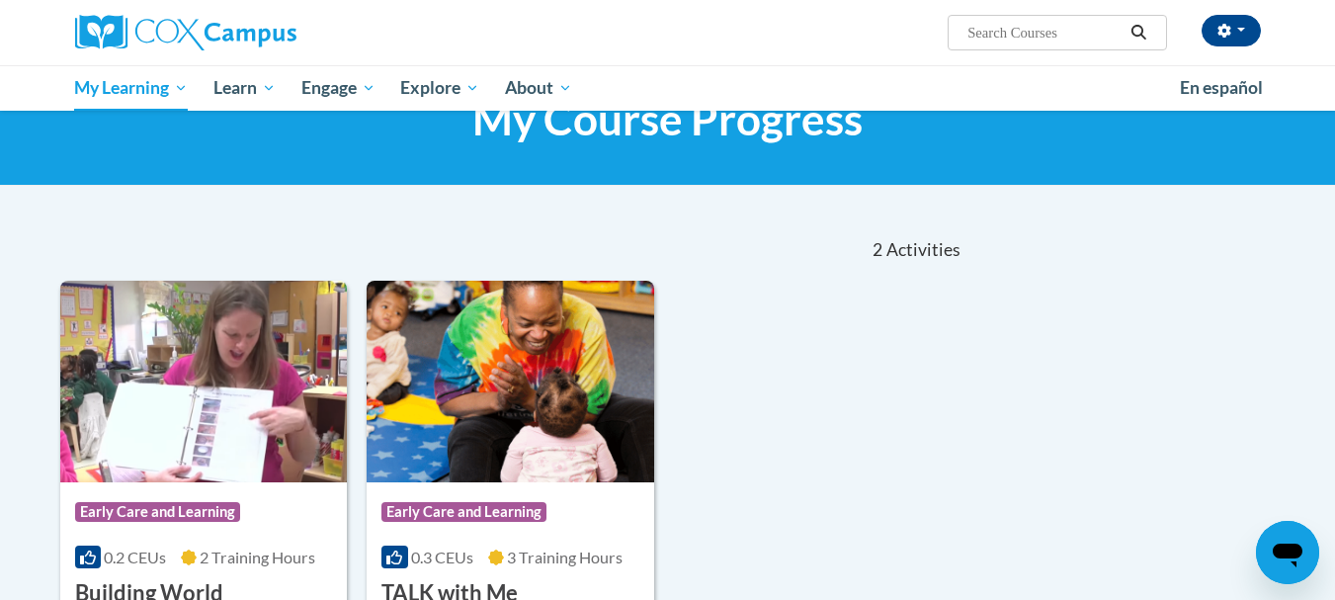
click at [891, 240] on span "Activities" at bounding box center [924, 250] width 74 height 22
click at [1229, 90] on span "En español" at bounding box center [1221, 87] width 83 height 21
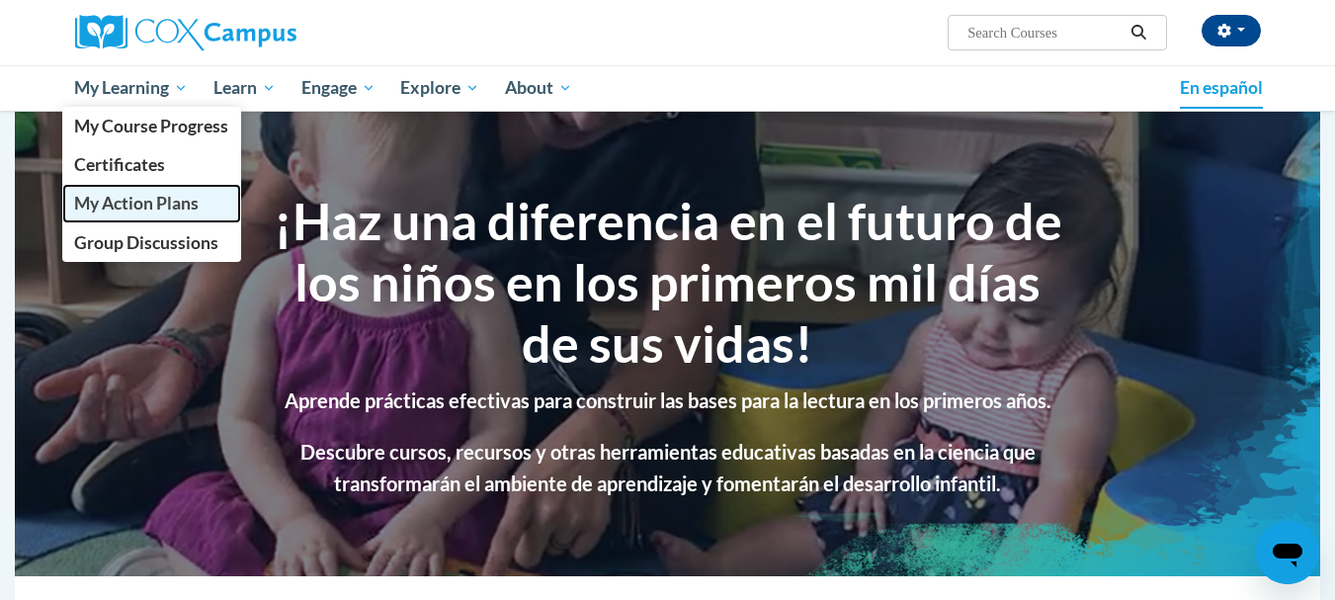
click at [116, 196] on span "My Action Plans" at bounding box center [136, 203] width 125 height 21
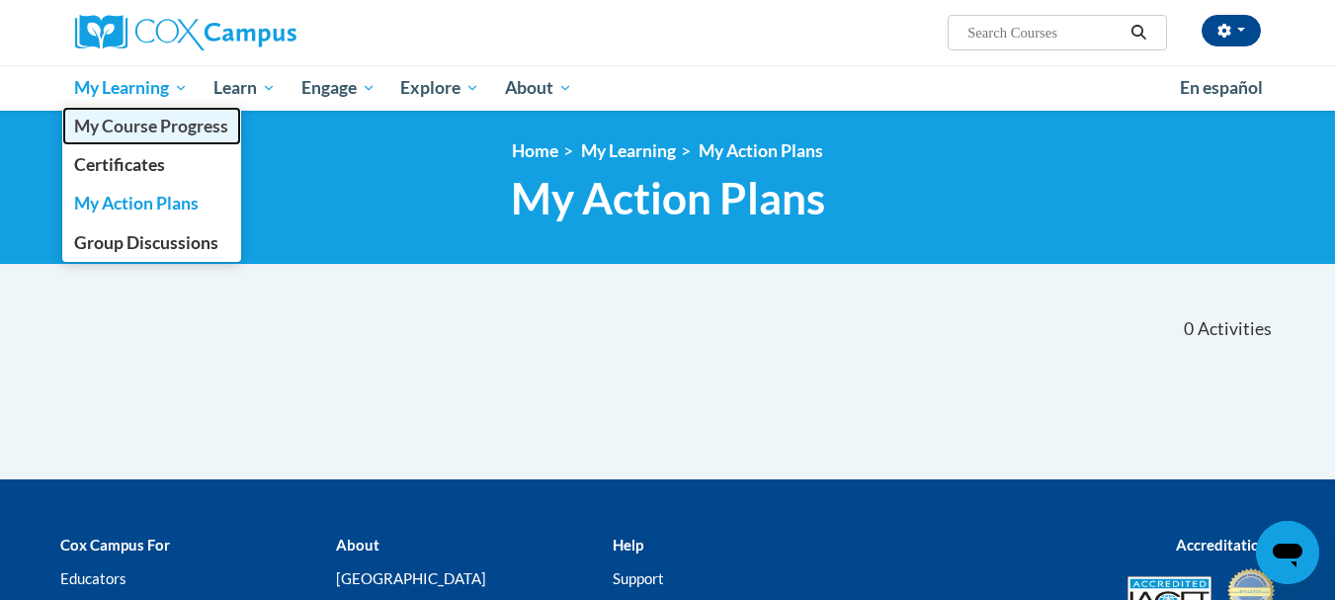
click at [131, 125] on span "My Course Progress" at bounding box center [151, 126] width 154 height 21
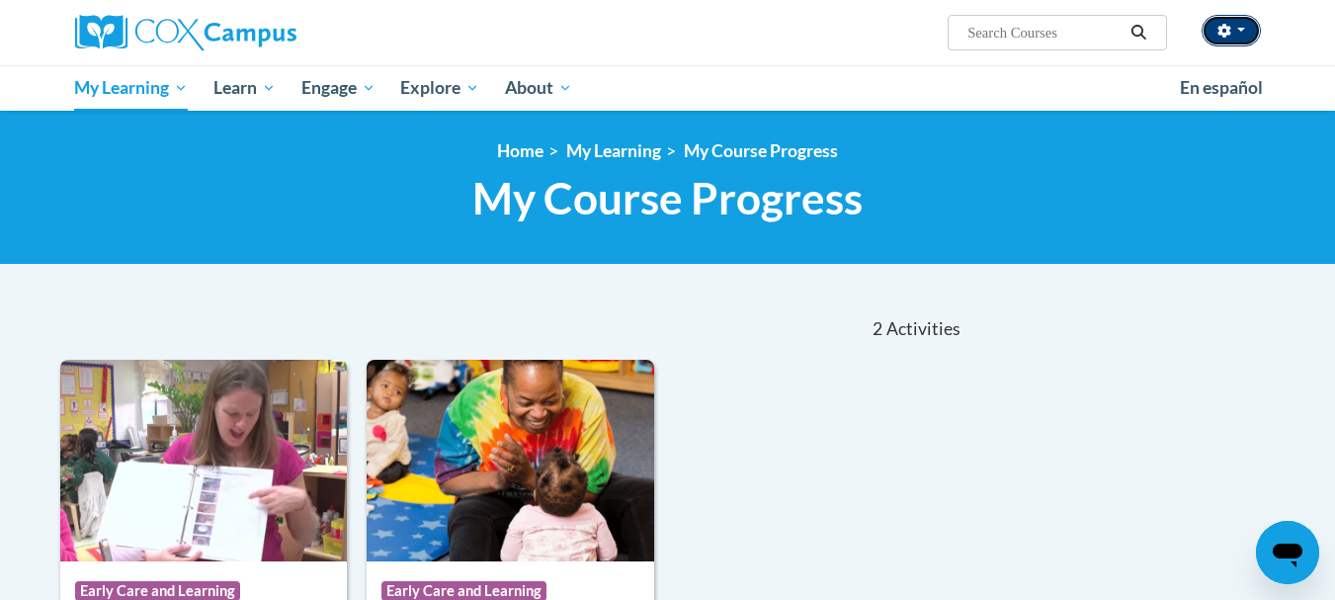
click at [1232, 39] on button "button" at bounding box center [1231, 31] width 59 height 32
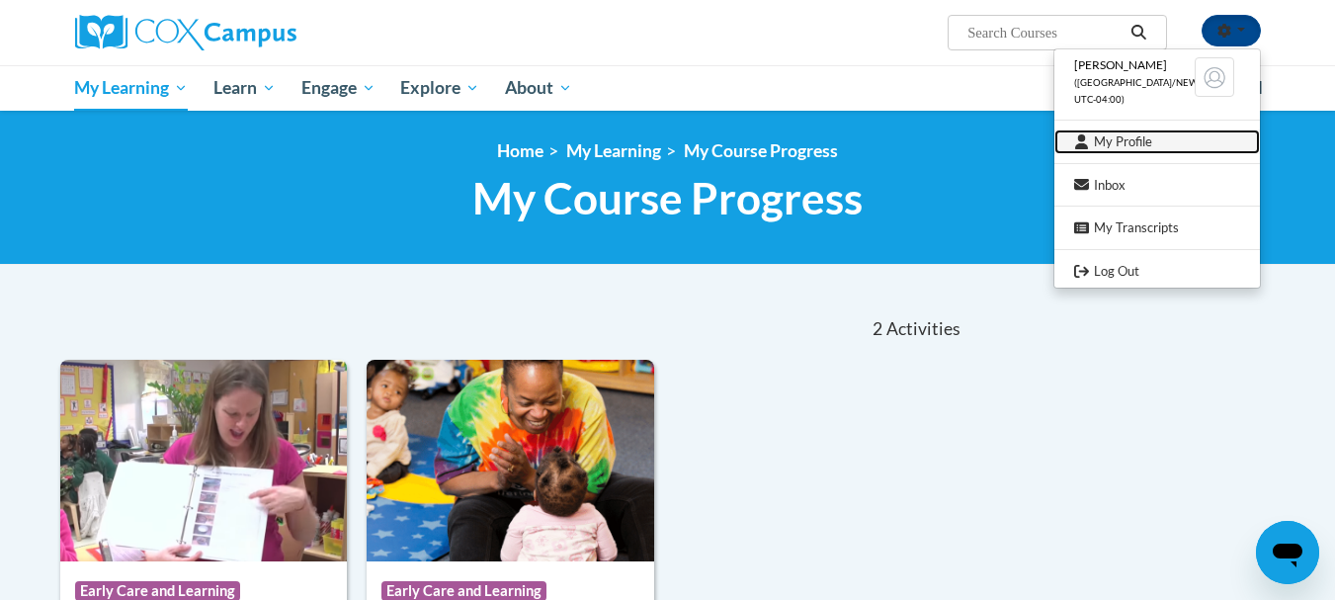
click at [1111, 140] on link "My Profile" at bounding box center [1158, 141] width 206 height 25
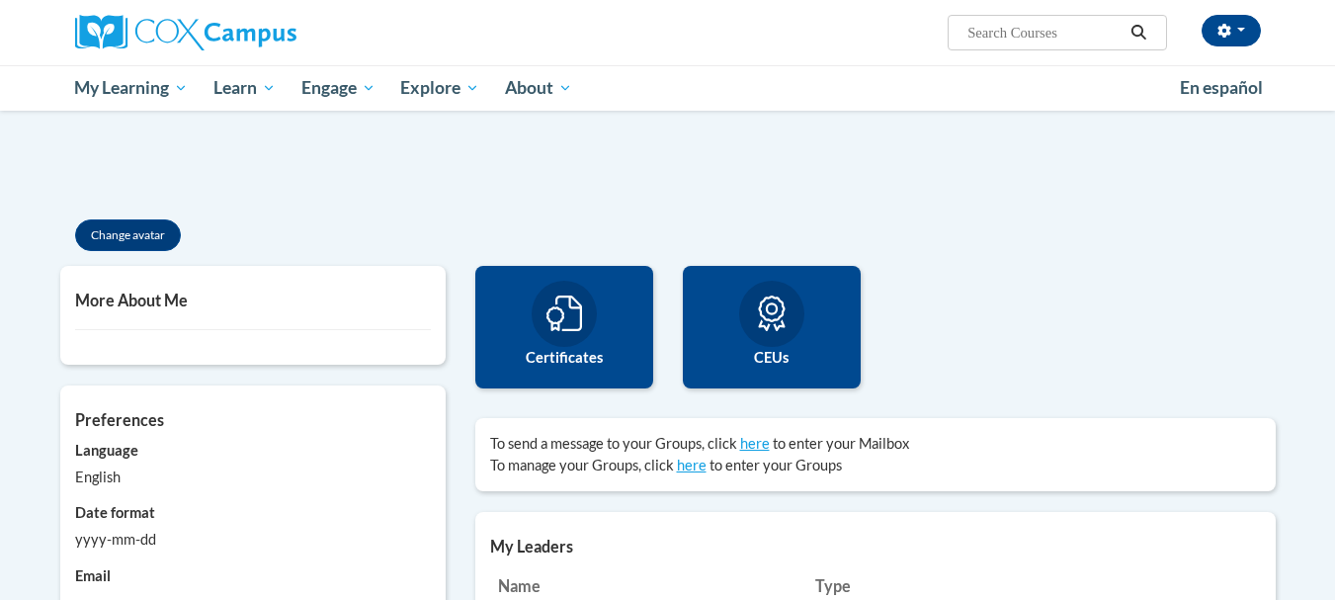
scroll to position [346, 0]
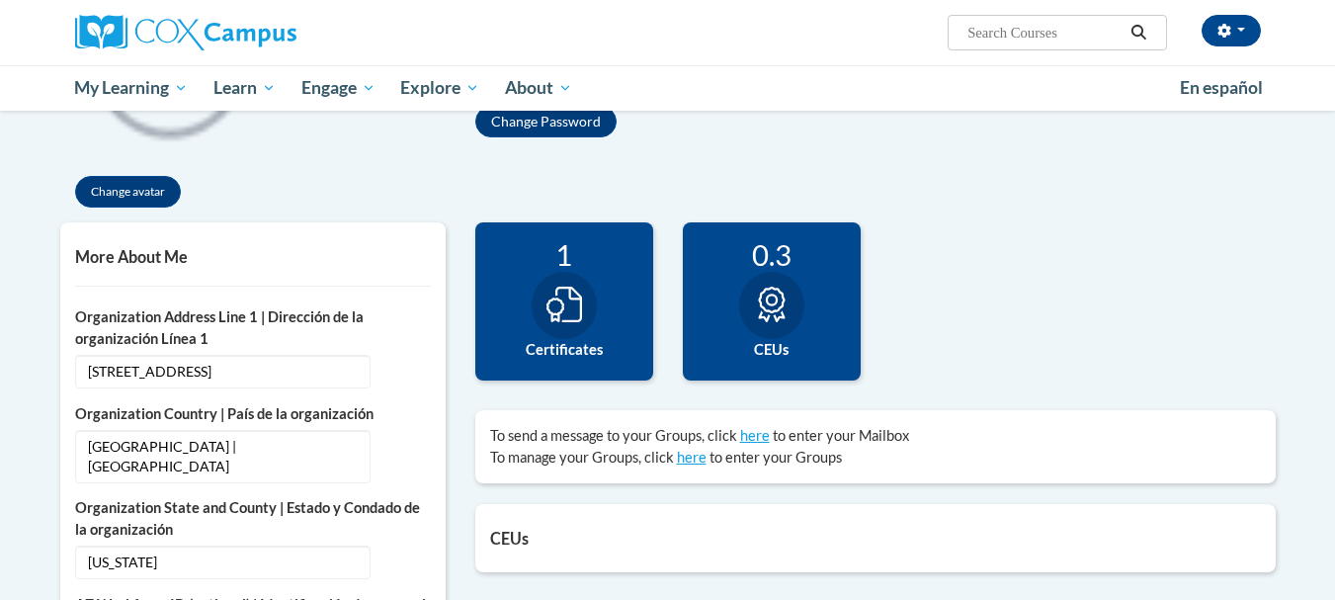
click at [538, 546] on h5 "CEUs" at bounding box center [875, 538] width 771 height 19
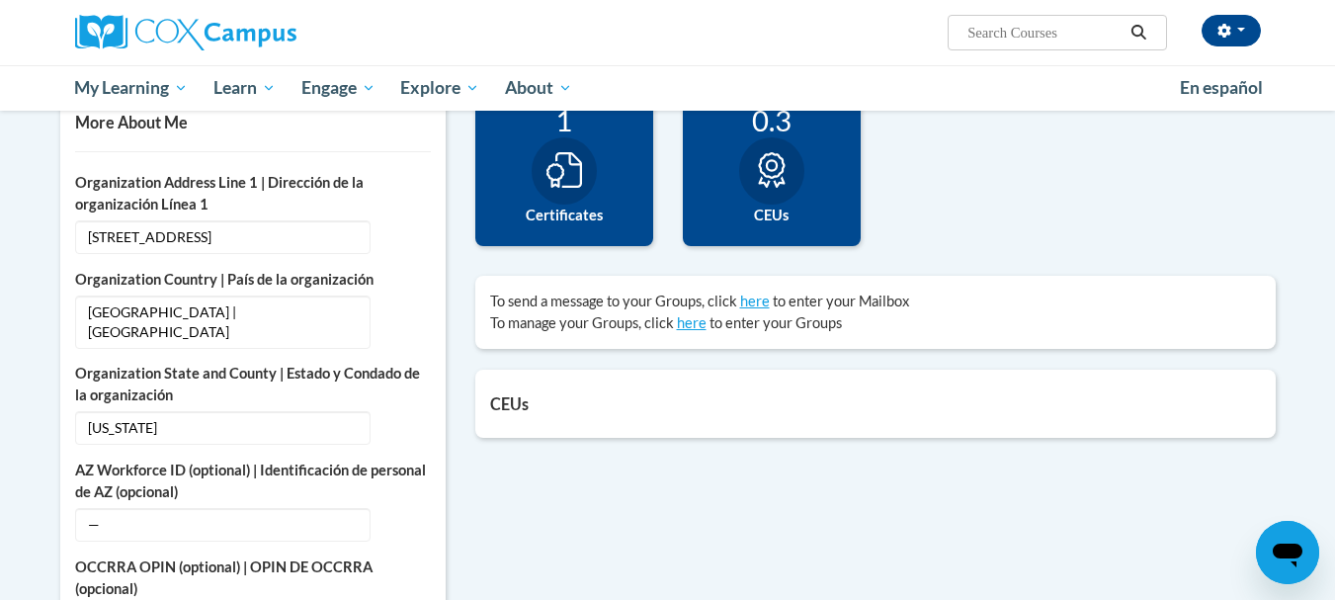
scroll to position [481, 0]
click at [804, 170] on div "0.3 CEUs" at bounding box center [772, 166] width 178 height 158
click at [574, 175] on icon at bounding box center [565, 169] width 36 height 36
click at [794, 170] on div at bounding box center [771, 169] width 65 height 67
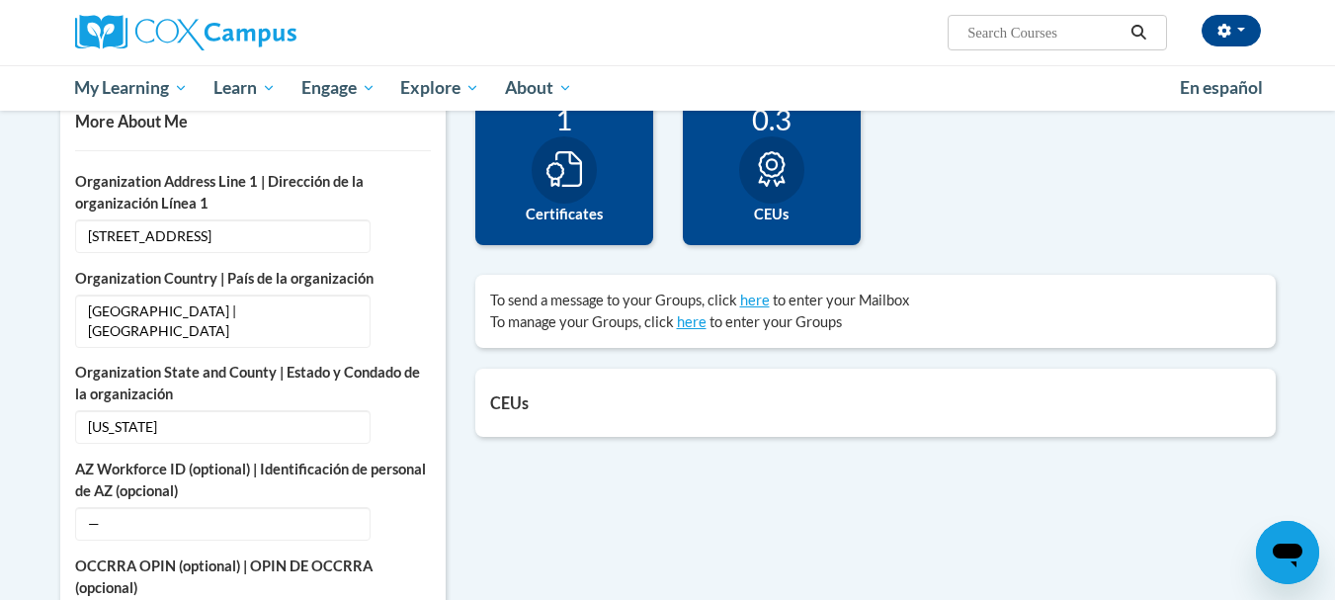
click at [794, 170] on div at bounding box center [771, 169] width 65 height 67
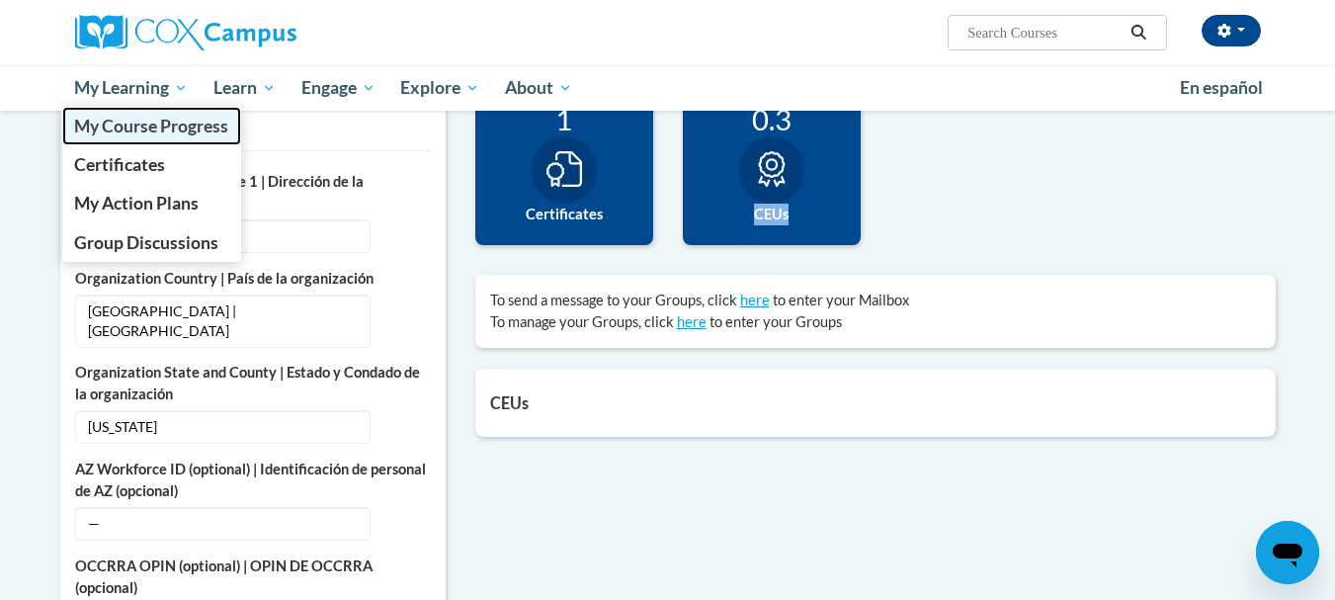
click at [144, 131] on span "My Course Progress" at bounding box center [151, 126] width 154 height 21
